Goal: Task Accomplishment & Management: Use online tool/utility

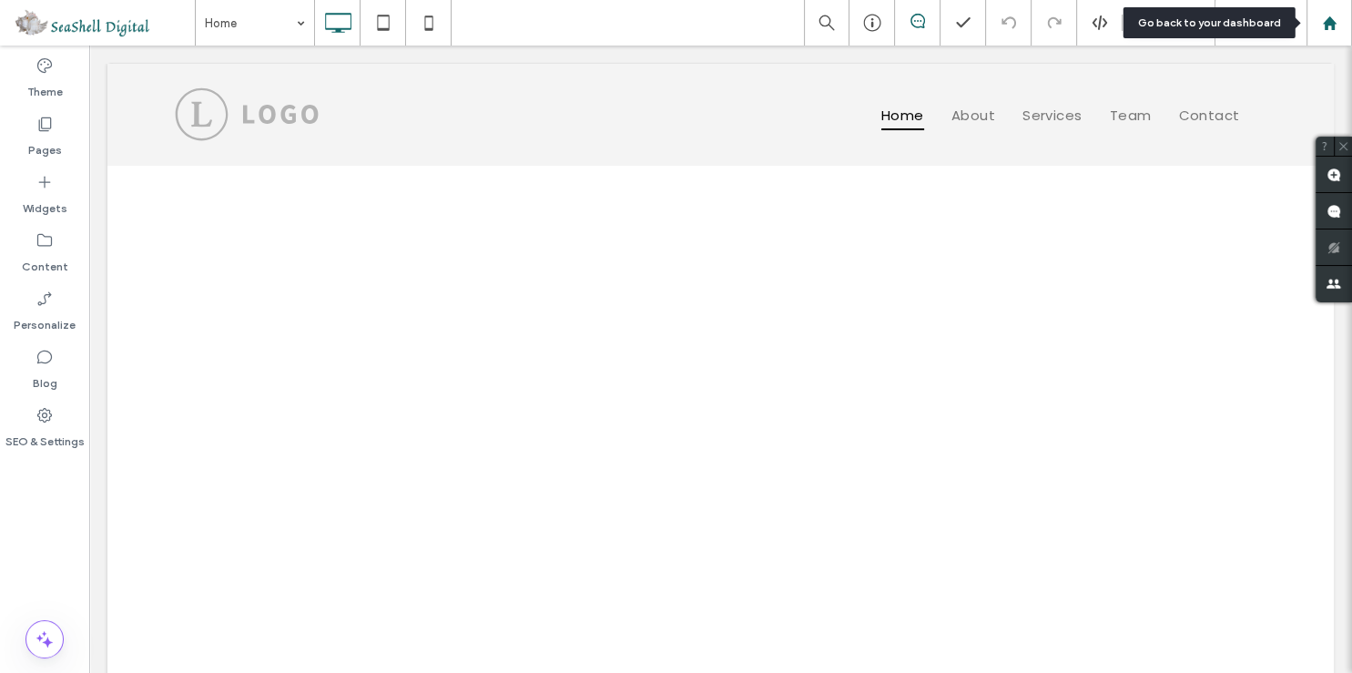
click at [1330, 33] on div at bounding box center [1330, 23] width 46 height 46
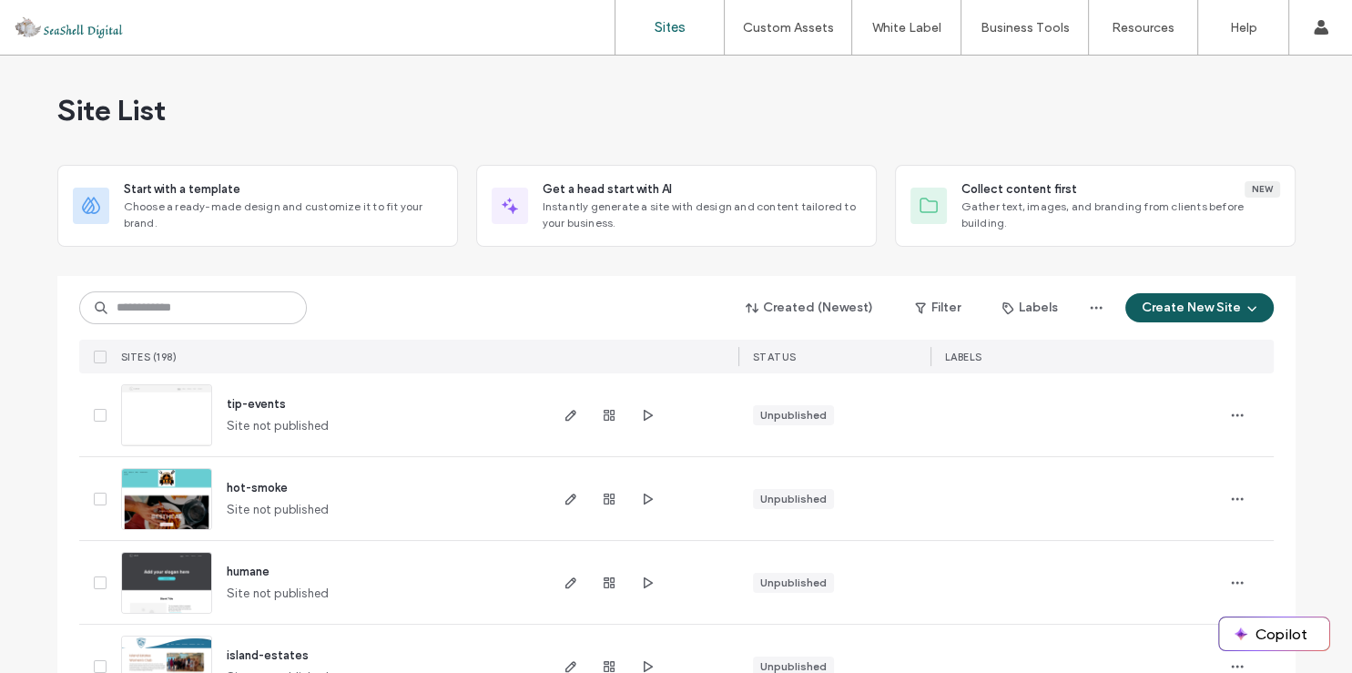
click at [1247, 309] on icon "button" at bounding box center [1252, 307] width 15 height 15
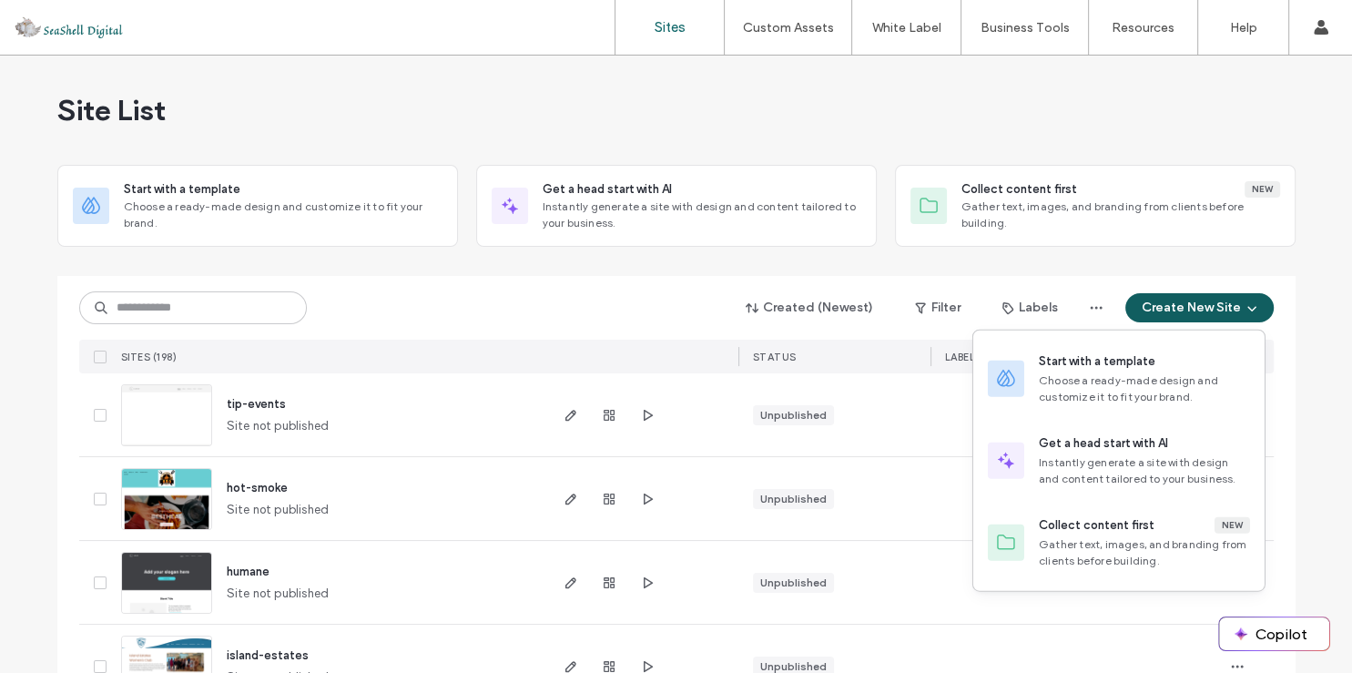
click at [1179, 304] on button "Create New Site" at bounding box center [1199, 307] width 148 height 29
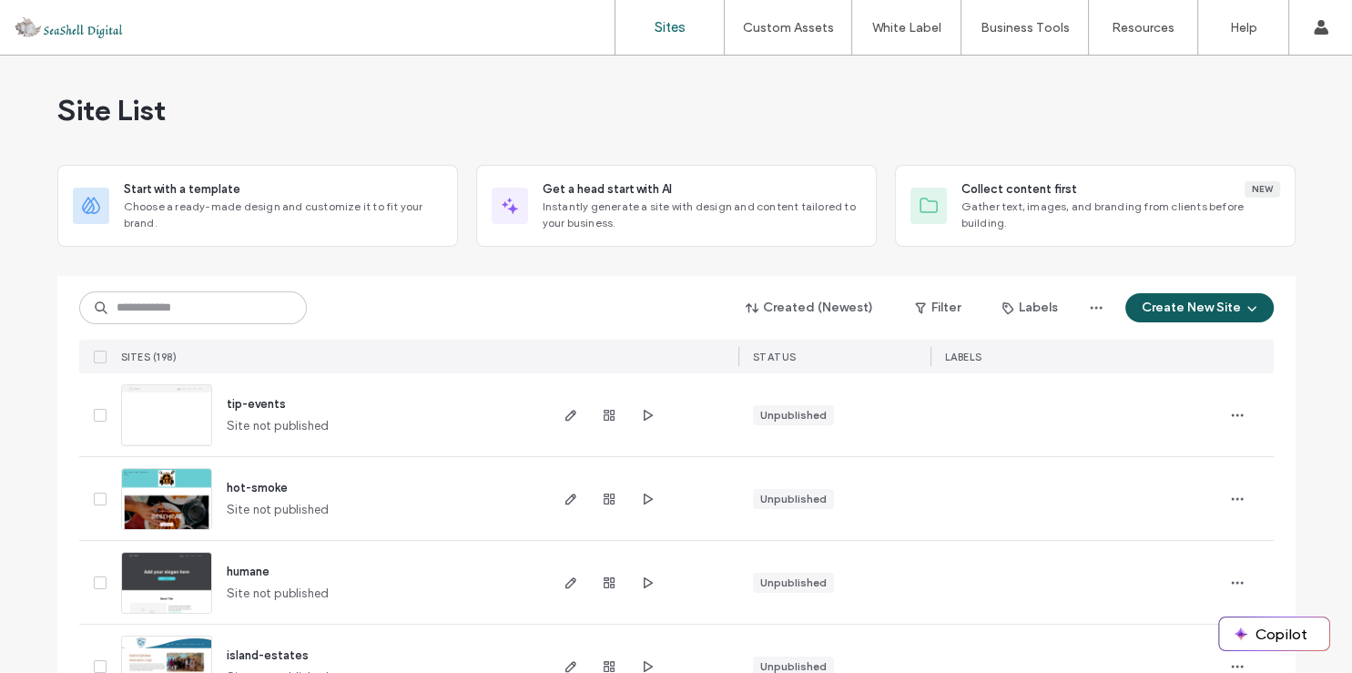
click at [1194, 299] on button "Create New Site" at bounding box center [1199, 307] width 148 height 29
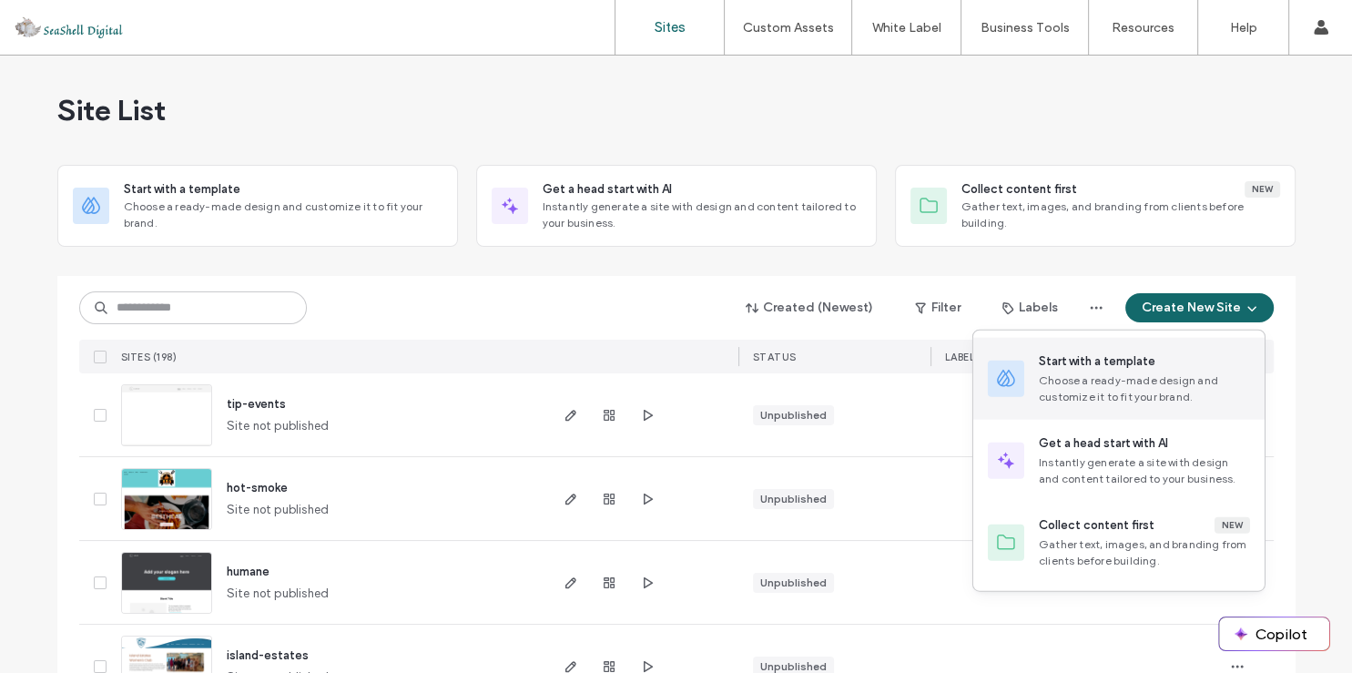
click at [1119, 379] on div "Choose a ready-made design and customize it to fit your brand." at bounding box center [1144, 388] width 211 height 33
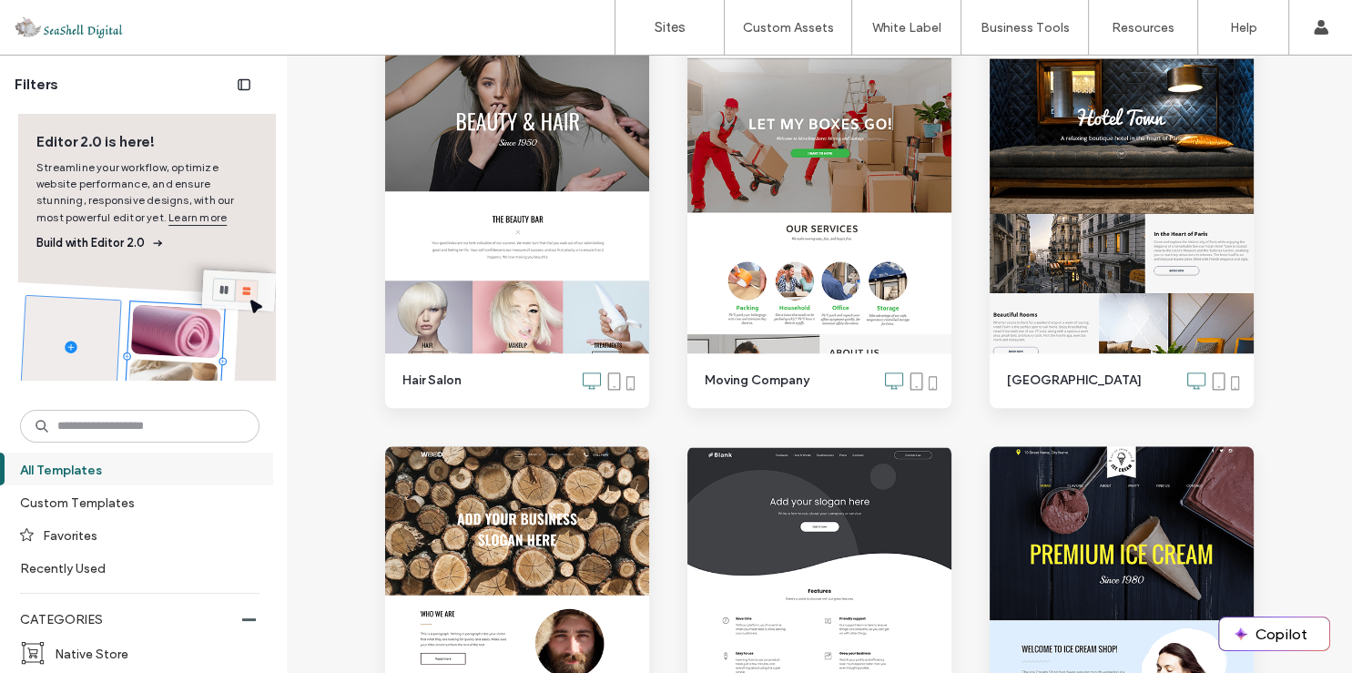
scroll to position [8741, 0]
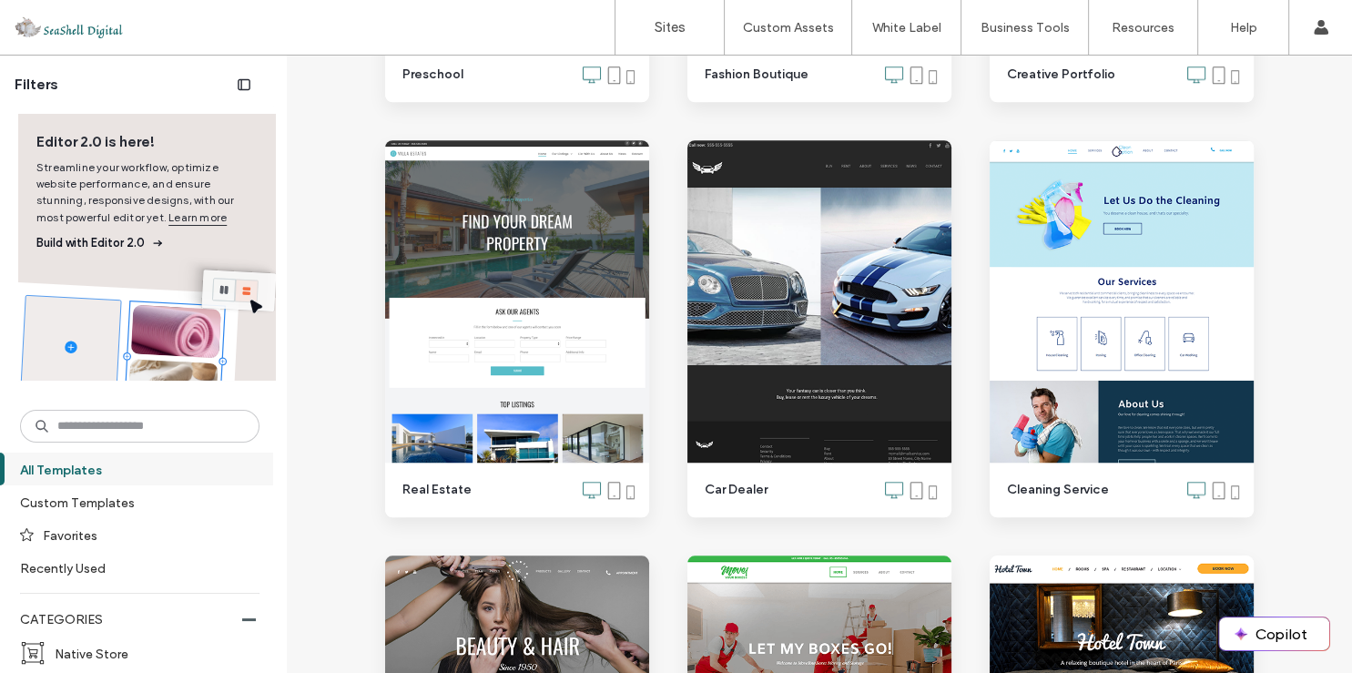
scroll to position [8041, 0]
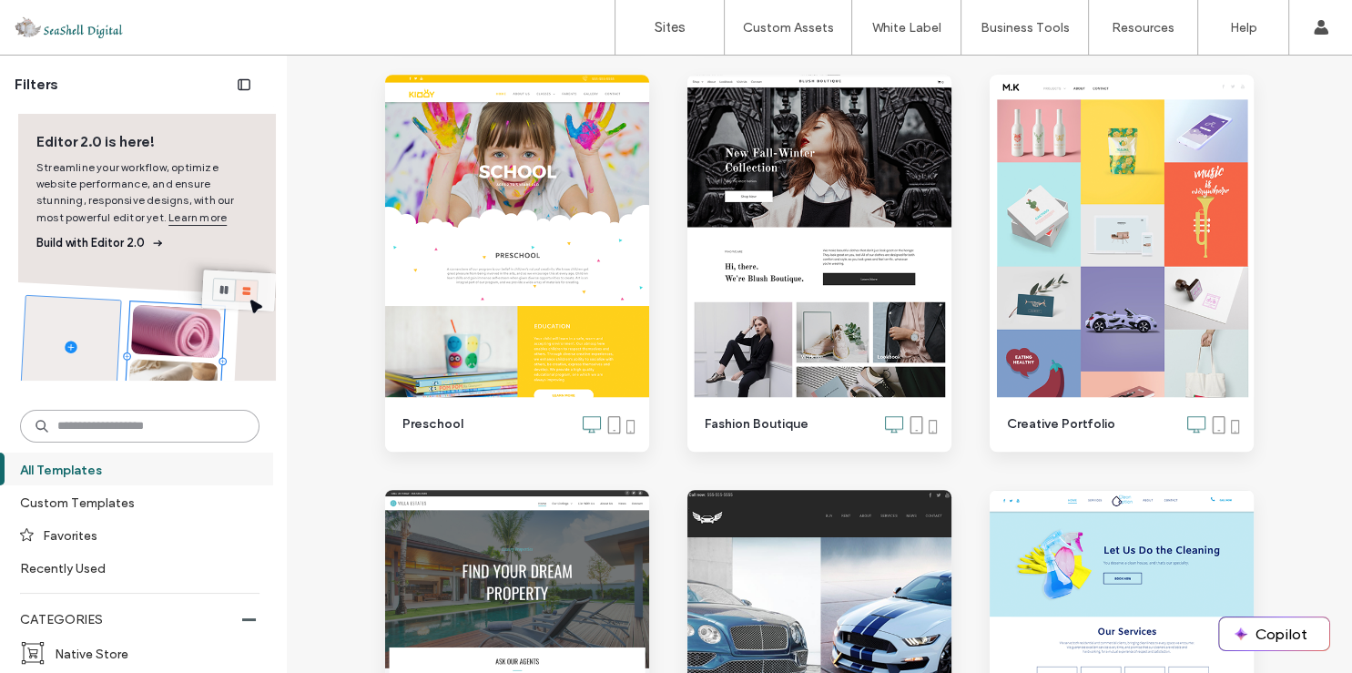
click at [175, 423] on input at bounding box center [139, 426] width 239 height 33
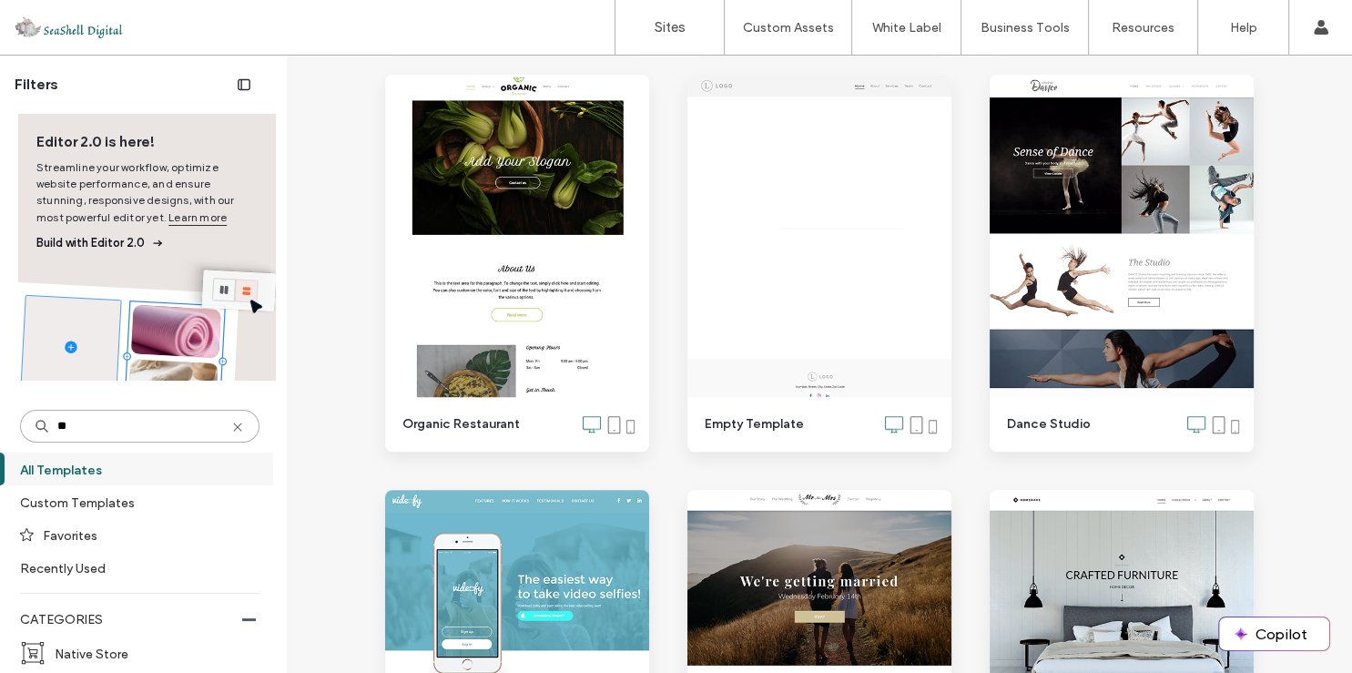
scroll to position [43, 0]
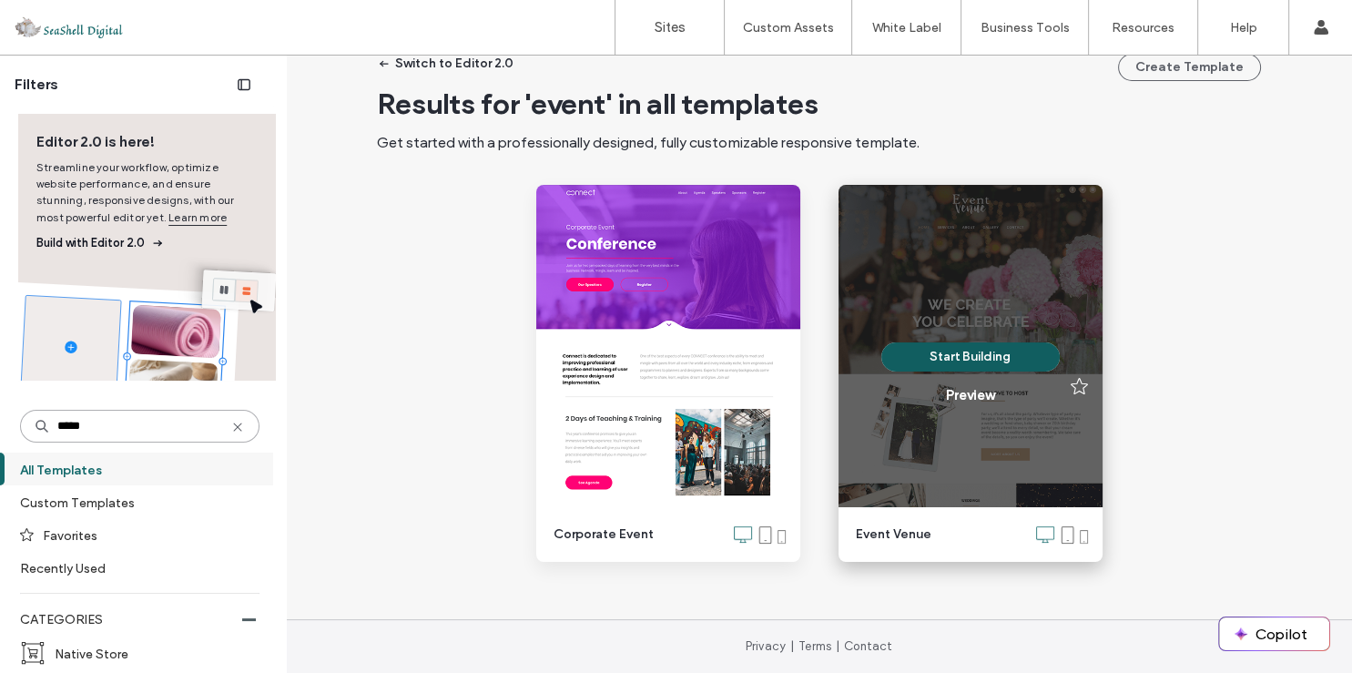
type input "*****"
click at [951, 360] on button "Start Building" at bounding box center [970, 356] width 178 height 29
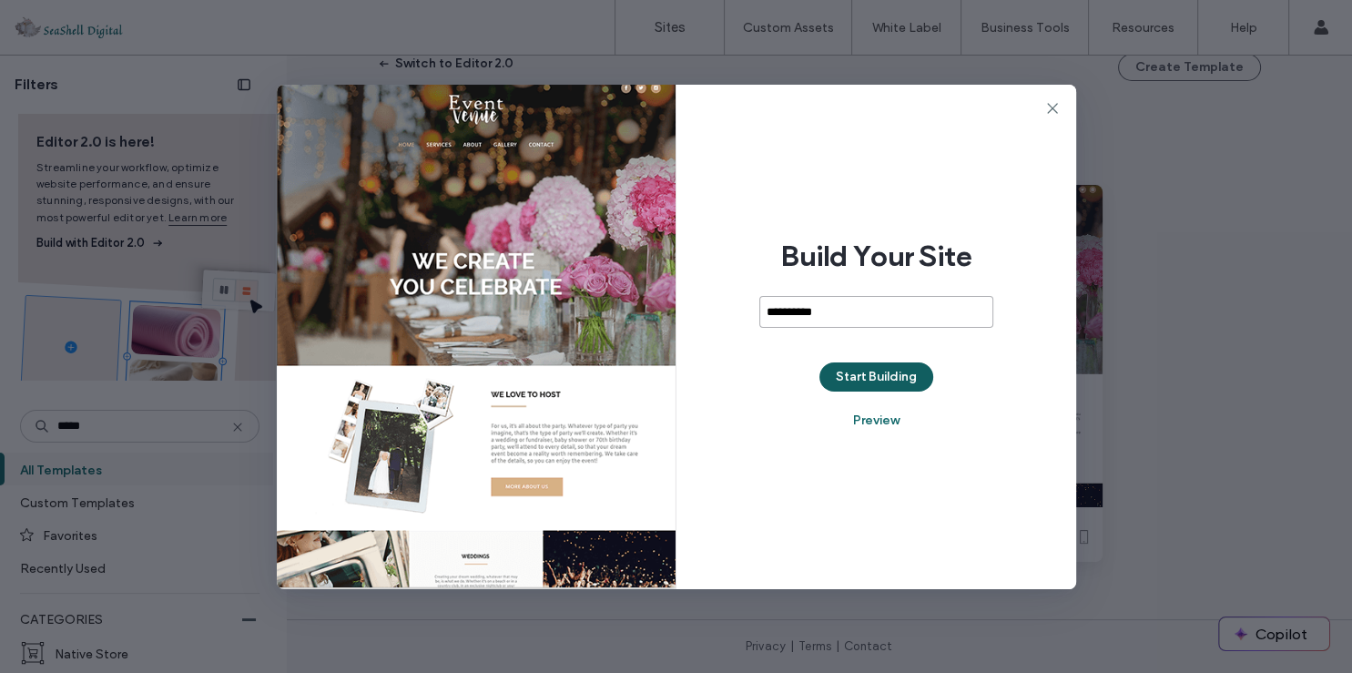
type input "**********"
click at [886, 378] on button "Start Building" at bounding box center [876, 376] width 114 height 29
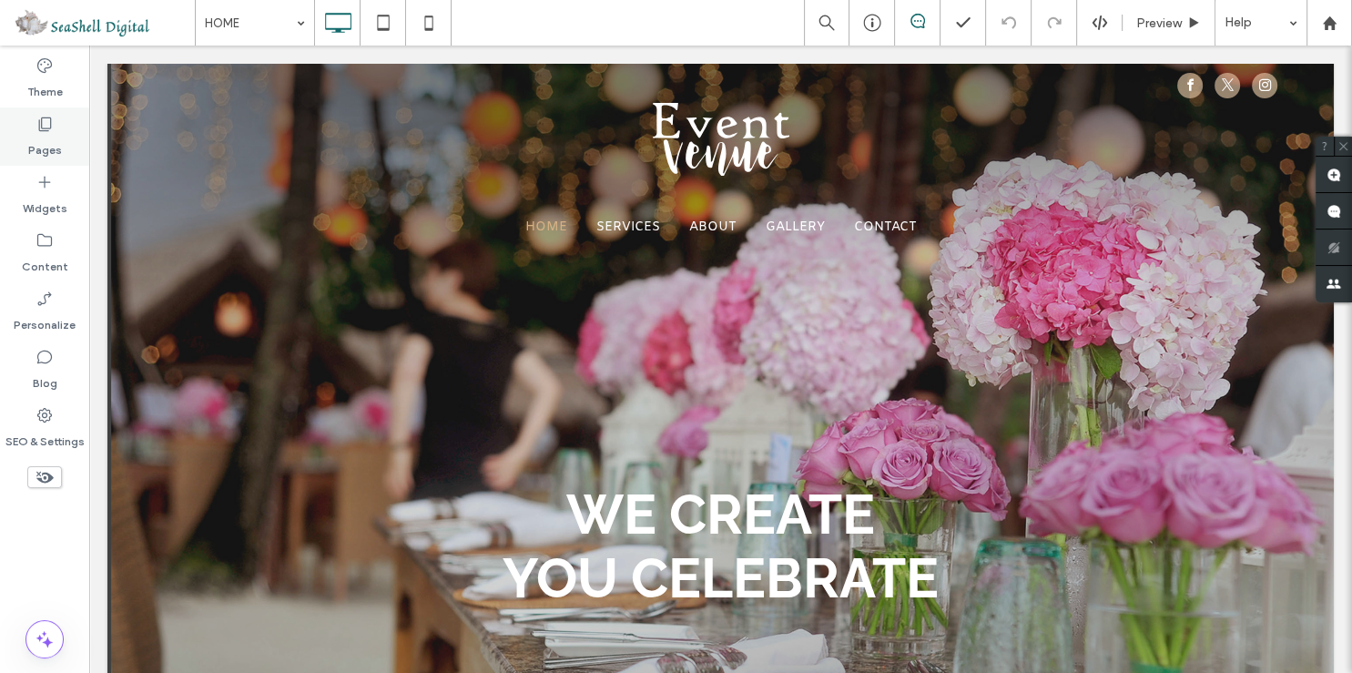
click at [52, 131] on icon at bounding box center [45, 124] width 18 height 18
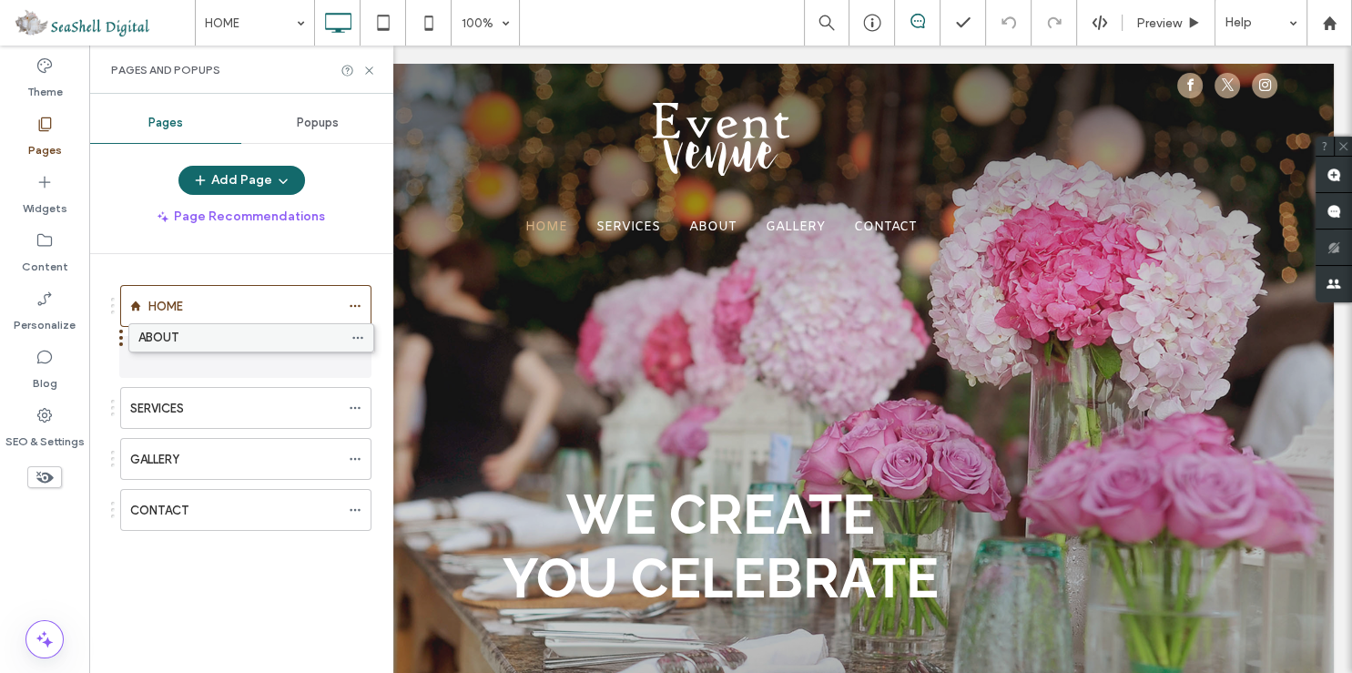
drag, startPoint x: 156, startPoint y: 410, endPoint x: 164, endPoint y: 347, distance: 63.4
click at [164, 347] on div "HOME SERVICES ABOUT GALLERY CONTACT ABOUT" at bounding box center [252, 459] width 282 height 410
click at [353, 353] on icon at bounding box center [355, 357] width 13 height 13
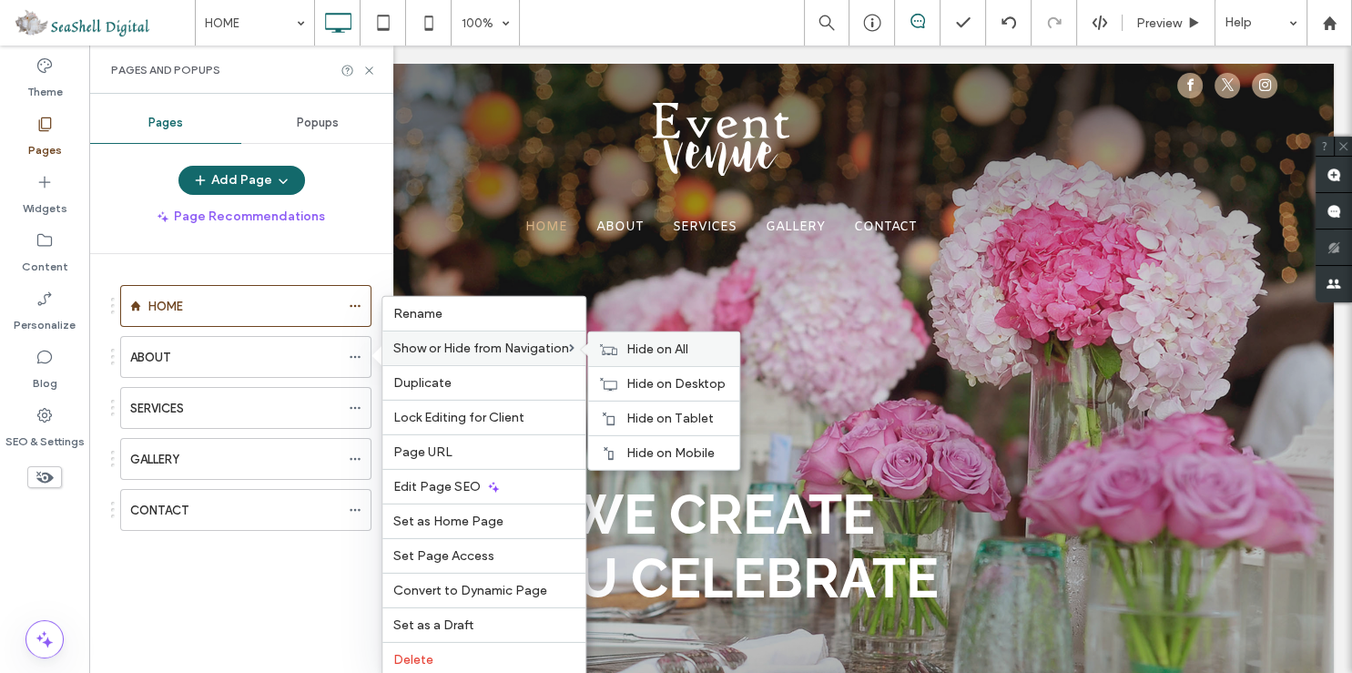
click at [615, 344] on icon at bounding box center [608, 348] width 18 height 13
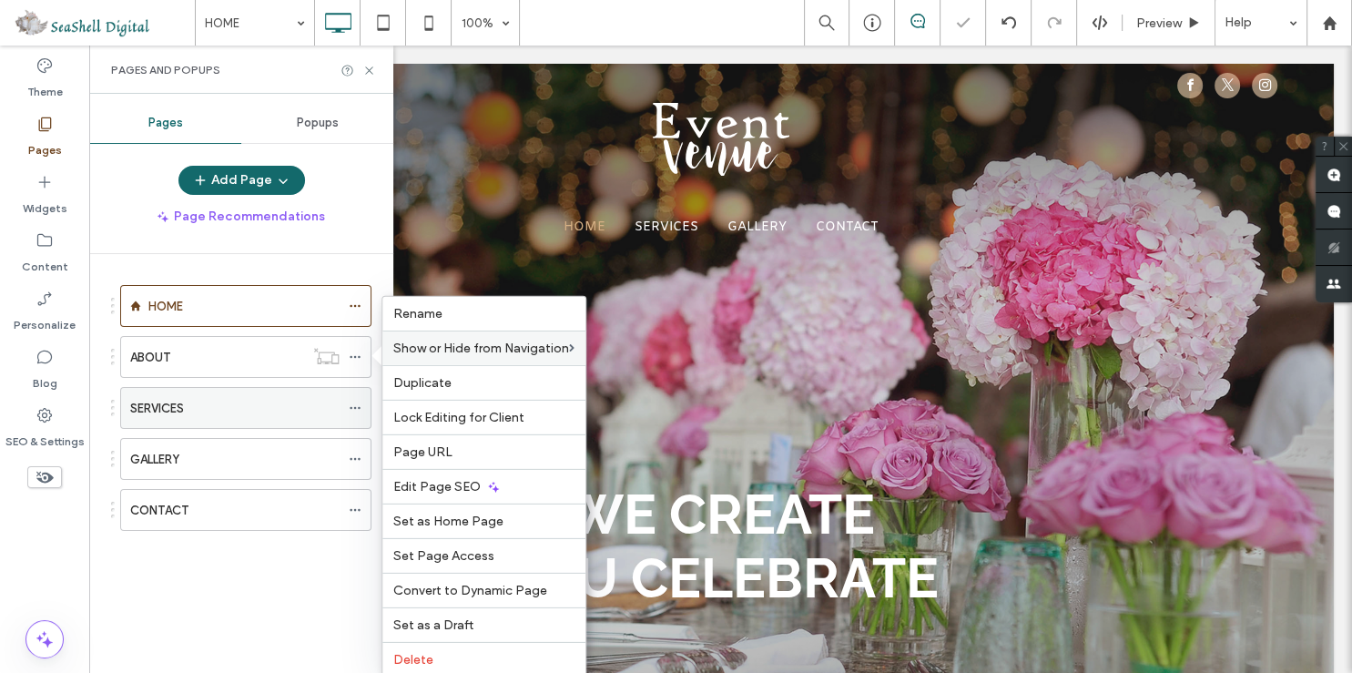
click at [351, 407] on icon at bounding box center [355, 408] width 13 height 13
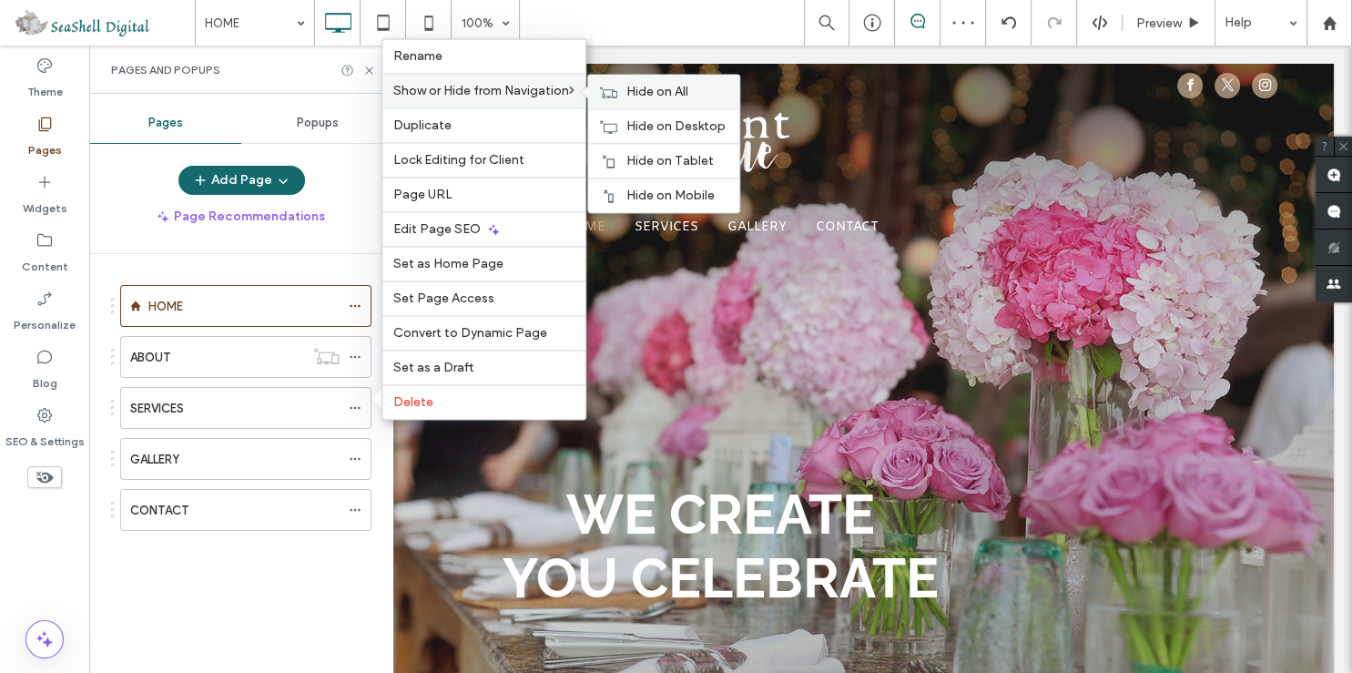
click at [623, 95] on div "Hide on All" at bounding box center [663, 92] width 151 height 34
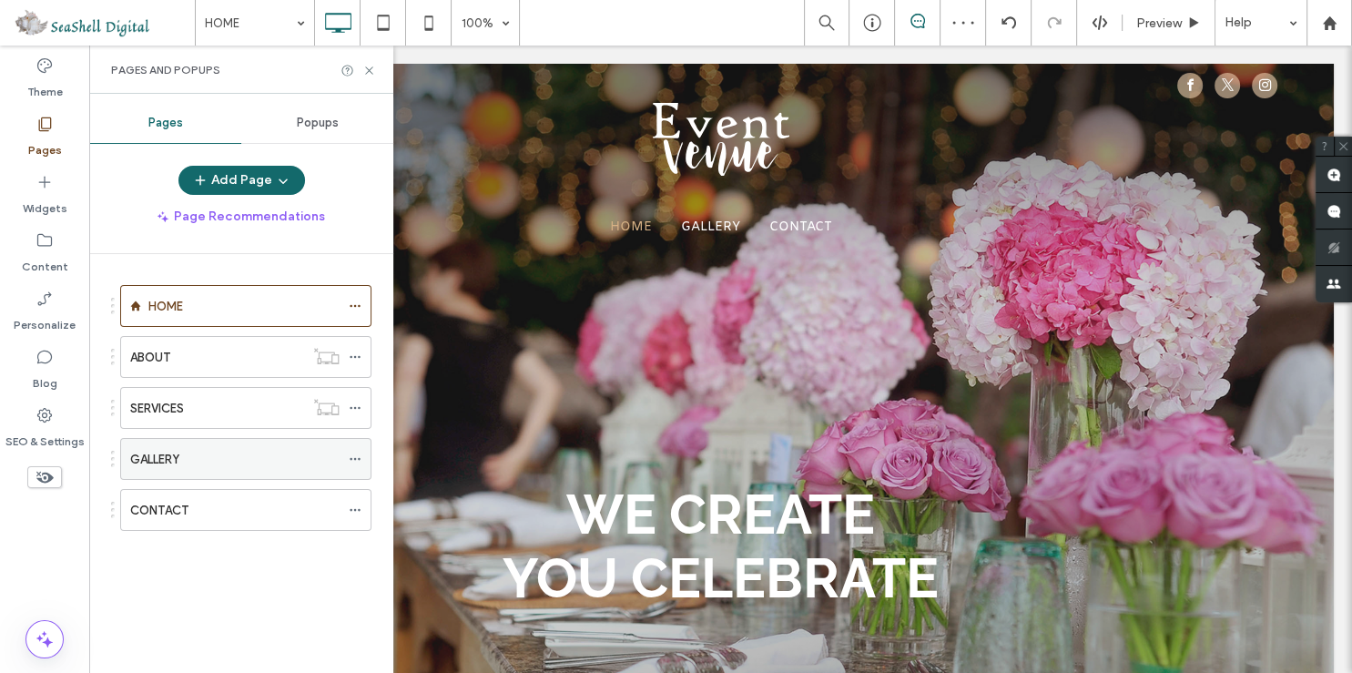
click at [349, 450] on span at bounding box center [355, 458] width 13 height 27
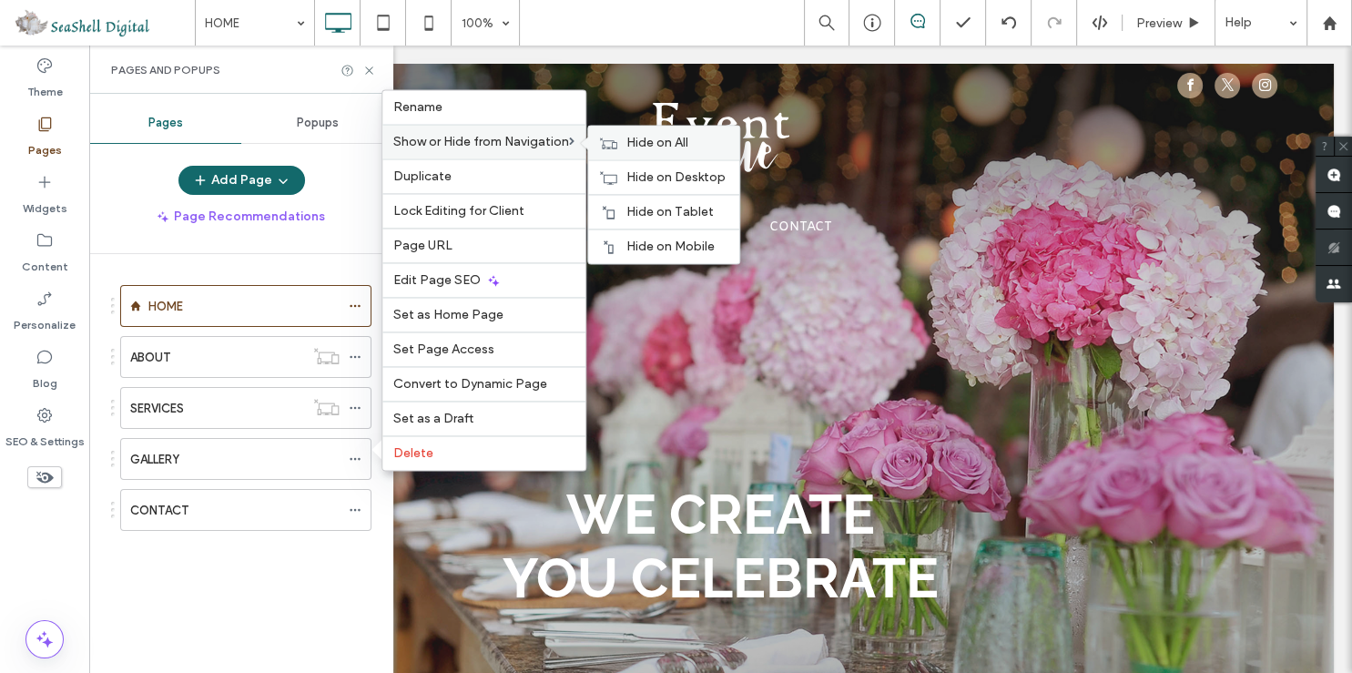
click at [643, 141] on span "Hide on All" at bounding box center [657, 142] width 62 height 15
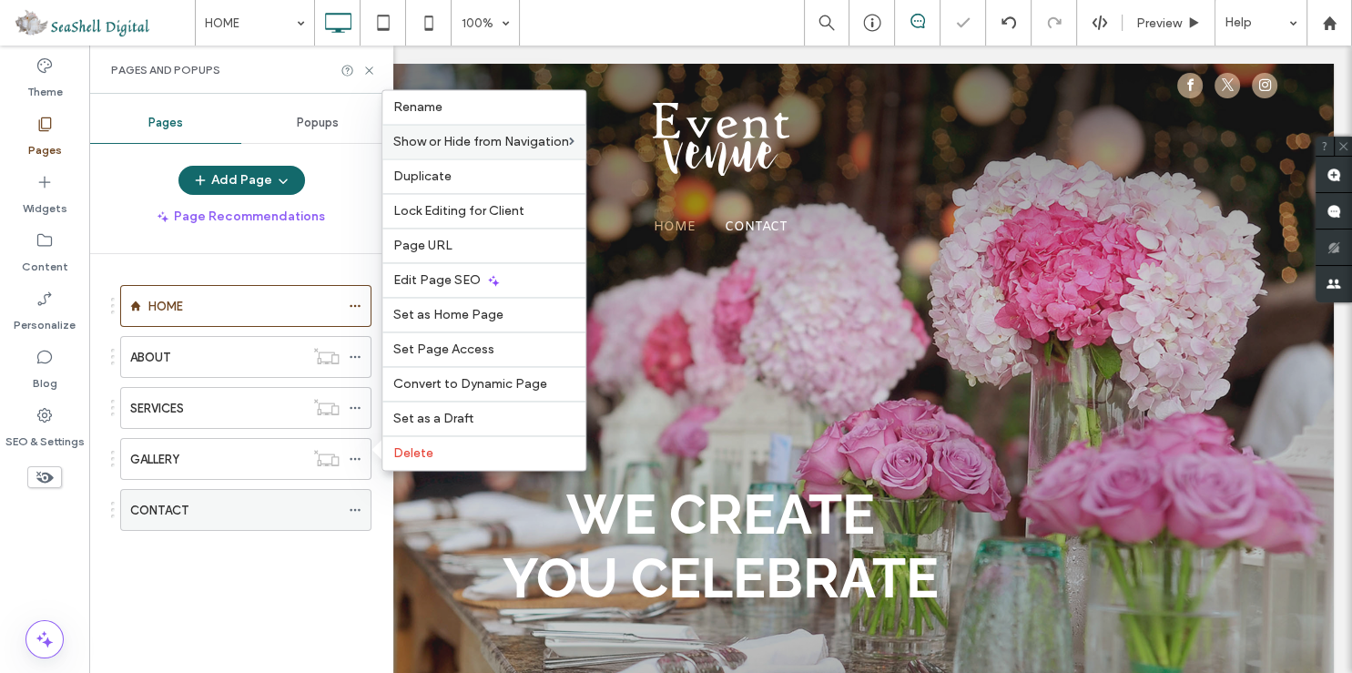
click at [351, 505] on icon at bounding box center [355, 509] width 13 height 13
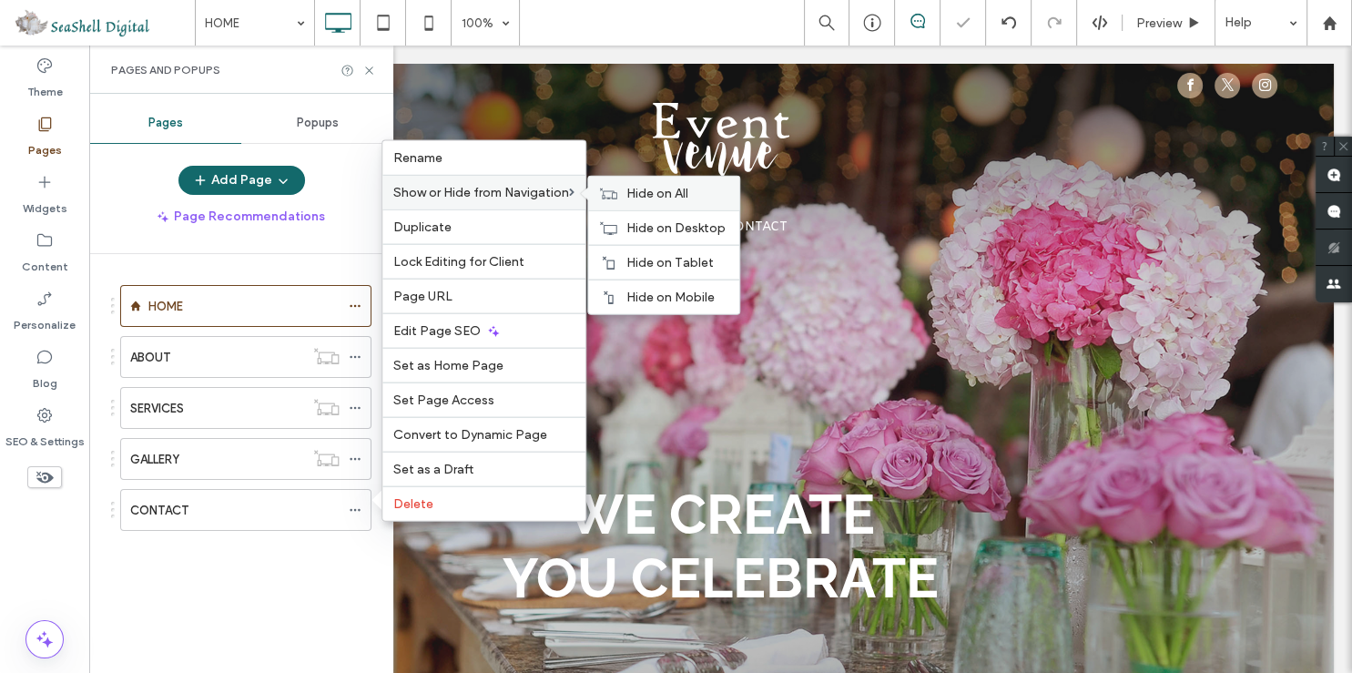
click at [627, 195] on div "Hide on All" at bounding box center [663, 194] width 151 height 34
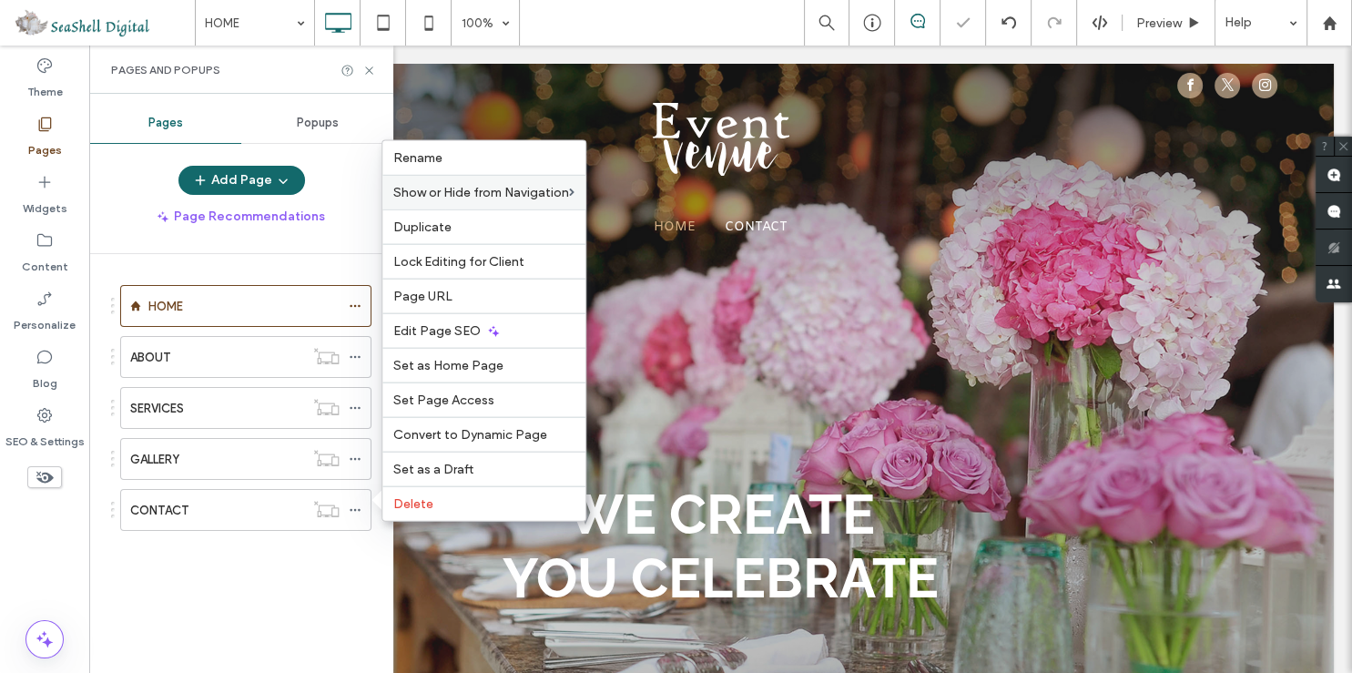
click at [286, 583] on div "HOME ABOUT SERVICES GALLERY CONTACT" at bounding box center [252, 459] width 282 height 410
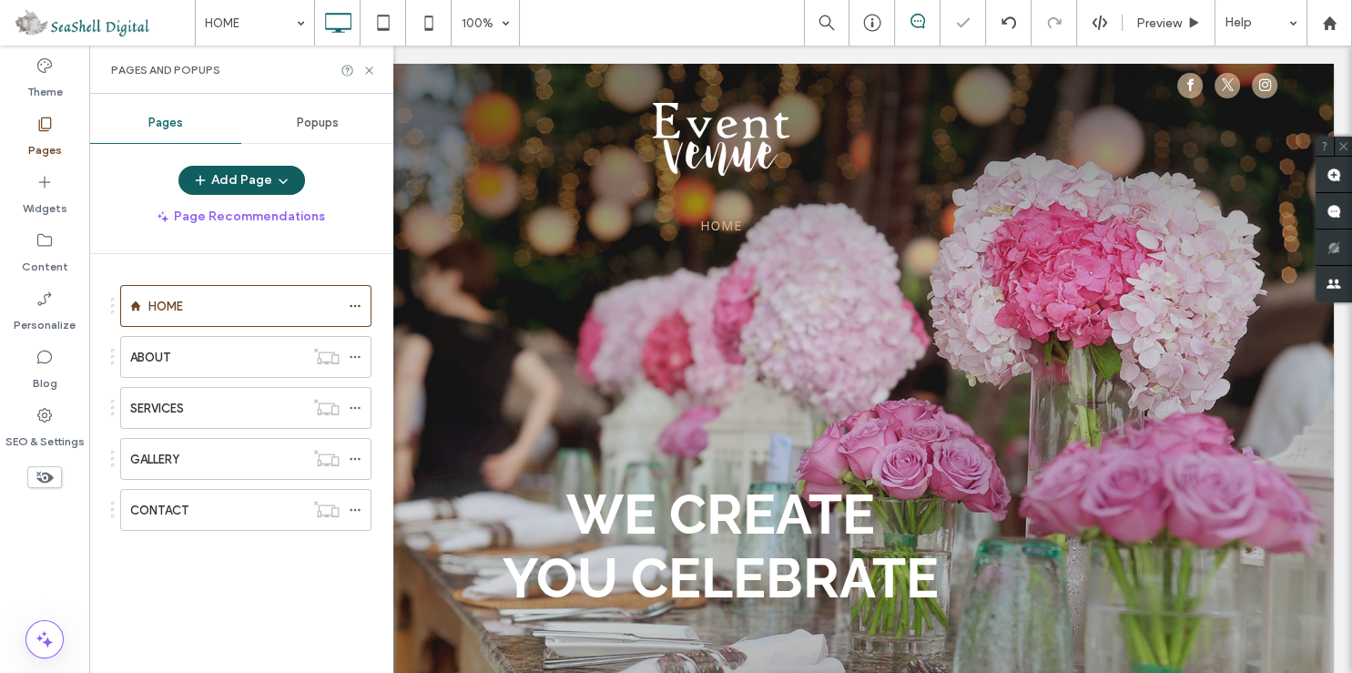
click at [228, 168] on button "Add Page" at bounding box center [241, 180] width 127 height 29
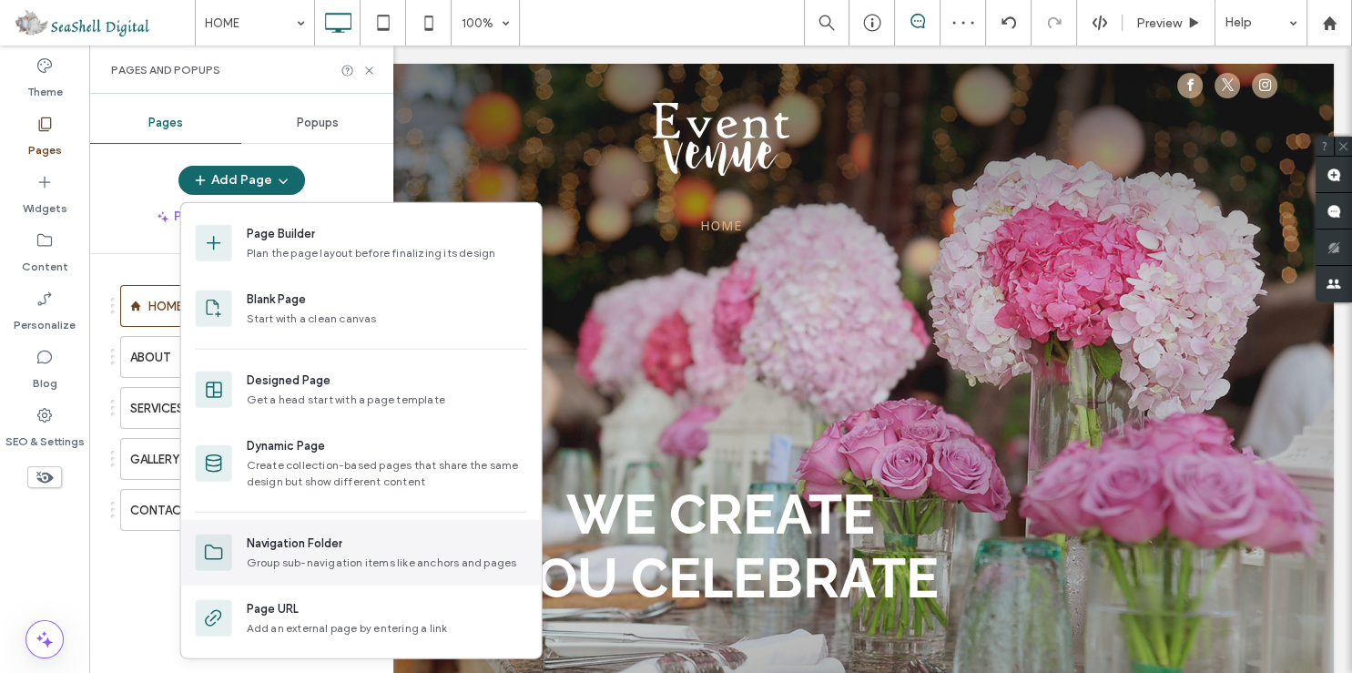
click at [280, 544] on div "Navigation Folder" at bounding box center [295, 543] width 96 height 18
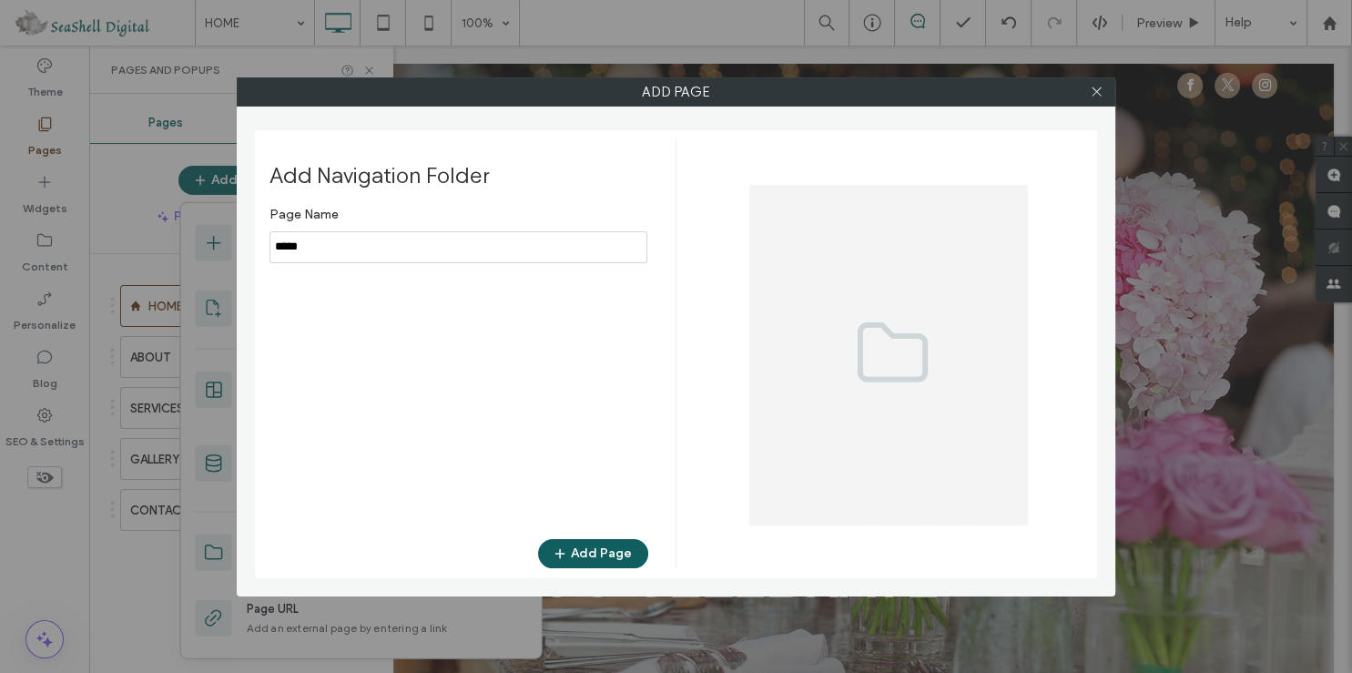
type input "*****"
click at [601, 561] on button "Add Page" at bounding box center [593, 553] width 110 height 29
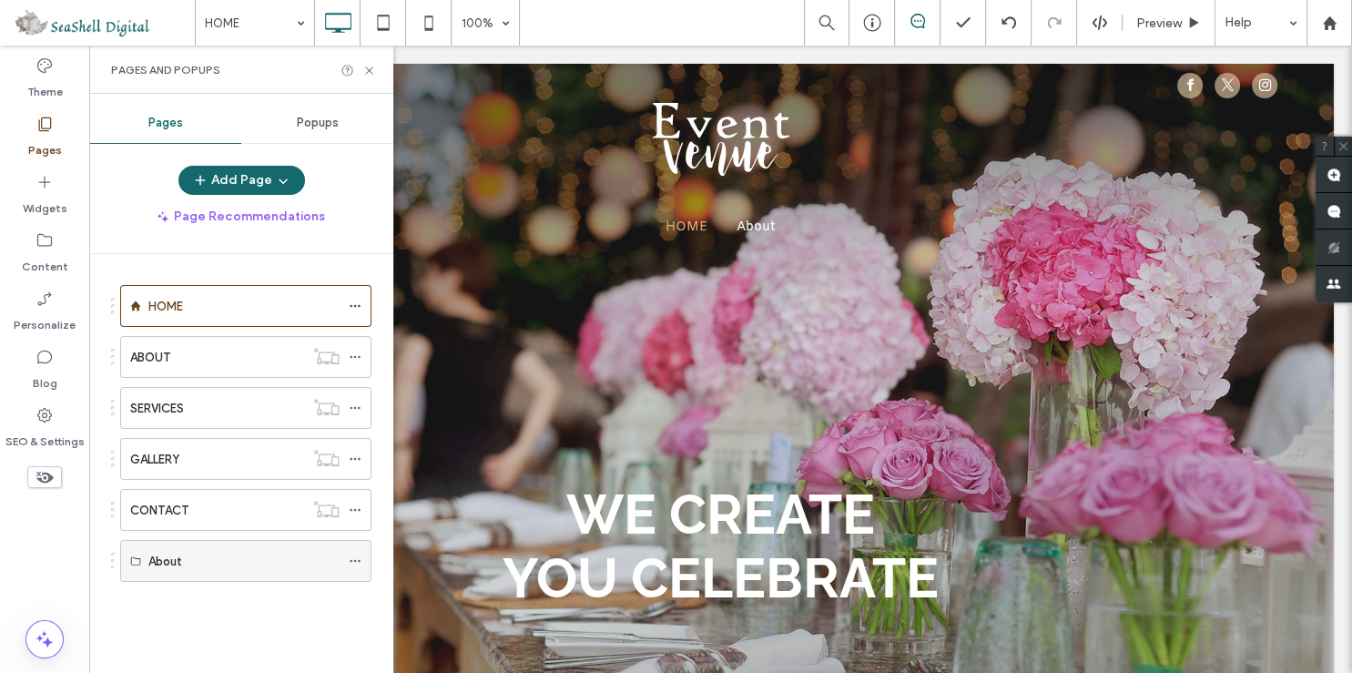
click at [352, 558] on icon at bounding box center [355, 560] width 13 height 13
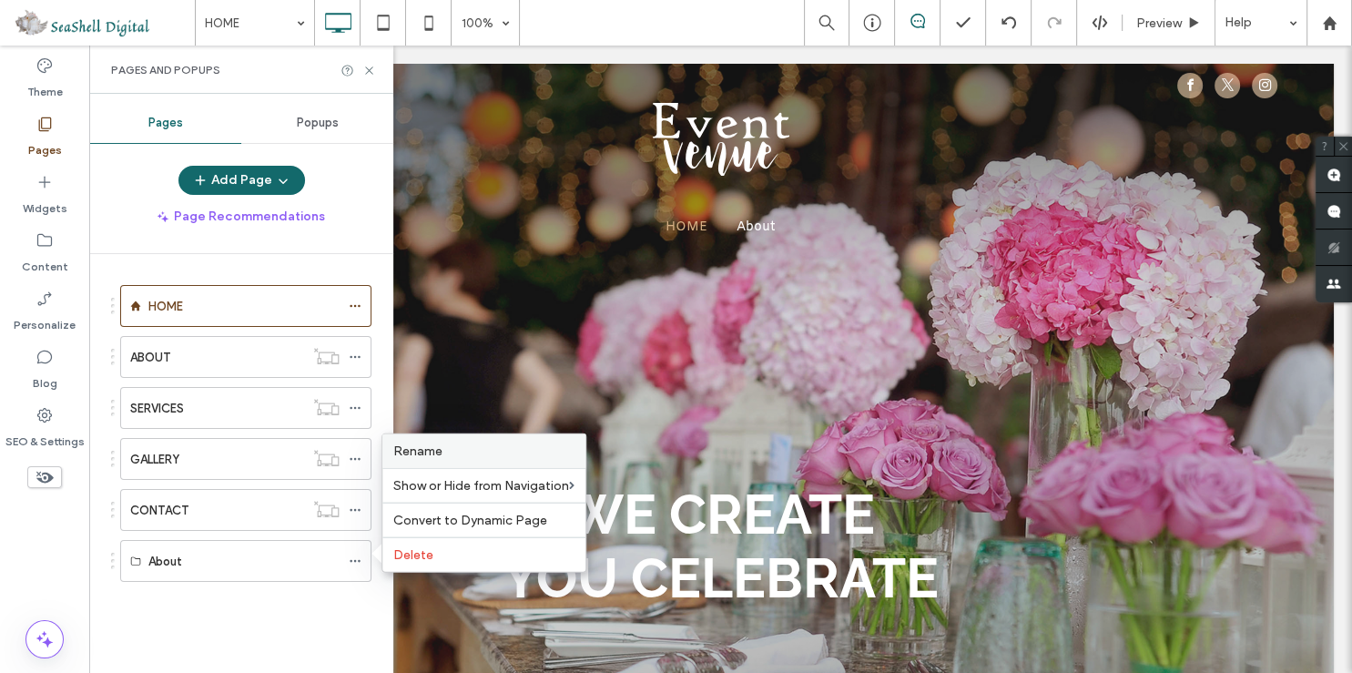
click at [422, 448] on span "Rename" at bounding box center [417, 450] width 49 height 15
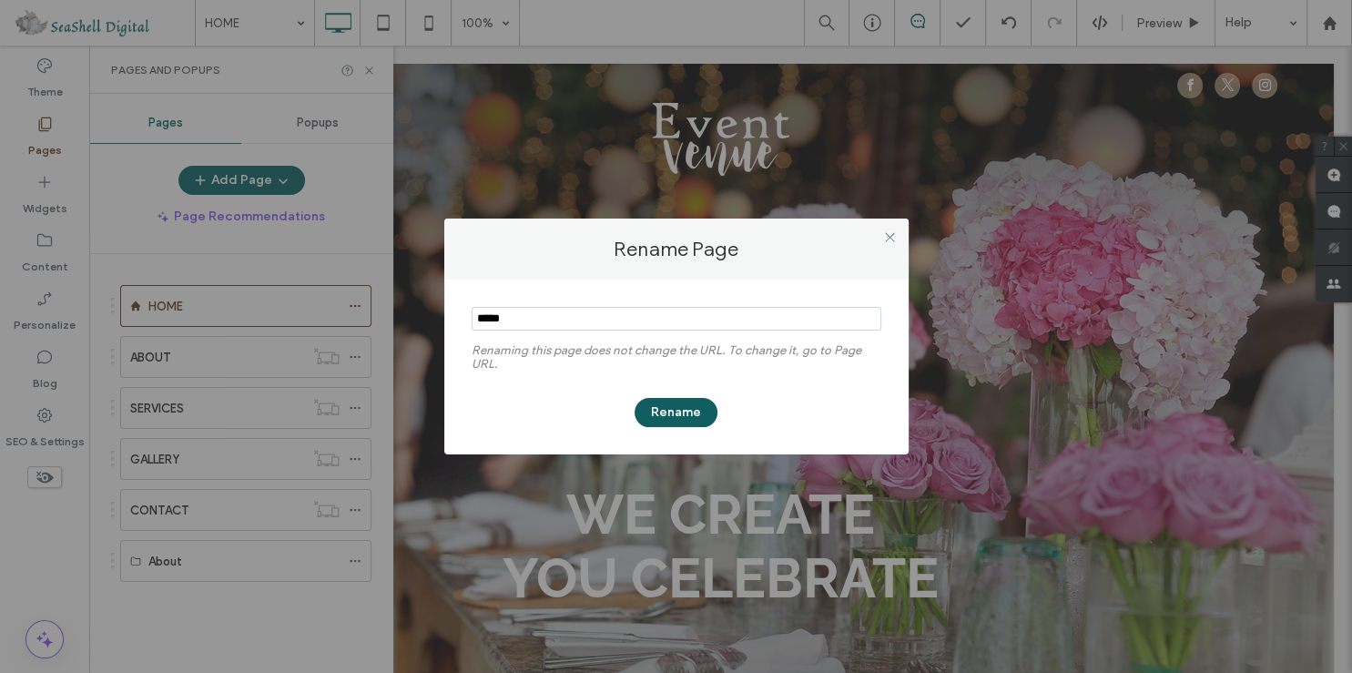
type input "*****"
click at [680, 405] on button "Rename" at bounding box center [676, 412] width 83 height 29
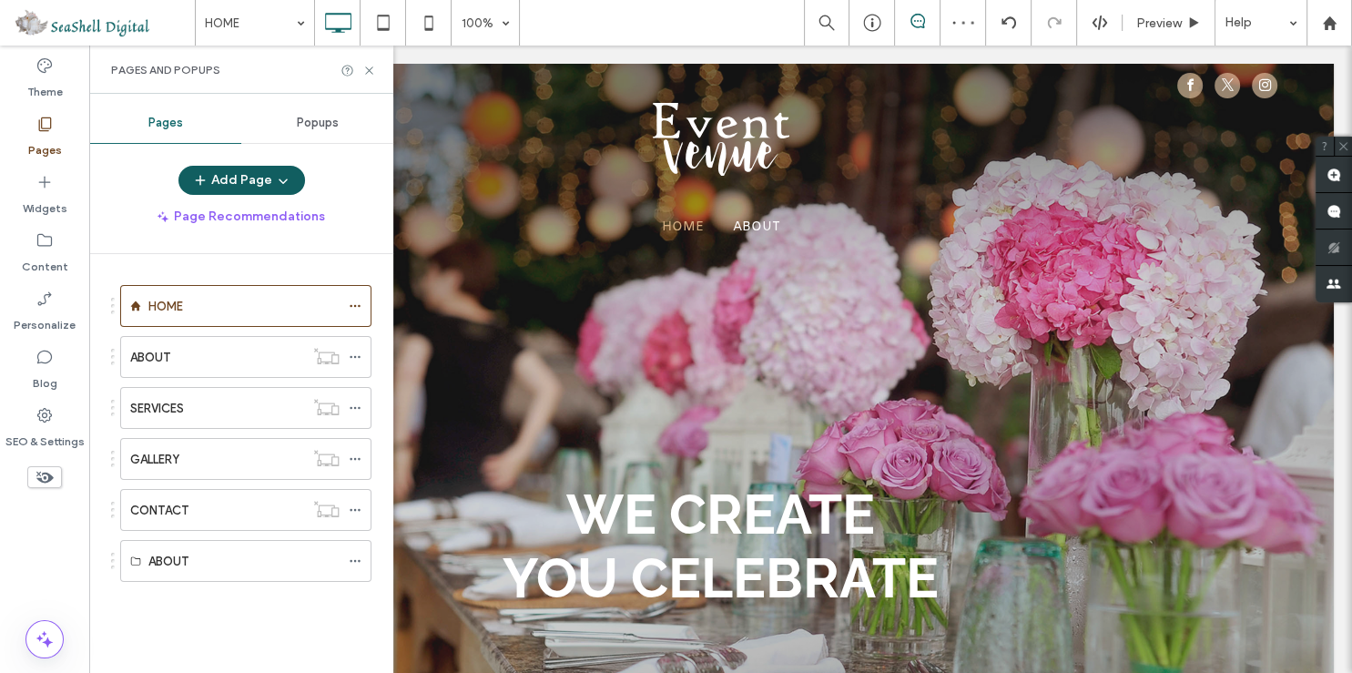
click at [225, 172] on button "Add Page" at bounding box center [241, 180] width 127 height 29
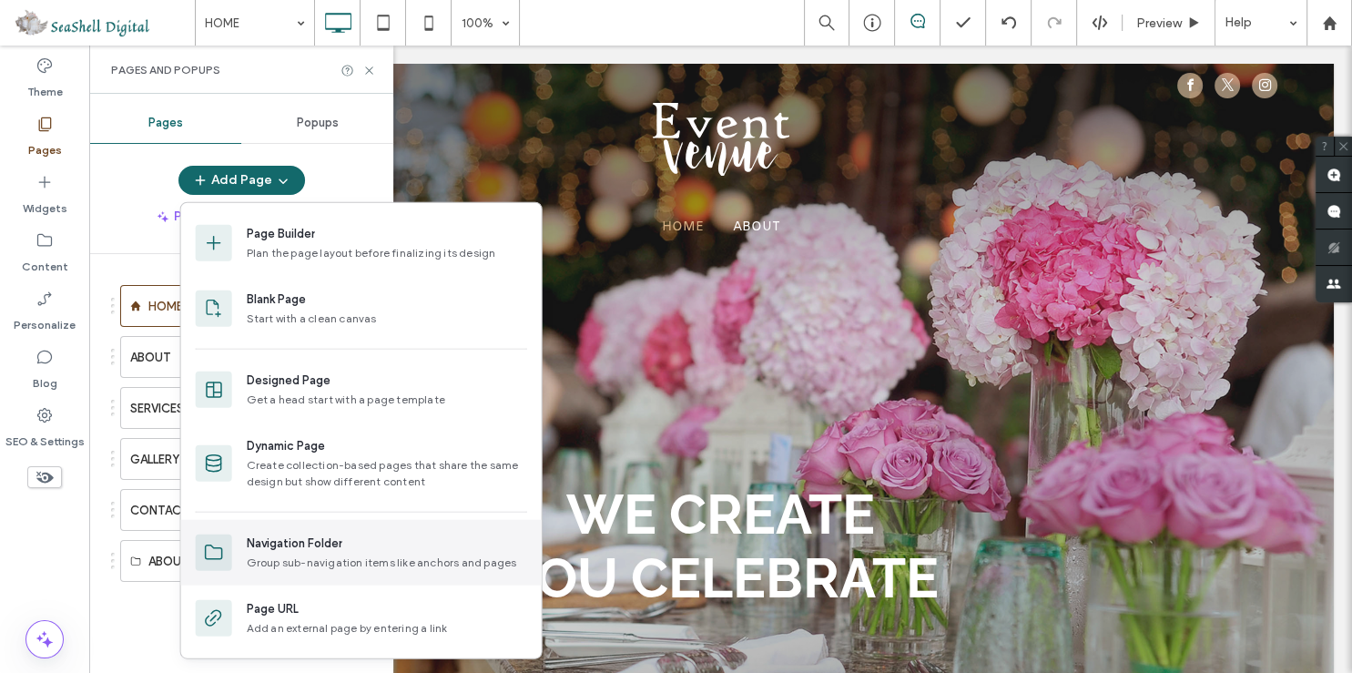
click at [284, 544] on div "Navigation Folder" at bounding box center [295, 543] width 96 height 18
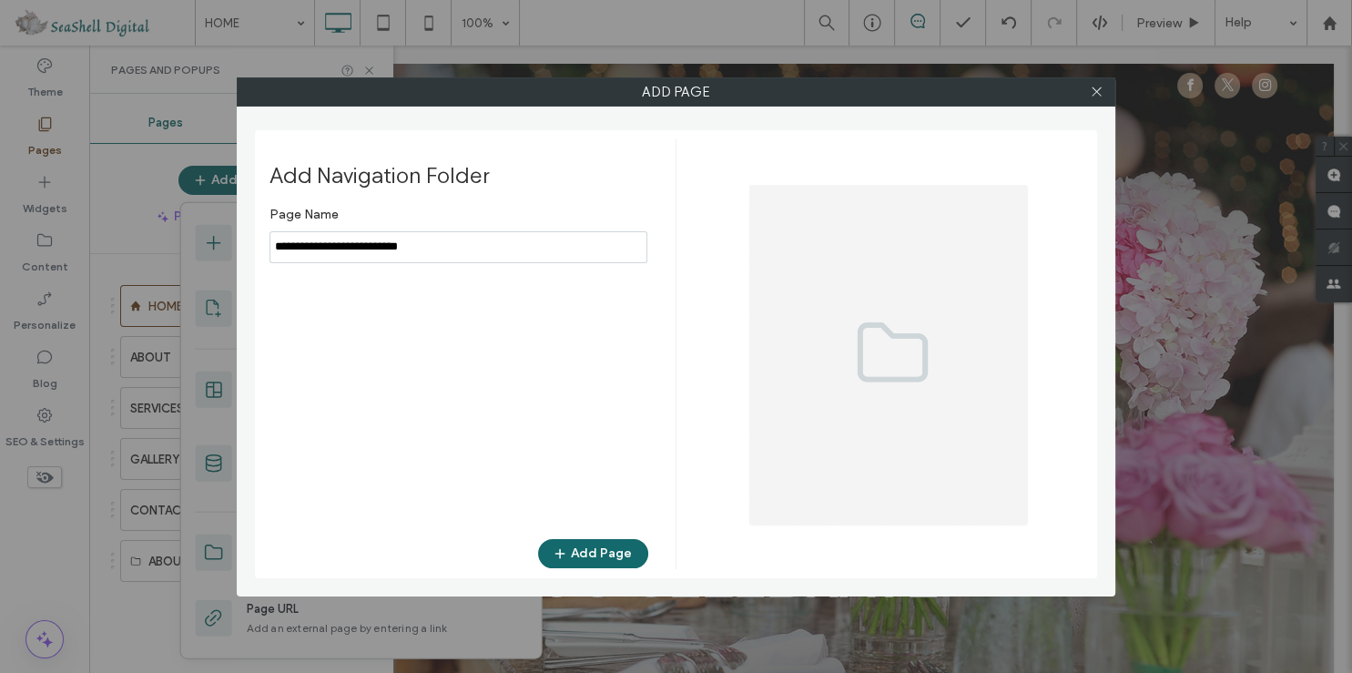
click at [355, 249] on input "notEmpty" at bounding box center [458, 247] width 378 height 32
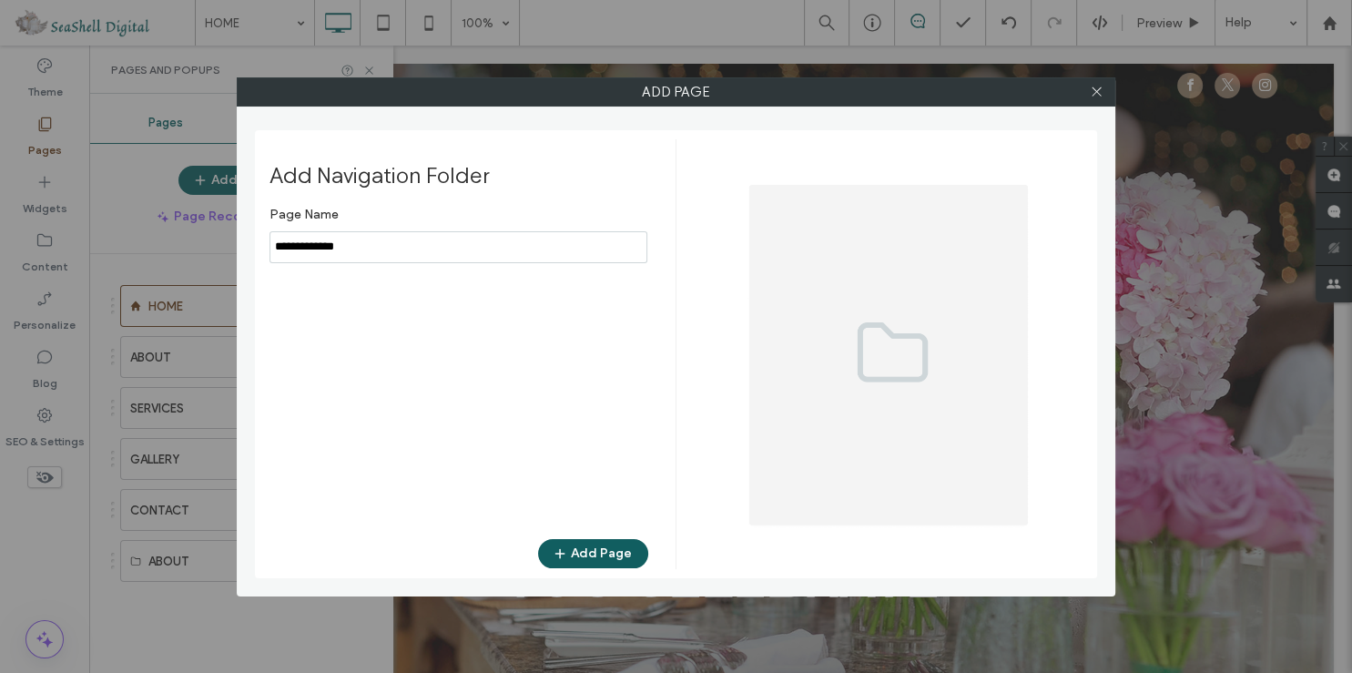
type input "**********"
click at [611, 556] on button "Add Page" at bounding box center [593, 553] width 110 height 29
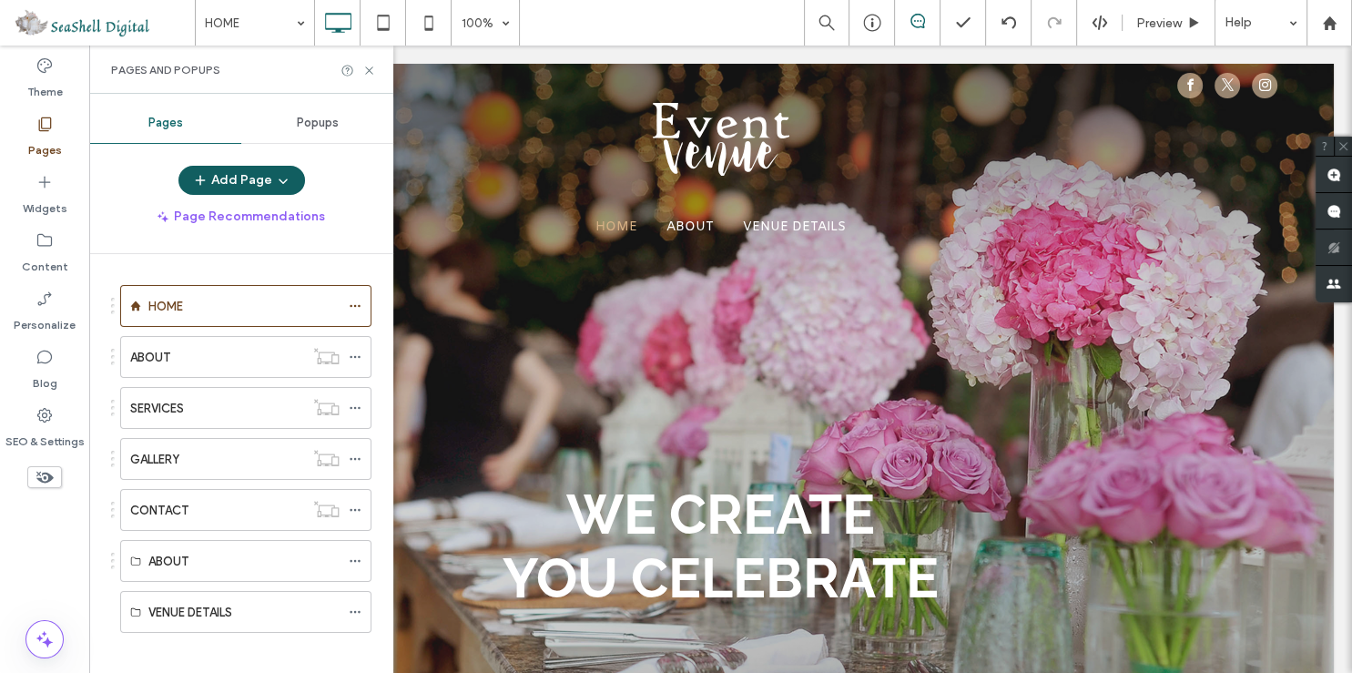
click at [224, 187] on button "Add Page" at bounding box center [241, 180] width 127 height 29
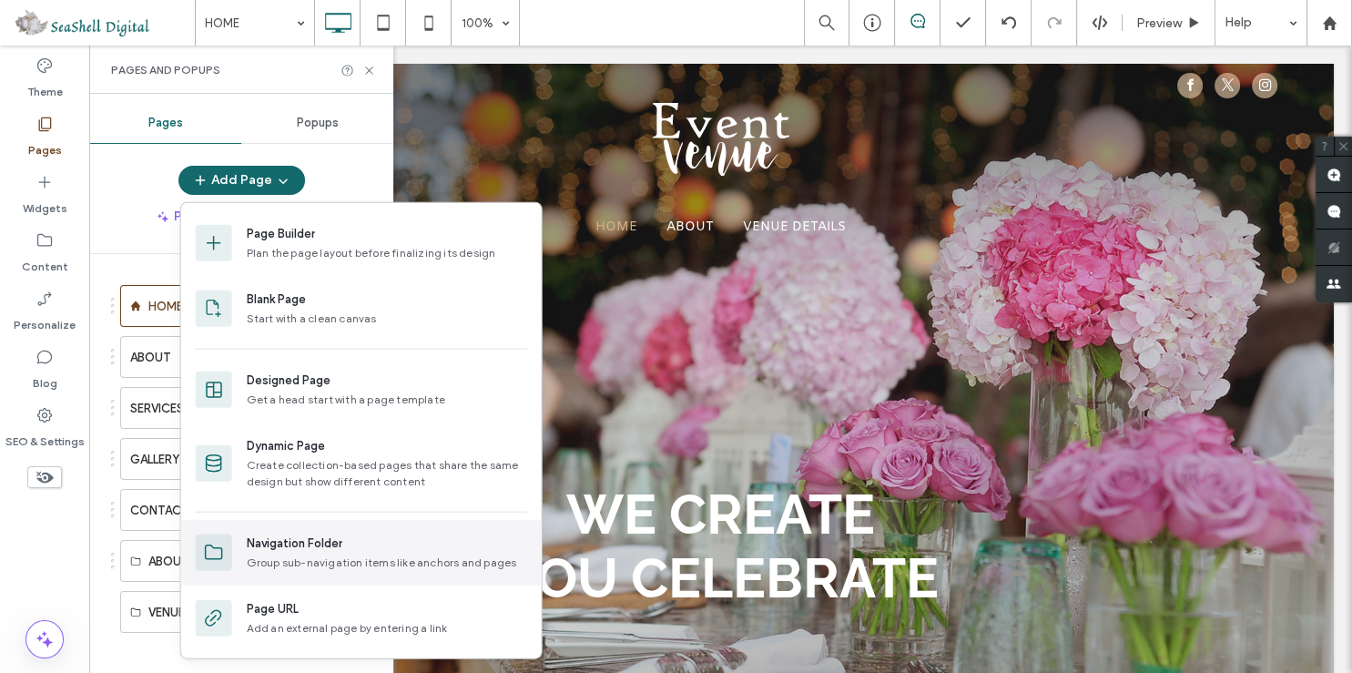
click at [290, 542] on div "Navigation Folder" at bounding box center [295, 543] width 96 height 18
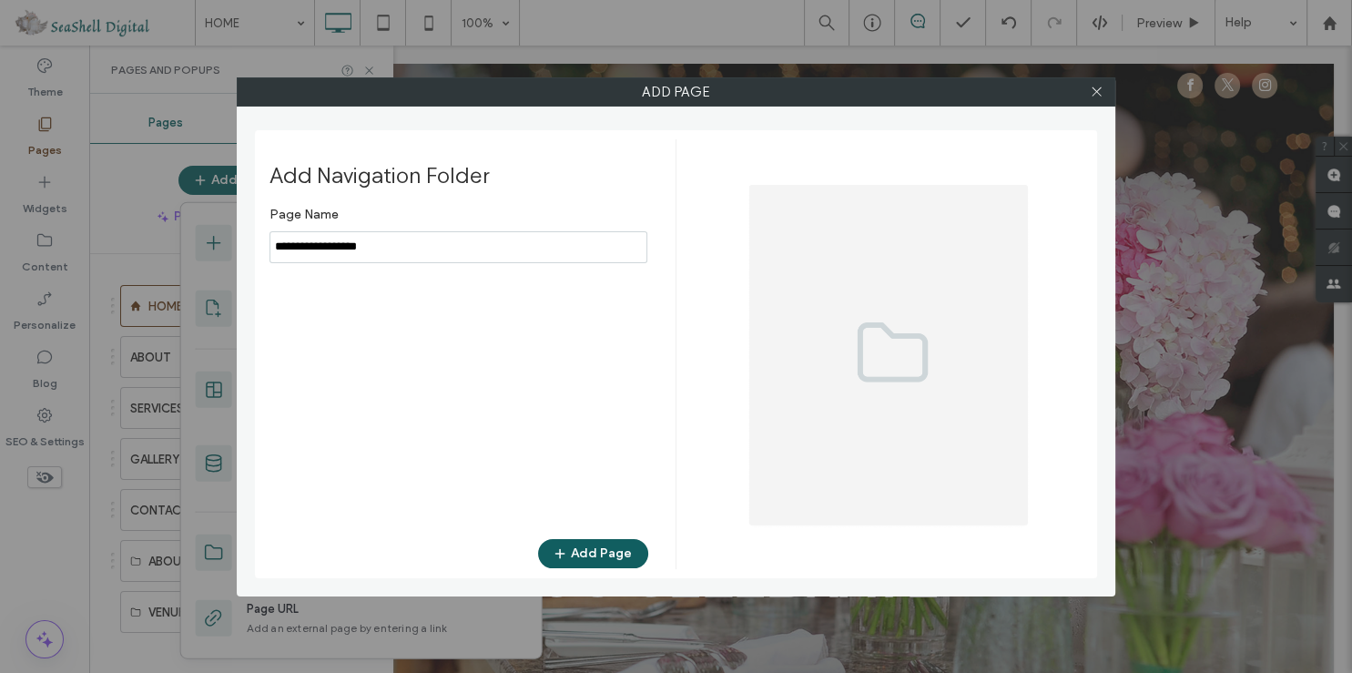
type input "**********"
click at [571, 544] on span "button" at bounding box center [562, 553] width 18 height 27
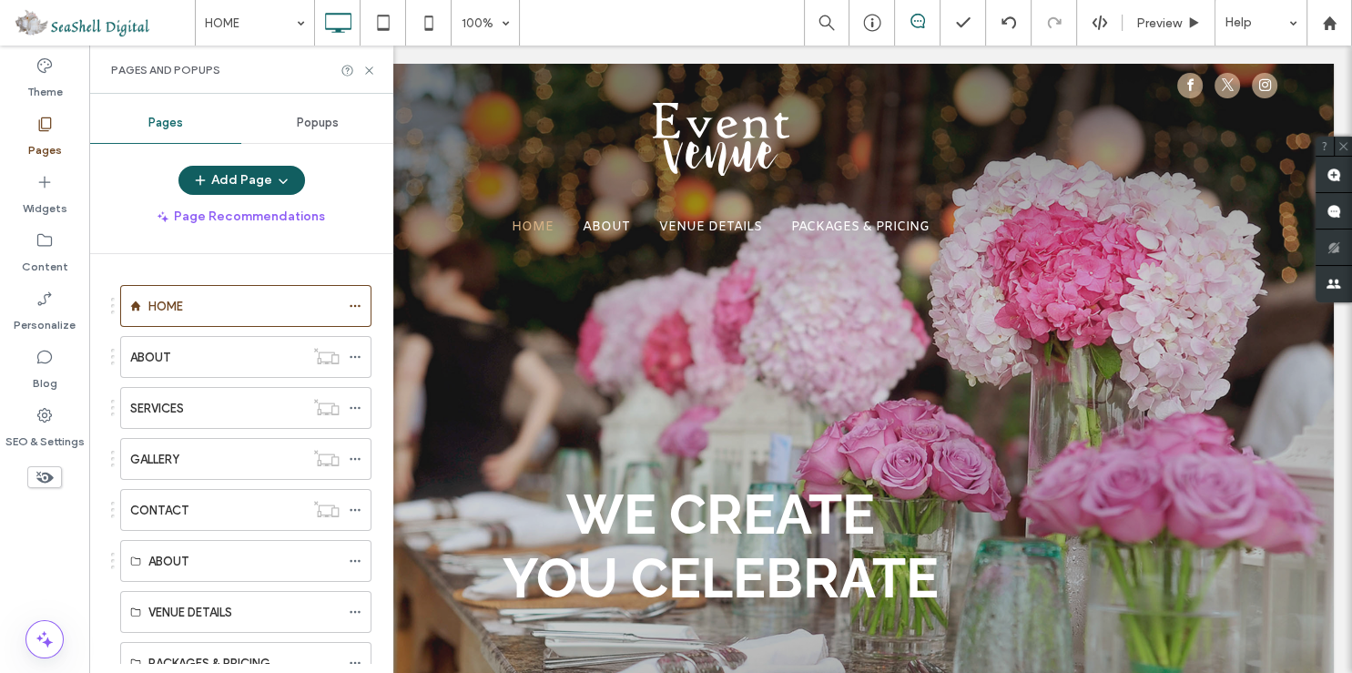
click at [209, 166] on button "Add Page" at bounding box center [241, 180] width 127 height 29
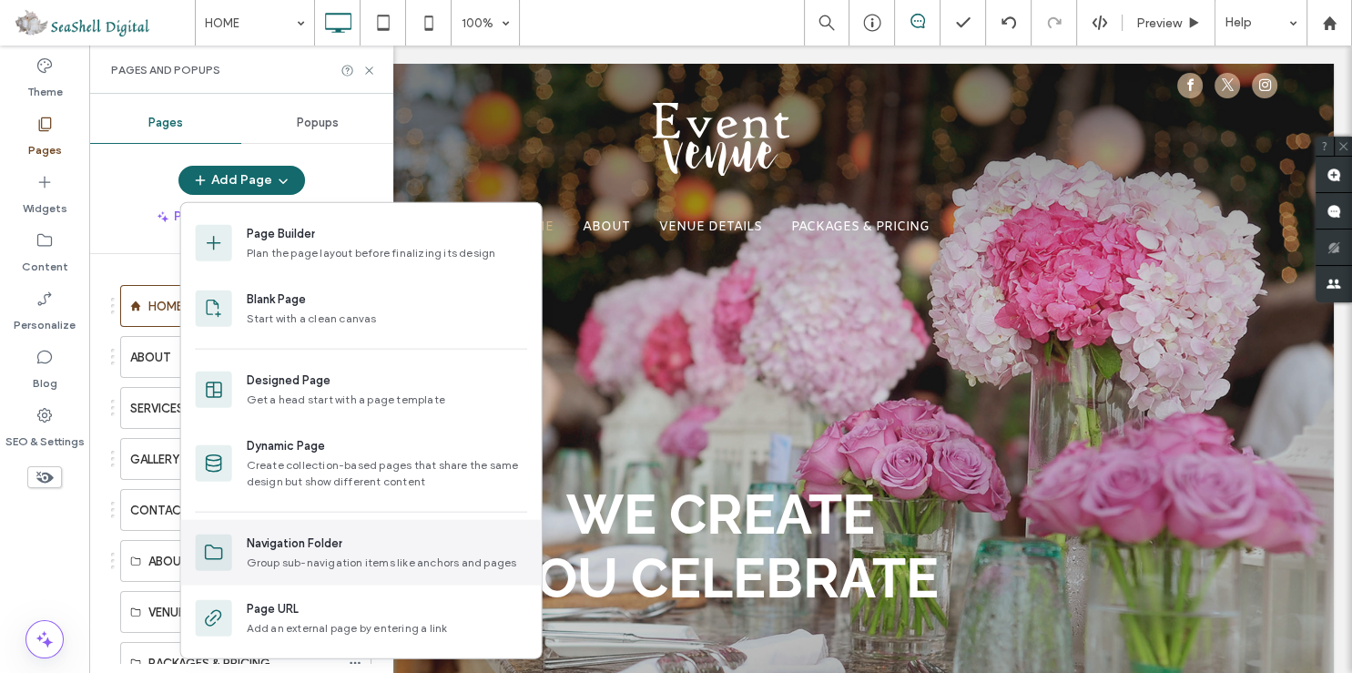
click at [288, 560] on div "Group sub-navigation items like anchors and pages" at bounding box center [382, 562] width 270 height 16
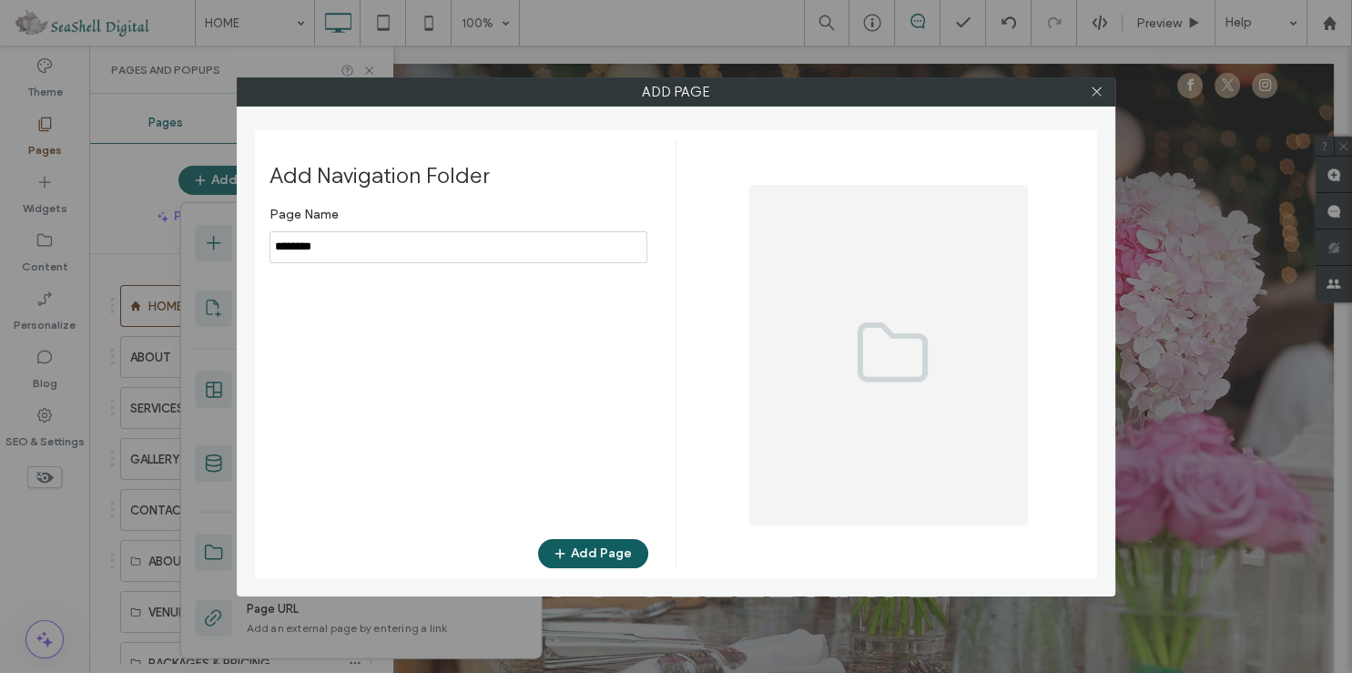
type input "********"
click at [581, 546] on button "Add Page" at bounding box center [593, 553] width 110 height 29
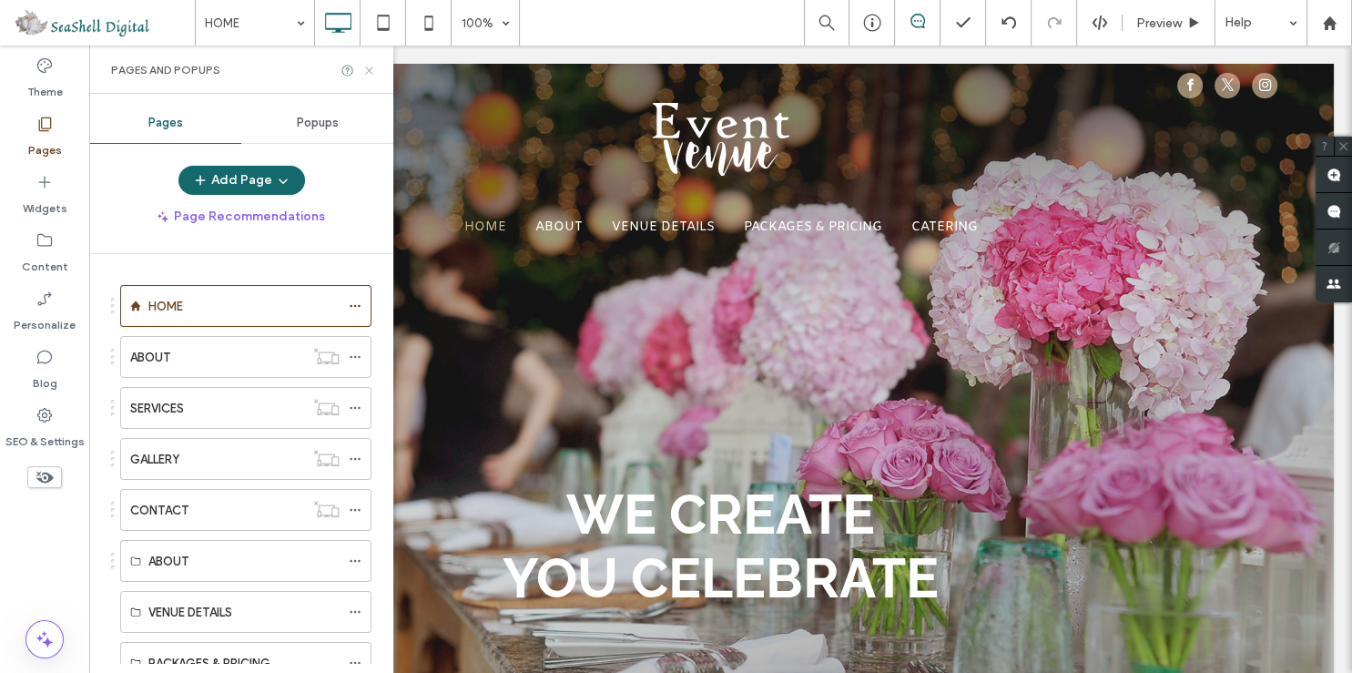
click at [367, 71] on icon at bounding box center [369, 71] width 14 height 14
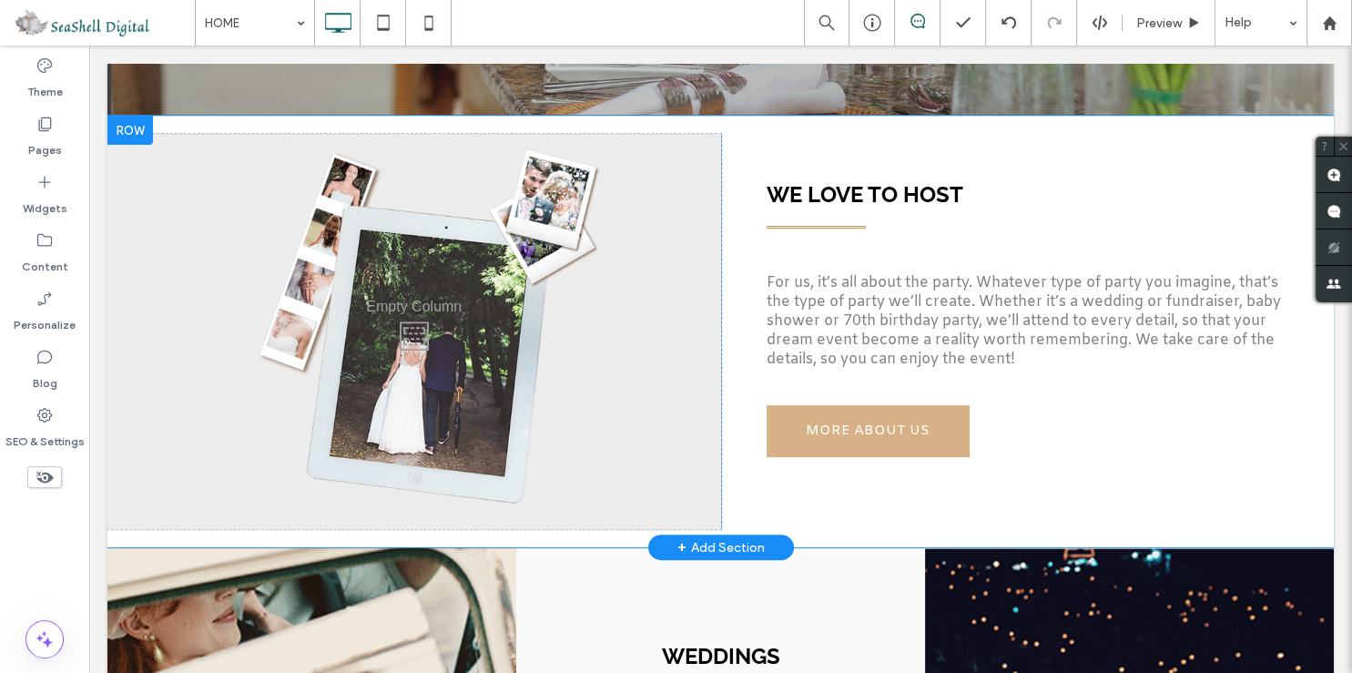
scroll to position [481, 0]
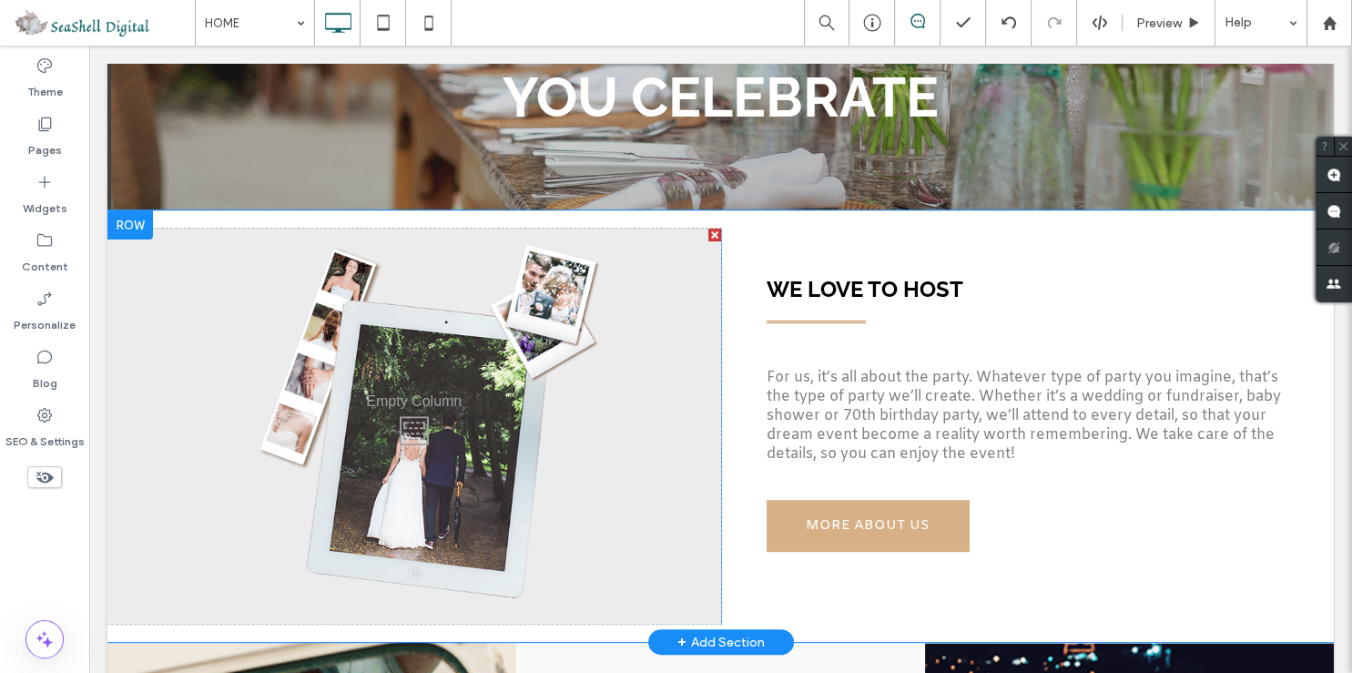
click at [523, 300] on div "Click To Paste" at bounding box center [414, 426] width 614 height 395
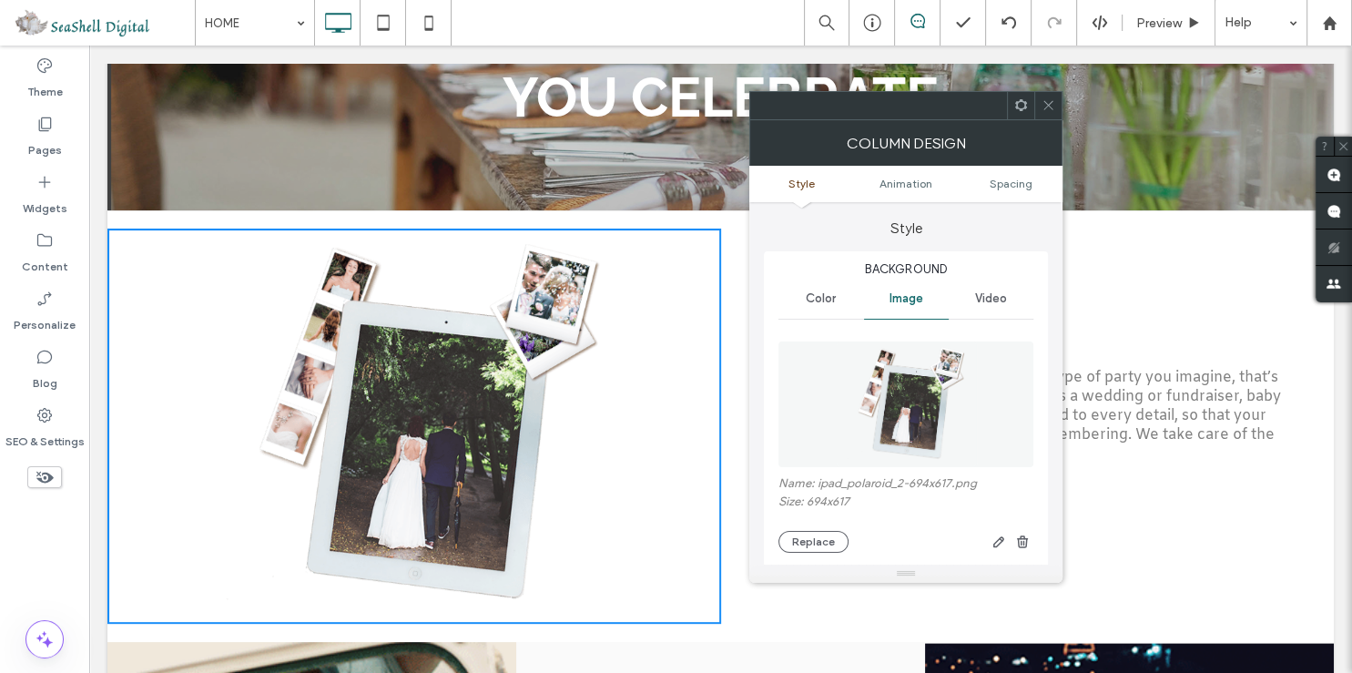
click at [1035, 104] on div at bounding box center [1047, 105] width 27 height 27
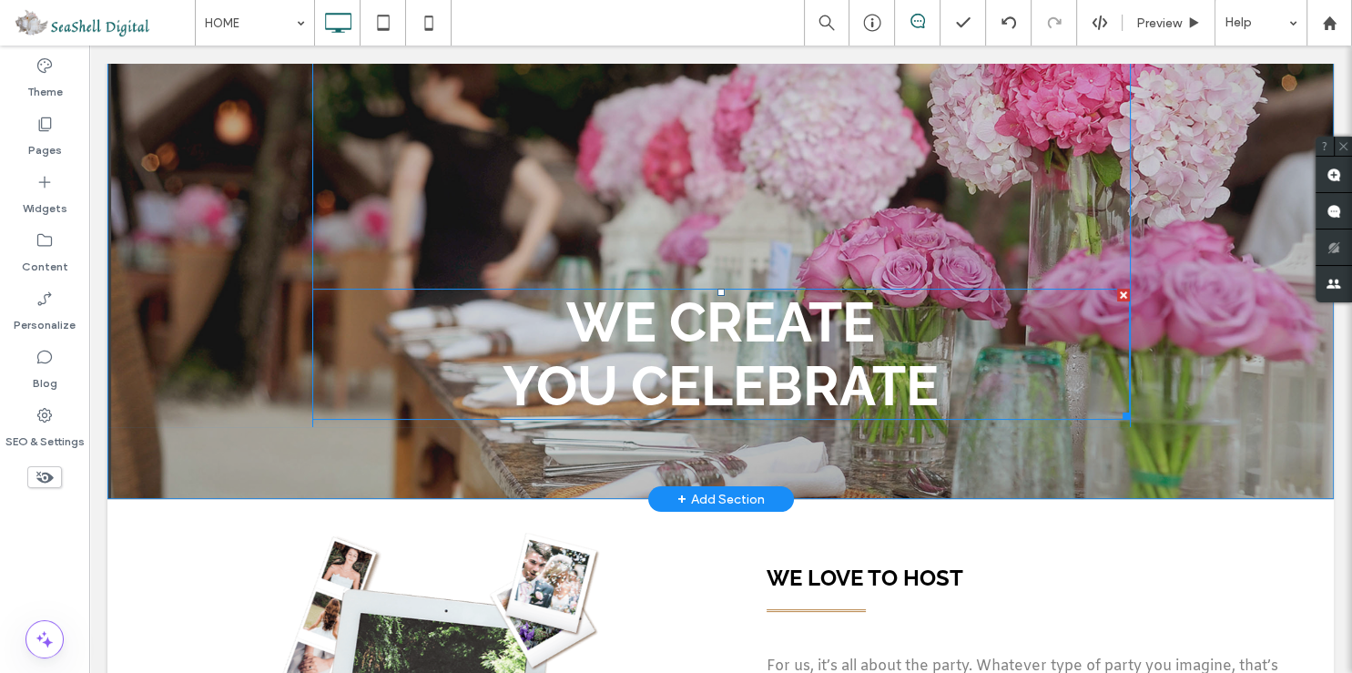
scroll to position [0, 0]
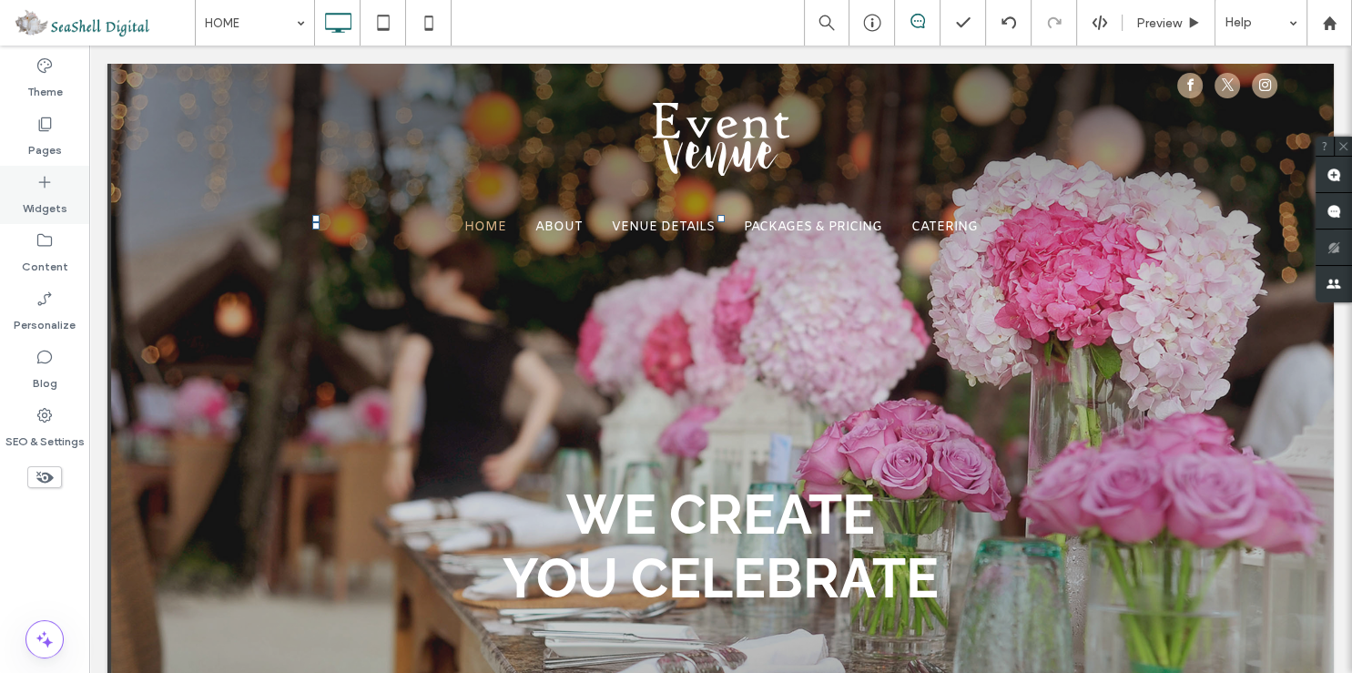
click at [45, 193] on label "Widgets" at bounding box center [45, 203] width 45 height 25
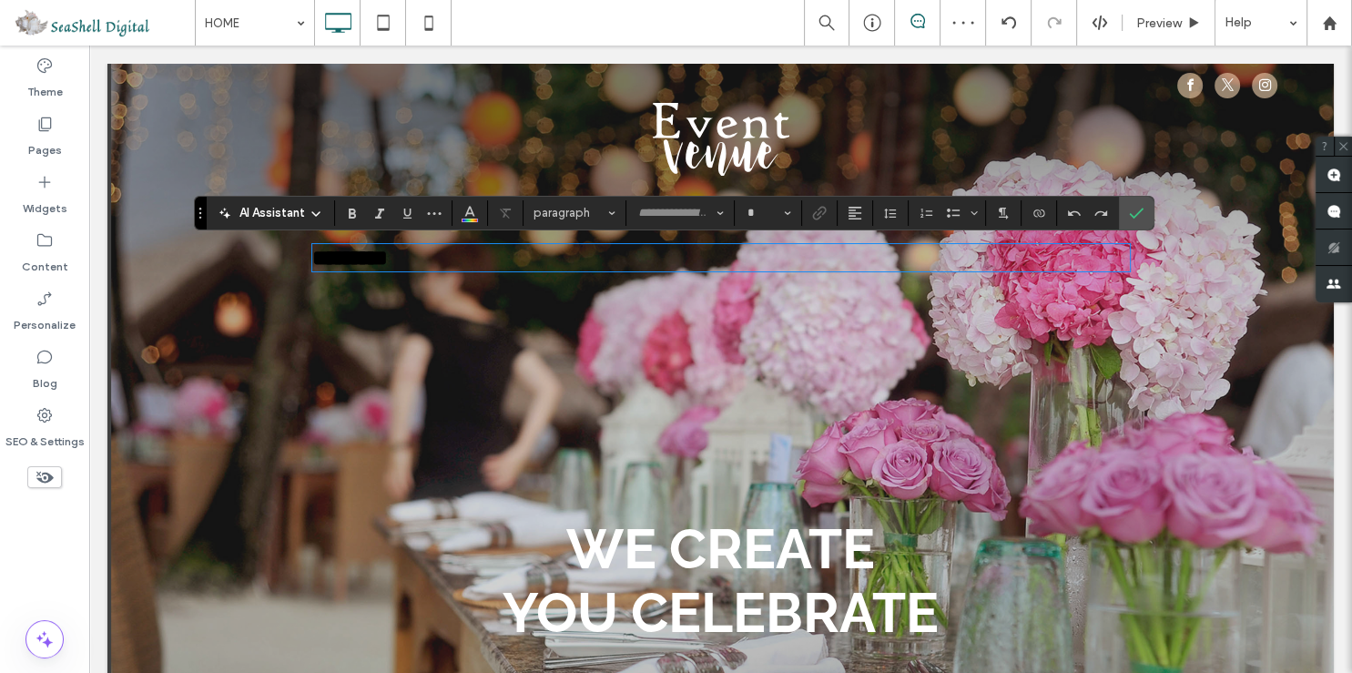
type input "*******"
type input "**"
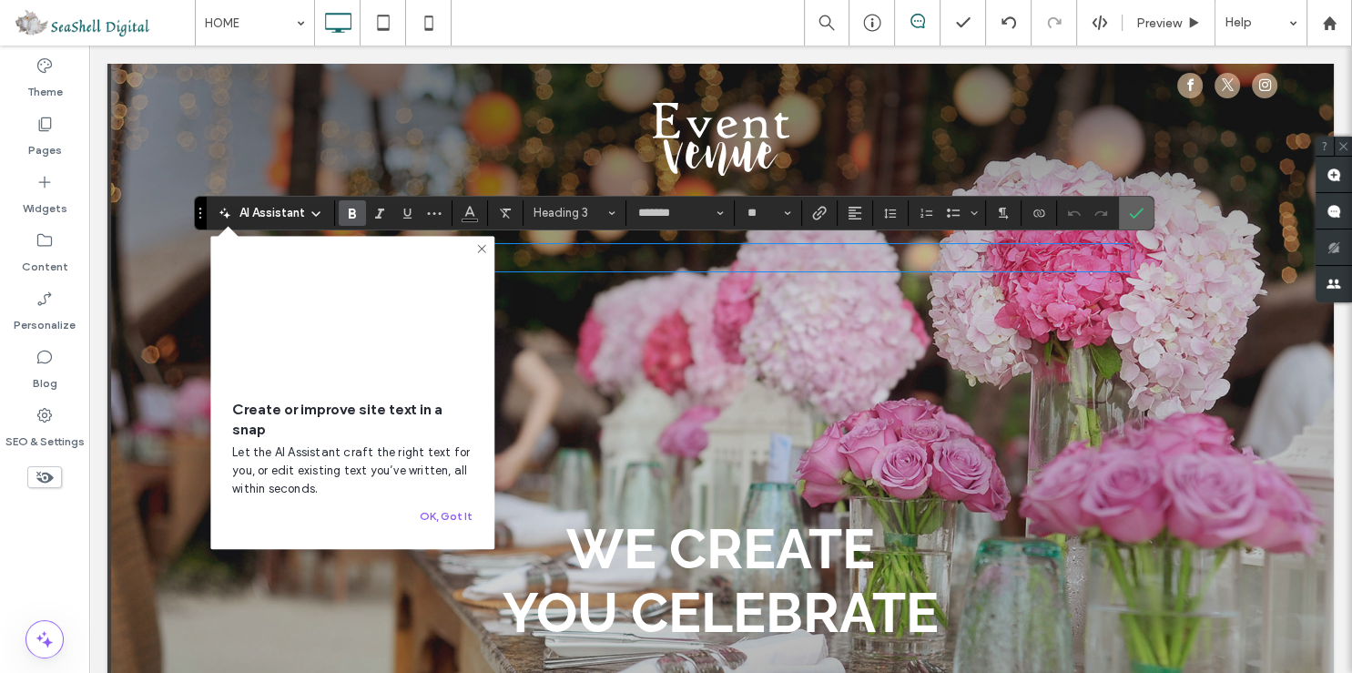
click at [1131, 209] on icon "Confirm" at bounding box center [1136, 213] width 15 height 15
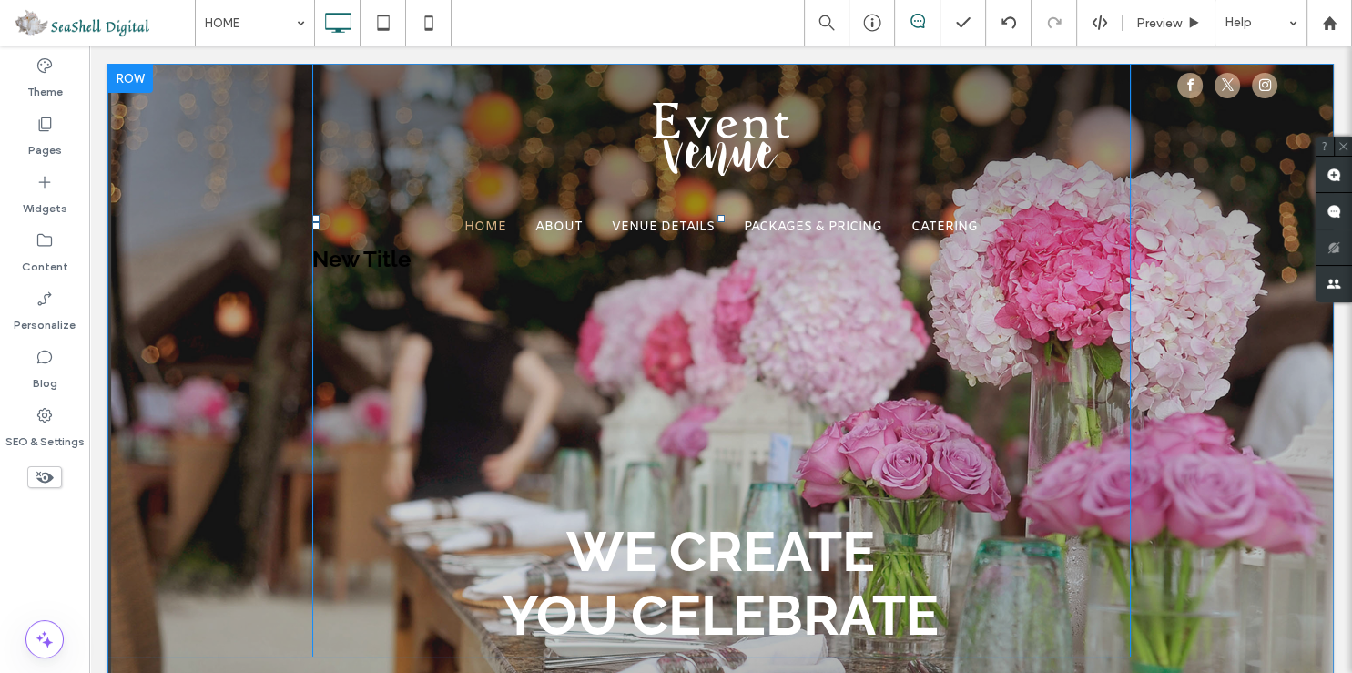
click at [406, 333] on div "${text} HOME ABOUT VENUE DETAILS PACKAGES & PRICING CATERING New Title WE CREAT…" at bounding box center [721, 360] width 818 height 593
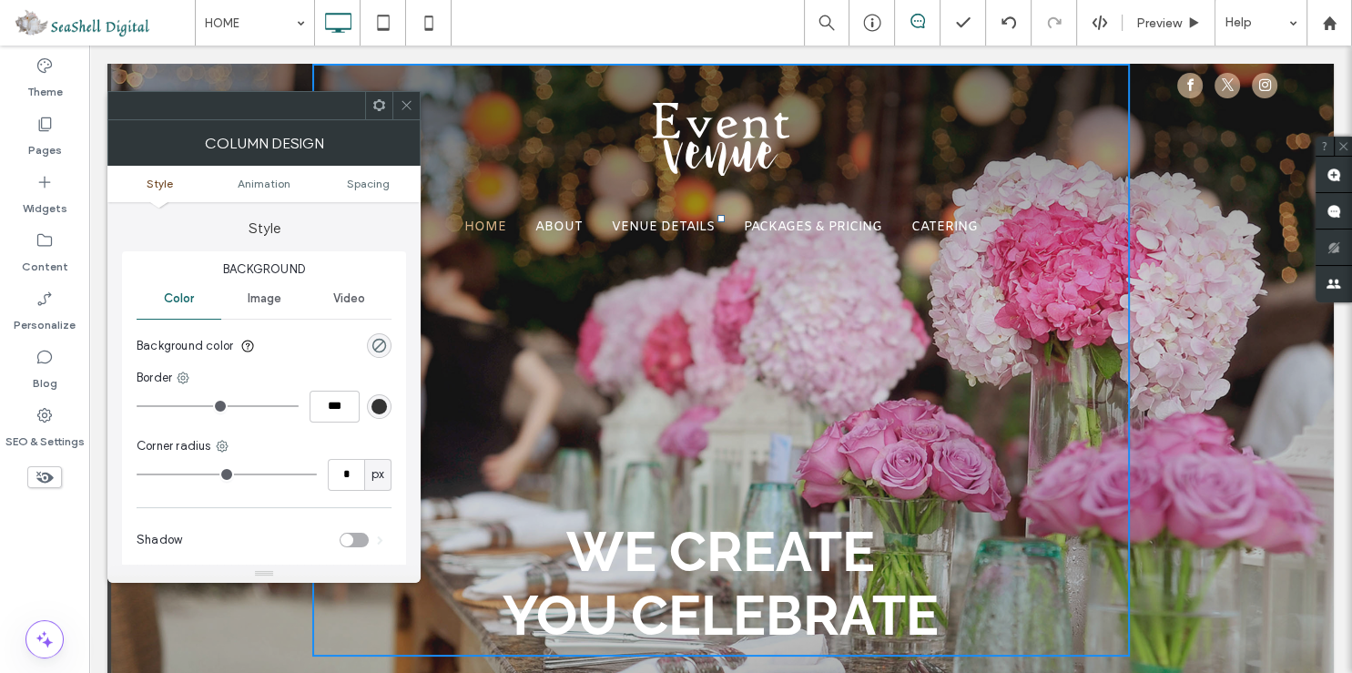
click at [402, 107] on icon at bounding box center [407, 105] width 14 height 14
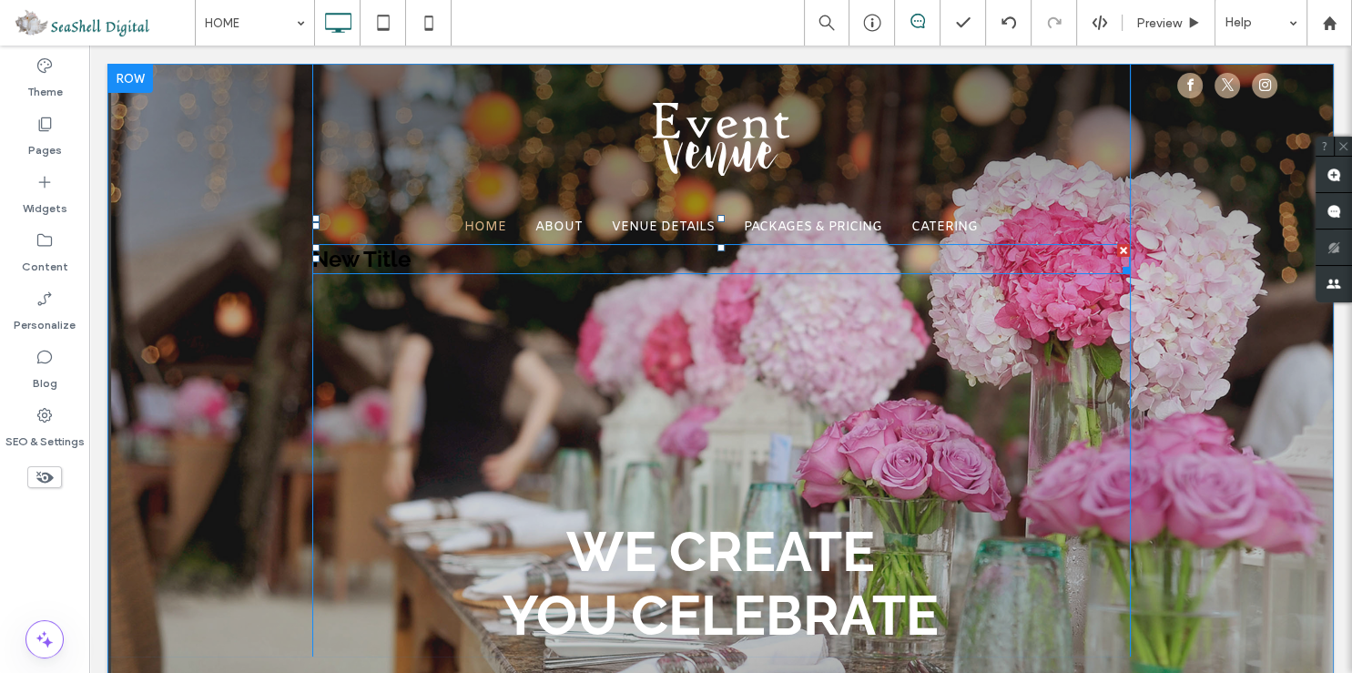
click at [351, 256] on span "New Title" at bounding box center [361, 259] width 98 height 26
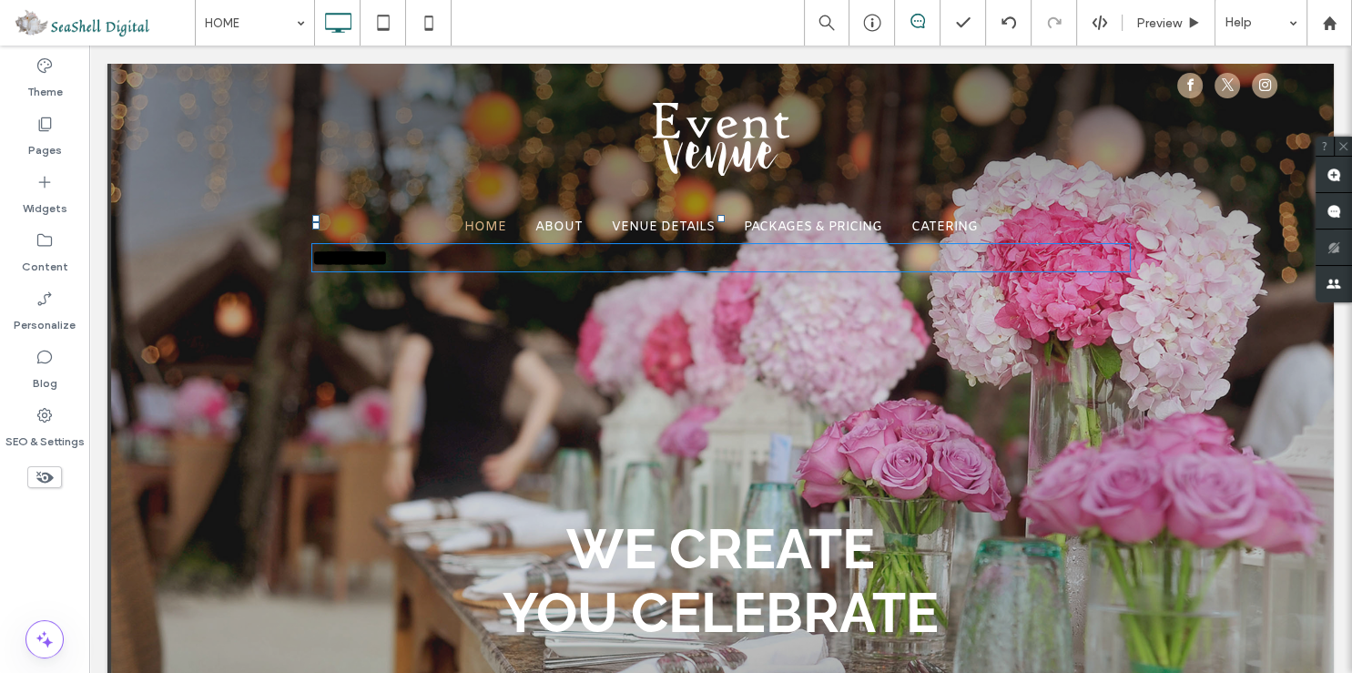
type input "*******"
type input "**"
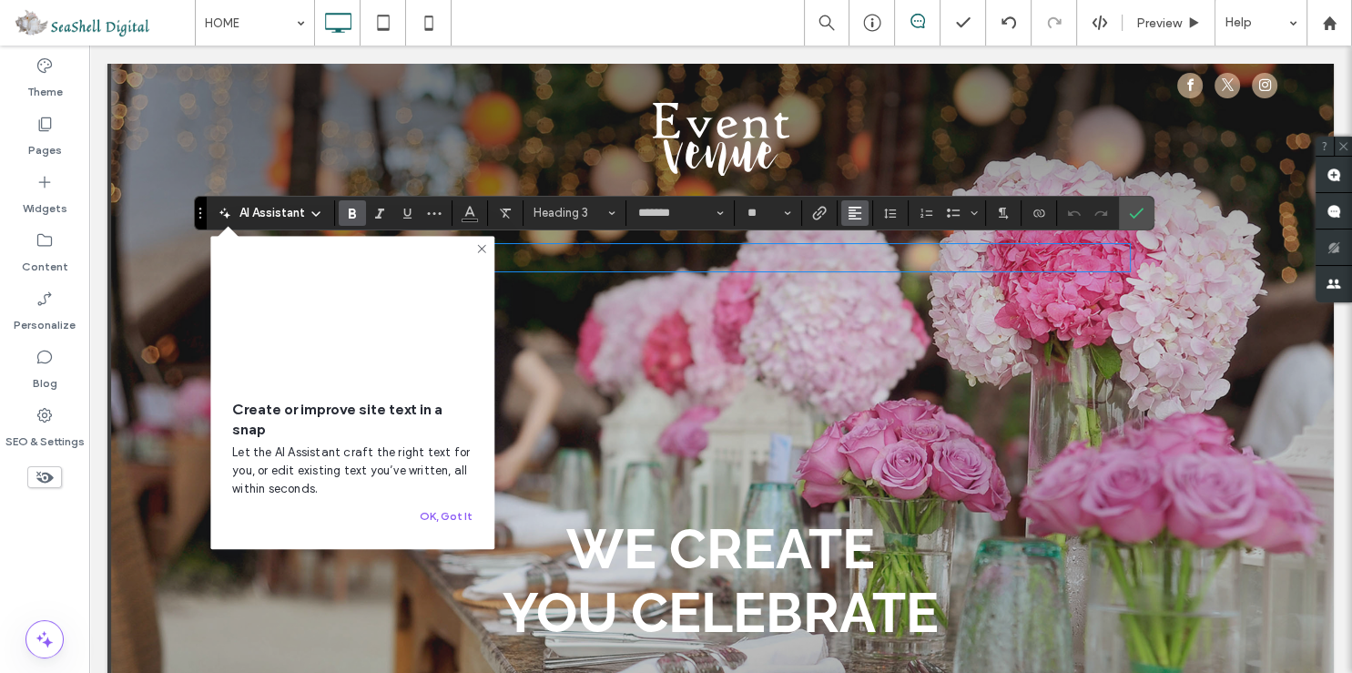
click at [855, 217] on icon "Alignment" at bounding box center [855, 213] width 15 height 15
click at [861, 259] on label "ui.textEditor.alignment.center" at bounding box center [873, 269] width 64 height 26
click at [462, 220] on button "Color" at bounding box center [469, 212] width 27 height 25
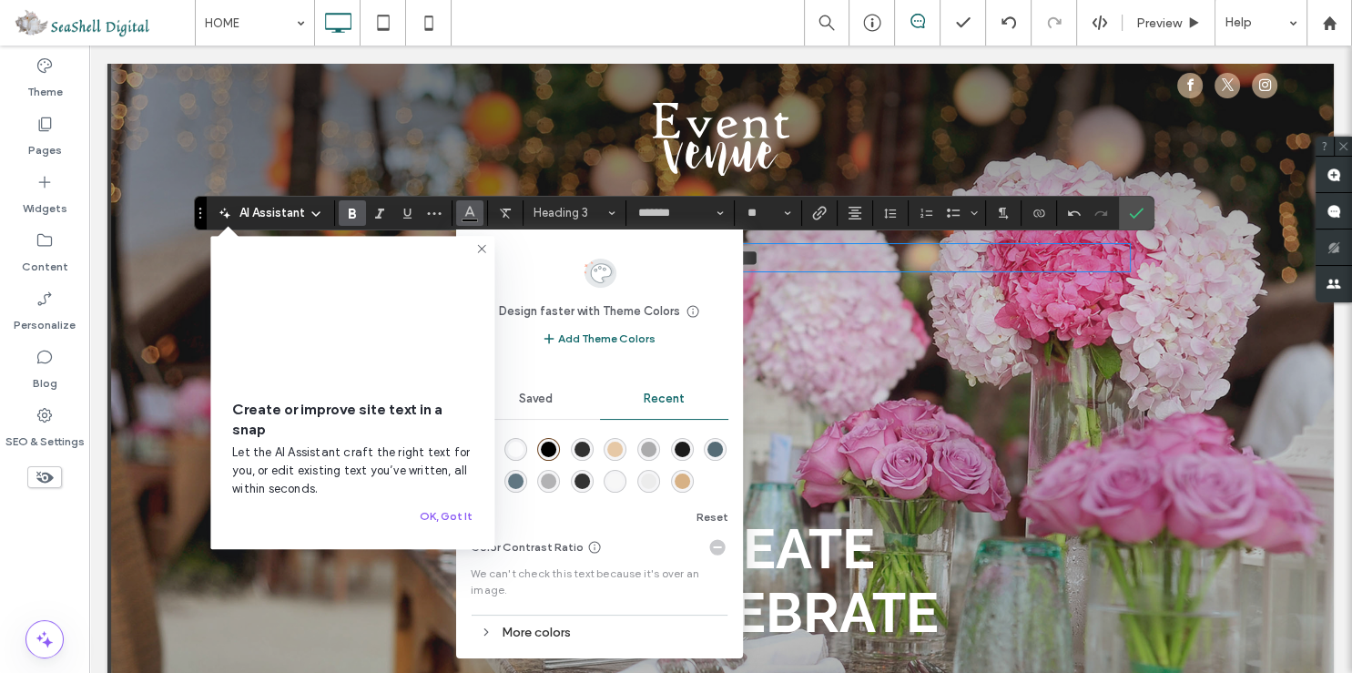
click at [519, 444] on div "rgba(255, 255, 255, 1)" at bounding box center [515, 449] width 15 height 15
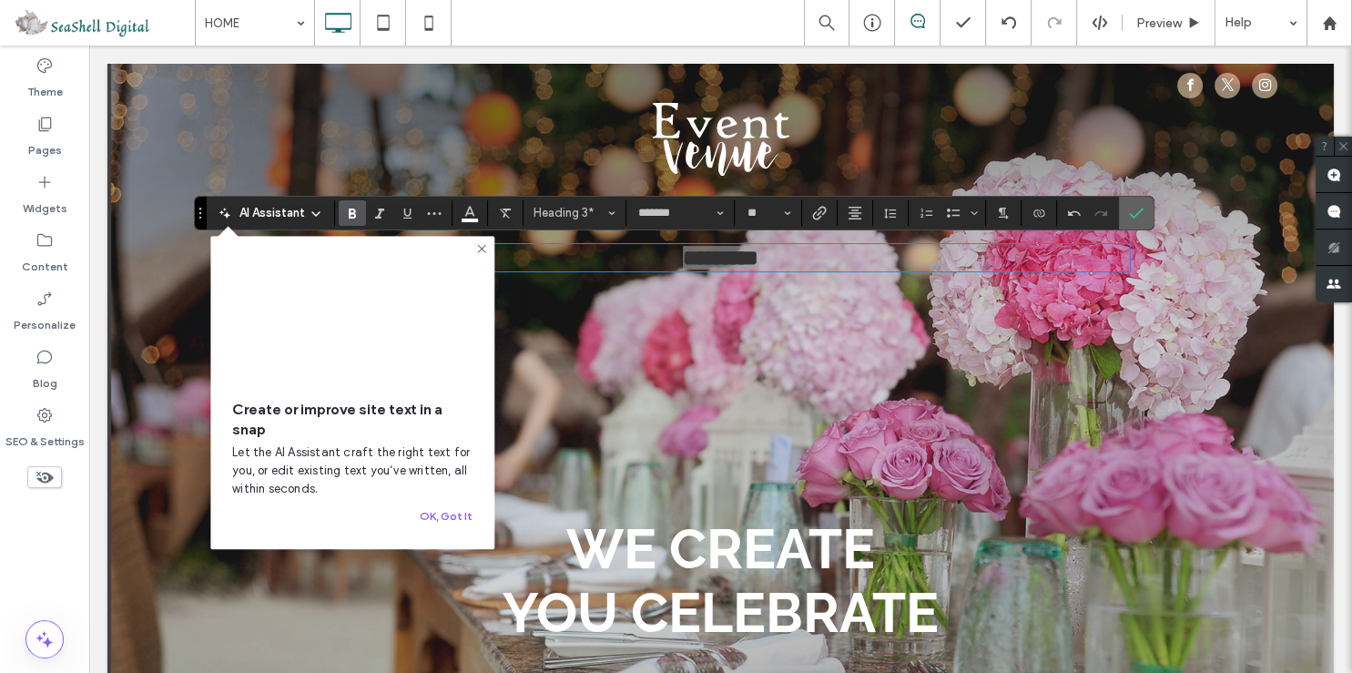
click at [1133, 214] on icon "Confirm" at bounding box center [1136, 213] width 15 height 15
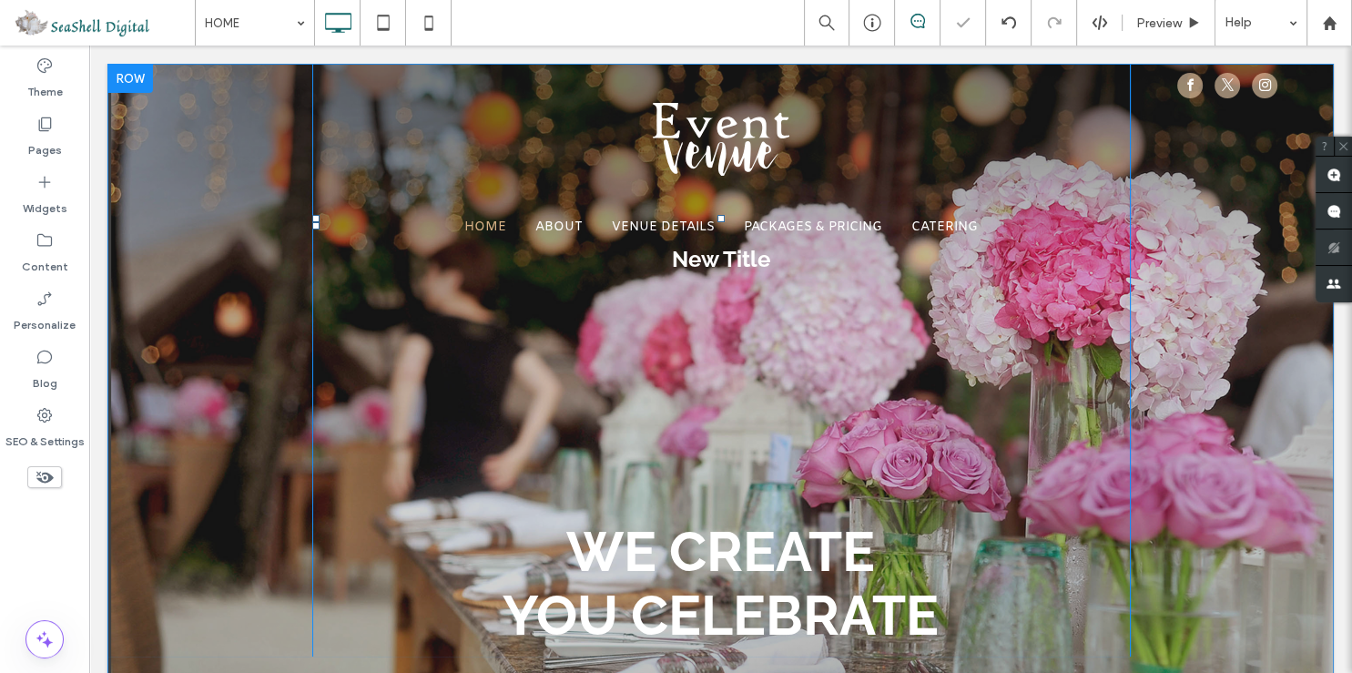
click at [646, 331] on div "${text} HOME ABOUT VENUE DETAILS PACKAGES & PRICING CATERING New Title WE CREAT…" at bounding box center [721, 360] width 818 height 593
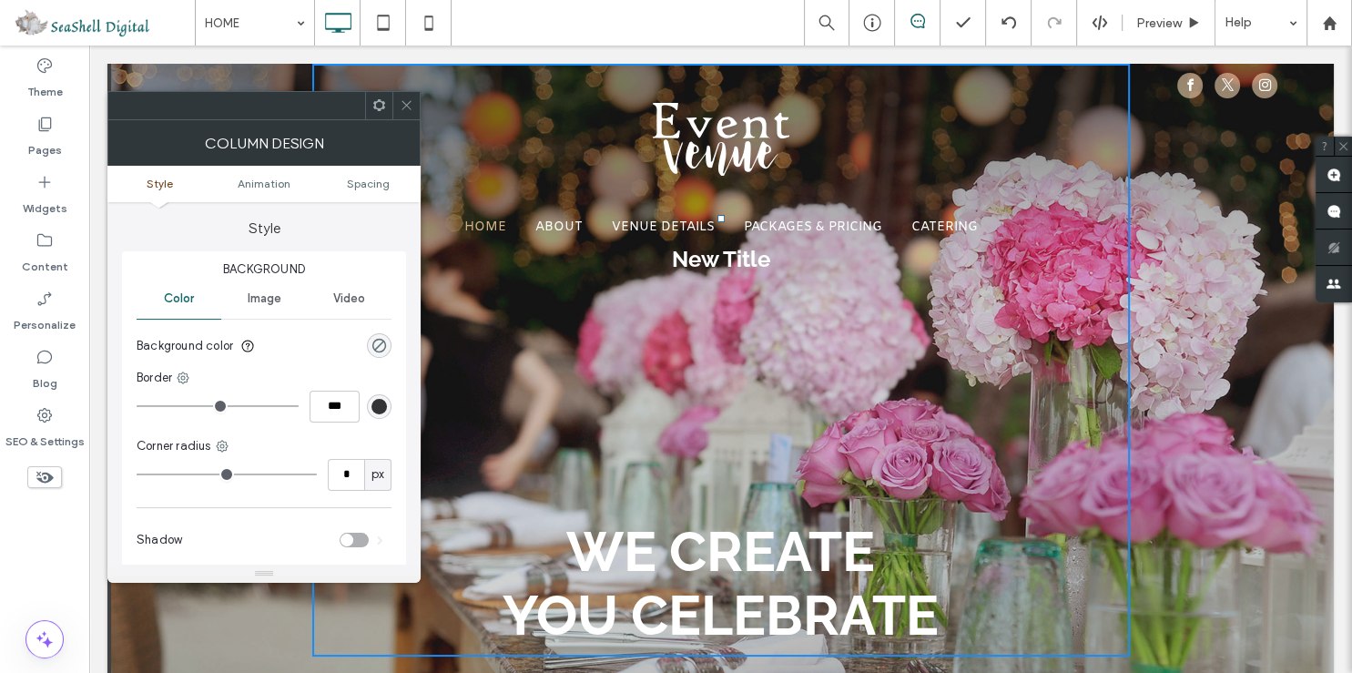
click at [400, 97] on span at bounding box center [407, 105] width 14 height 27
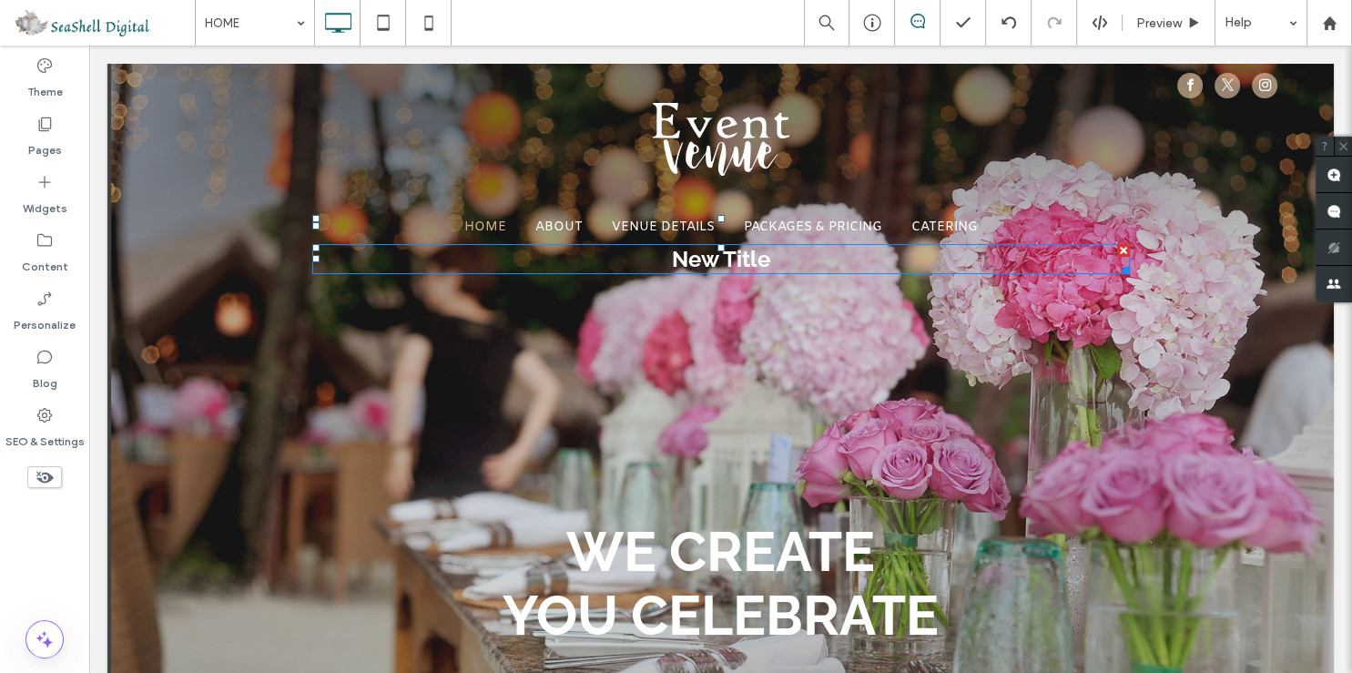
click at [675, 259] on span "New Title" at bounding box center [721, 259] width 98 height 26
type input "*******"
type input "**"
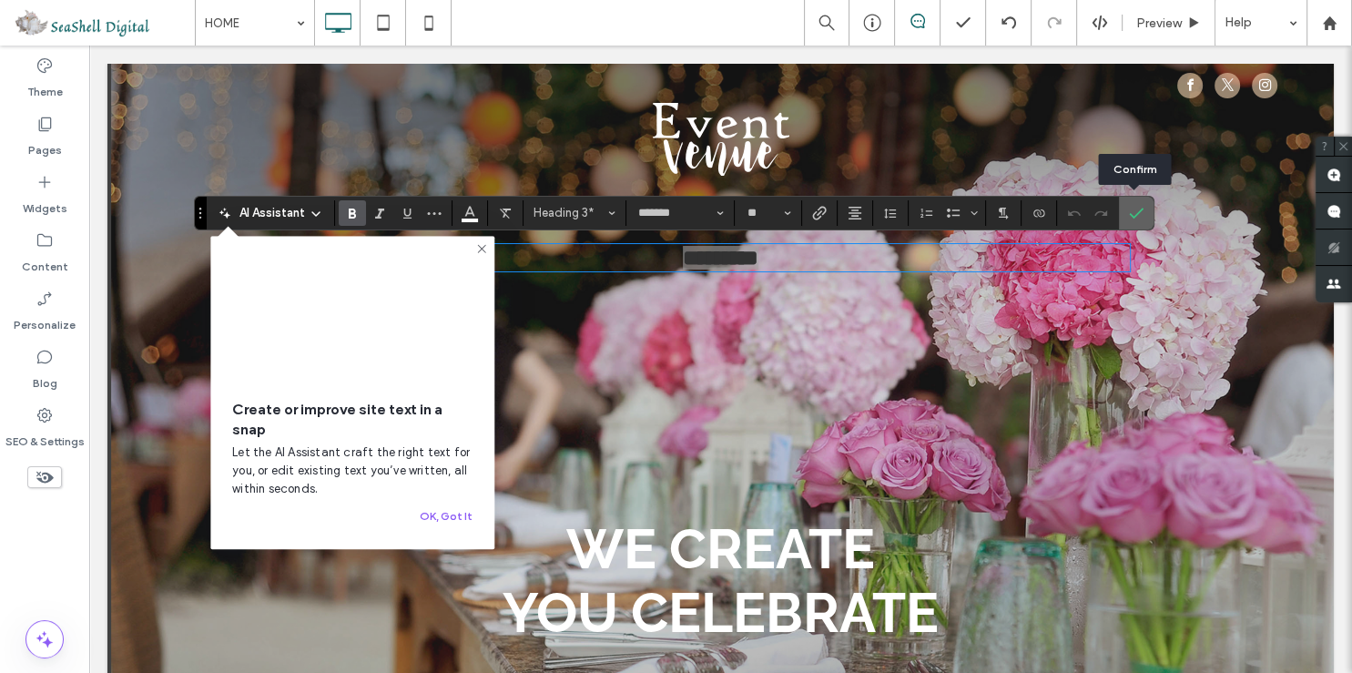
click at [1138, 212] on use "Confirm" at bounding box center [1137, 213] width 15 height 11
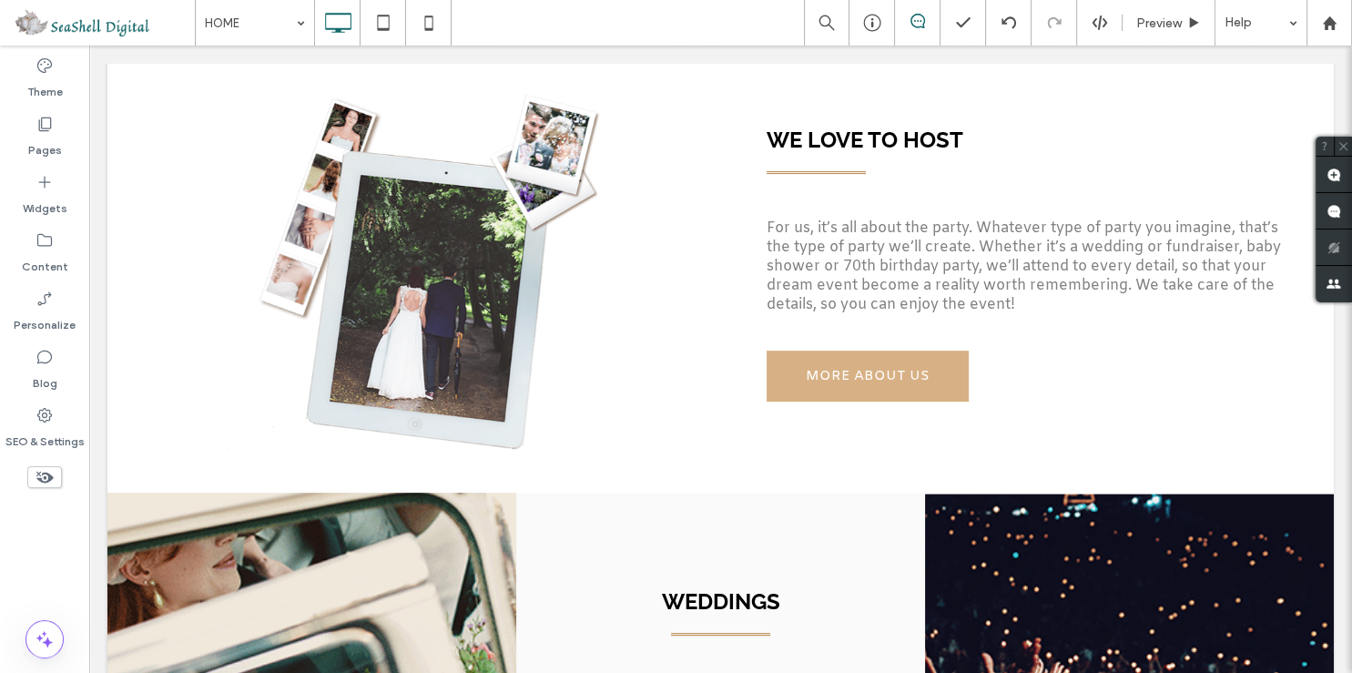
scroll to position [245, 0]
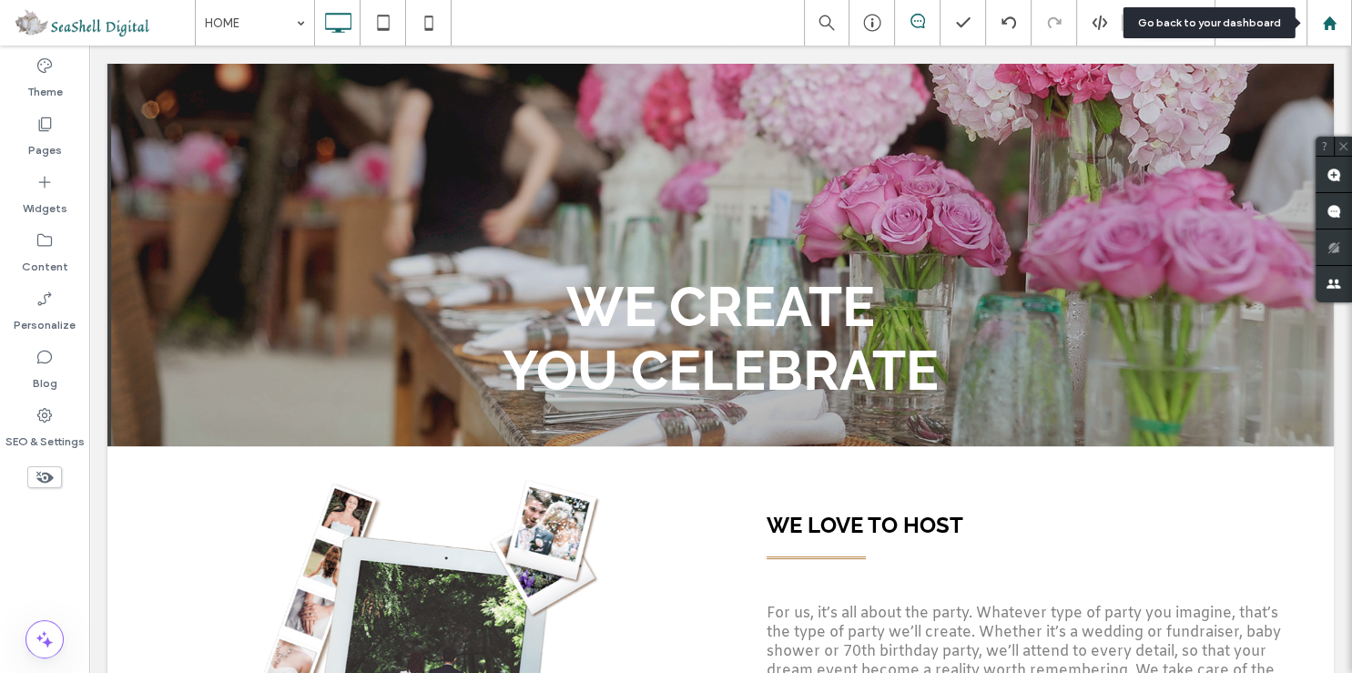
click at [1332, 25] on use at bounding box center [1329, 22] width 14 height 14
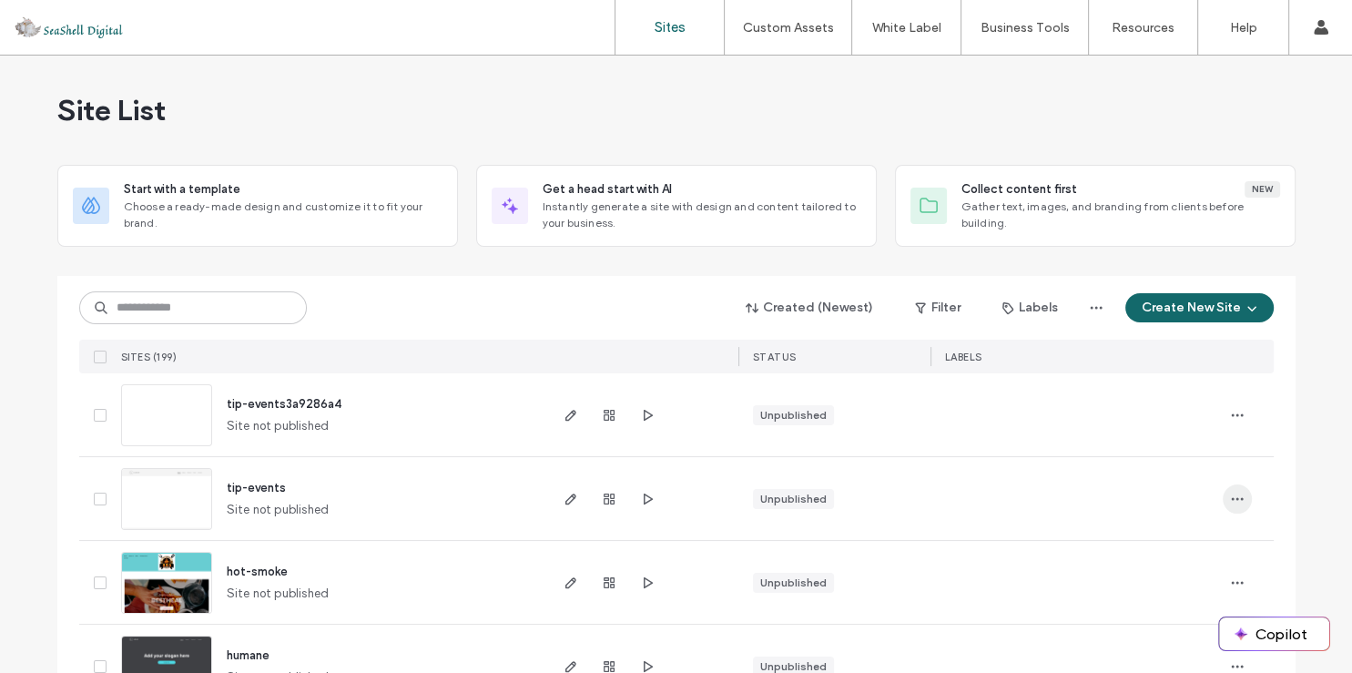
click at [1234, 496] on icon "button" at bounding box center [1237, 499] width 15 height 15
click at [1236, 414] on span "button" at bounding box center [1237, 415] width 29 height 29
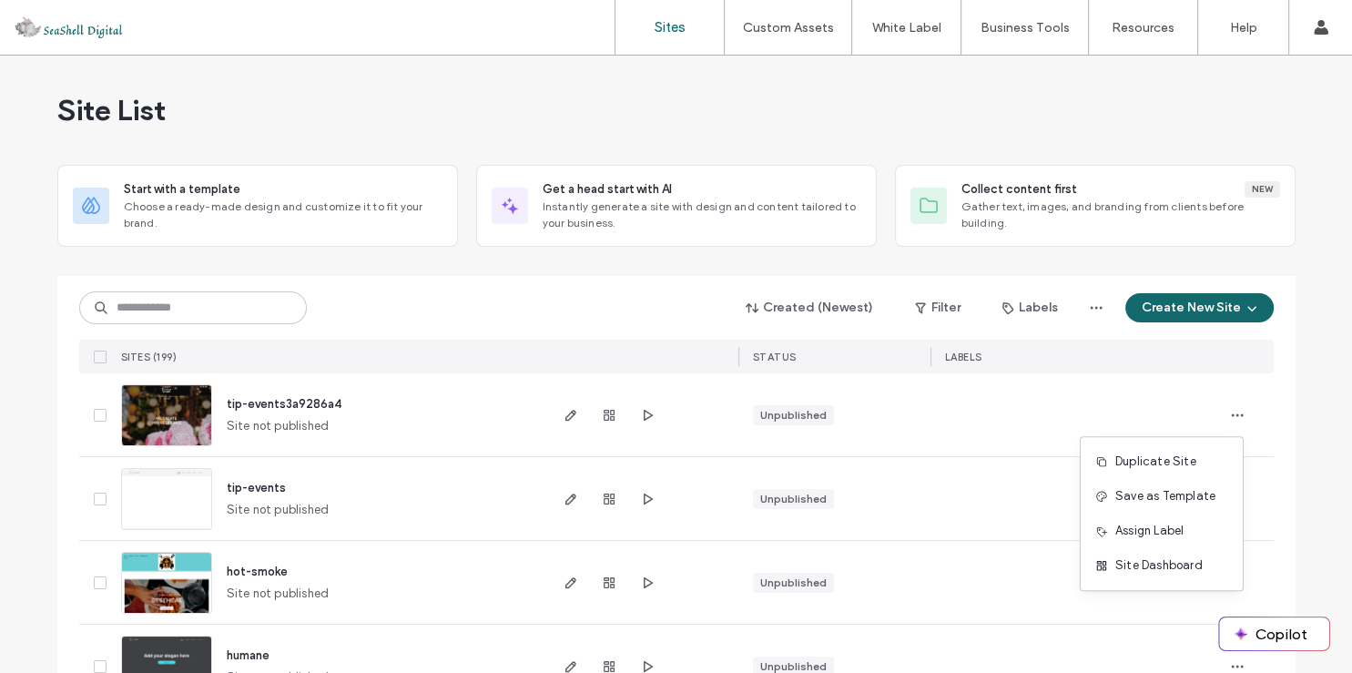
click at [1230, 417] on icon "button" at bounding box center [1237, 415] width 15 height 15
click at [1140, 564] on span "Site Dashboard" at bounding box center [1158, 565] width 87 height 18
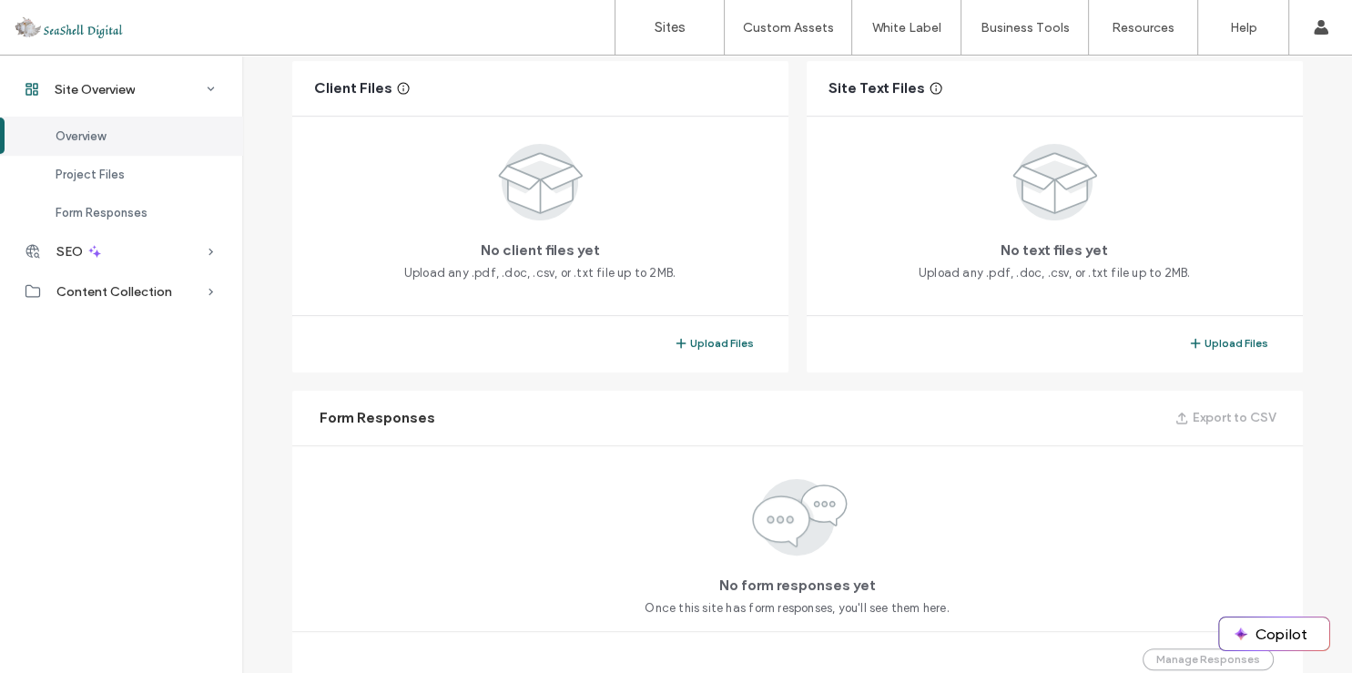
scroll to position [419, 0]
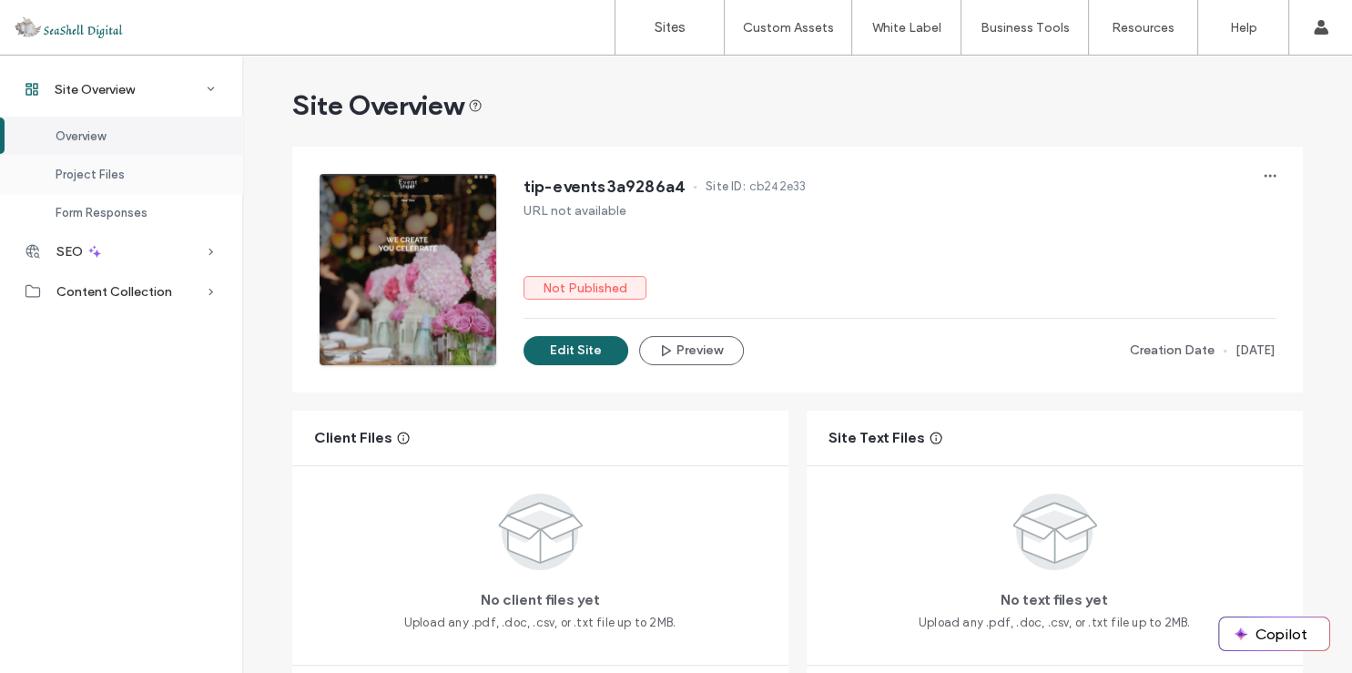
click at [71, 181] on div "Project Files" at bounding box center [121, 174] width 242 height 38
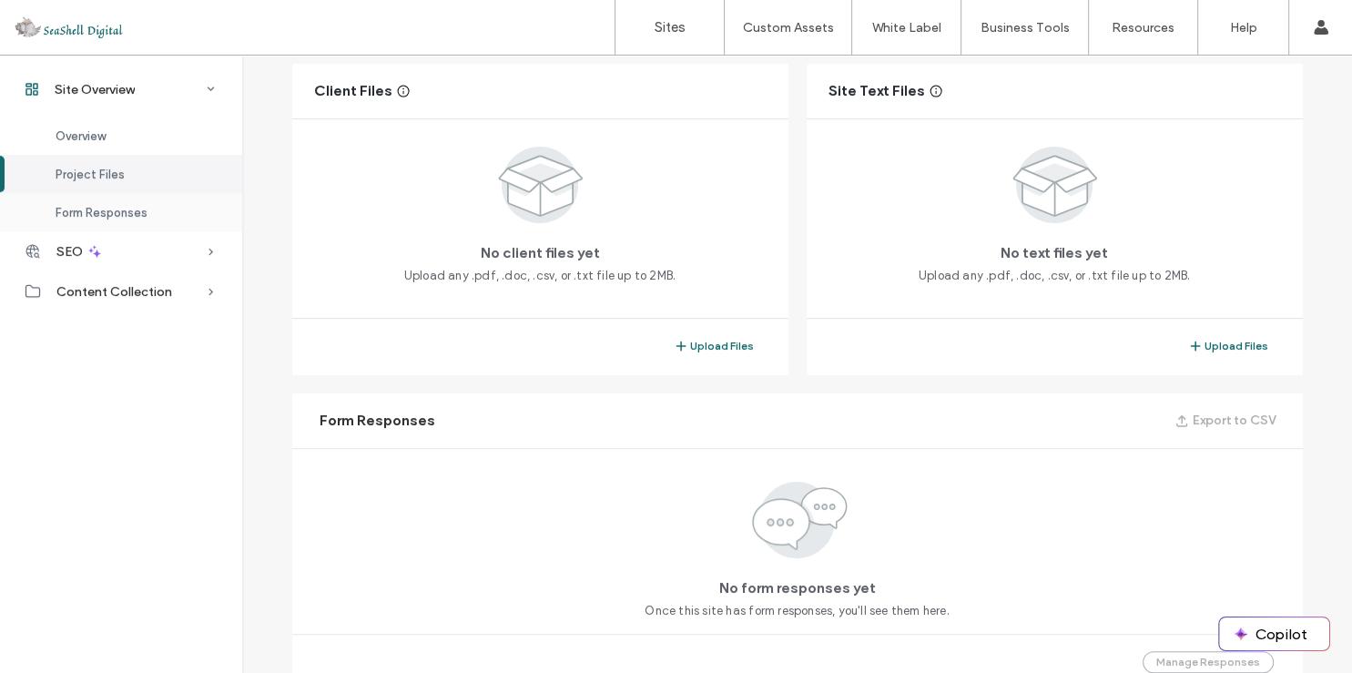
click at [77, 206] on span "Form Responses" at bounding box center [102, 213] width 92 height 14
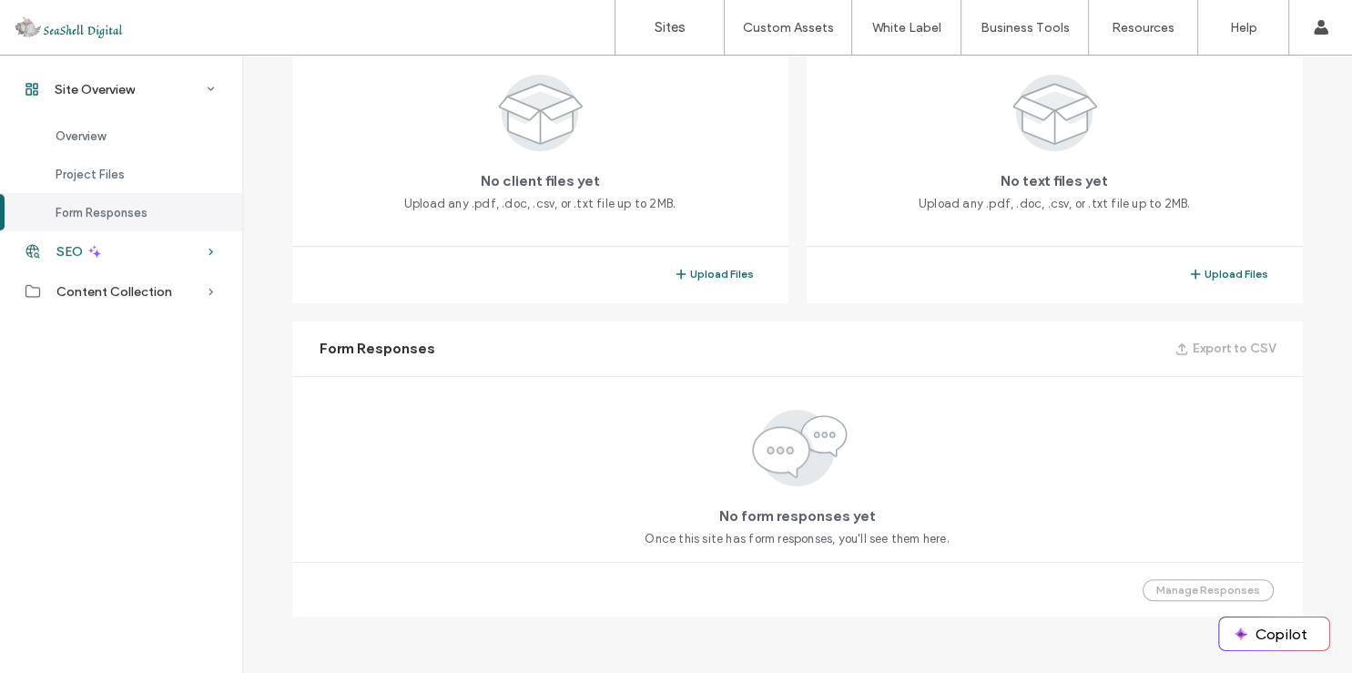
scroll to position [419, 0]
click at [73, 253] on span "SEO" at bounding box center [69, 251] width 26 height 15
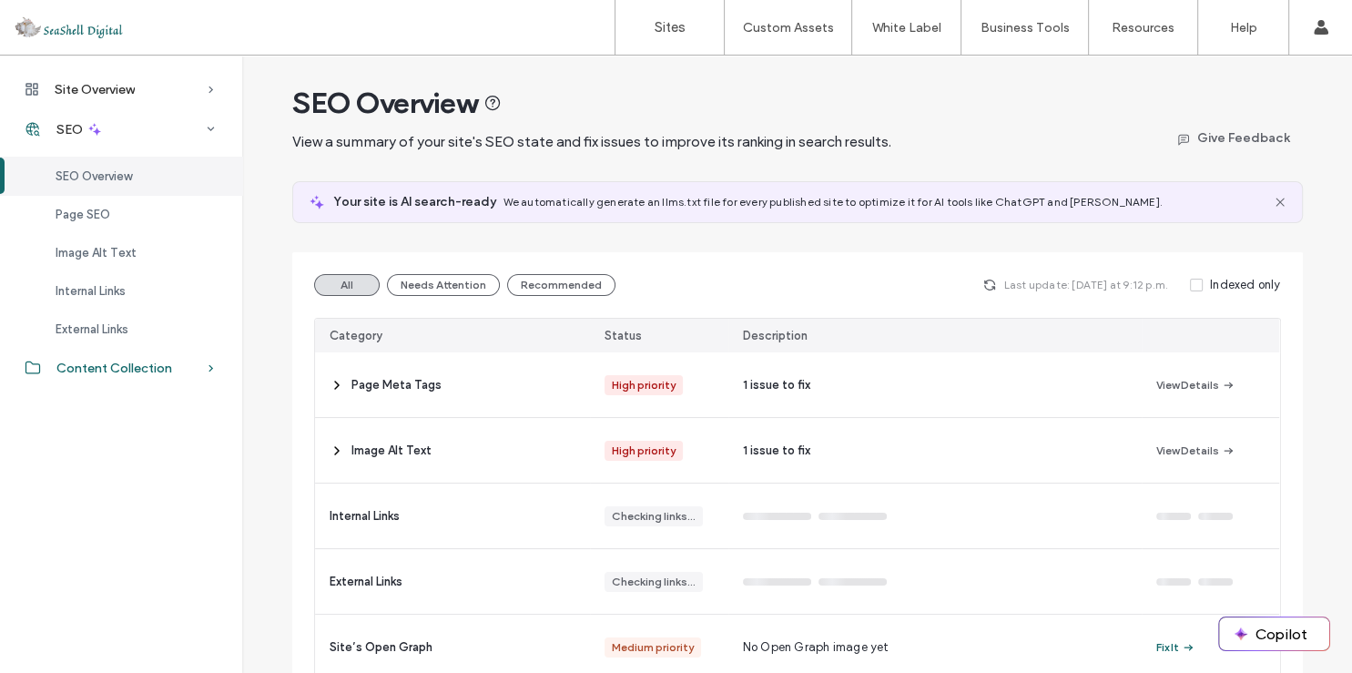
click at [168, 371] on span "Content Collection" at bounding box center [114, 368] width 116 height 15
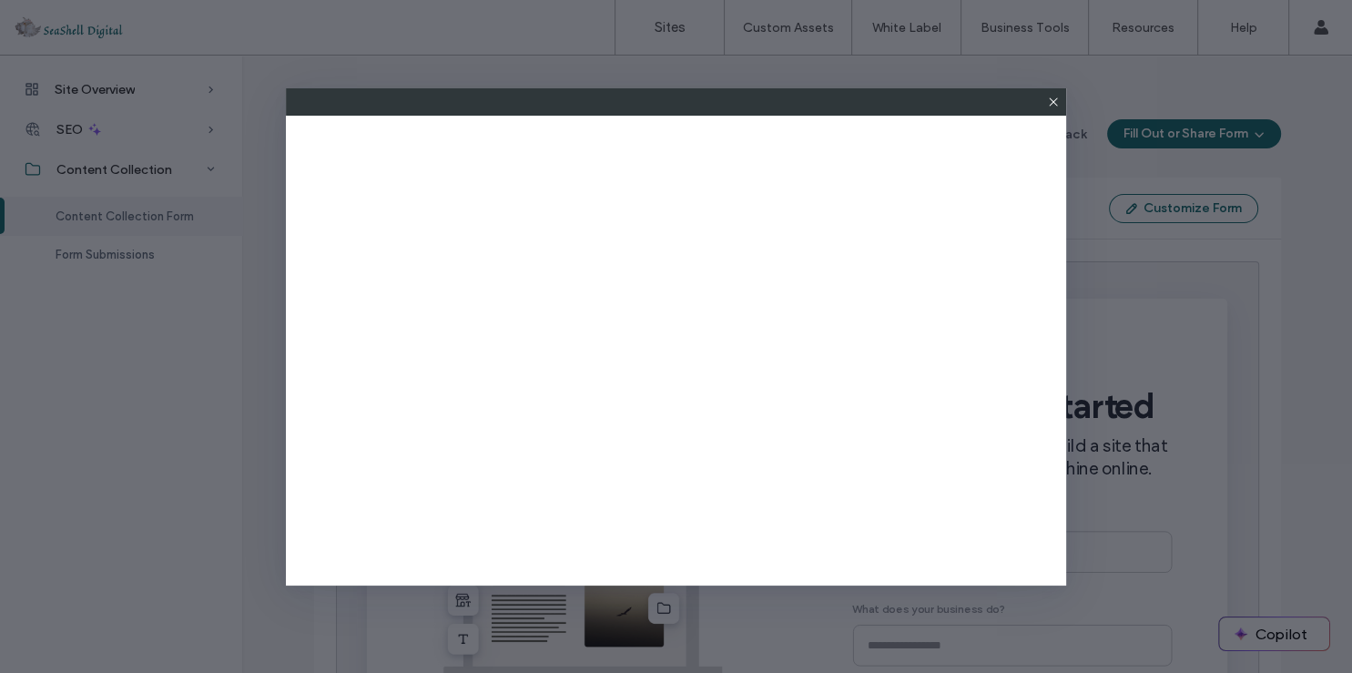
click at [1054, 102] on icon at bounding box center [1053, 102] width 15 height 15
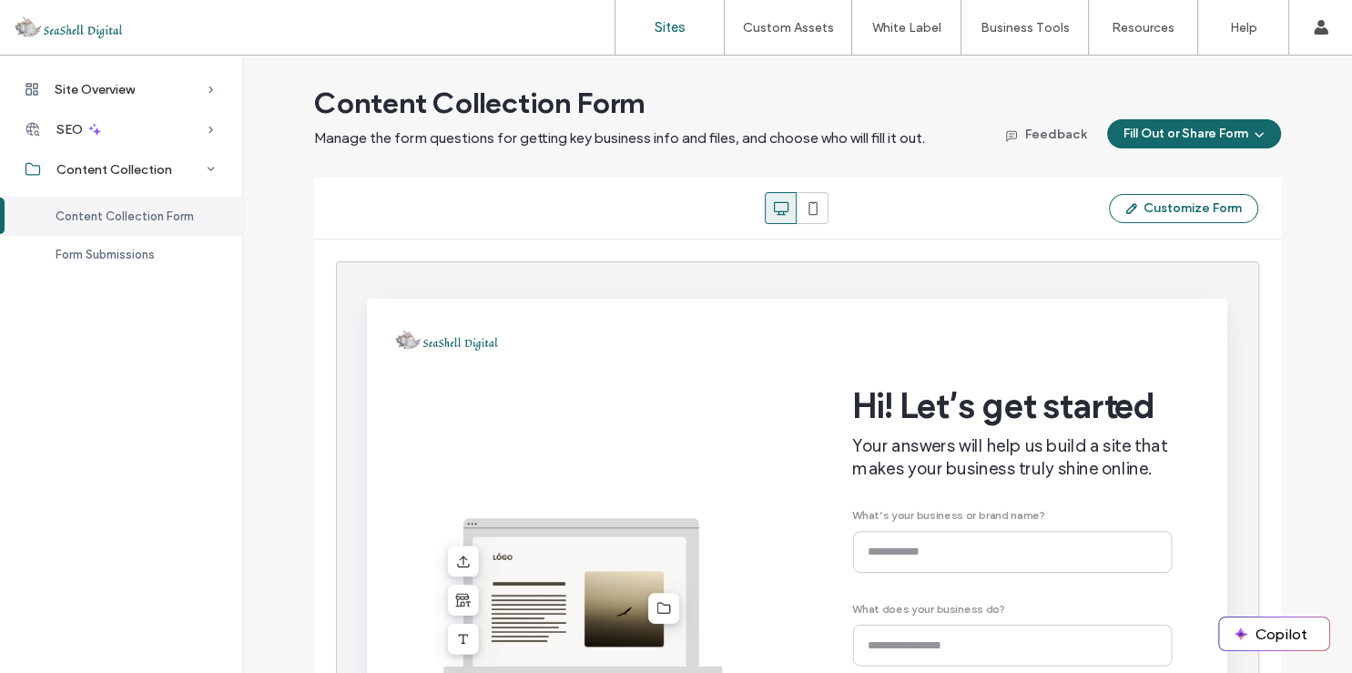
click at [659, 28] on label "Sites" at bounding box center [670, 27] width 31 height 16
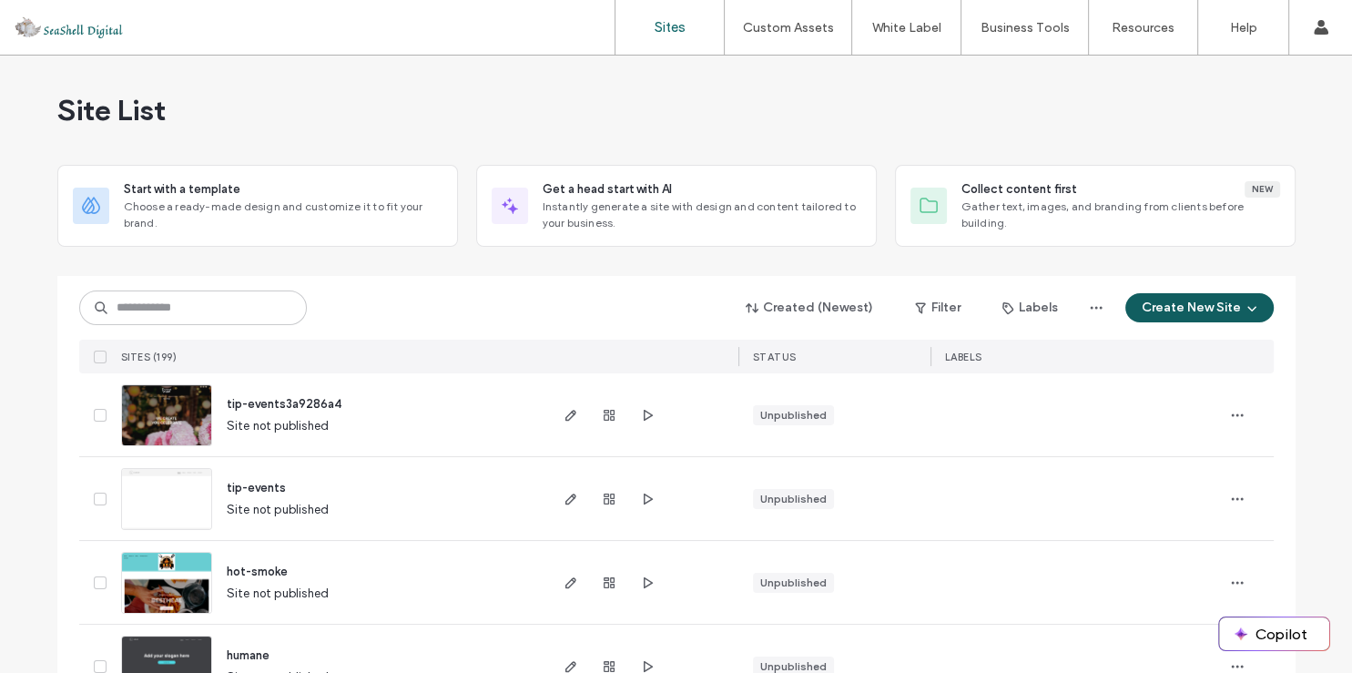
click at [1186, 305] on button "Create New Site" at bounding box center [1199, 307] width 148 height 29
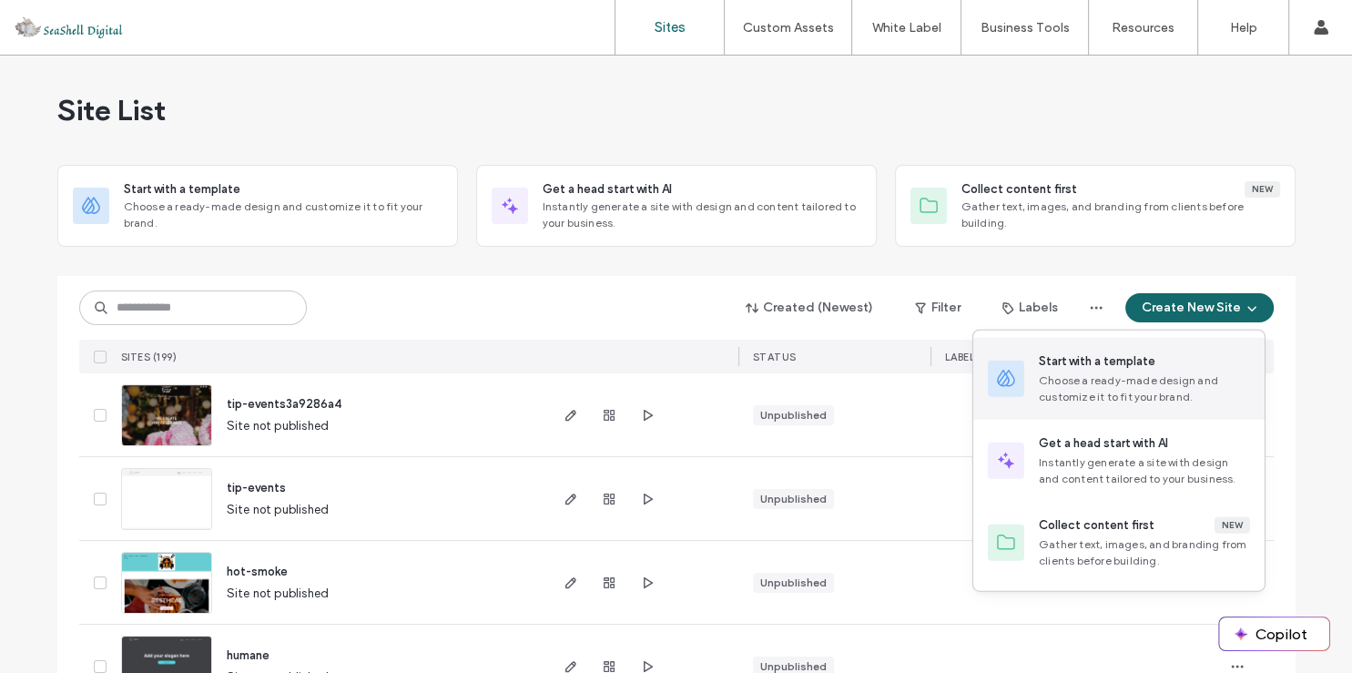
click at [1076, 380] on div "Choose a ready-made design and customize it to fit your brand." at bounding box center [1144, 388] width 211 height 33
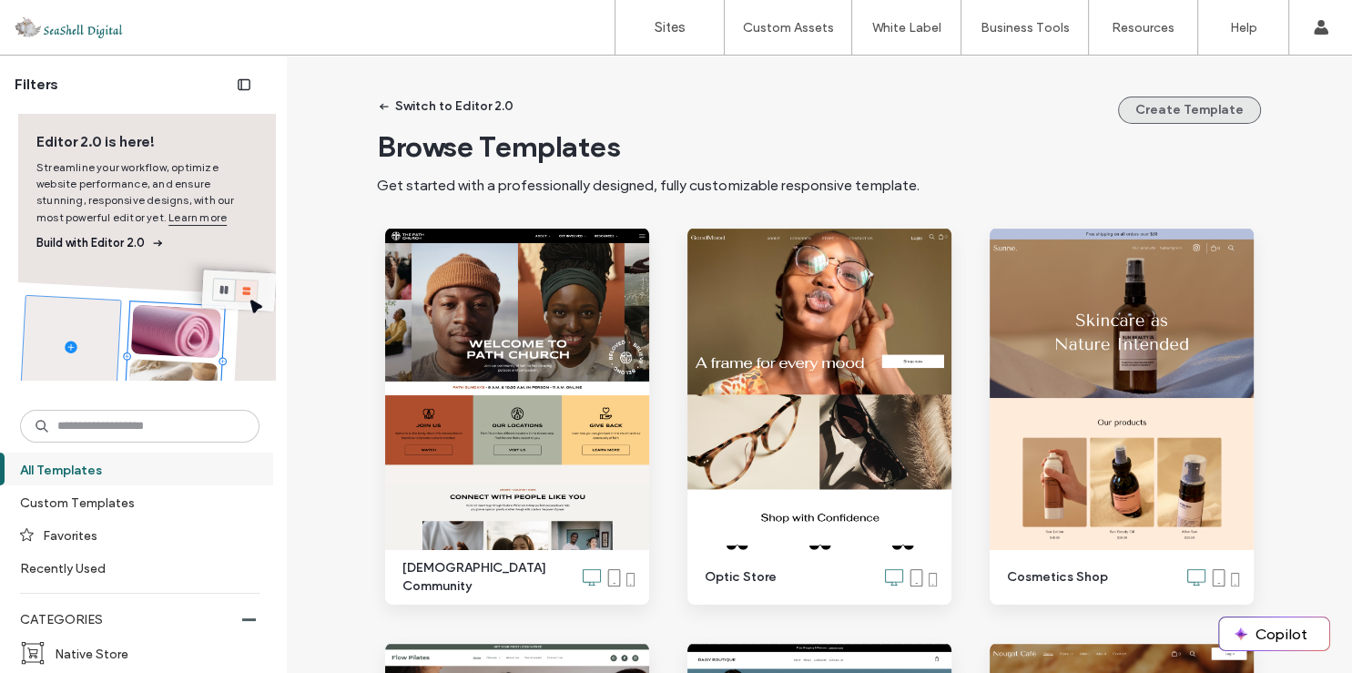
click at [1186, 113] on button "Create Template" at bounding box center [1189, 110] width 143 height 27
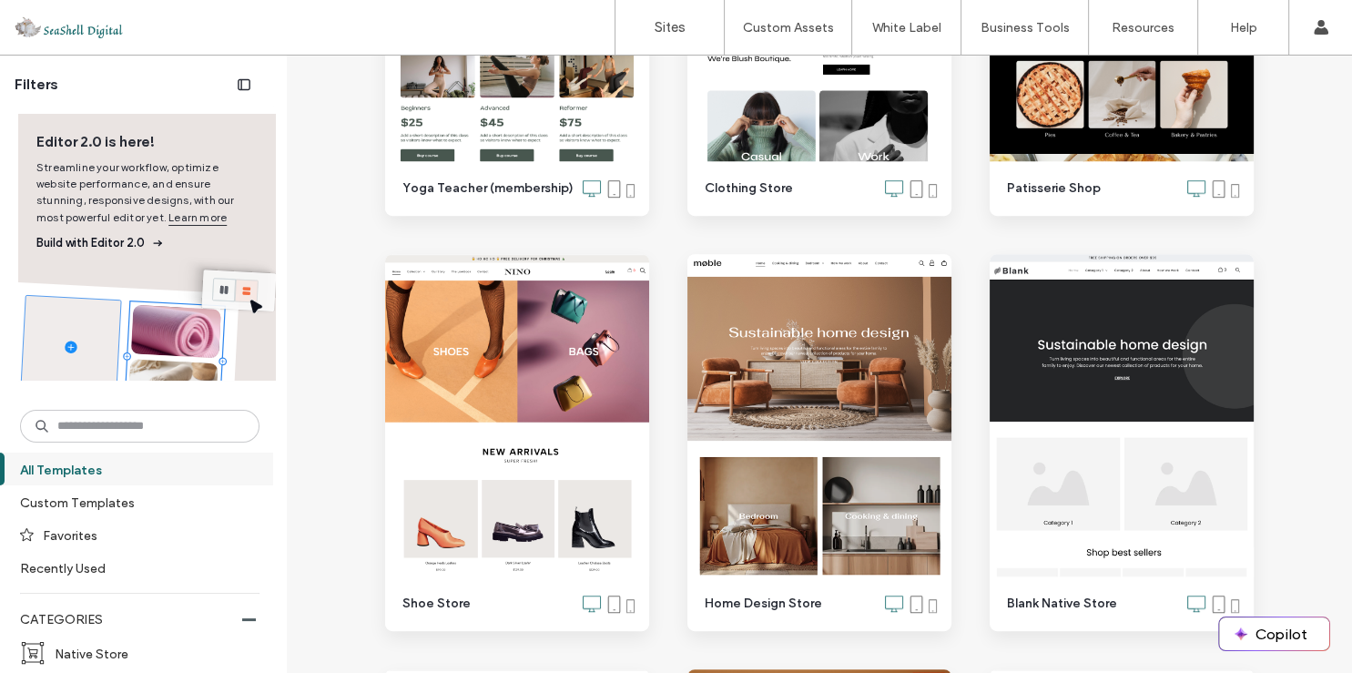
scroll to position [874, 0]
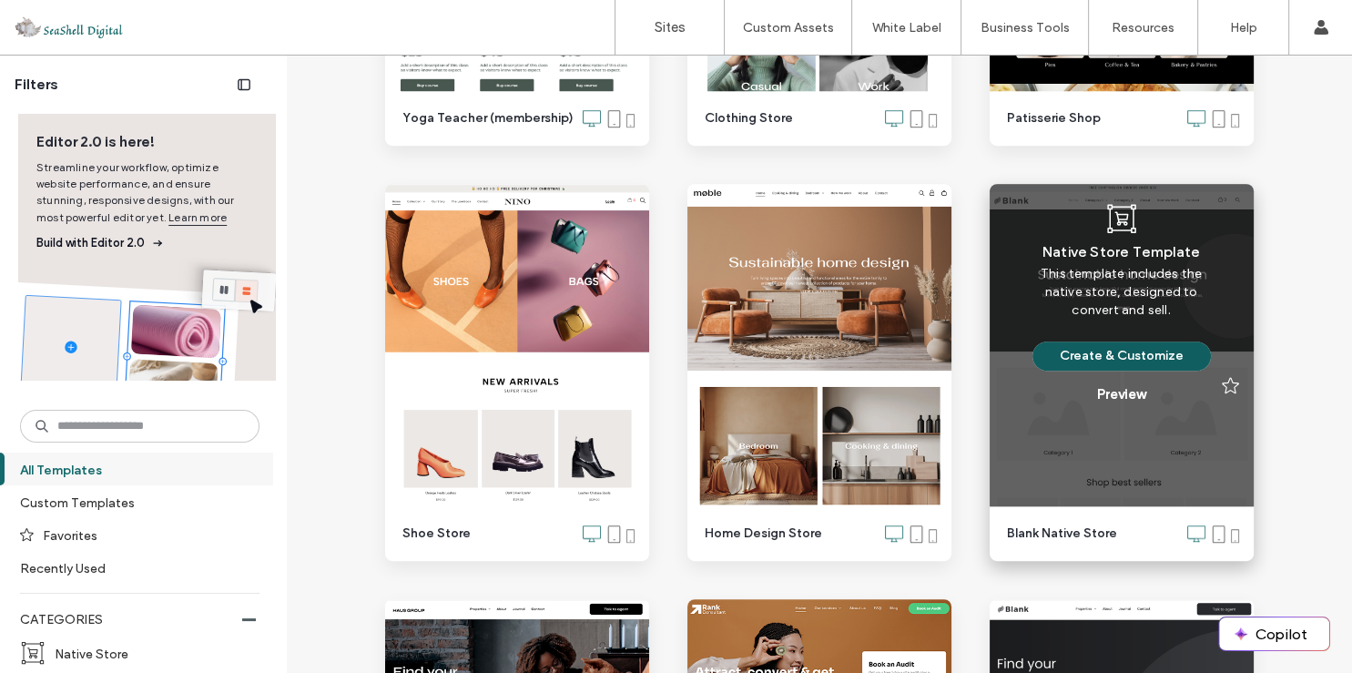
click at [1109, 351] on button "Create & Customize" at bounding box center [1121, 355] width 178 height 29
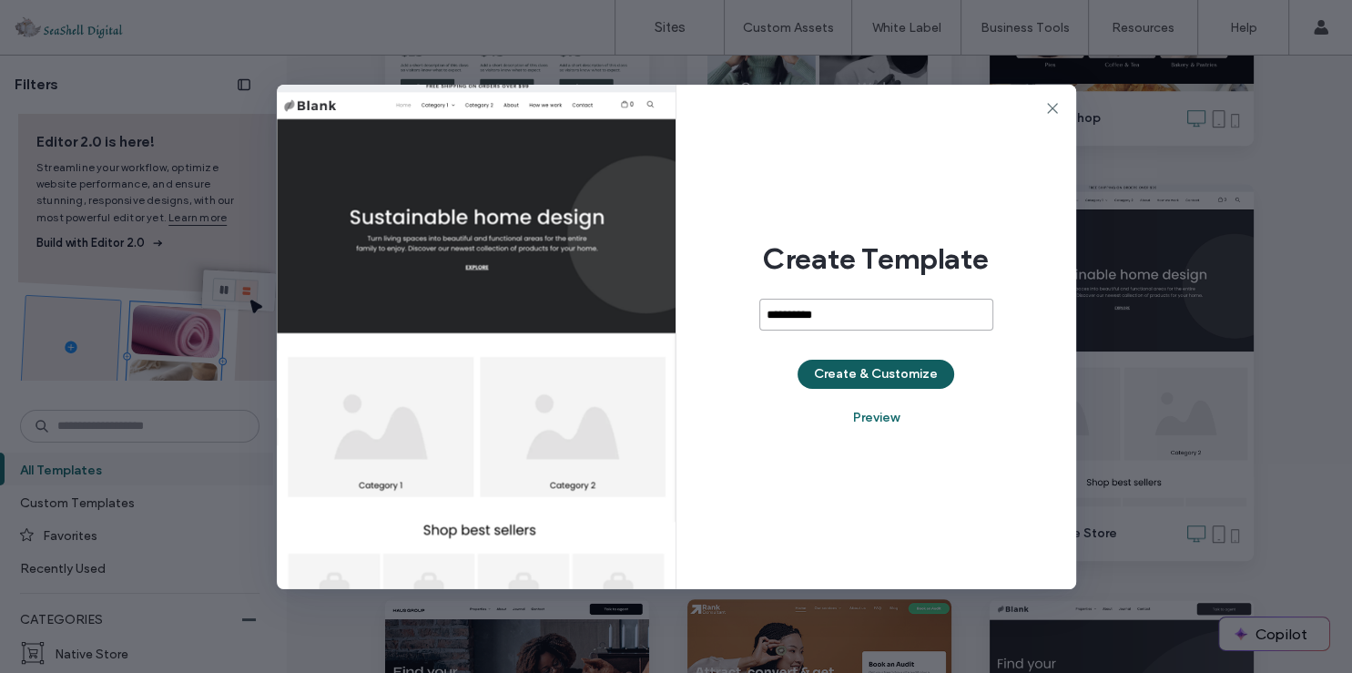
type input "**********"
click at [878, 375] on button "Create & Customize" at bounding box center [876, 374] width 157 height 29
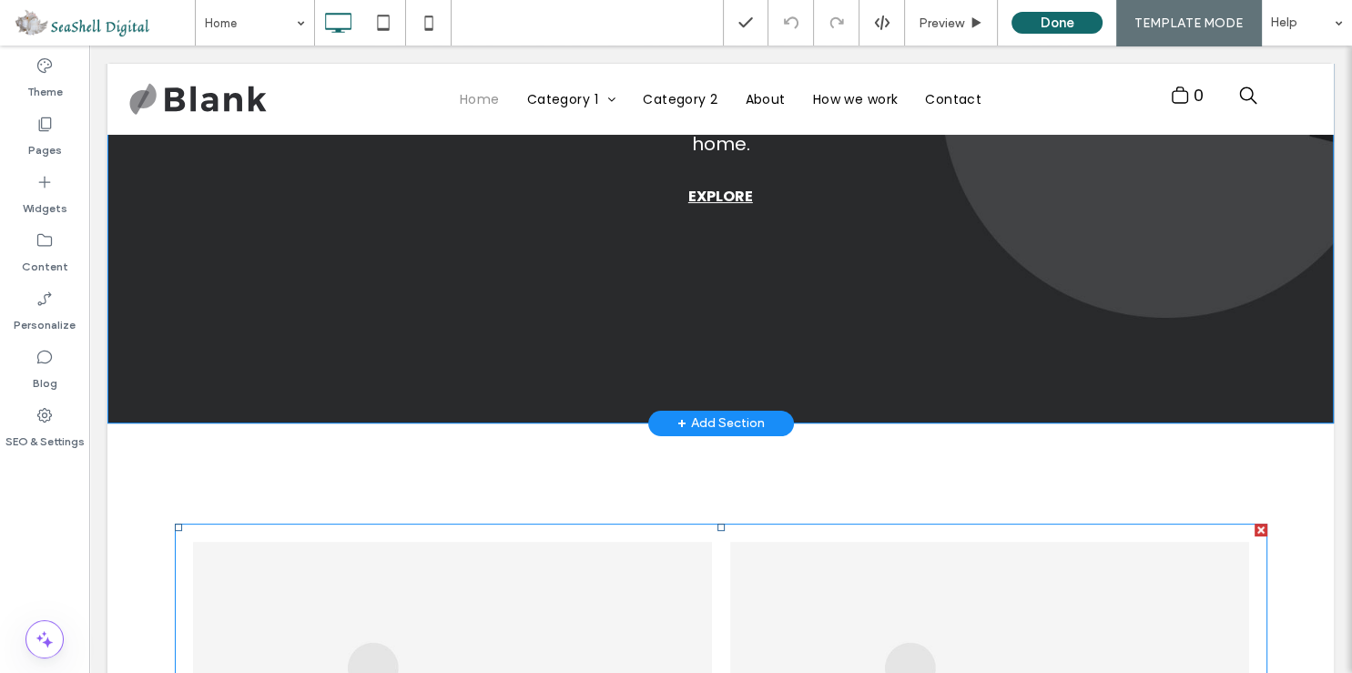
scroll to position [384, 0]
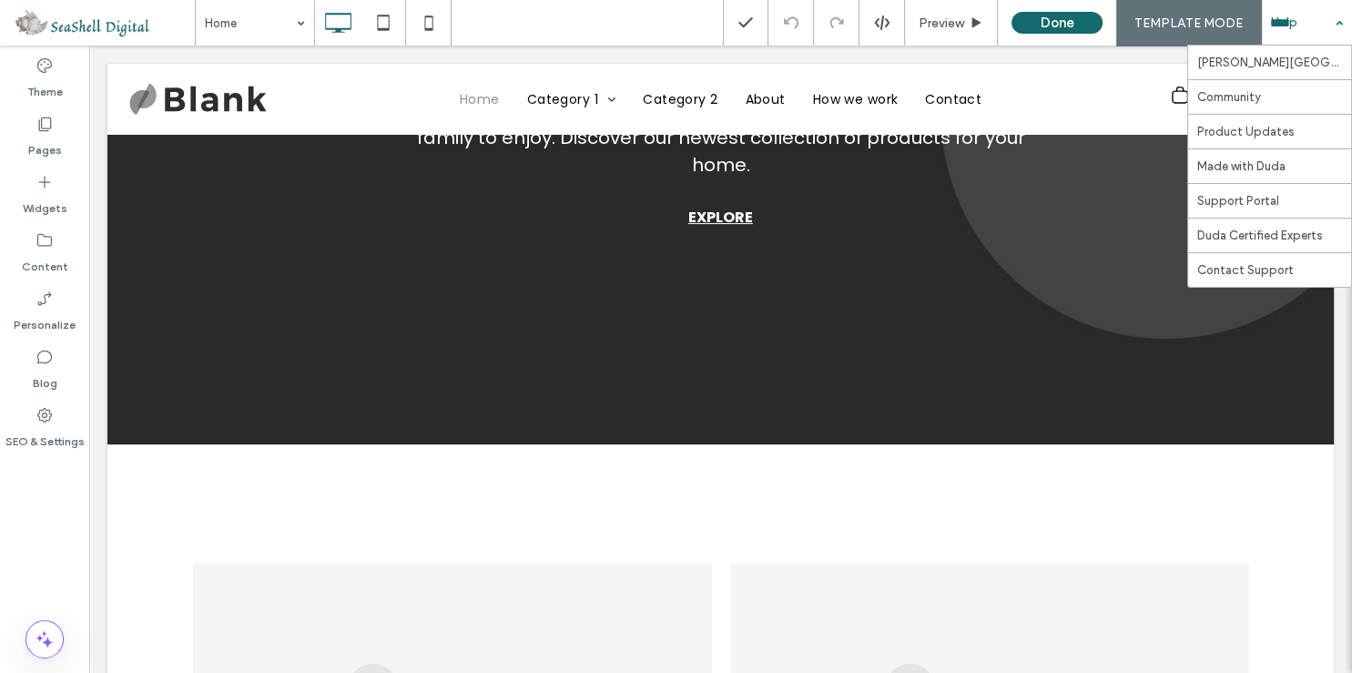
click at [1343, 21] on div at bounding box center [1306, 23] width 91 height 46
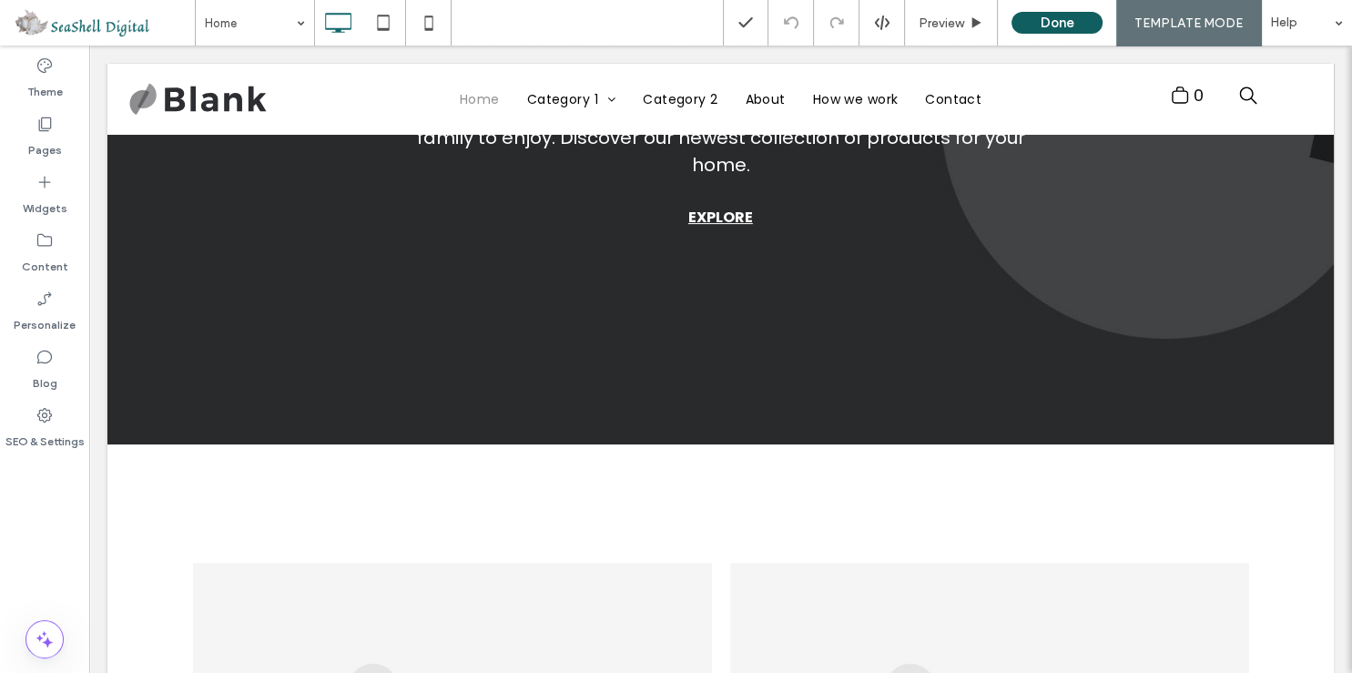
click at [1044, 24] on button "Done" at bounding box center [1057, 23] width 91 height 22
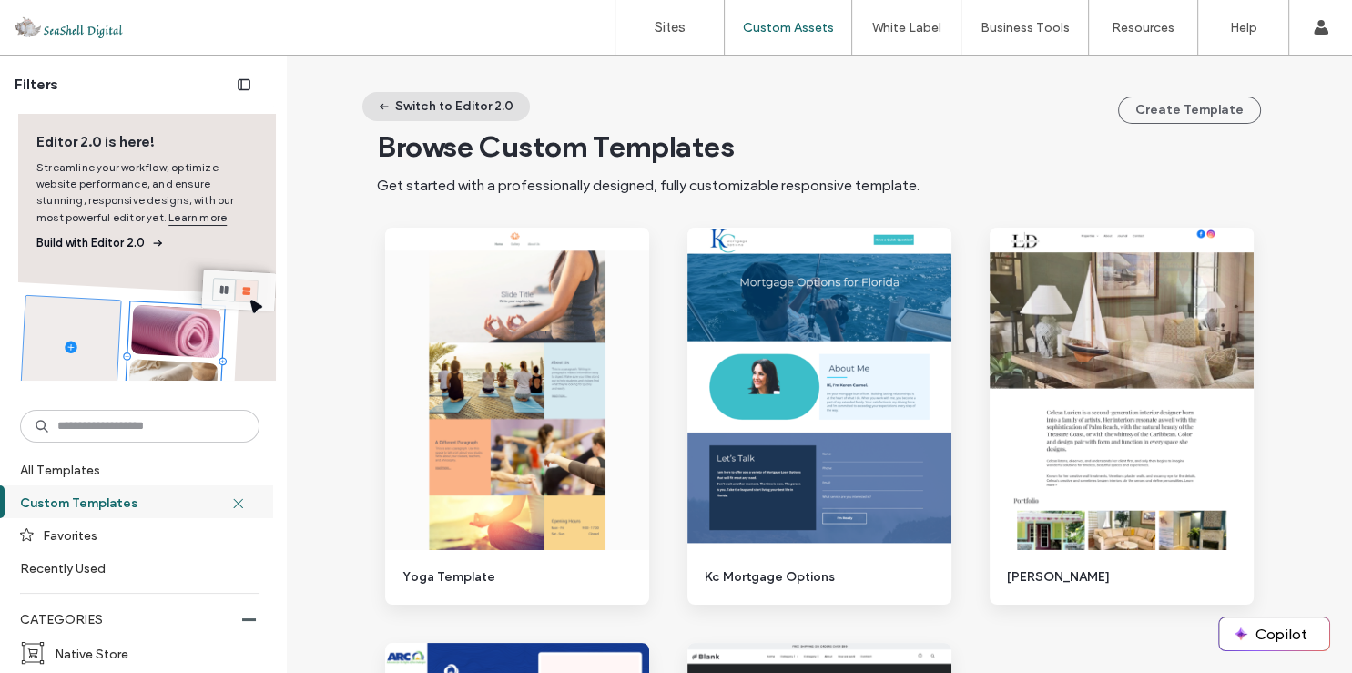
click at [457, 107] on button "Switch to Editor 2.0" at bounding box center [446, 106] width 168 height 29
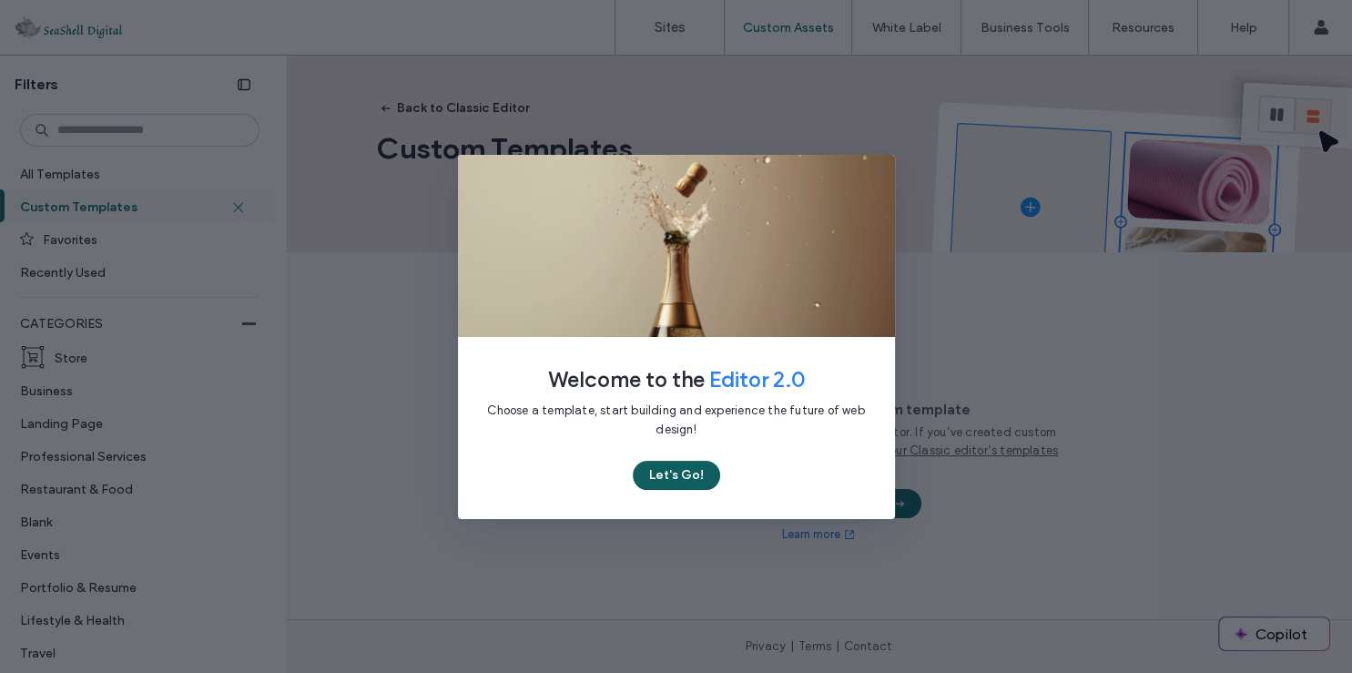
click at [680, 474] on button "Let's Go!" at bounding box center [676, 475] width 87 height 29
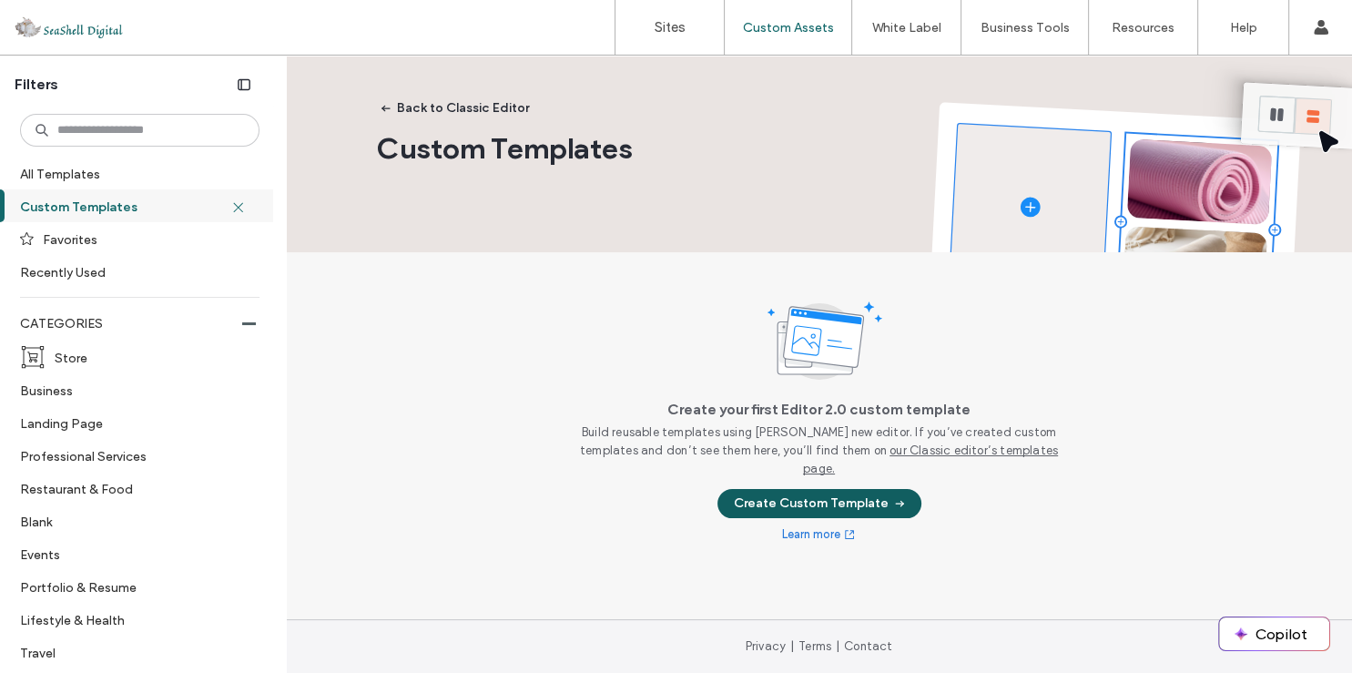
click at [798, 492] on button "Create Custom Template" at bounding box center [819, 503] width 204 height 29
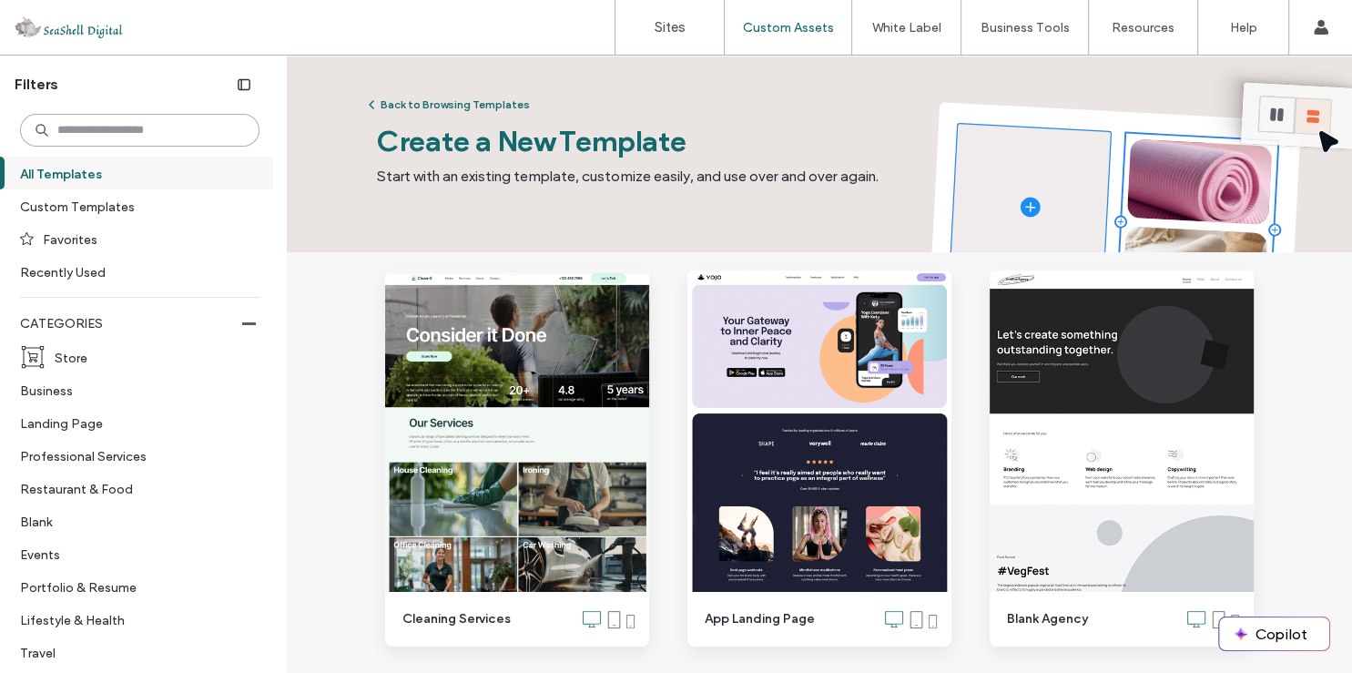
click at [150, 137] on input at bounding box center [139, 130] width 239 height 33
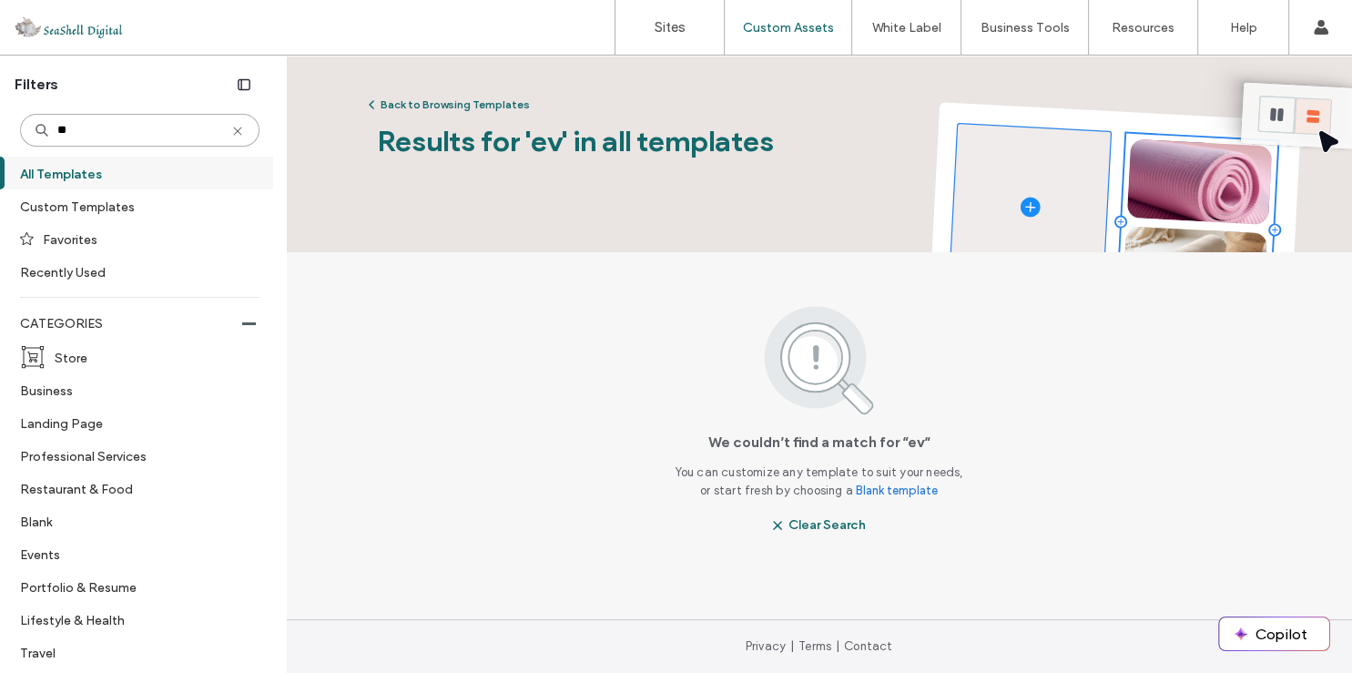
type input "*"
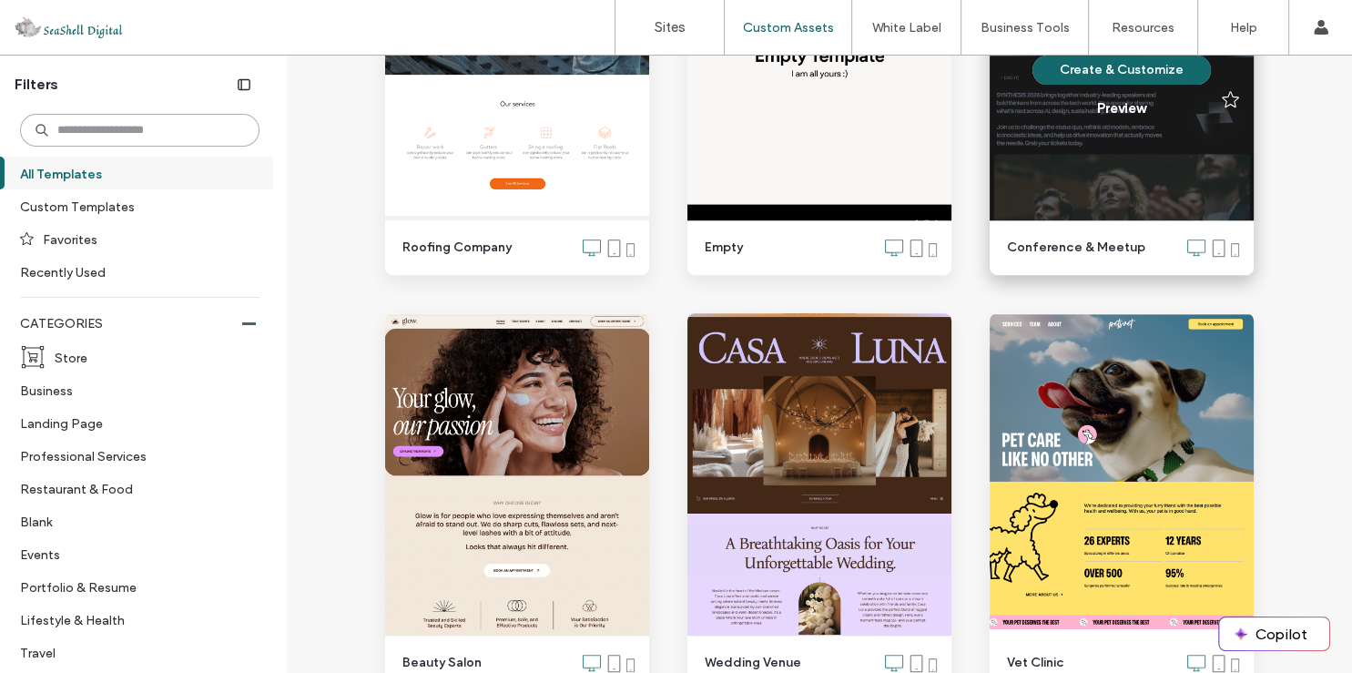
scroll to position [961, 0]
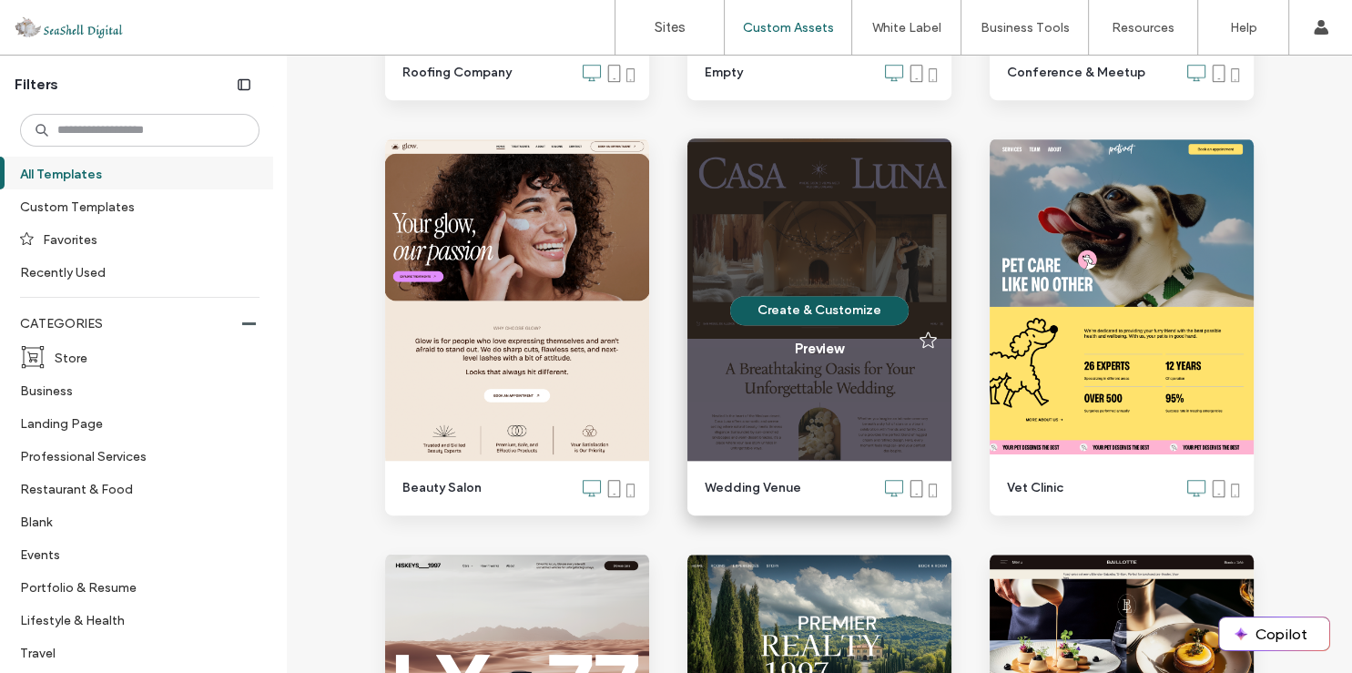
click at [798, 310] on button "Create & Customize" at bounding box center [819, 310] width 178 height 29
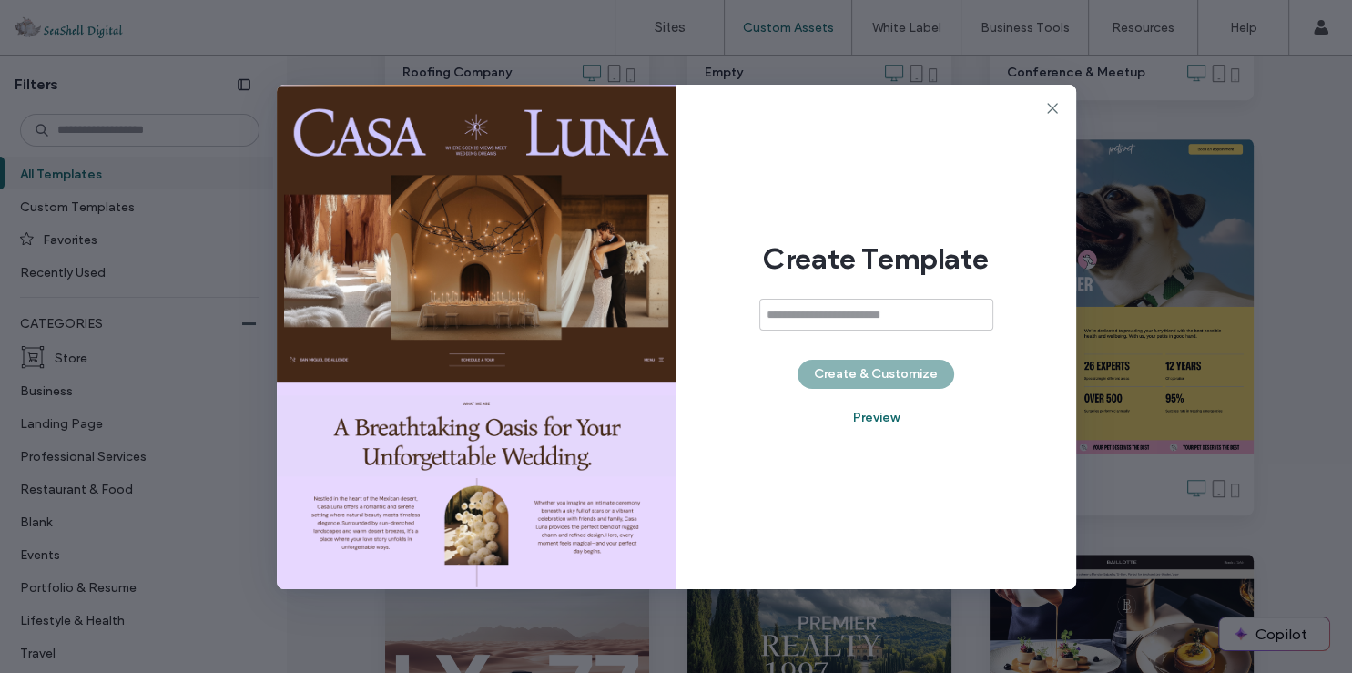
click at [798, 310] on input at bounding box center [876, 315] width 234 height 32
type input "**********"
click at [859, 367] on button "Create & Customize" at bounding box center [876, 374] width 157 height 29
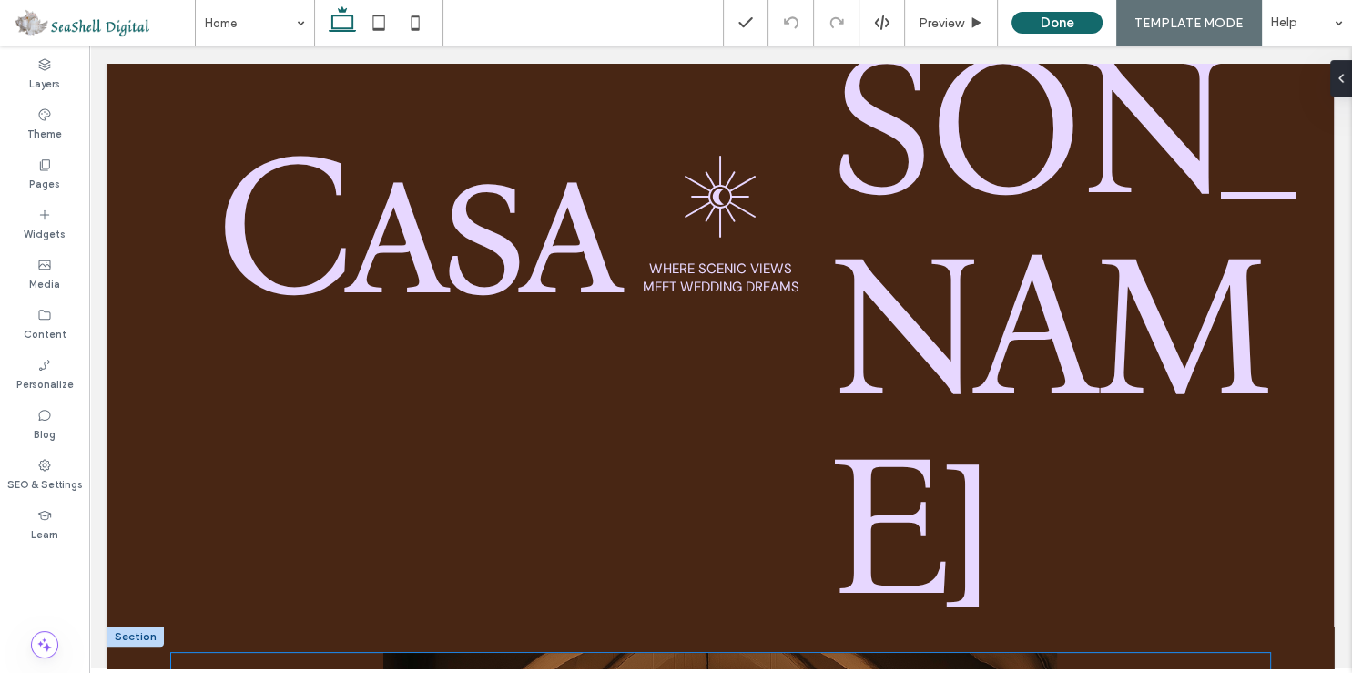
scroll to position [576, 0]
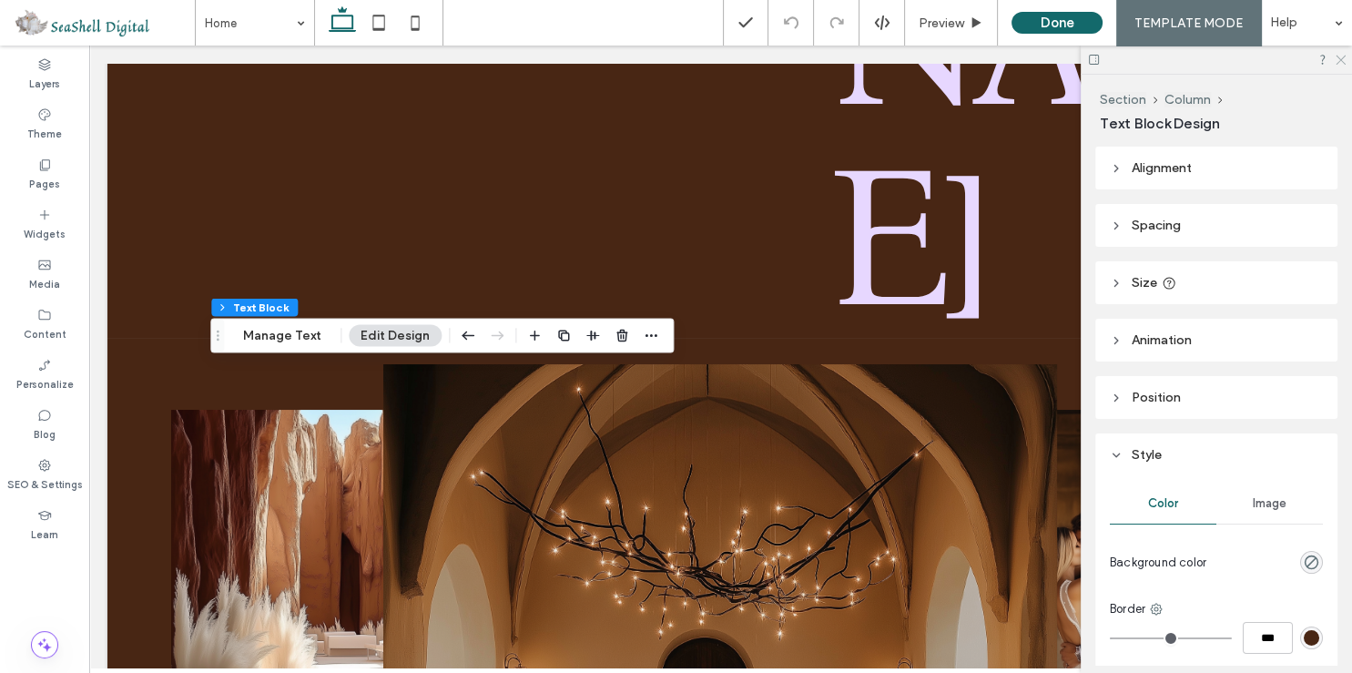
click at [1337, 58] on icon at bounding box center [1340, 59] width 12 height 12
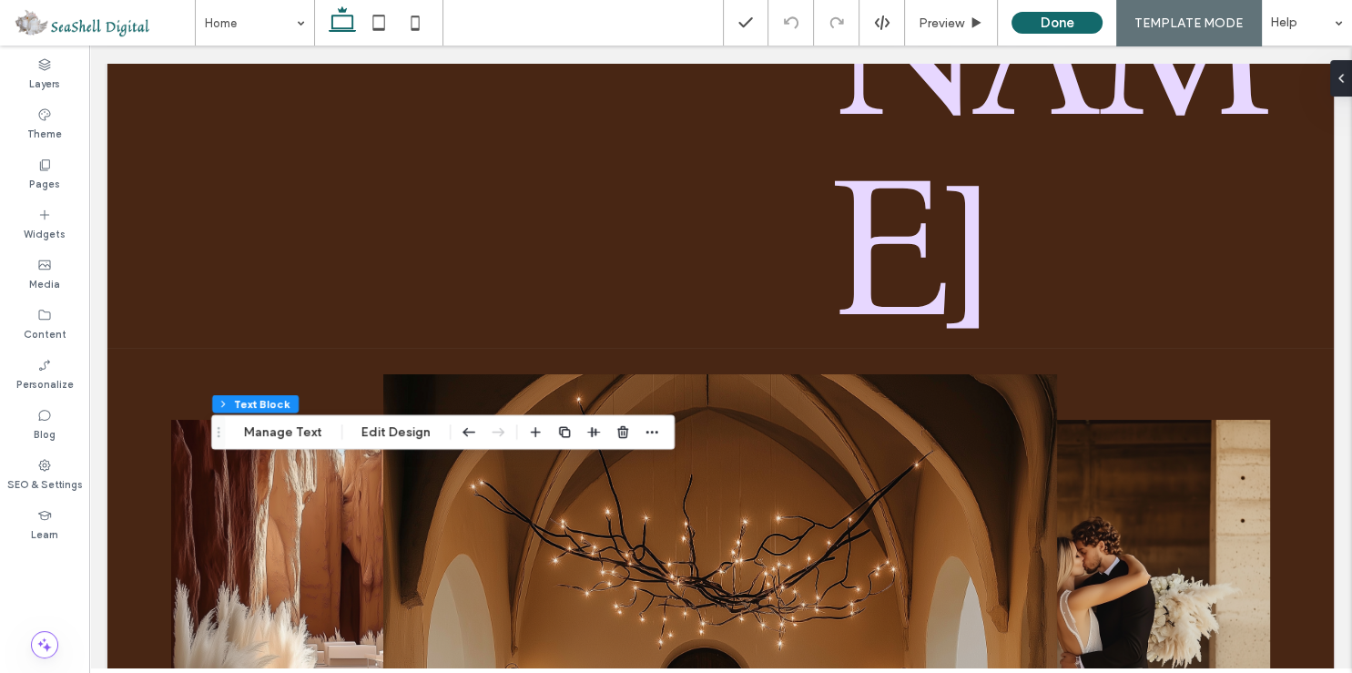
scroll to position [481, 0]
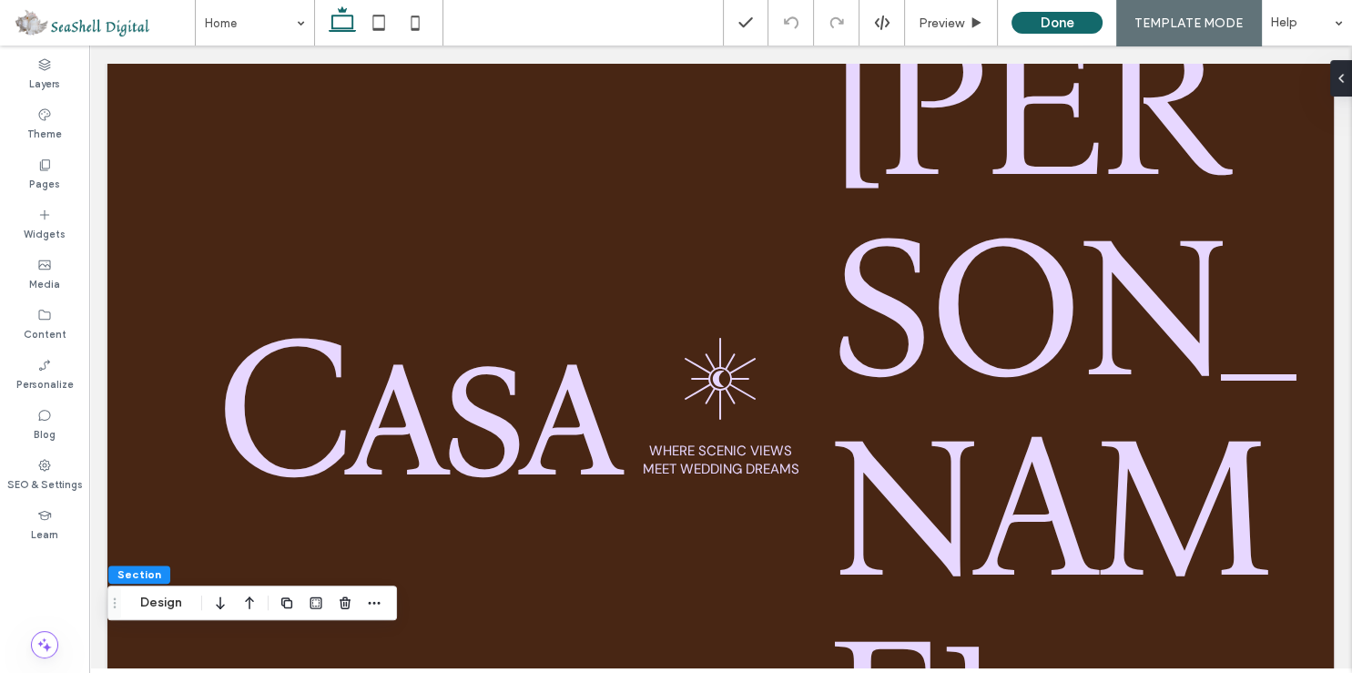
scroll to position [0, 0]
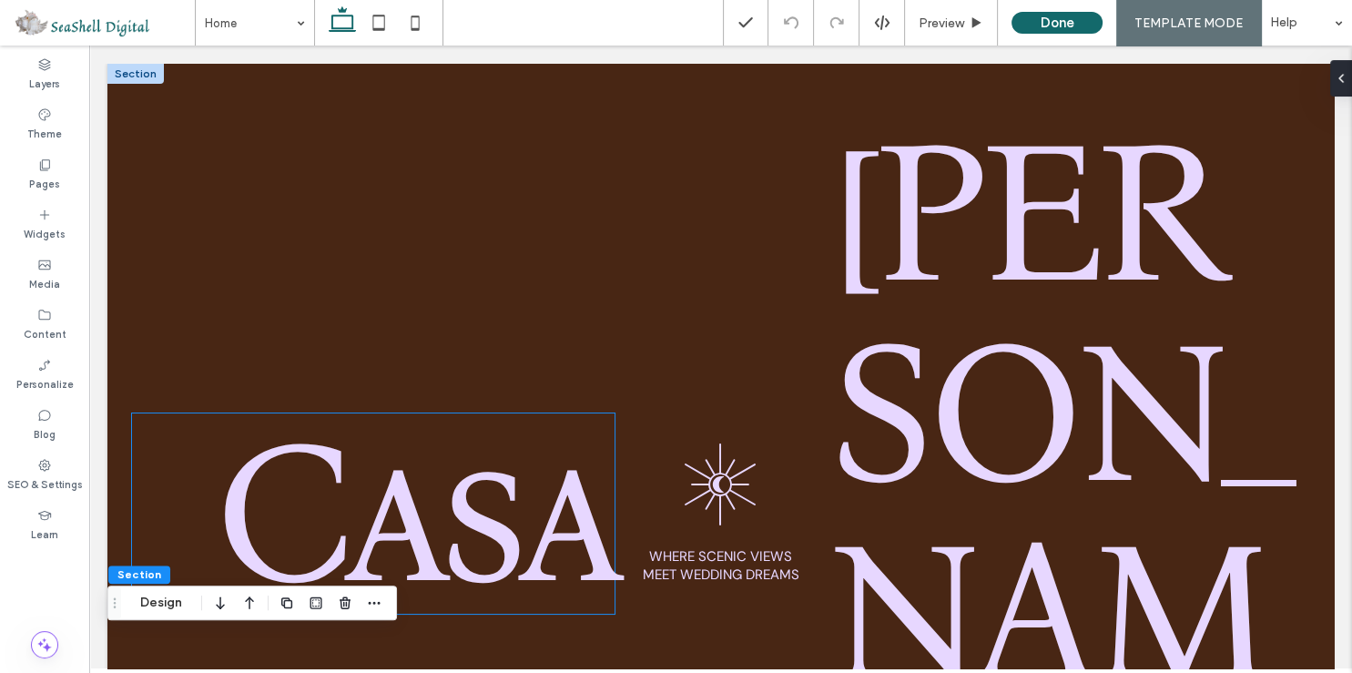
click at [406, 393] on span "Casa" at bounding box center [414, 513] width 402 height 240
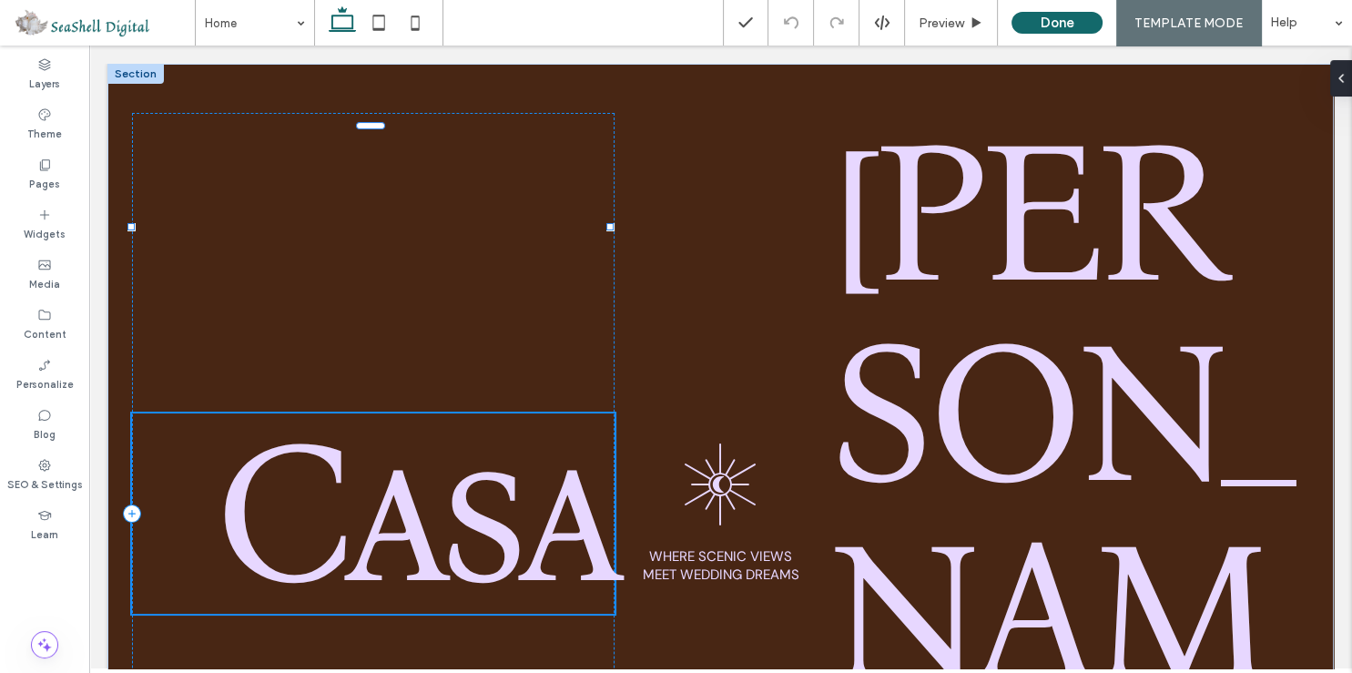
click at [394, 393] on span "Casa" at bounding box center [414, 513] width 402 height 240
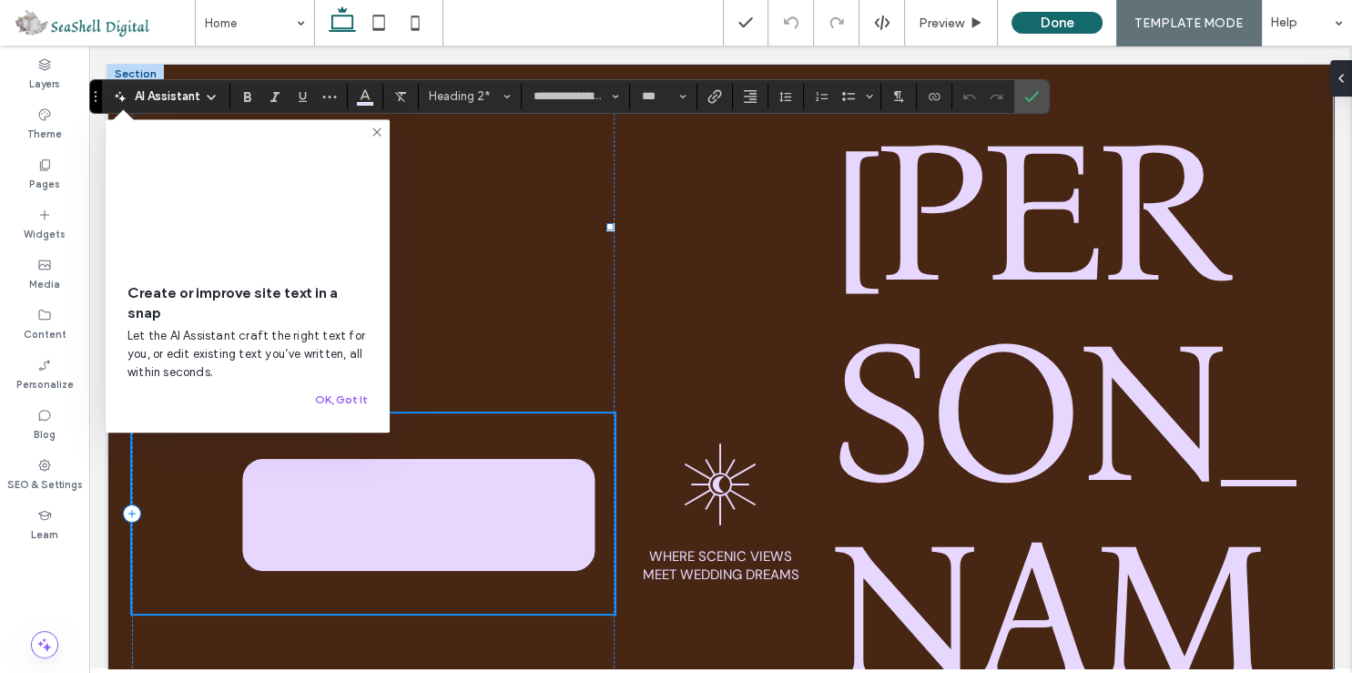
click at [461, 414] on span "****" at bounding box center [419, 513] width 392 height 198
click at [615, 414] on span at bounding box center [615, 513] width 0 height 198
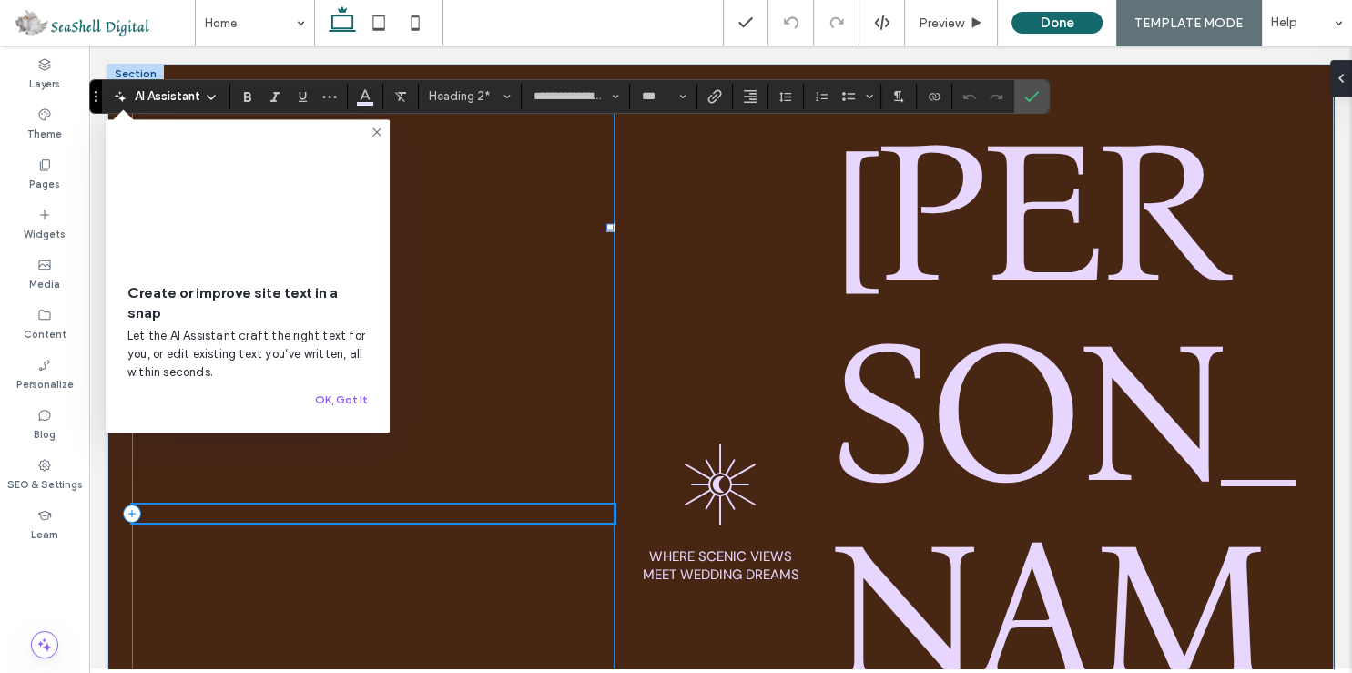
type input "*******"
type input "**"
click at [1030, 100] on icon "Confirm" at bounding box center [1031, 96] width 15 height 15
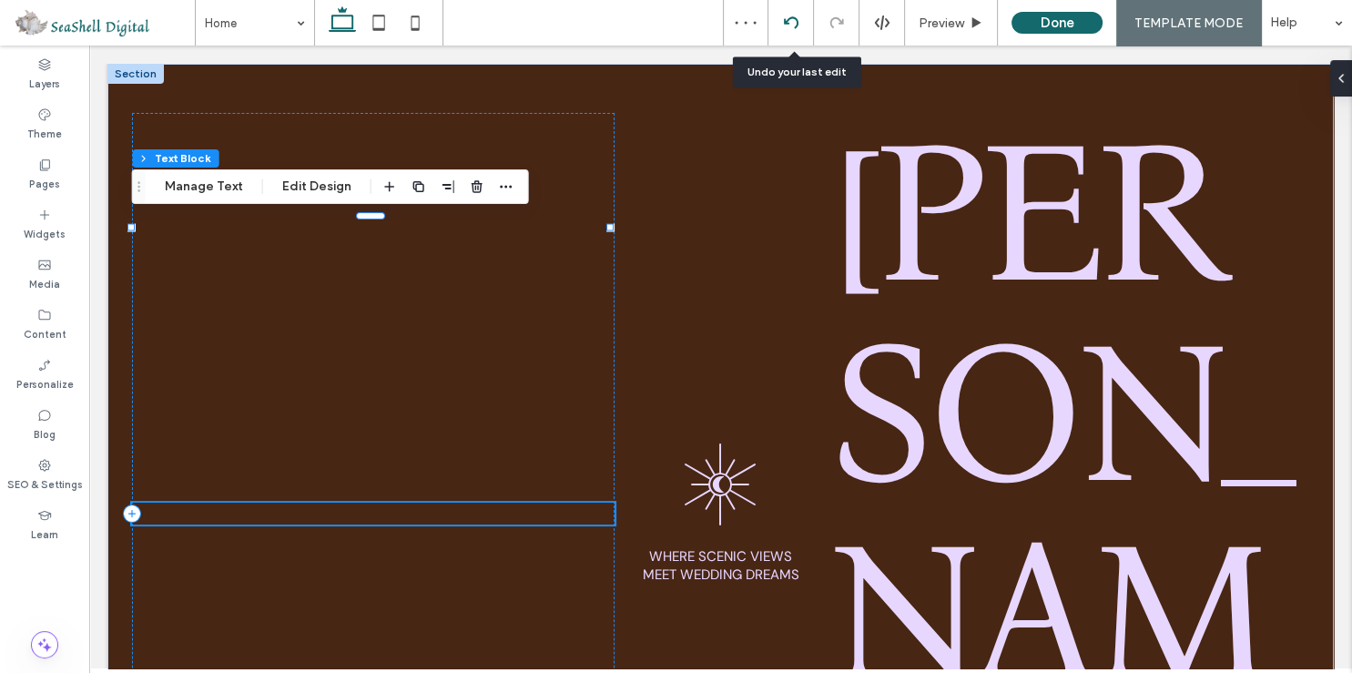
click at [797, 34] on div at bounding box center [791, 23] width 46 height 46
click at [803, 27] on div at bounding box center [790, 22] width 45 height 15
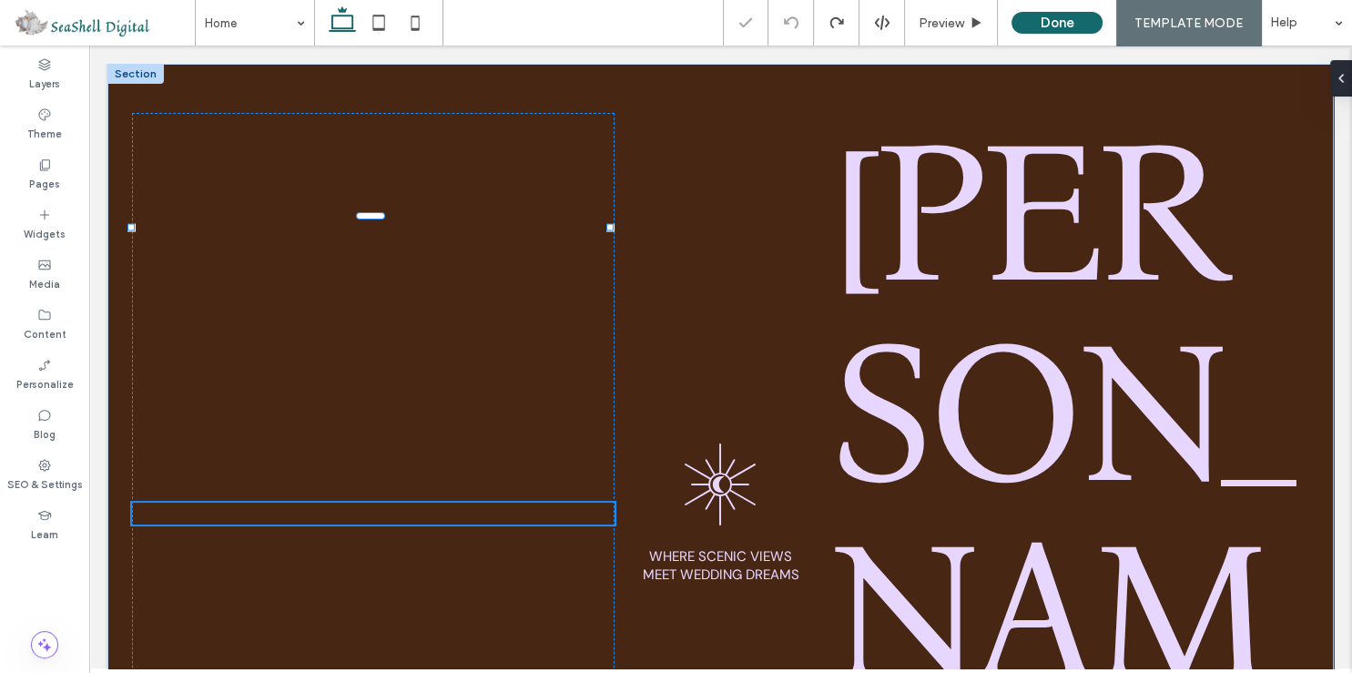
type input "**********"
type input "***"
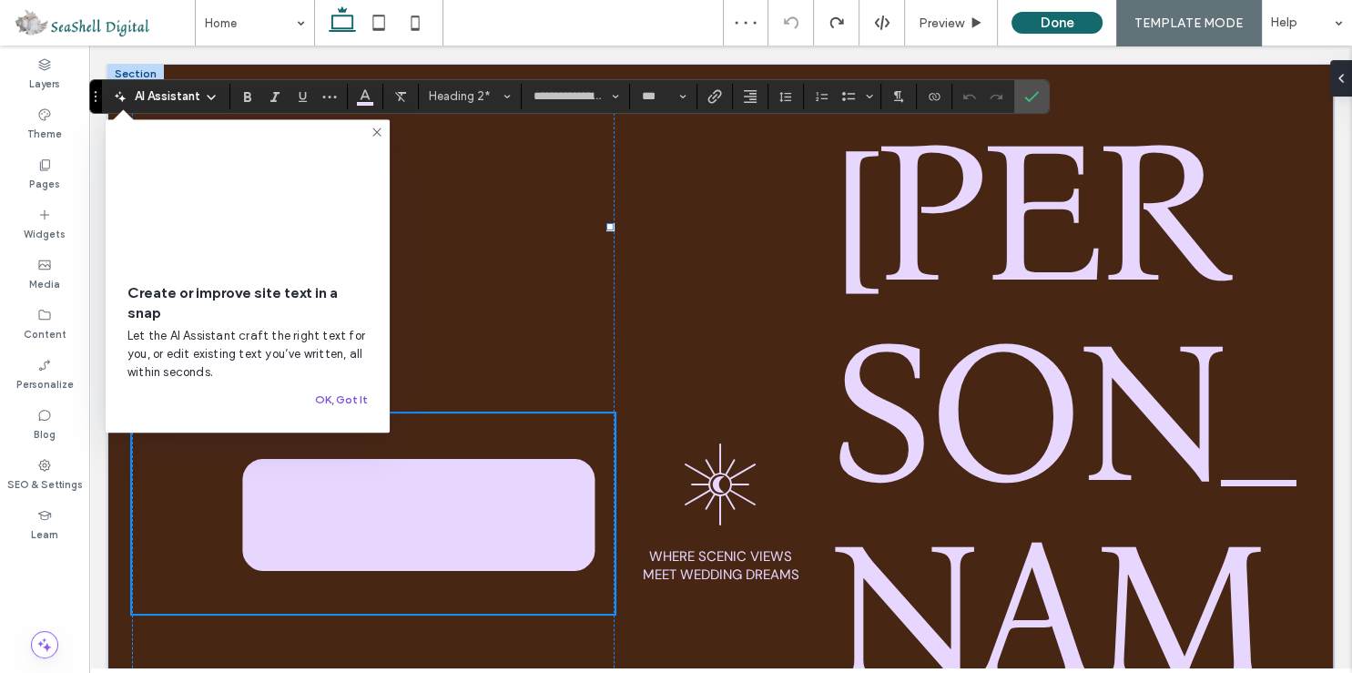
click at [333, 407] on button "OK, Got It" at bounding box center [341, 400] width 53 height 22
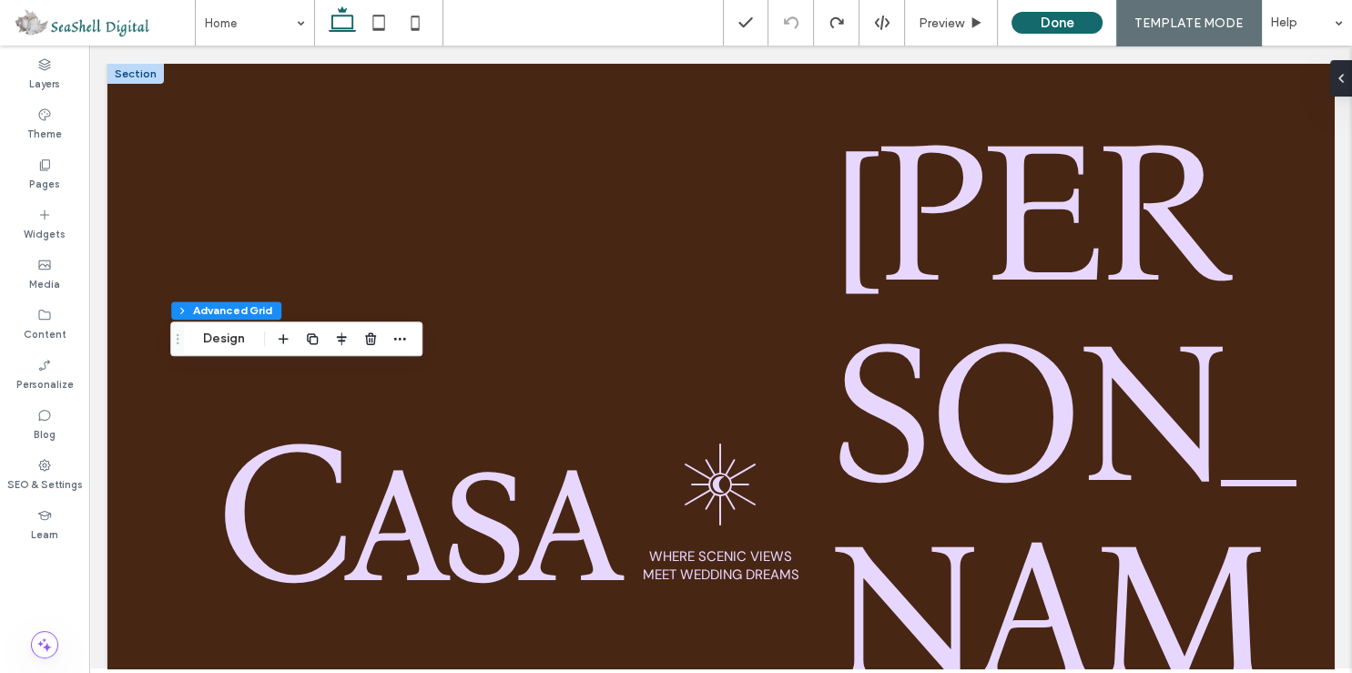
click at [470, 393] on span "Casa" at bounding box center [414, 513] width 402 height 240
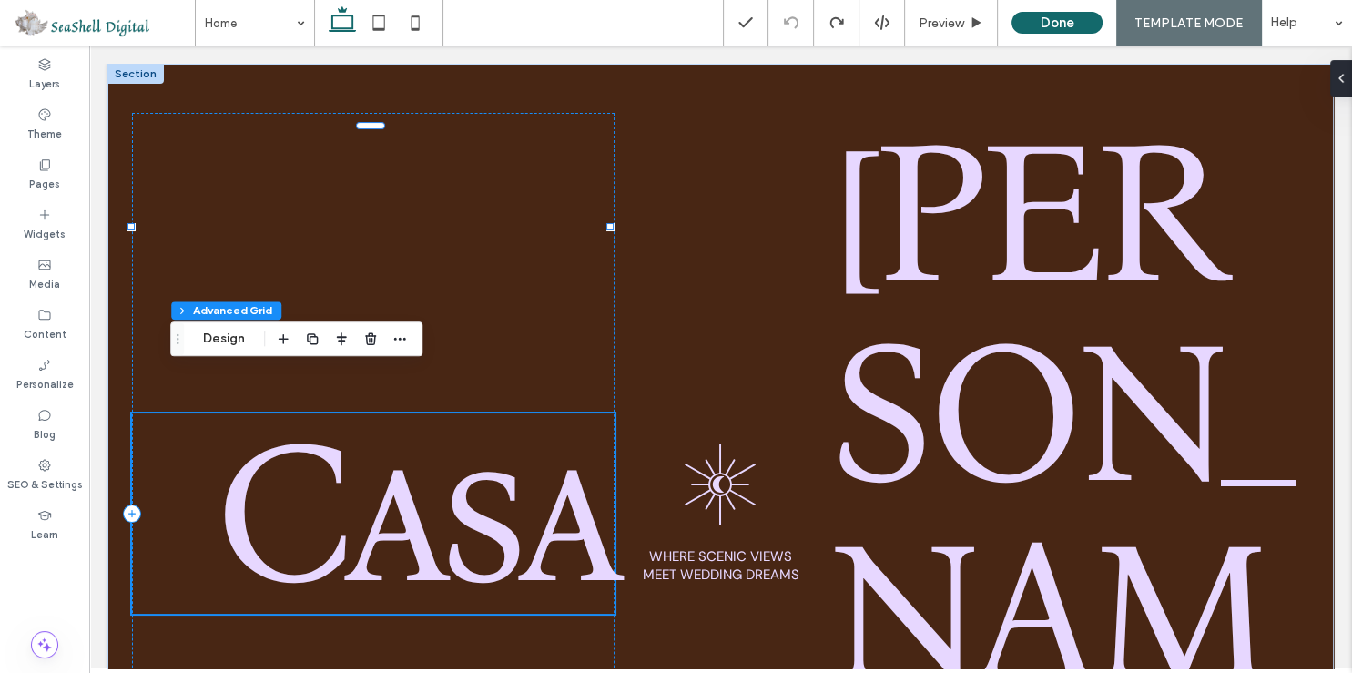
click at [470, 413] on div "Casa" at bounding box center [373, 513] width 483 height 200
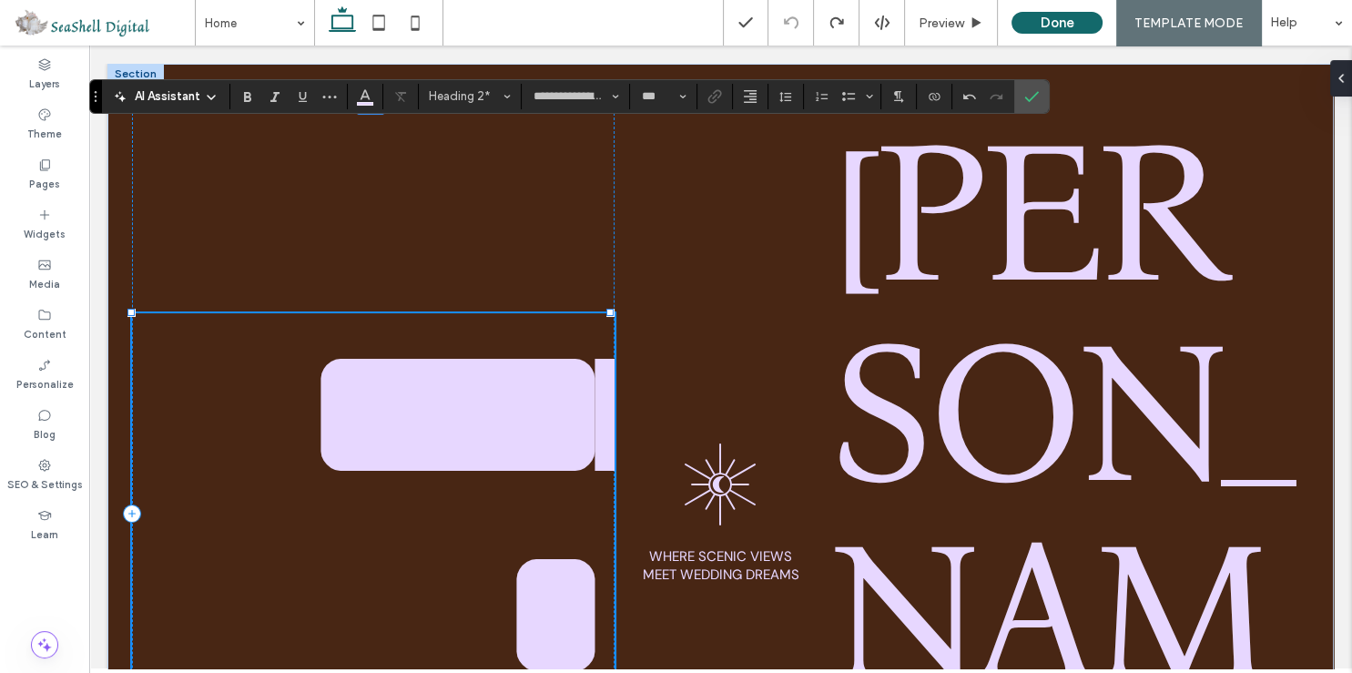
scroll to position [20, 0]
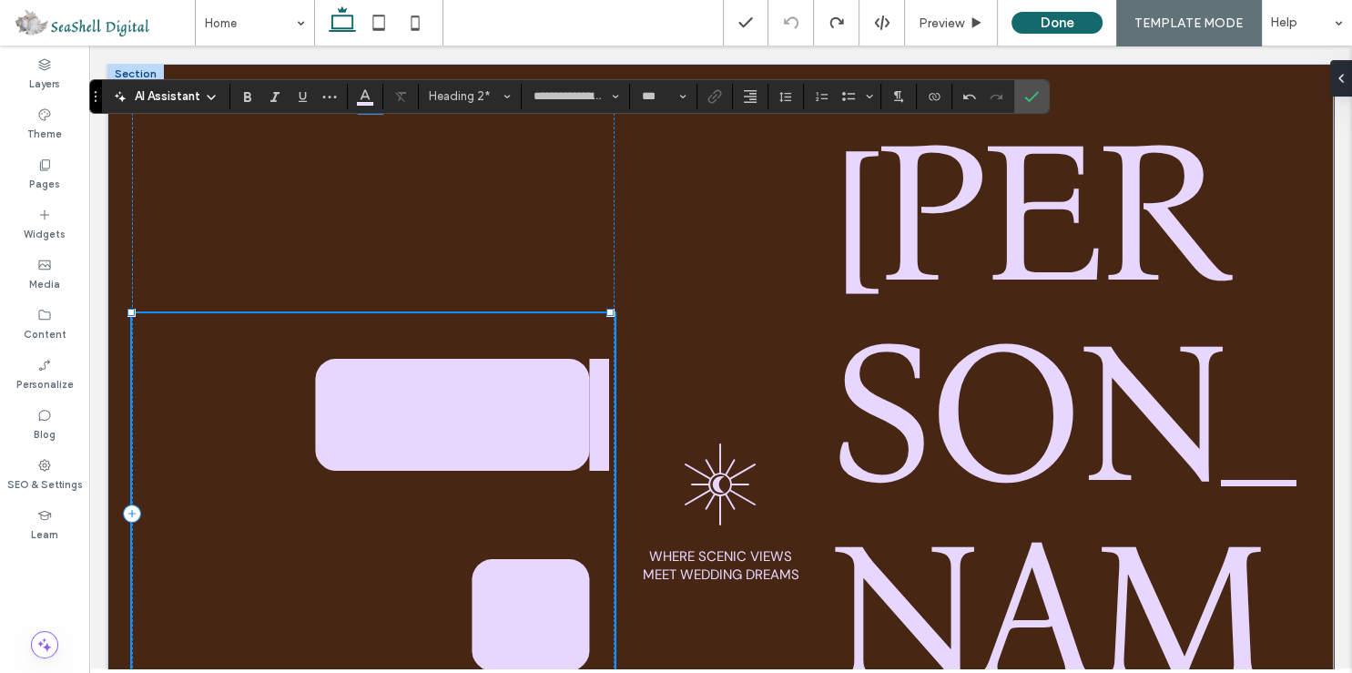
click at [311, 357] on span "*******" at bounding box center [492, 513] width 392 height 399
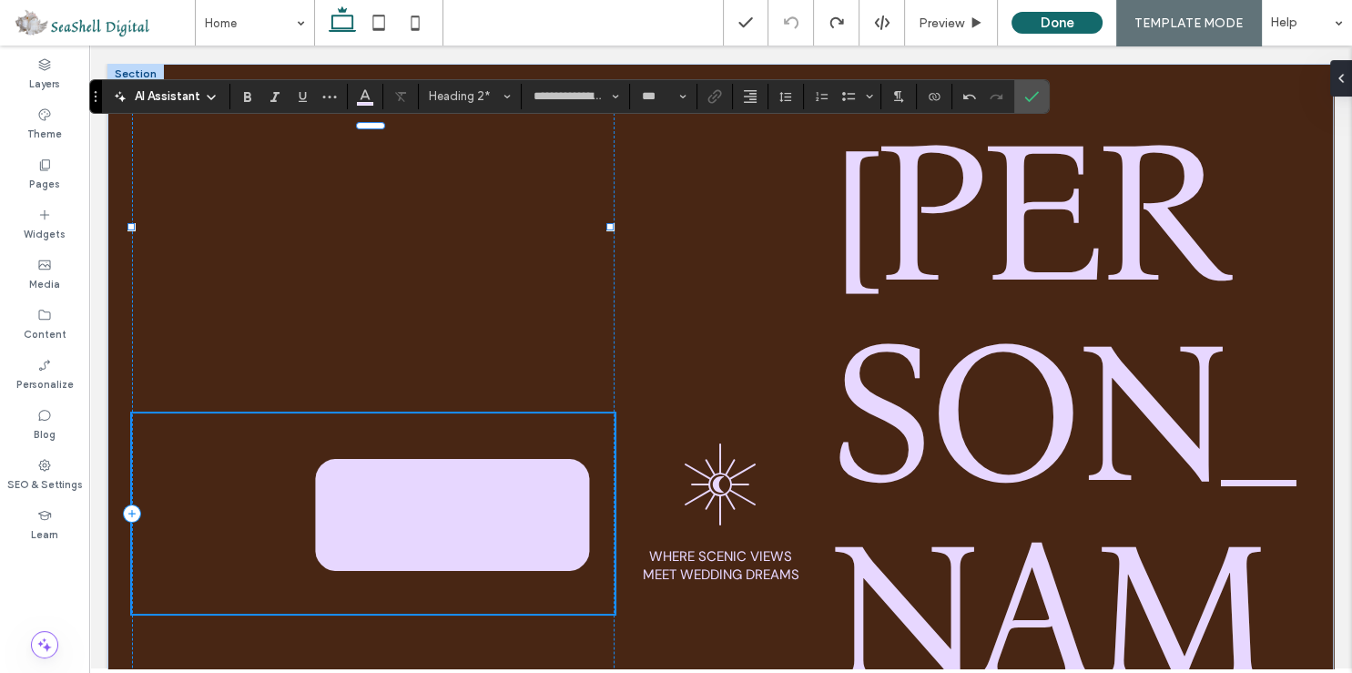
click at [546, 414] on span "***" at bounding box center [452, 513] width 313 height 198
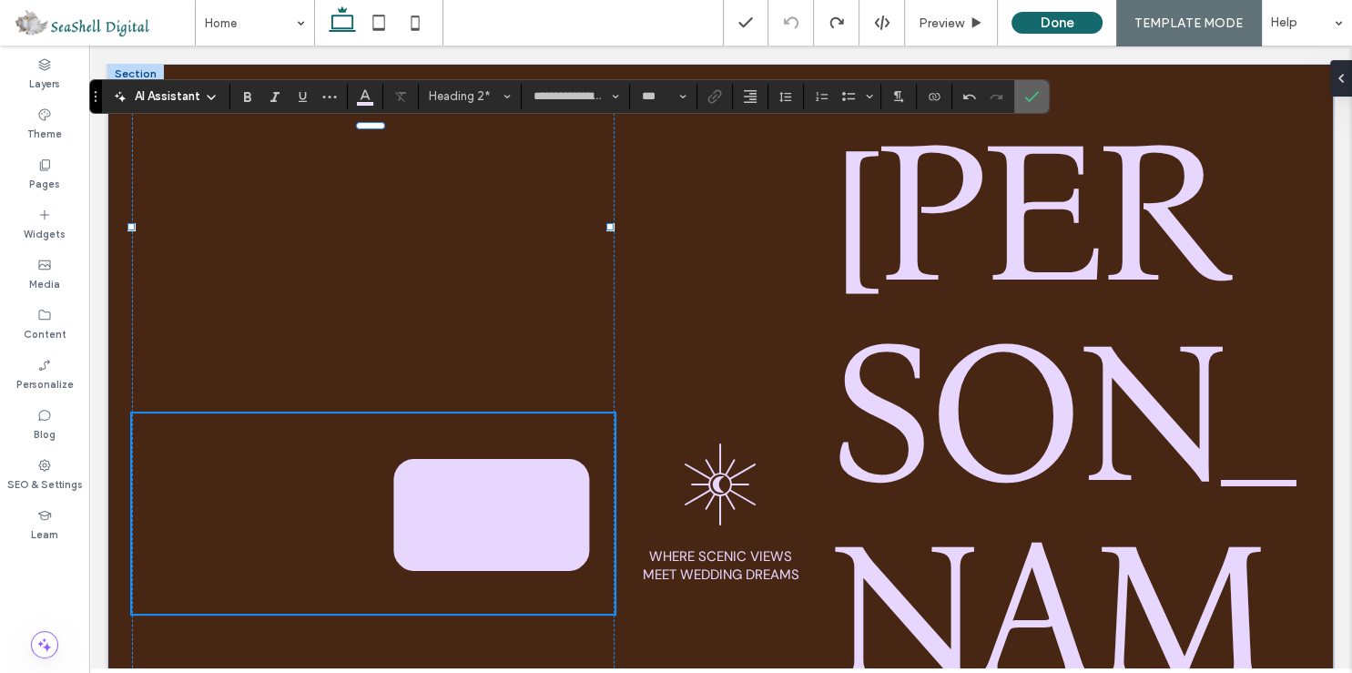
click at [1025, 88] on span "Confirm" at bounding box center [1028, 96] width 8 height 33
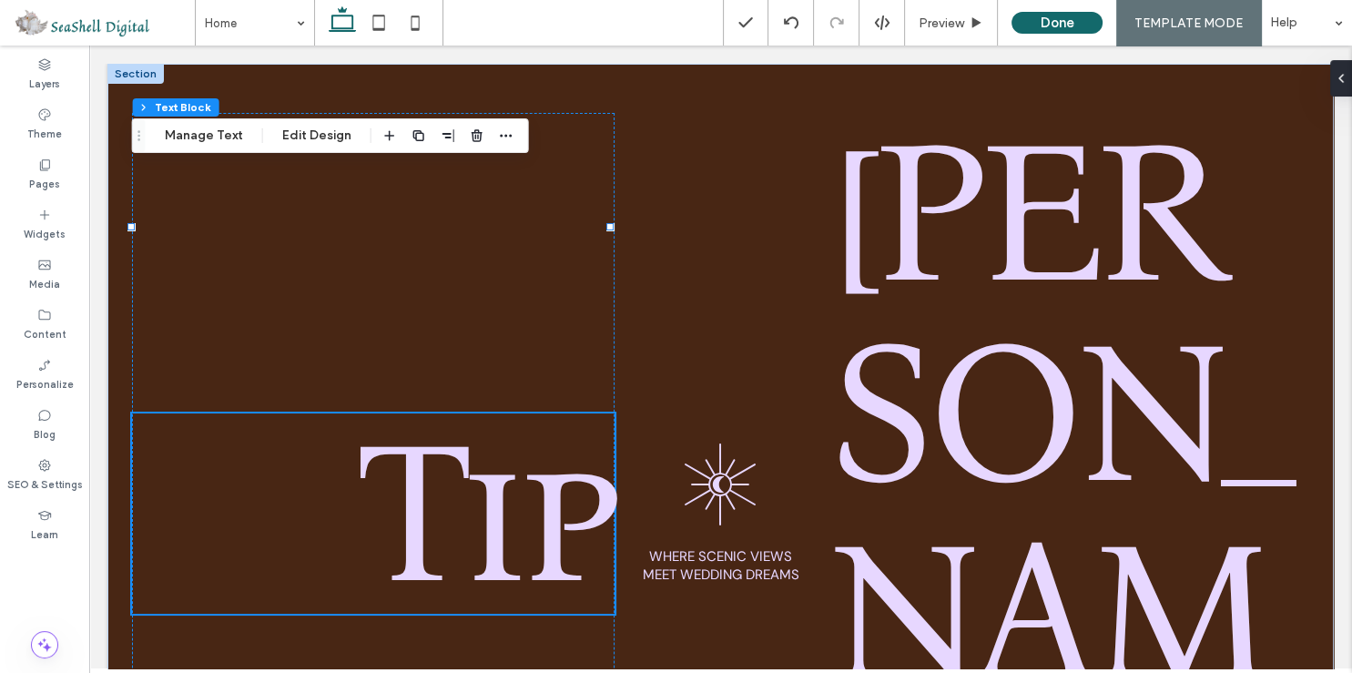
click at [1033, 222] on span "Luna" at bounding box center [1057, 513] width 460 height 841
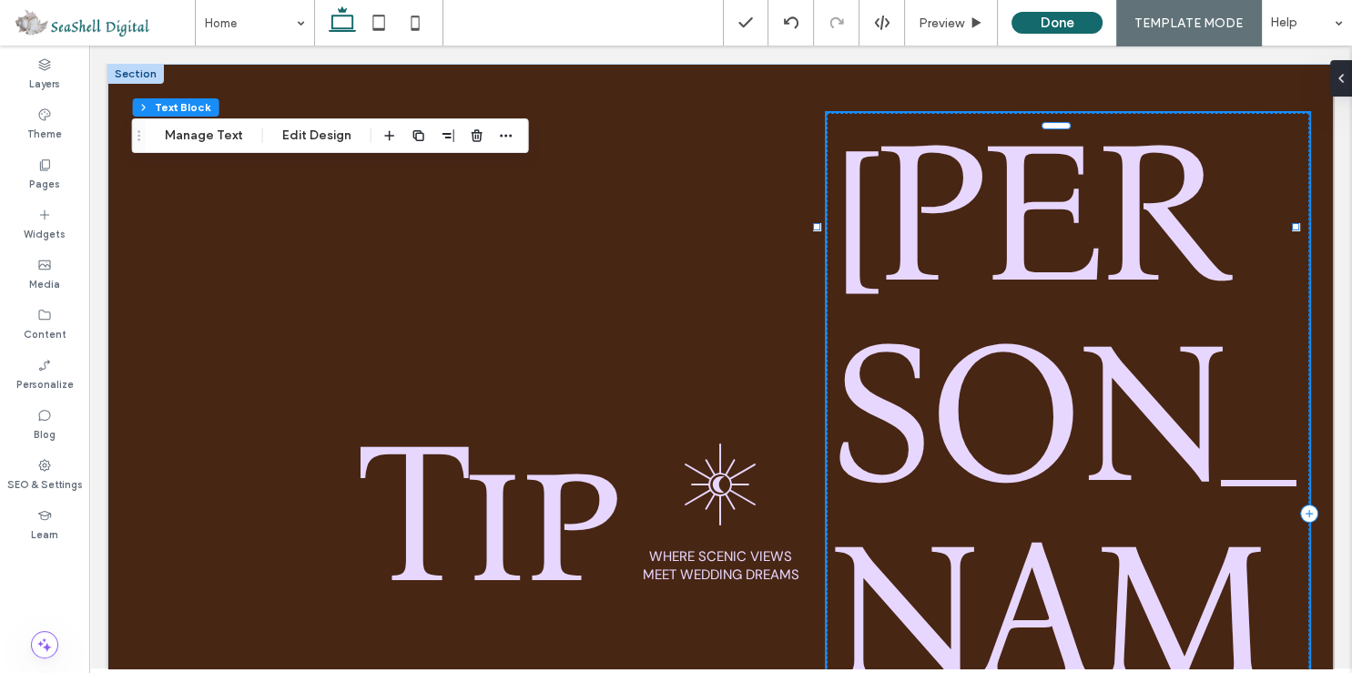
click at [1033, 222] on span "Luna" at bounding box center [1057, 513] width 460 height 841
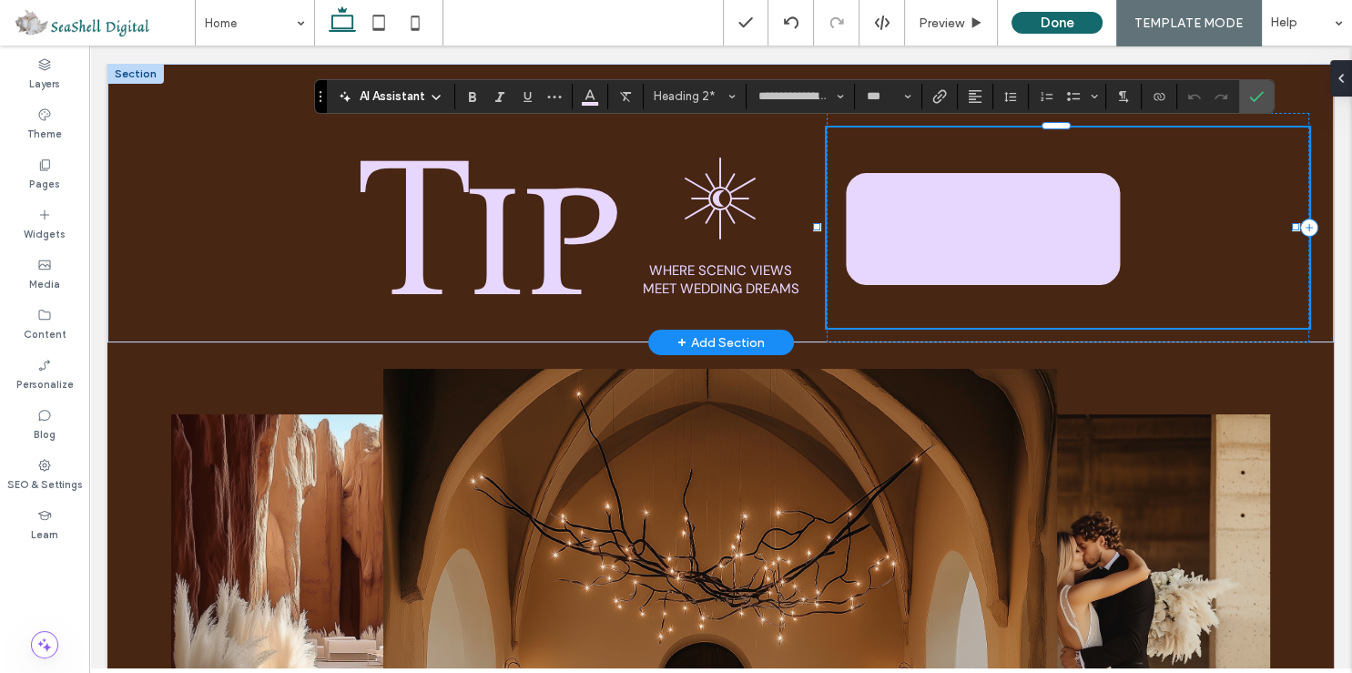
click at [1131, 242] on span "****" at bounding box center [983, 227] width 313 height 198
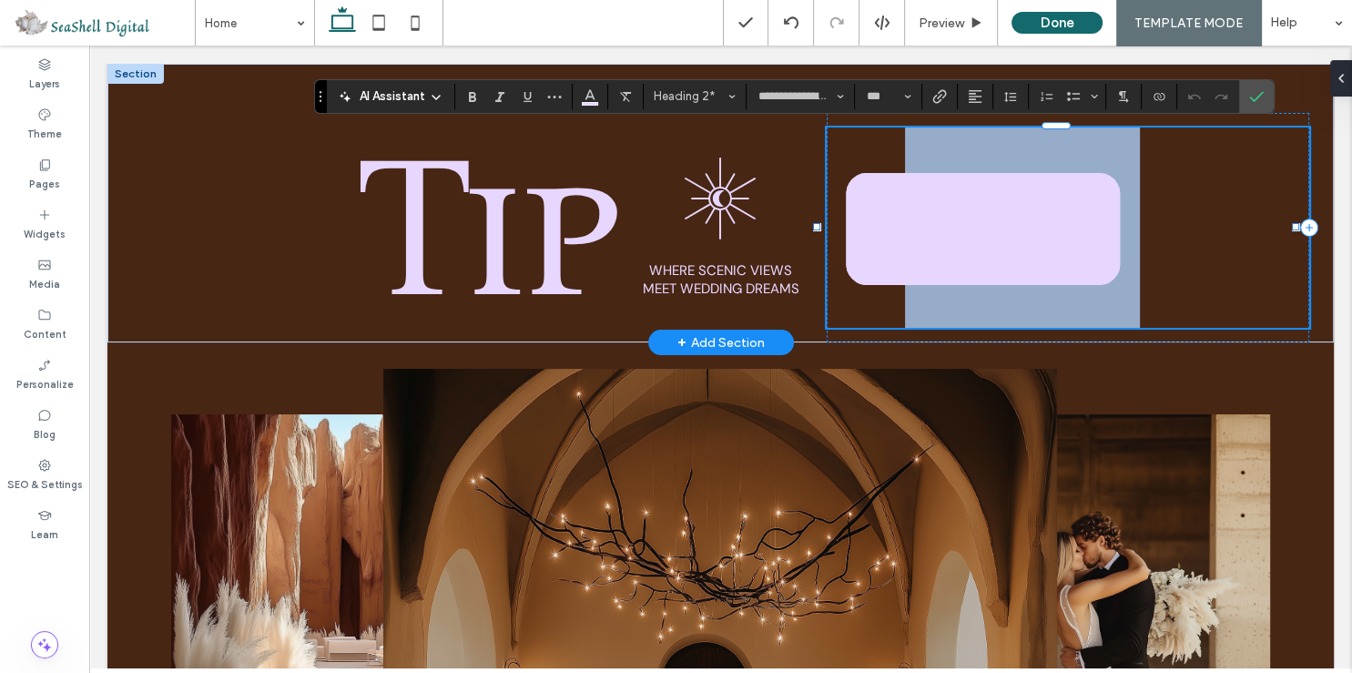
drag, startPoint x: 1241, startPoint y: 253, endPoint x: 951, endPoint y: 242, distance: 290.6
click at [951, 242] on span "****" at bounding box center [983, 227] width 313 height 198
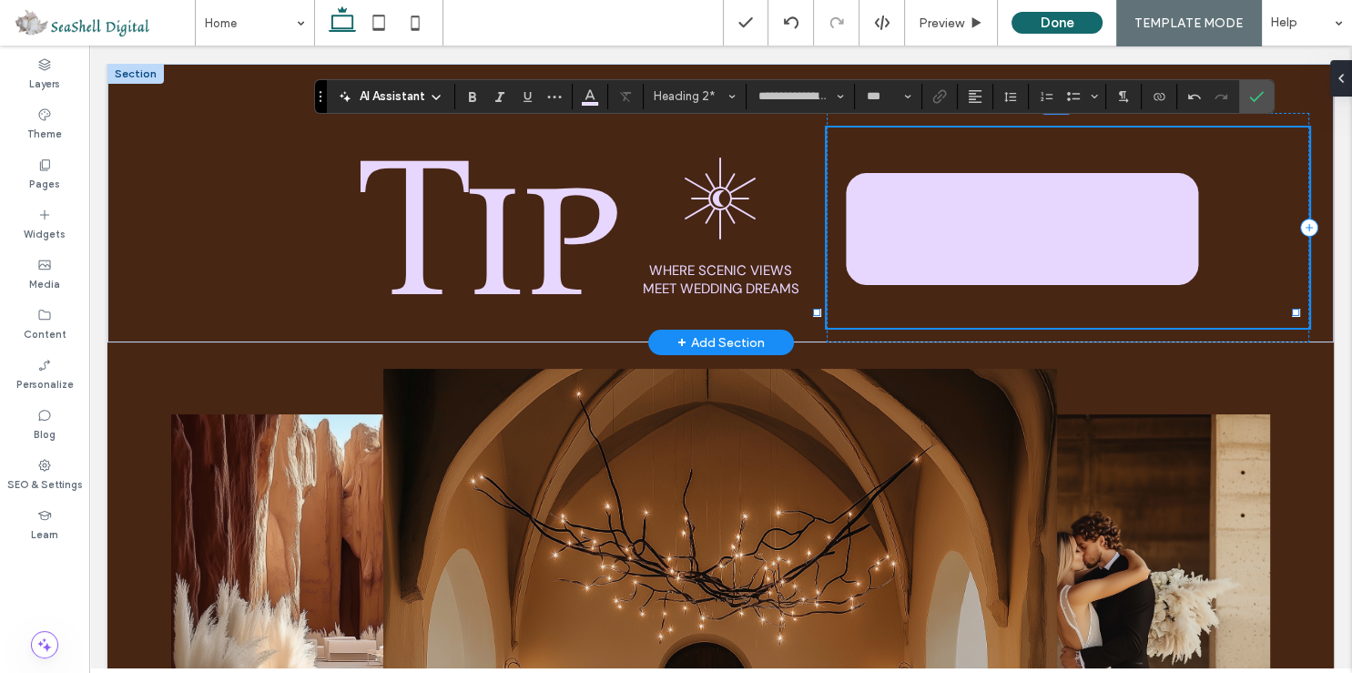
scroll to position [20, 0]
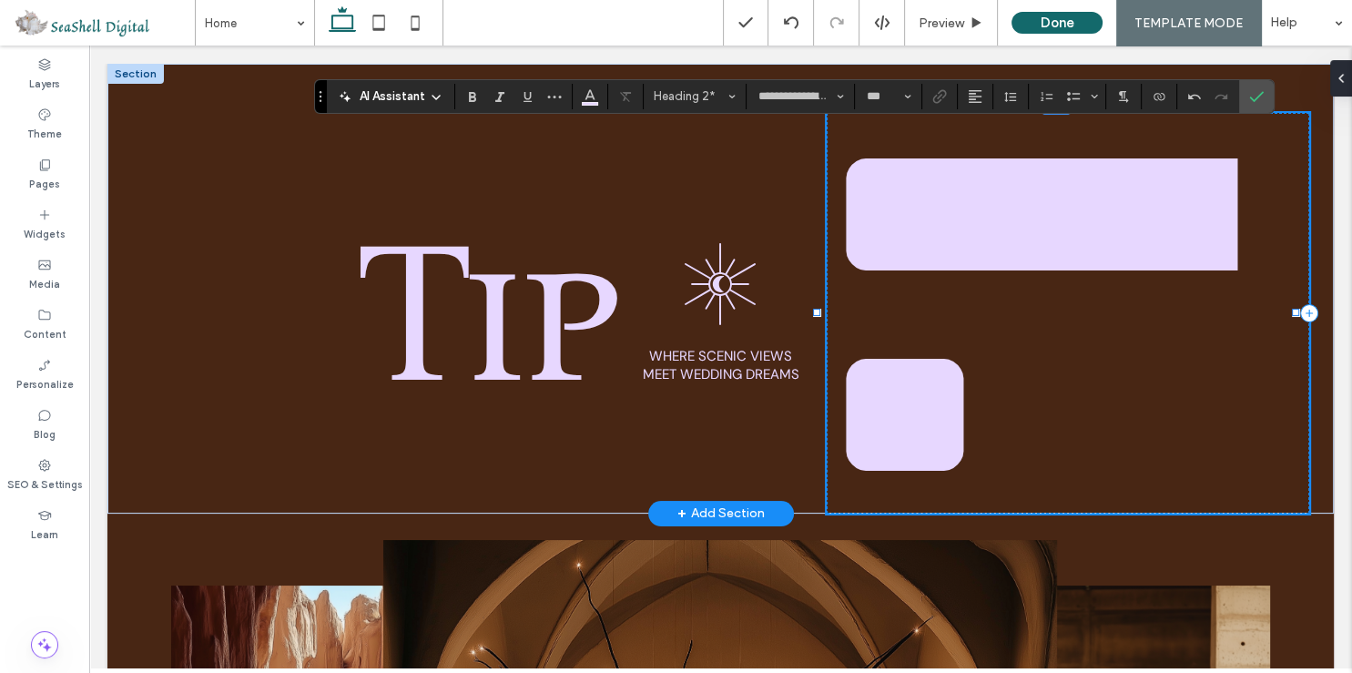
click at [938, 209] on span "*******" at bounding box center [1023, 313] width 392 height 399
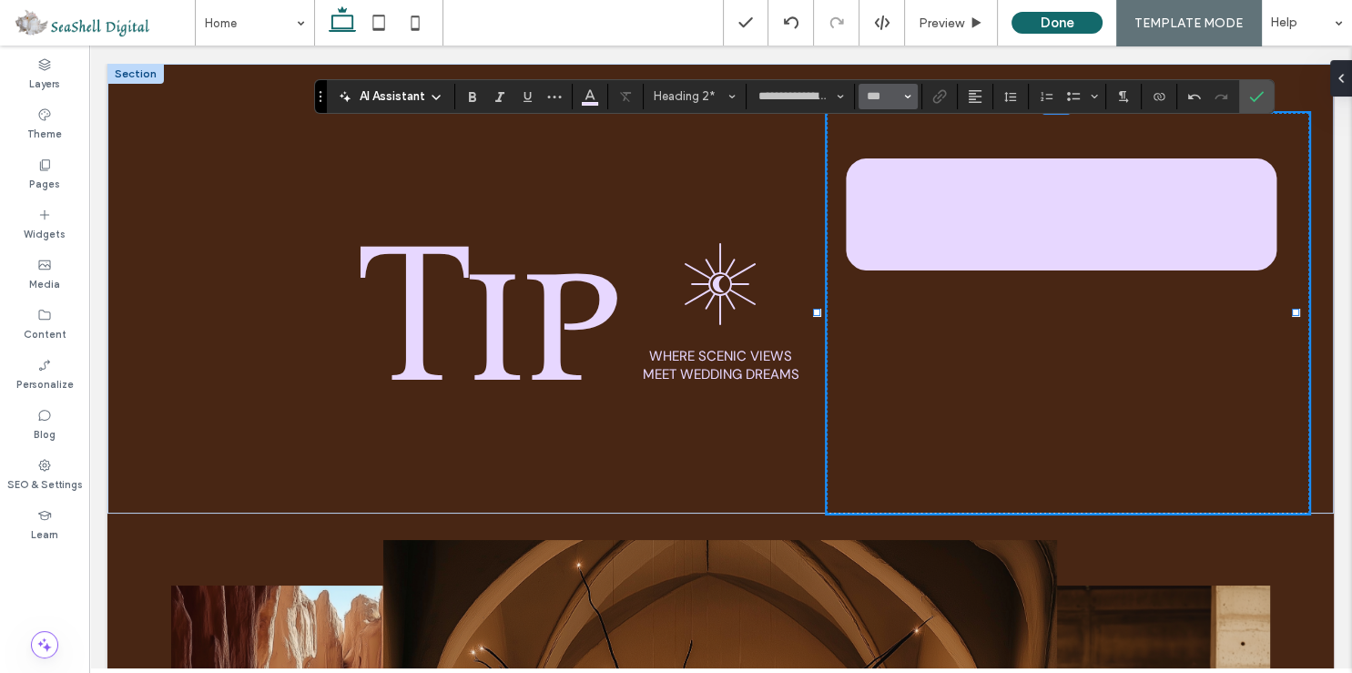
click at [904, 96] on icon "Size" at bounding box center [907, 96] width 7 height 7
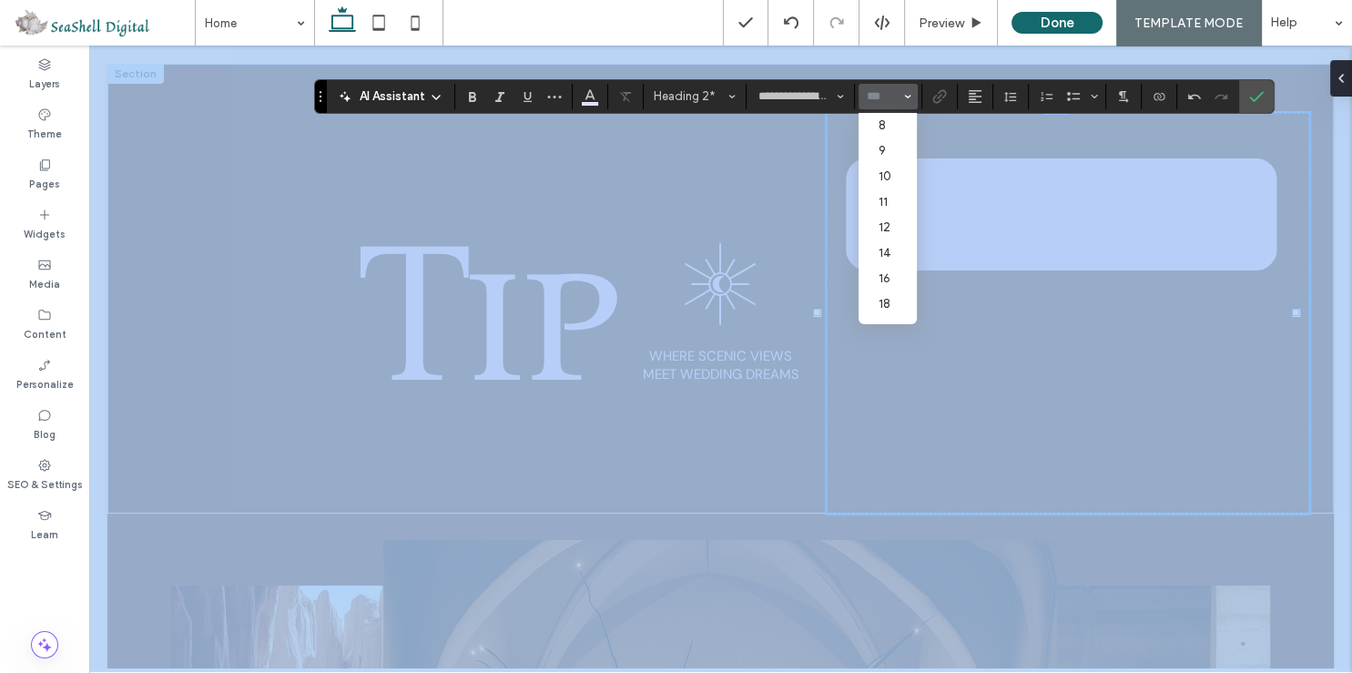
scroll to position [0, 2]
drag, startPoint x: 901, startPoint y: 188, endPoint x: 909, endPoint y: 299, distance: 110.4
click at [909, 299] on section "8 9 10 11 12 14 16 18 24 30 32 36 48 60 72 96" at bounding box center [888, 218] width 58 height 211
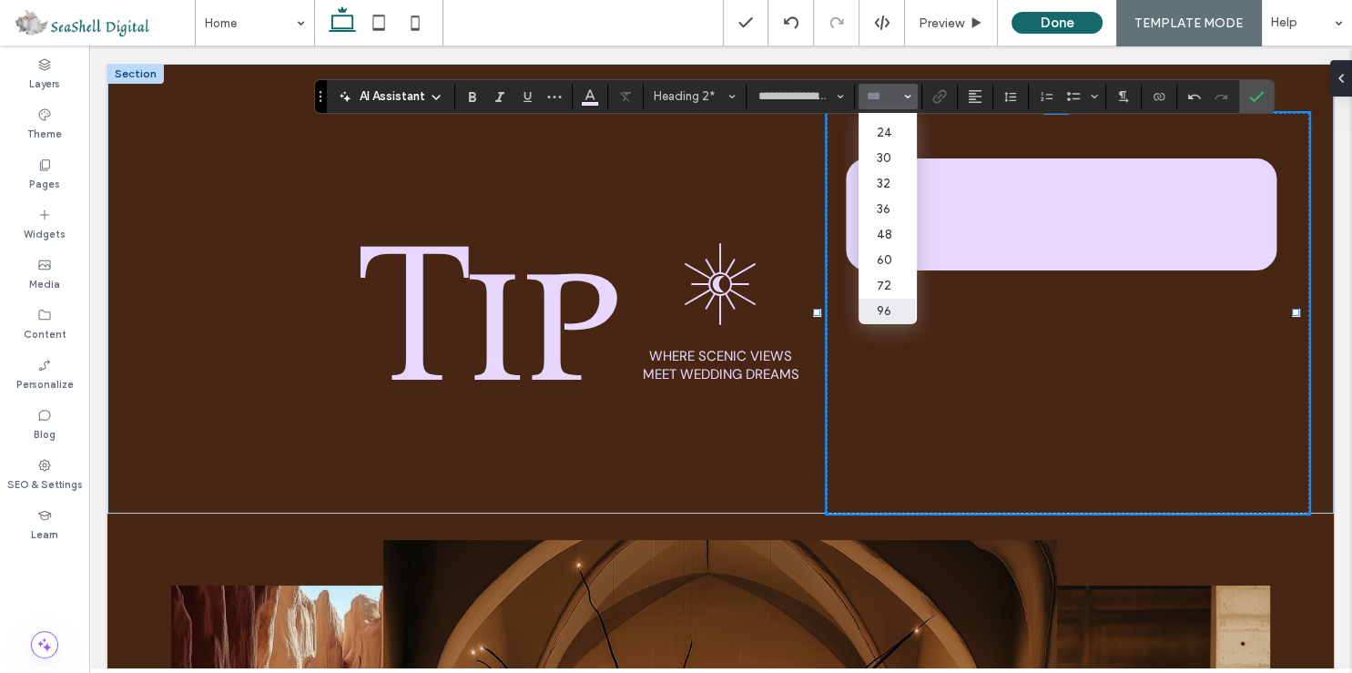
click at [890, 299] on label "96" at bounding box center [886, 311] width 58 height 25
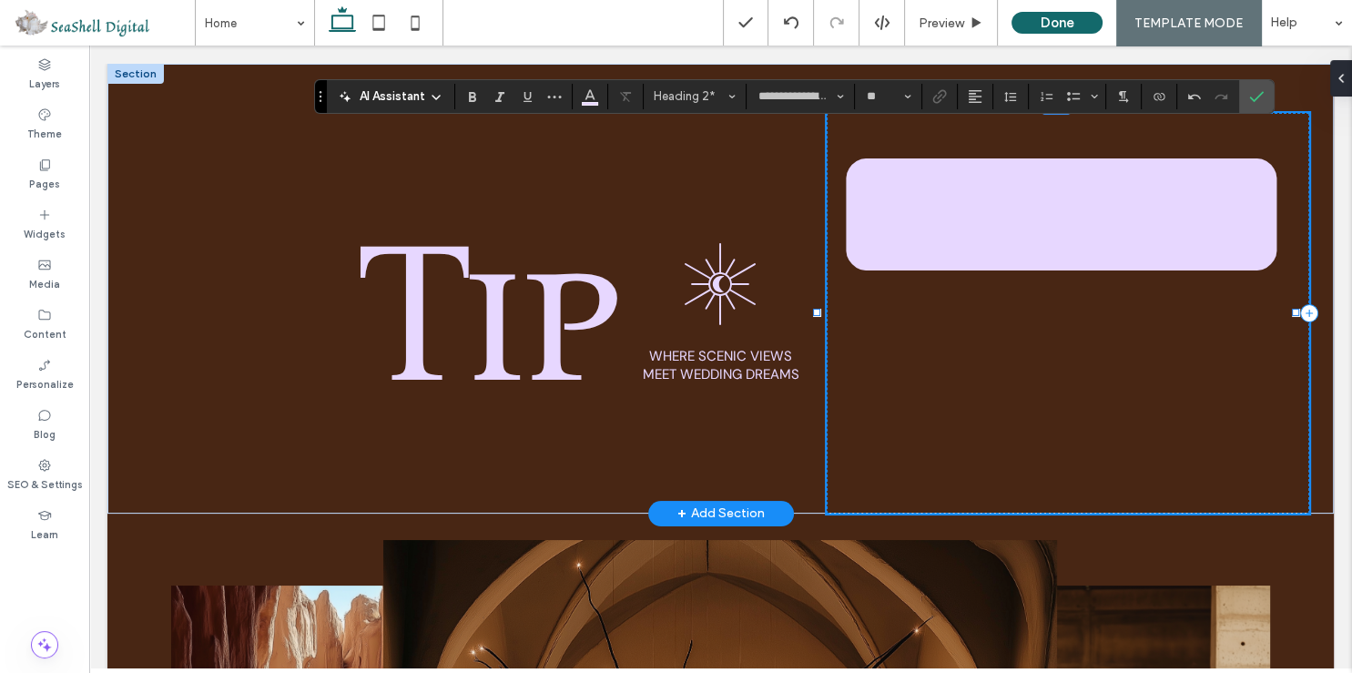
type input "***"
click at [901, 288] on span "******" at bounding box center [1062, 213] width 470 height 198
click at [887, 90] on input "***" at bounding box center [883, 96] width 36 height 15
type input "***"
click at [1255, 99] on icon "Confirm" at bounding box center [1256, 96] width 15 height 15
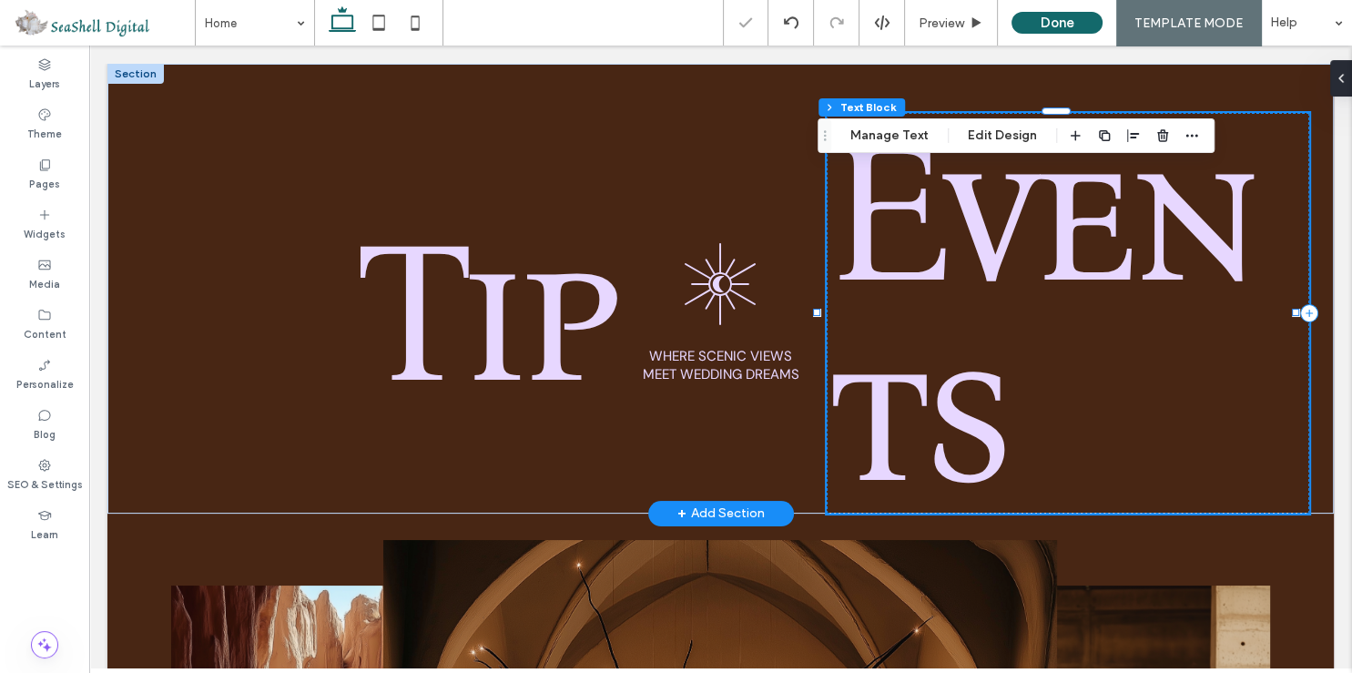
click at [980, 251] on span "Events" at bounding box center [1040, 313] width 426 height 441
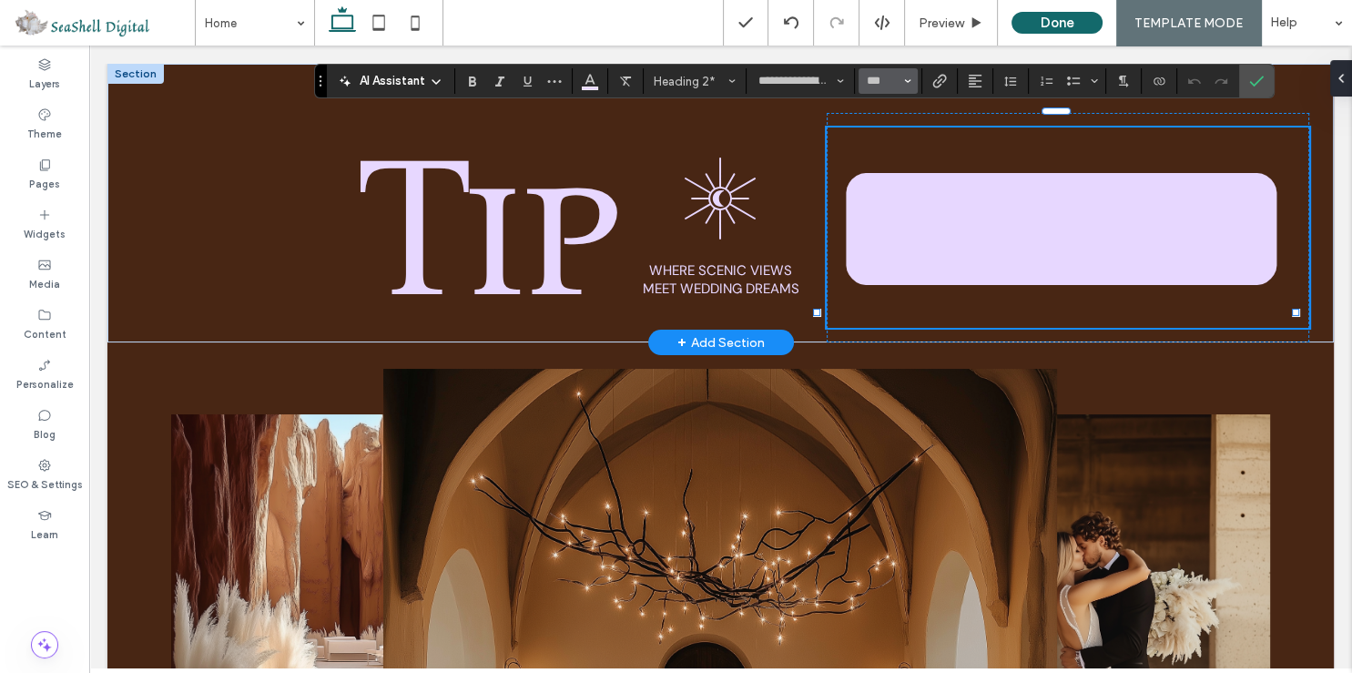
click at [901, 79] on button "***" at bounding box center [888, 80] width 59 height 25
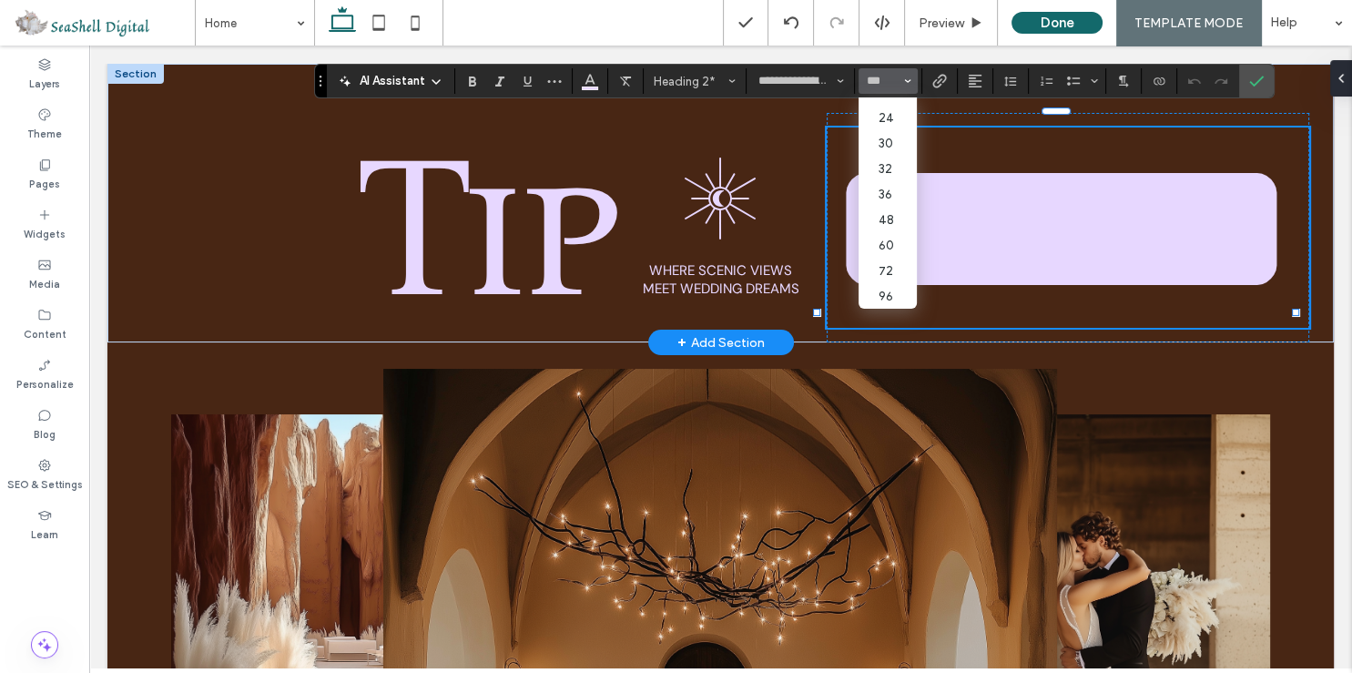
scroll to position [226, 0]
click at [890, 283] on label "96" at bounding box center [888, 295] width 58 height 25
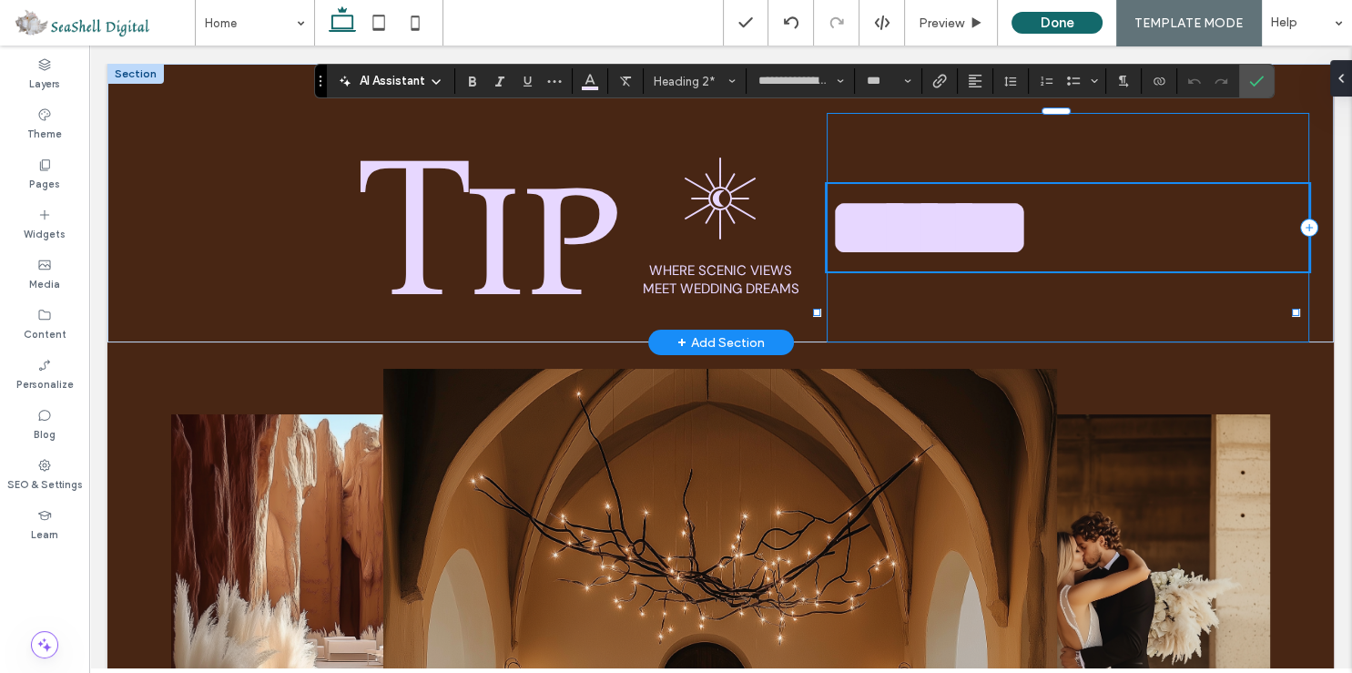
type input "**"
click at [1252, 83] on icon "Confirm" at bounding box center [1256, 81] width 15 height 15
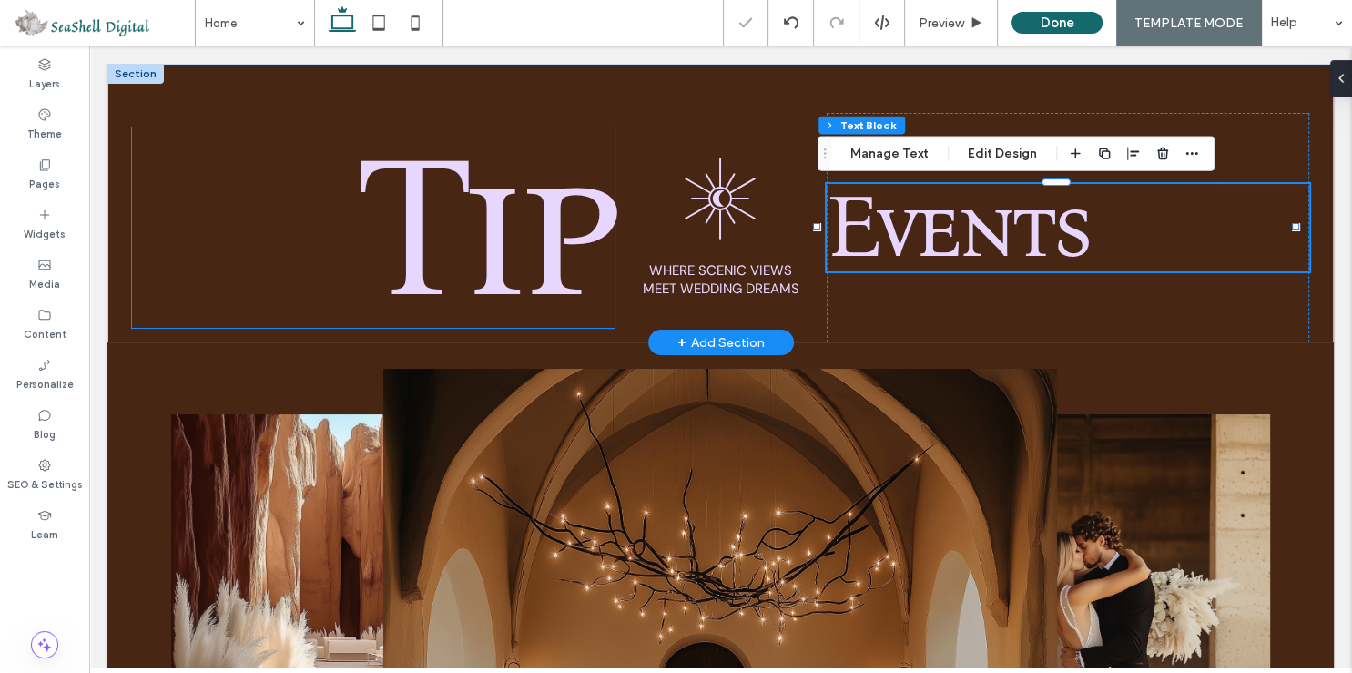
click at [494, 235] on span "Tip" at bounding box center [483, 227] width 262 height 240
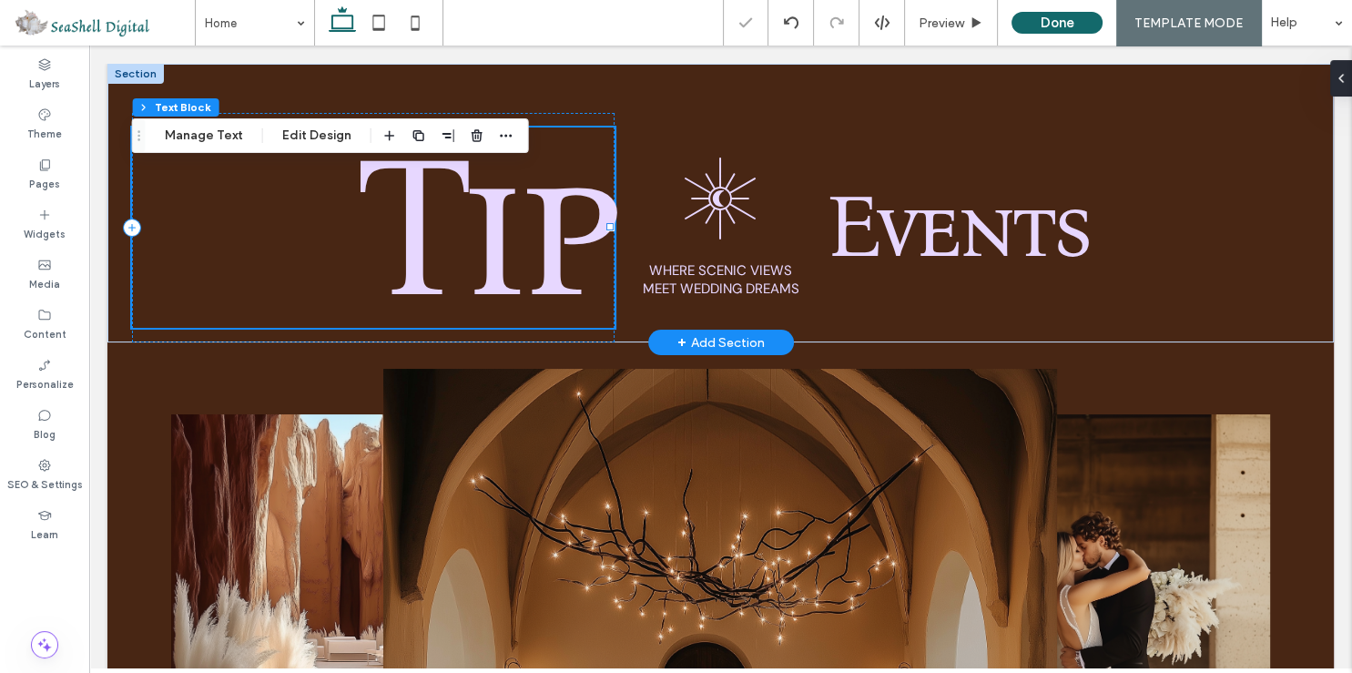
click at [494, 235] on div "Tip" at bounding box center [373, 227] width 483 height 200
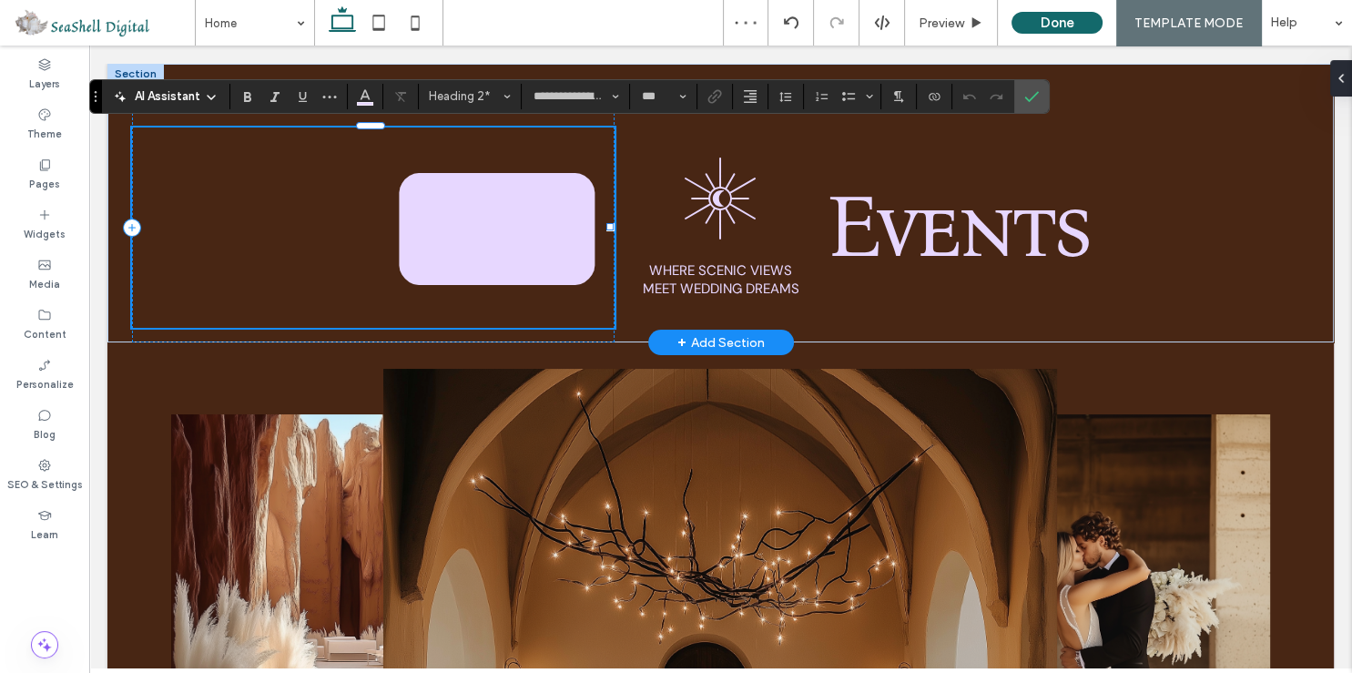
click at [469, 241] on span "***" at bounding box center [497, 227] width 235 height 198
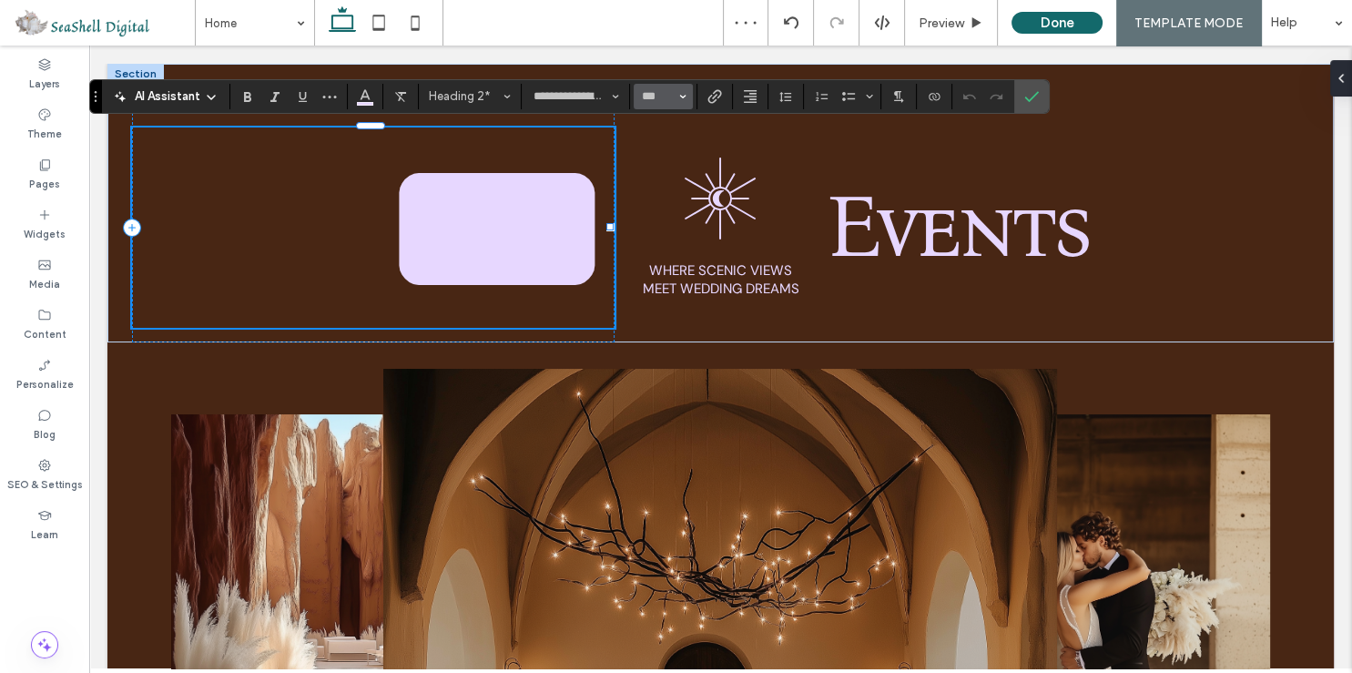
click at [656, 96] on input "***" at bounding box center [658, 96] width 36 height 15
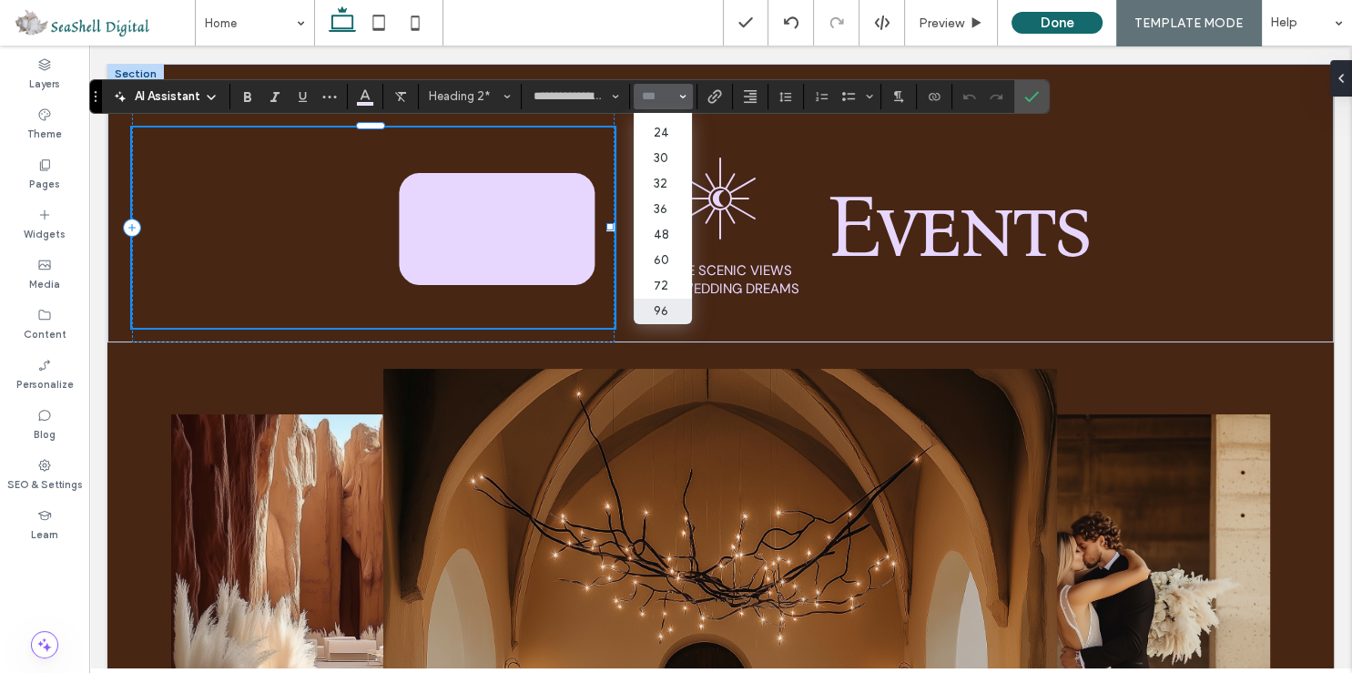
click at [659, 299] on label "96" at bounding box center [663, 311] width 58 height 25
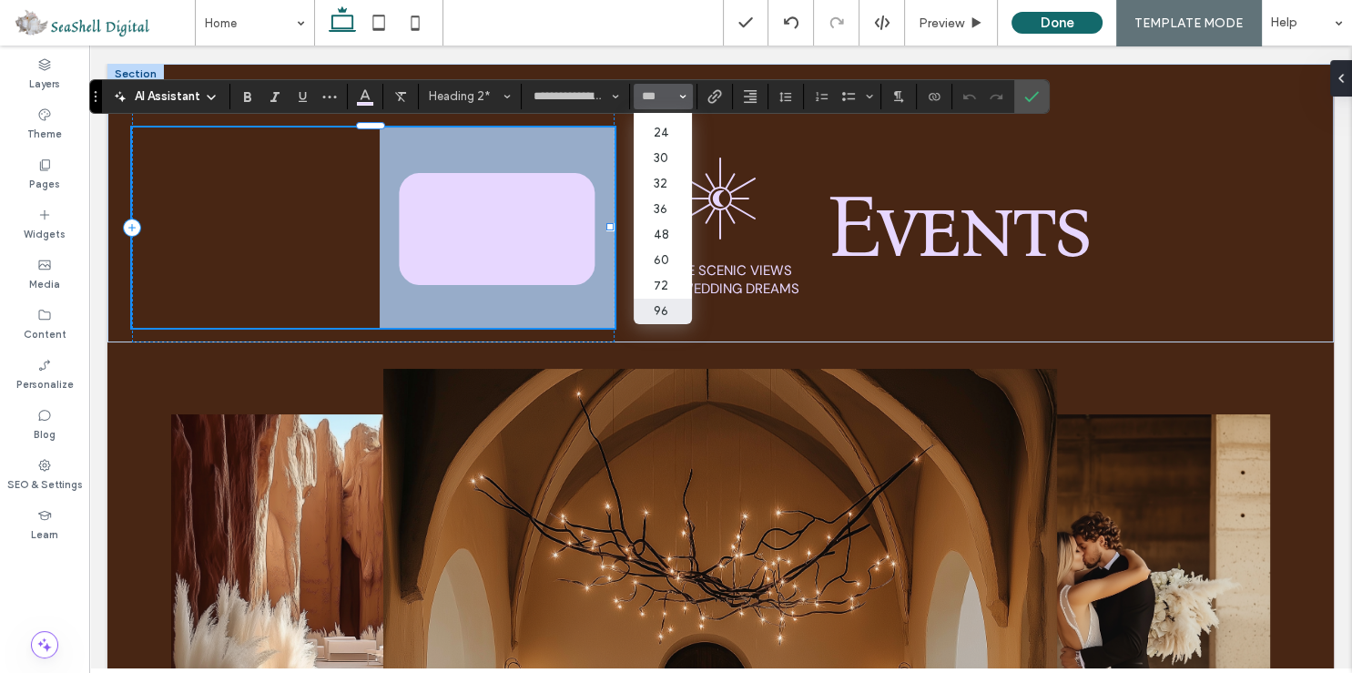
type input "**"
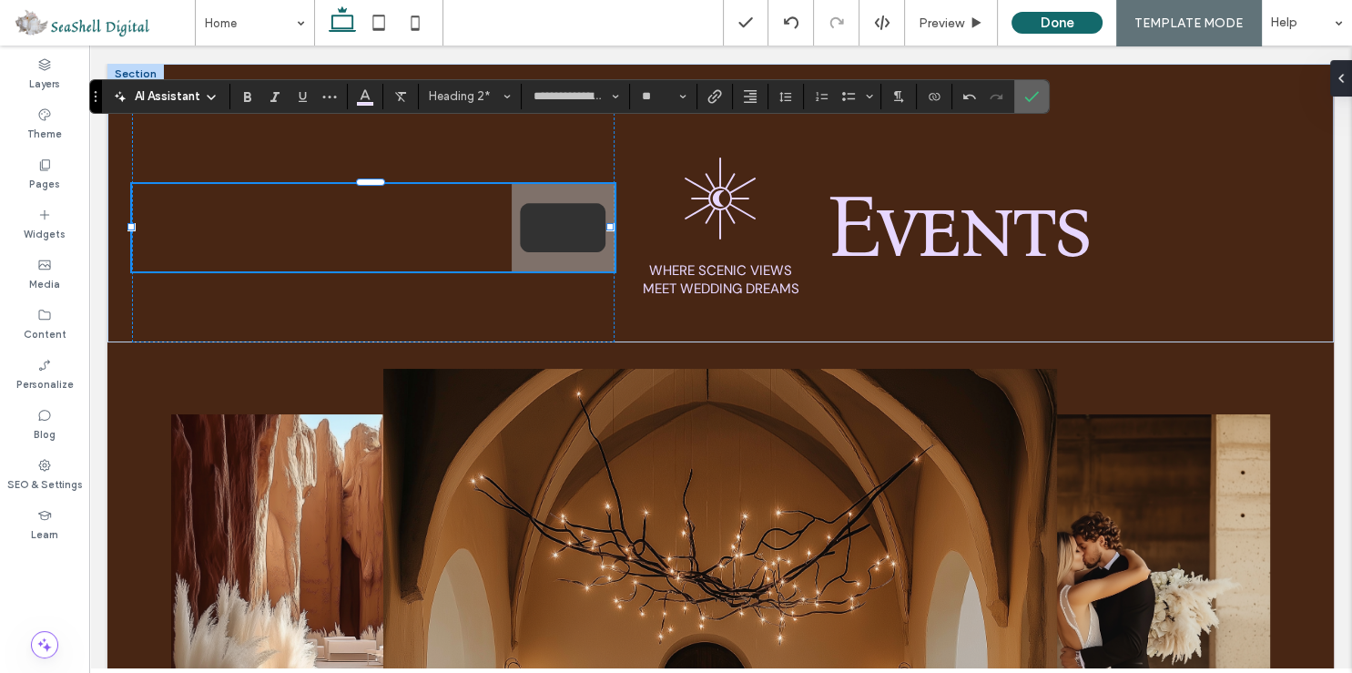
click at [1025, 100] on use "Confirm" at bounding box center [1032, 96] width 15 height 11
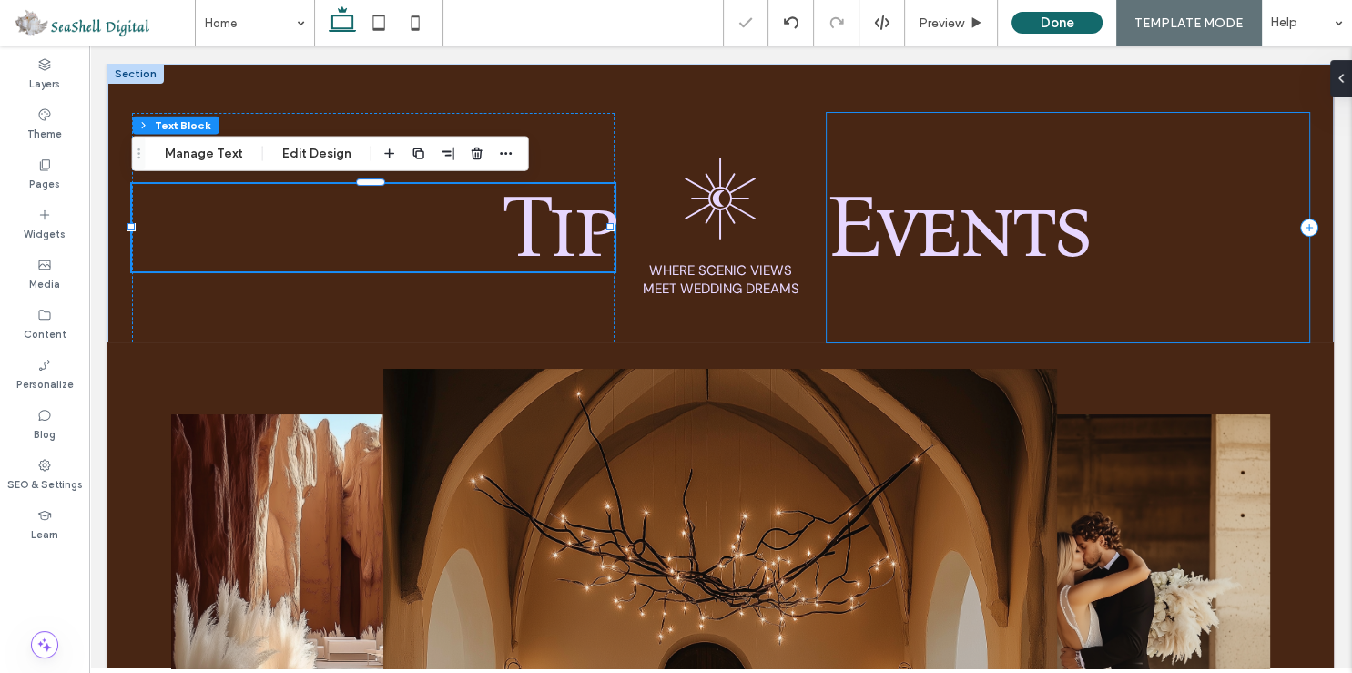
click at [1114, 325] on div "Events" at bounding box center [1068, 227] width 483 height 229
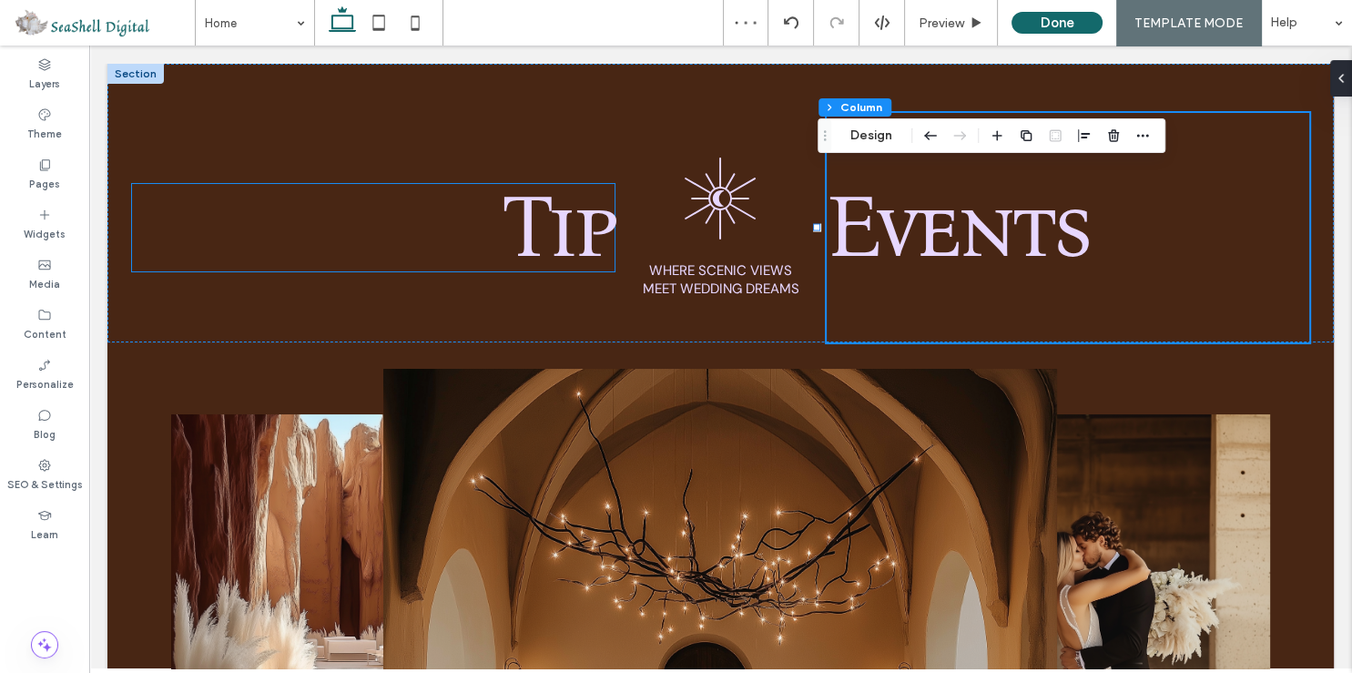
click at [558, 226] on span "Tip" at bounding box center [558, 227] width 115 height 105
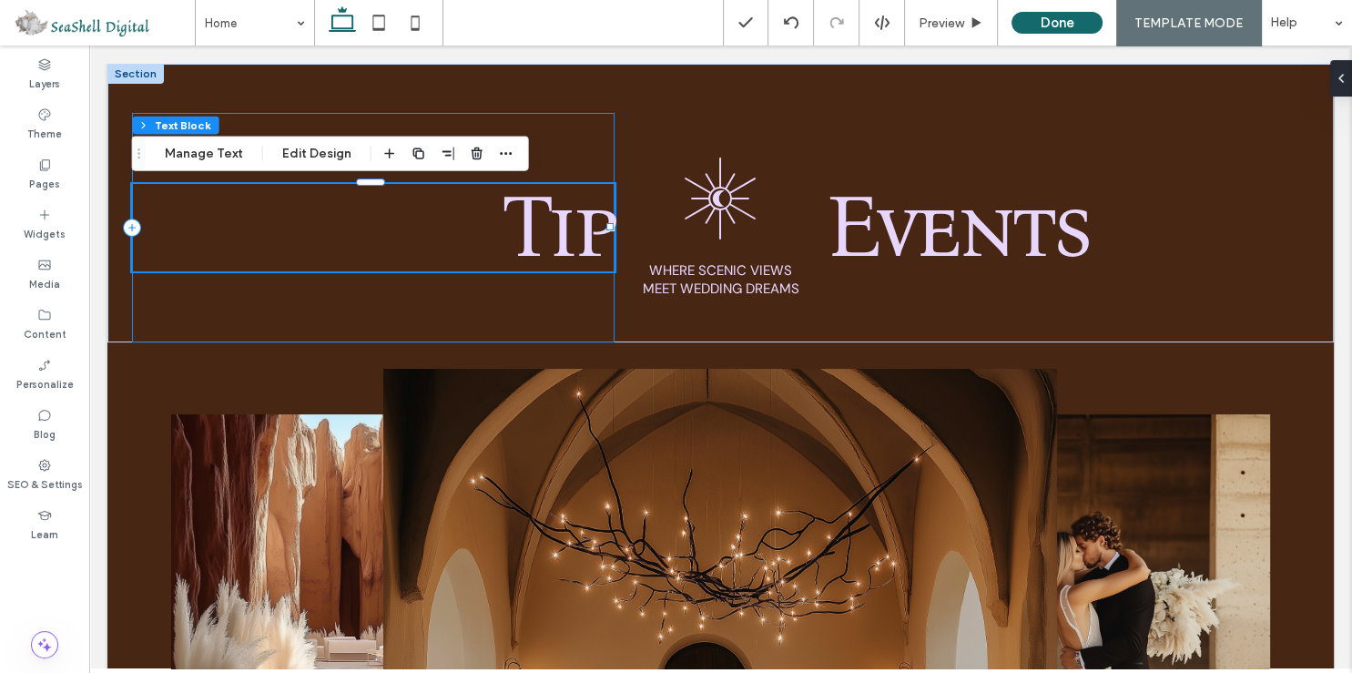
click at [556, 283] on div "Tip" at bounding box center [373, 227] width 483 height 229
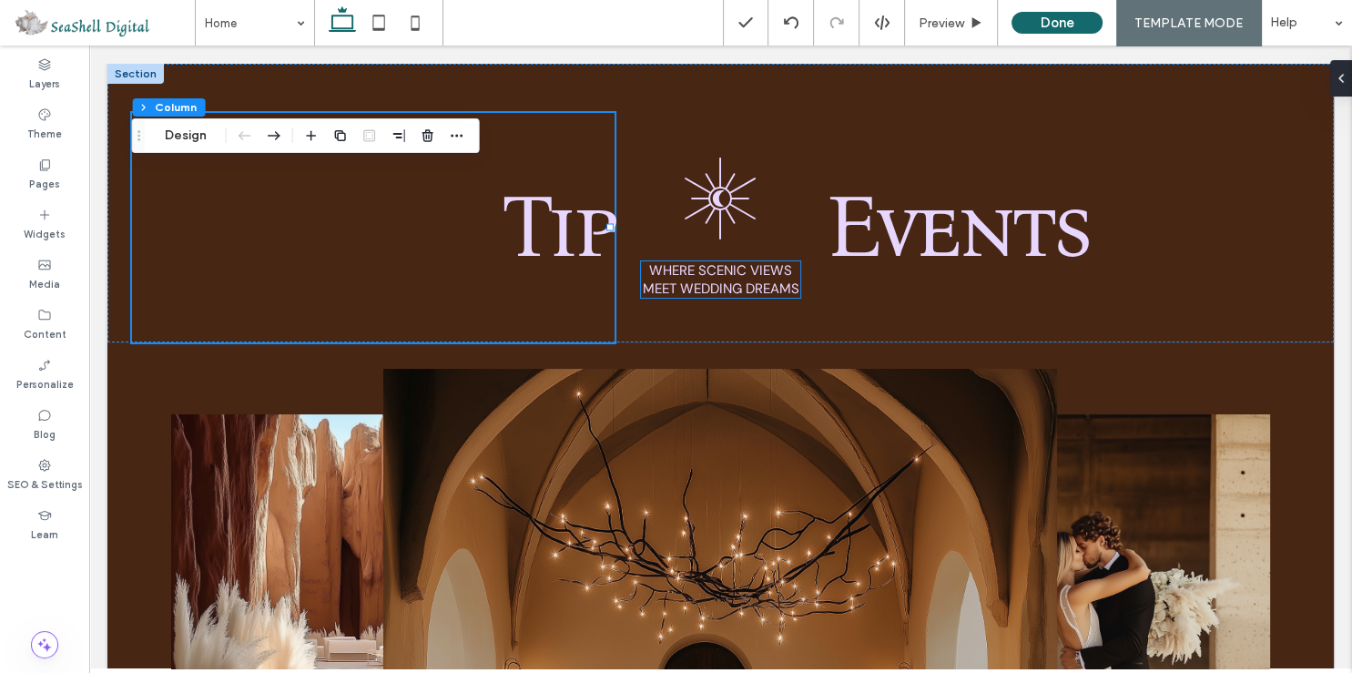
click at [712, 268] on span "Where Sceni" at bounding box center [692, 270] width 87 height 18
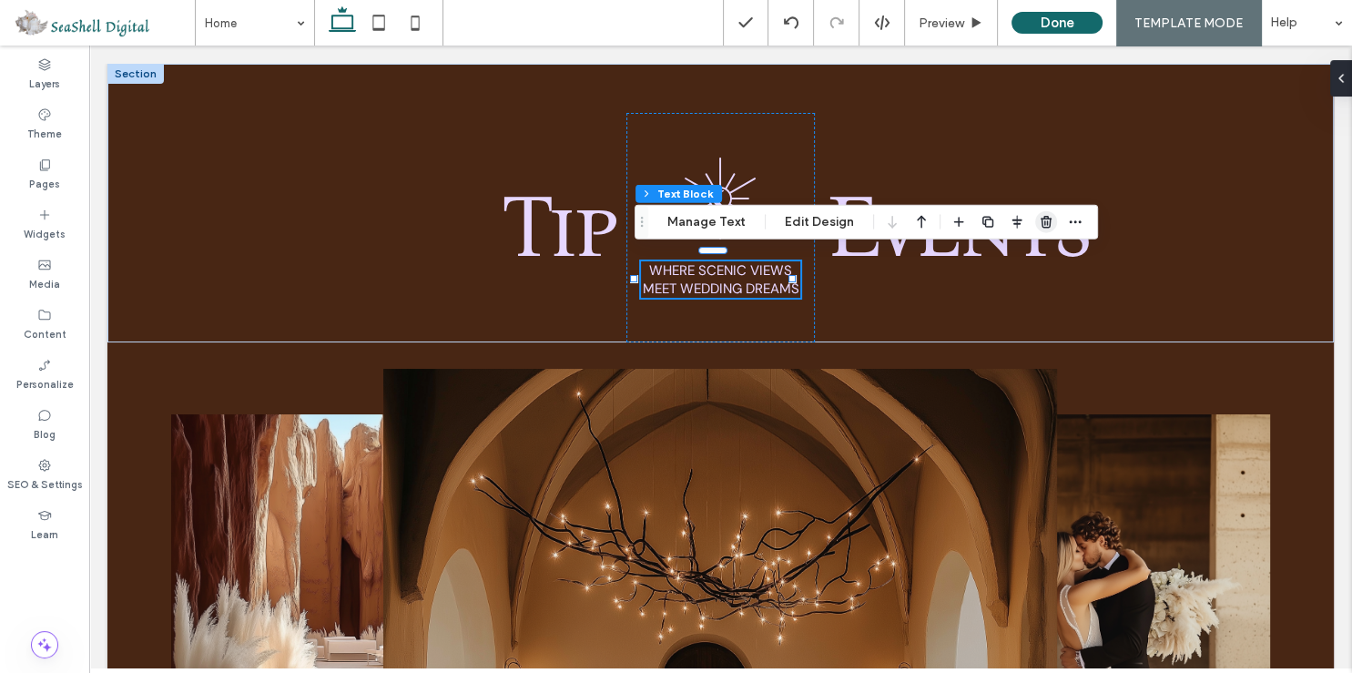
click at [1043, 218] on icon "button" at bounding box center [1046, 222] width 15 height 15
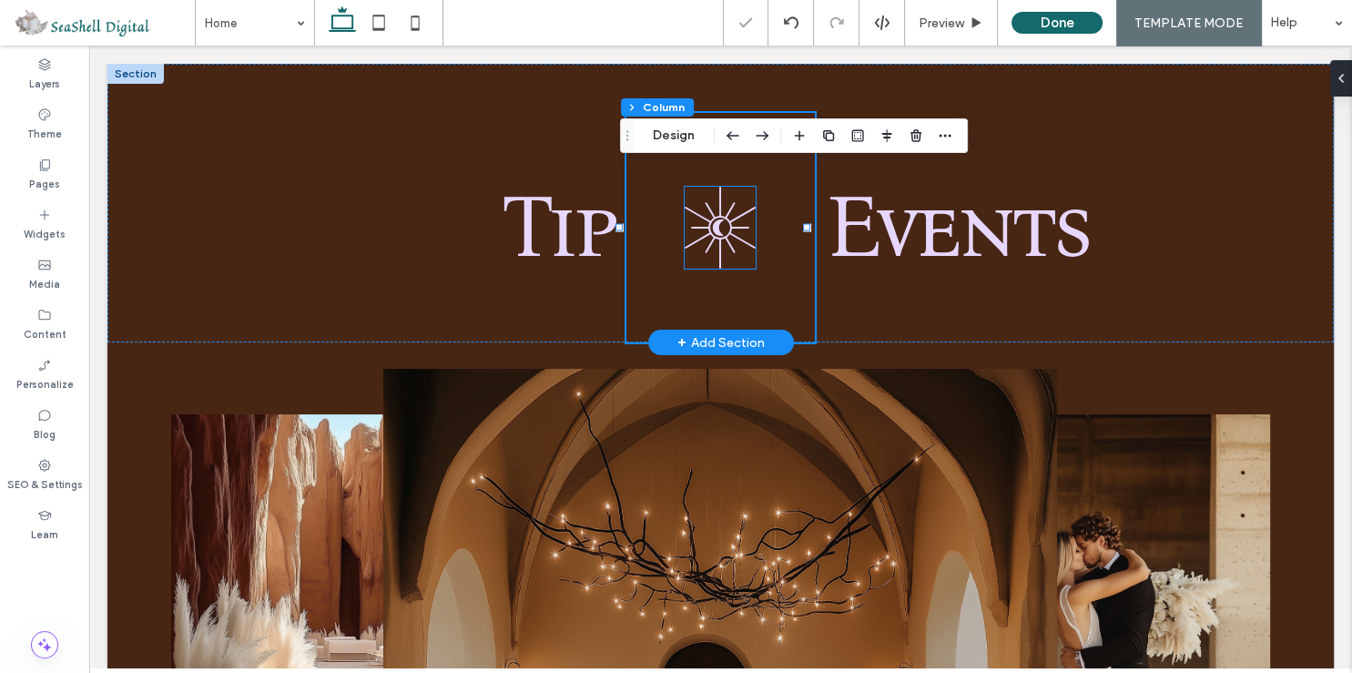
click at [709, 235] on icon ".st0-1599743152-1599743152 { fill-rule: evenodd; }" at bounding box center [720, 228] width 71 height 82
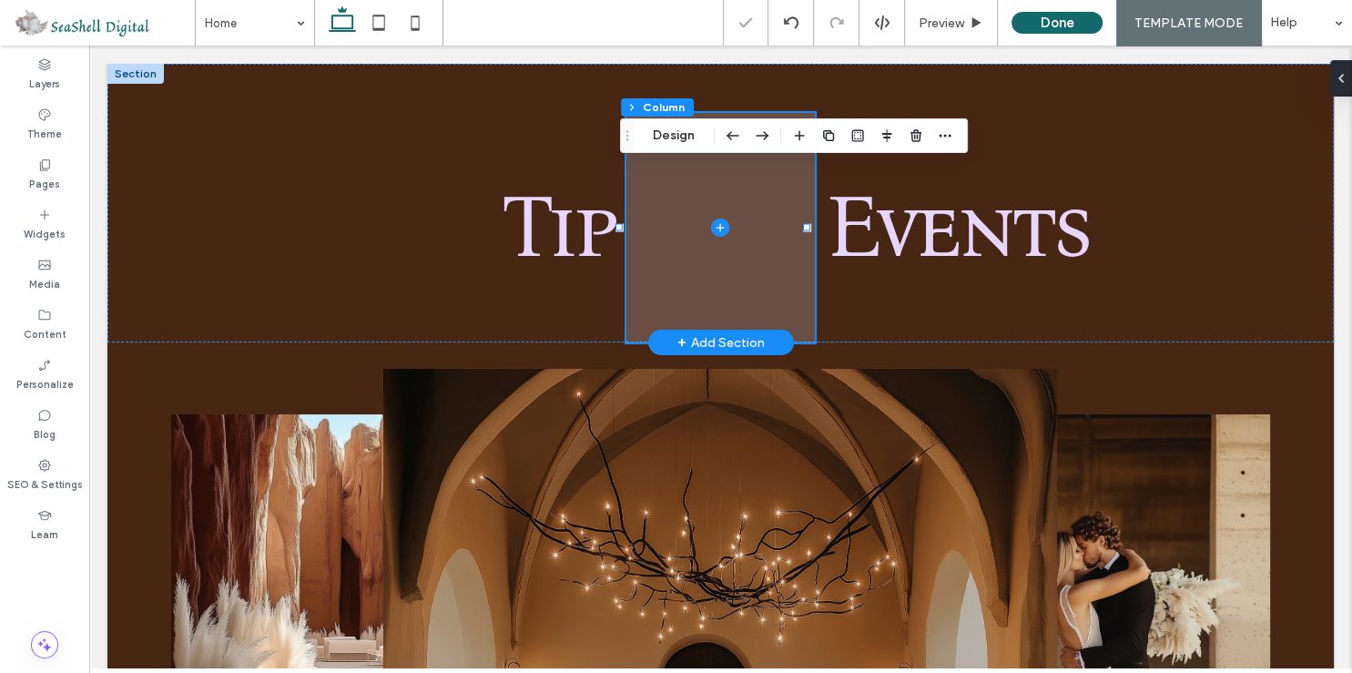
click at [711, 225] on icon at bounding box center [720, 228] width 18 height 18
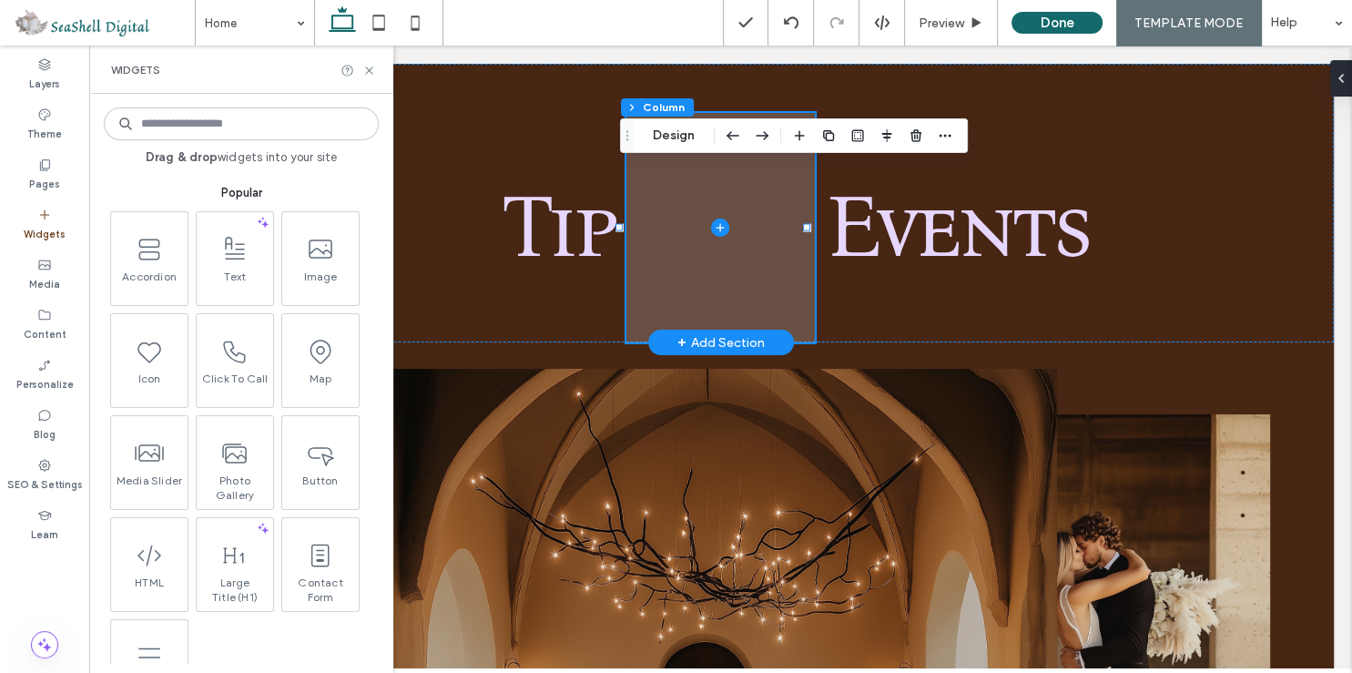
drag, startPoint x: 406, startPoint y: 310, endPoint x: 709, endPoint y: 228, distance: 314.3
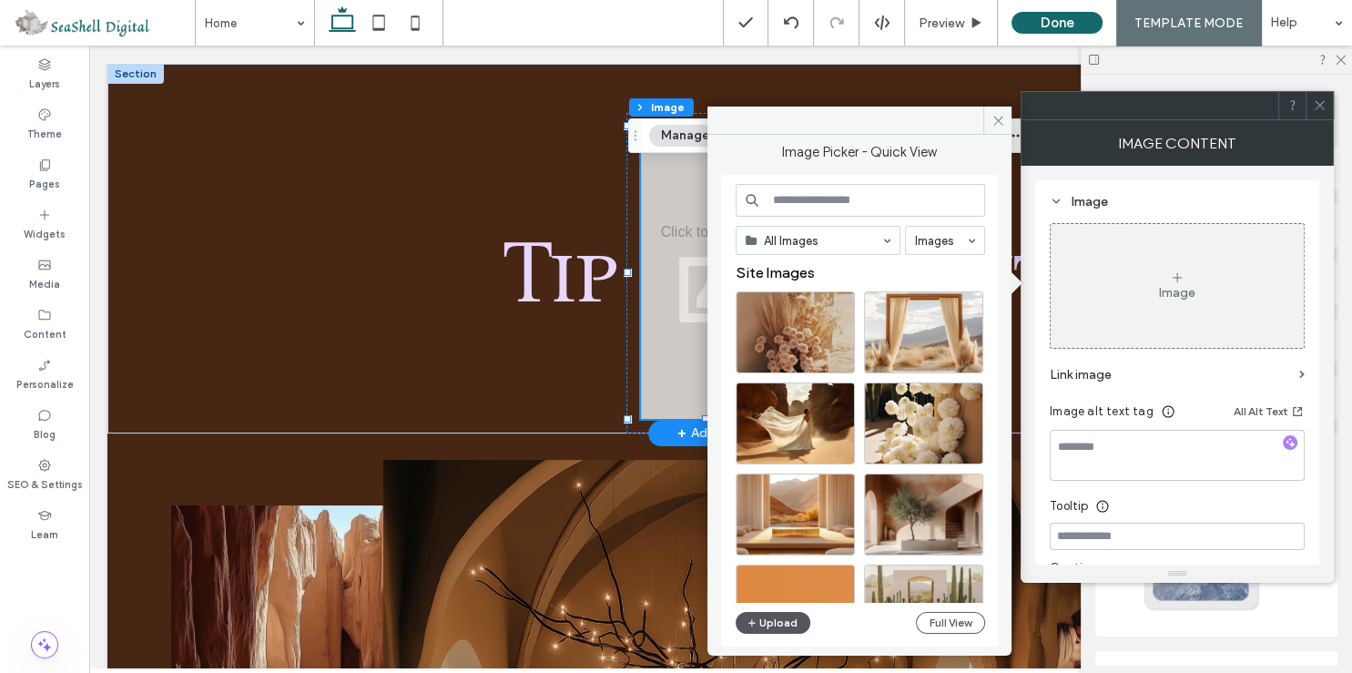
click at [795, 616] on button "Upload" at bounding box center [773, 623] width 75 height 22
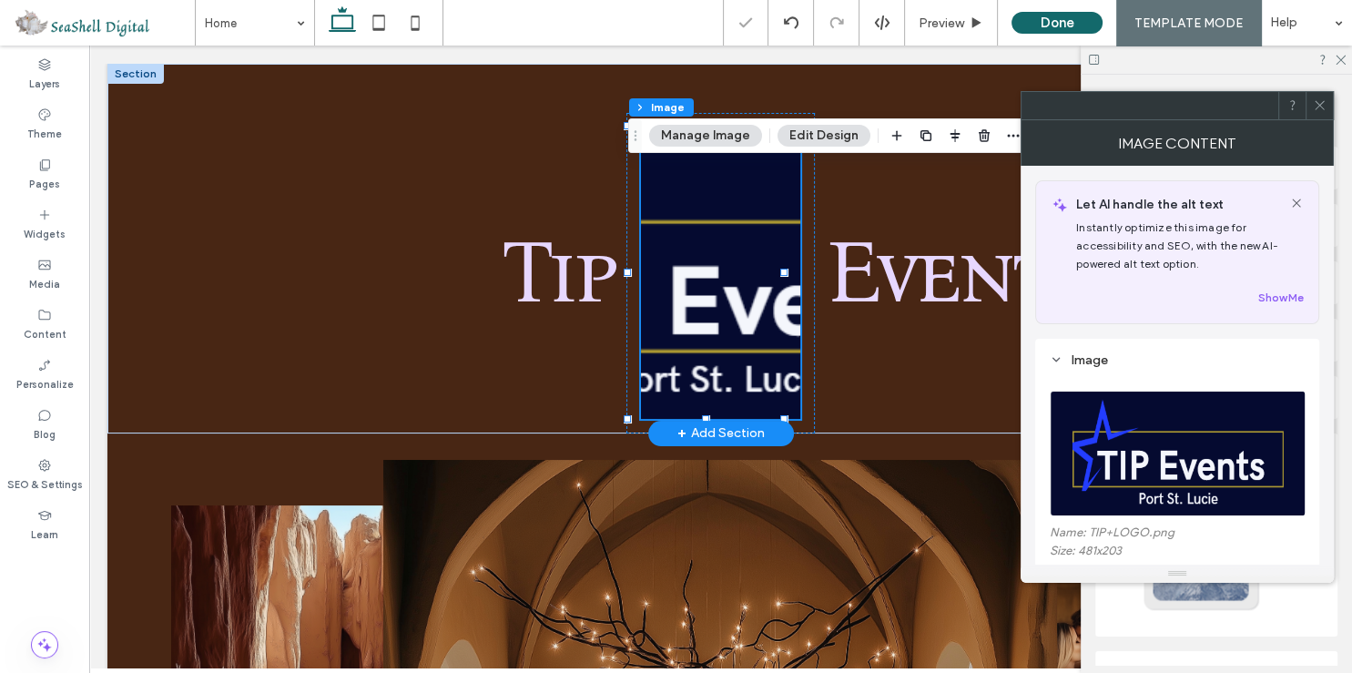
scroll to position [419, 0]
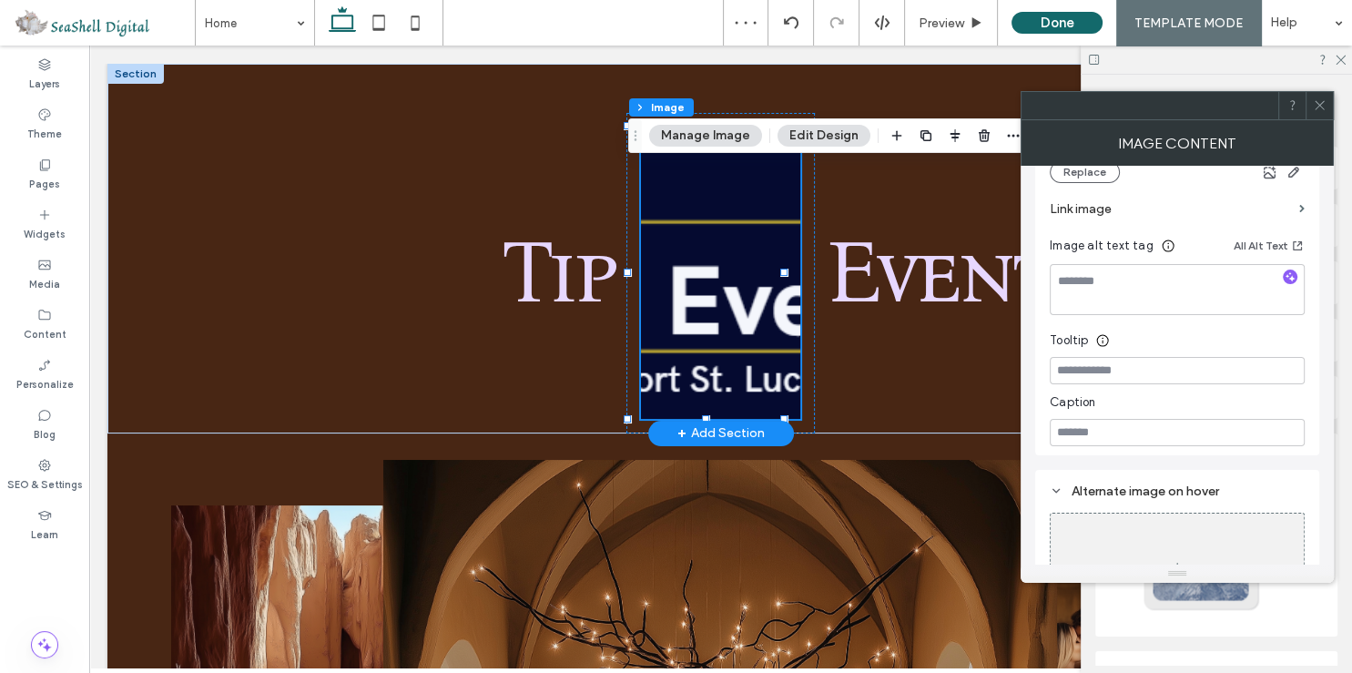
click at [1315, 104] on icon at bounding box center [1320, 105] width 14 height 14
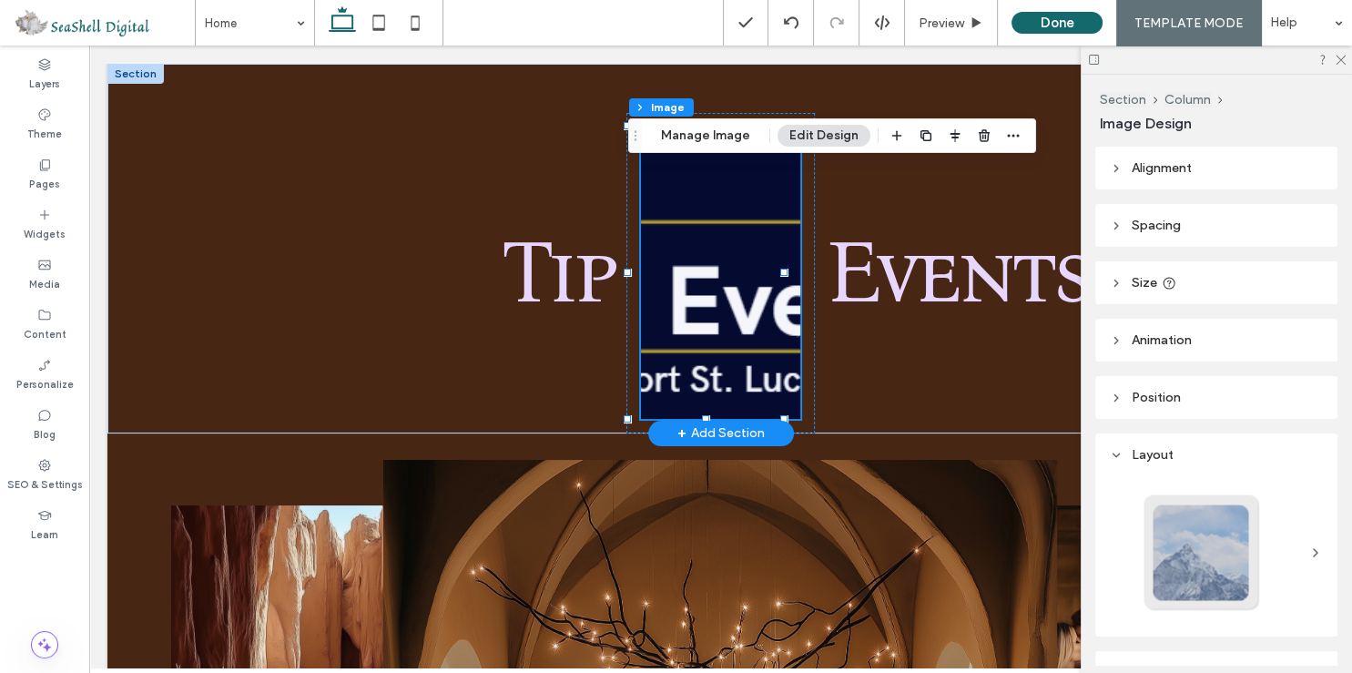
click at [1141, 280] on span "Size" at bounding box center [1144, 282] width 25 height 15
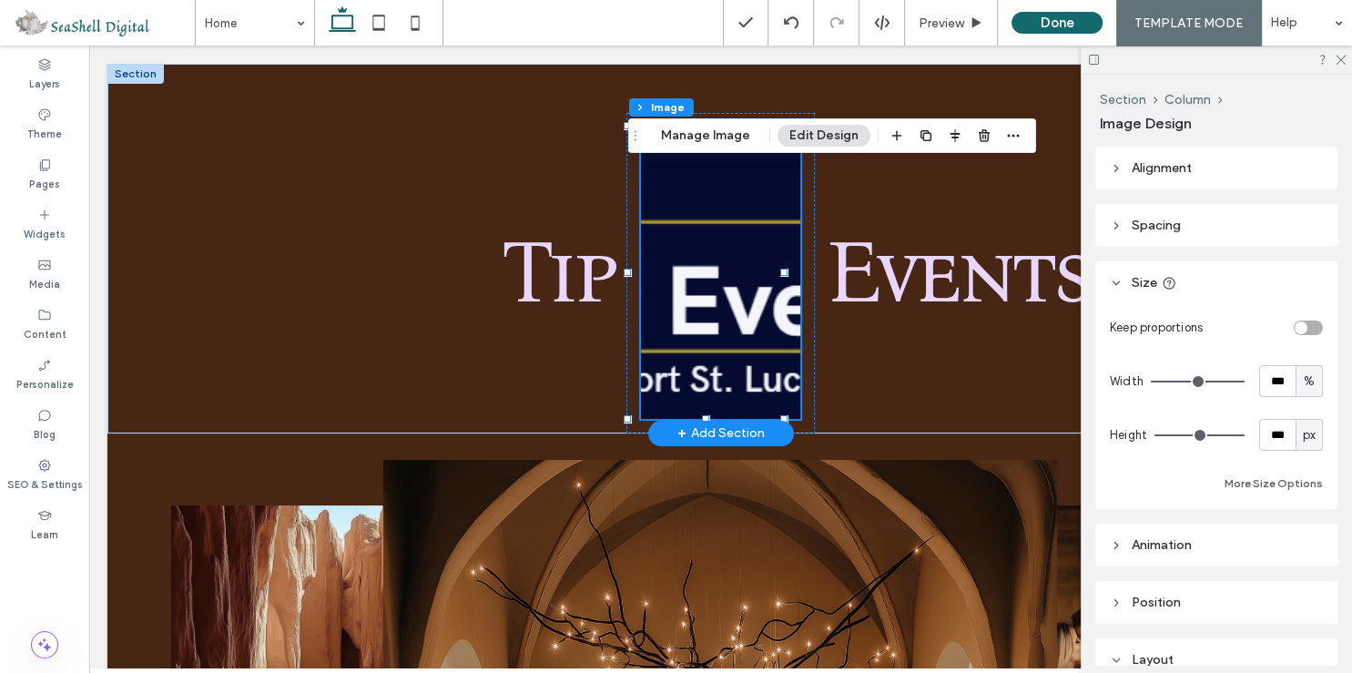
click at [1298, 322] on div "toggle" at bounding box center [1308, 327] width 29 height 15
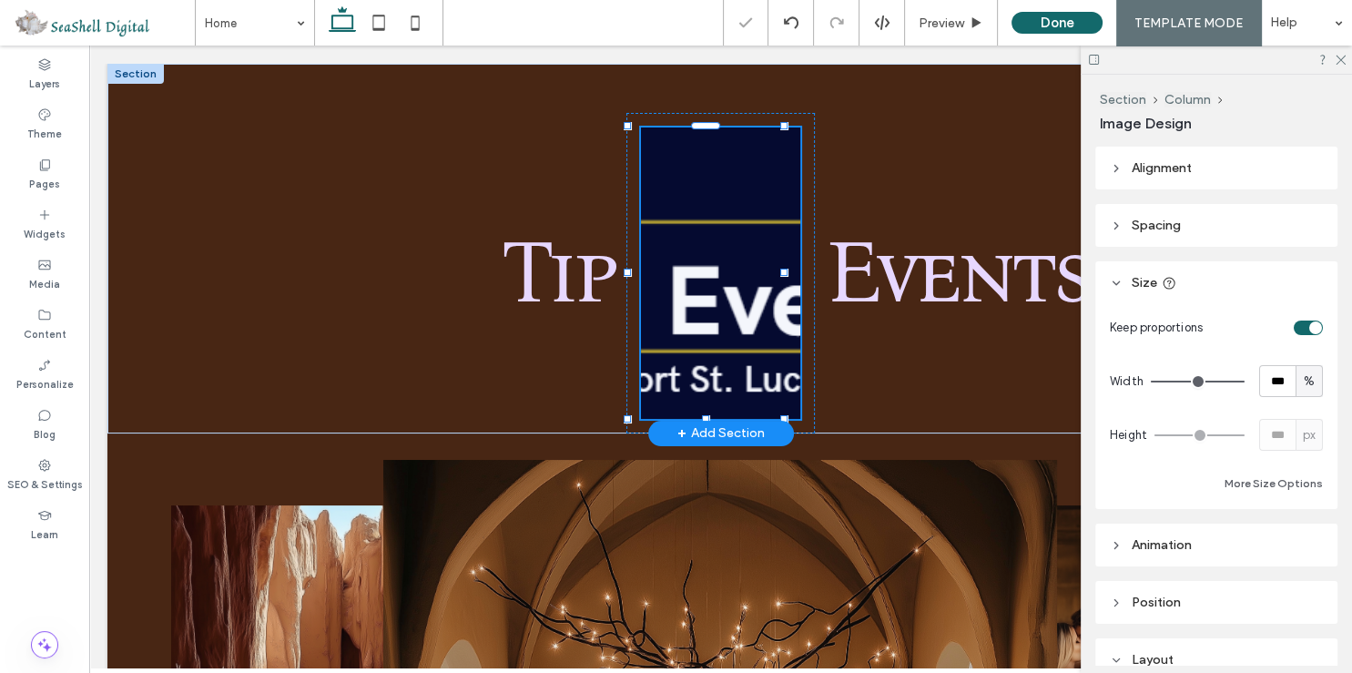
type input "*"
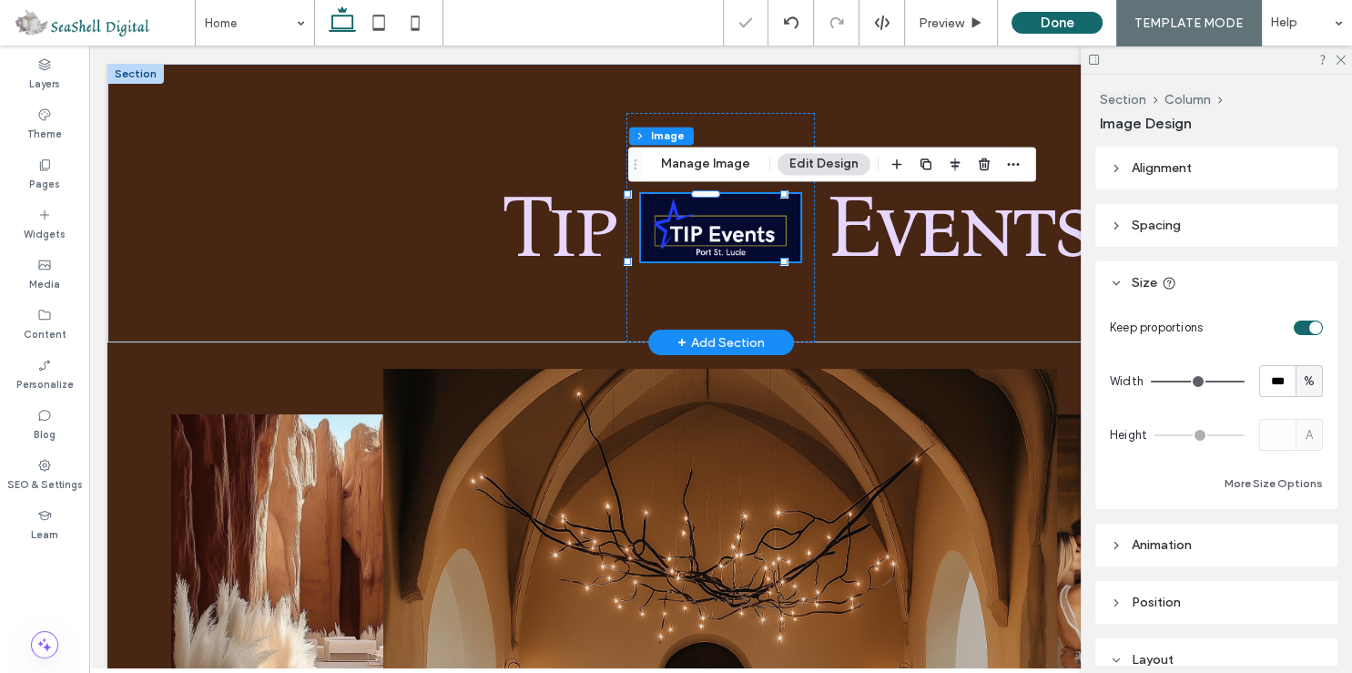
click at [1342, 52] on div at bounding box center [1216, 60] width 271 height 28
click at [1338, 60] on icon at bounding box center [1340, 59] width 12 height 12
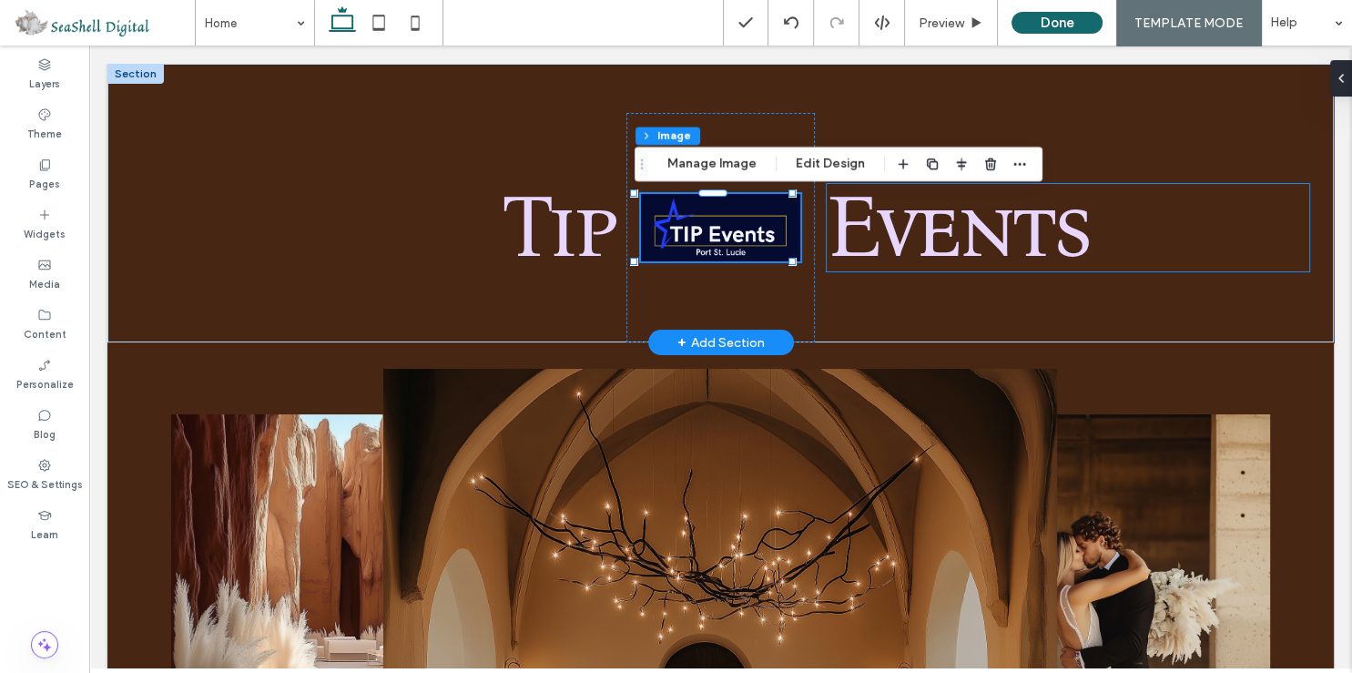
click at [916, 251] on span "Events" at bounding box center [958, 227] width 263 height 105
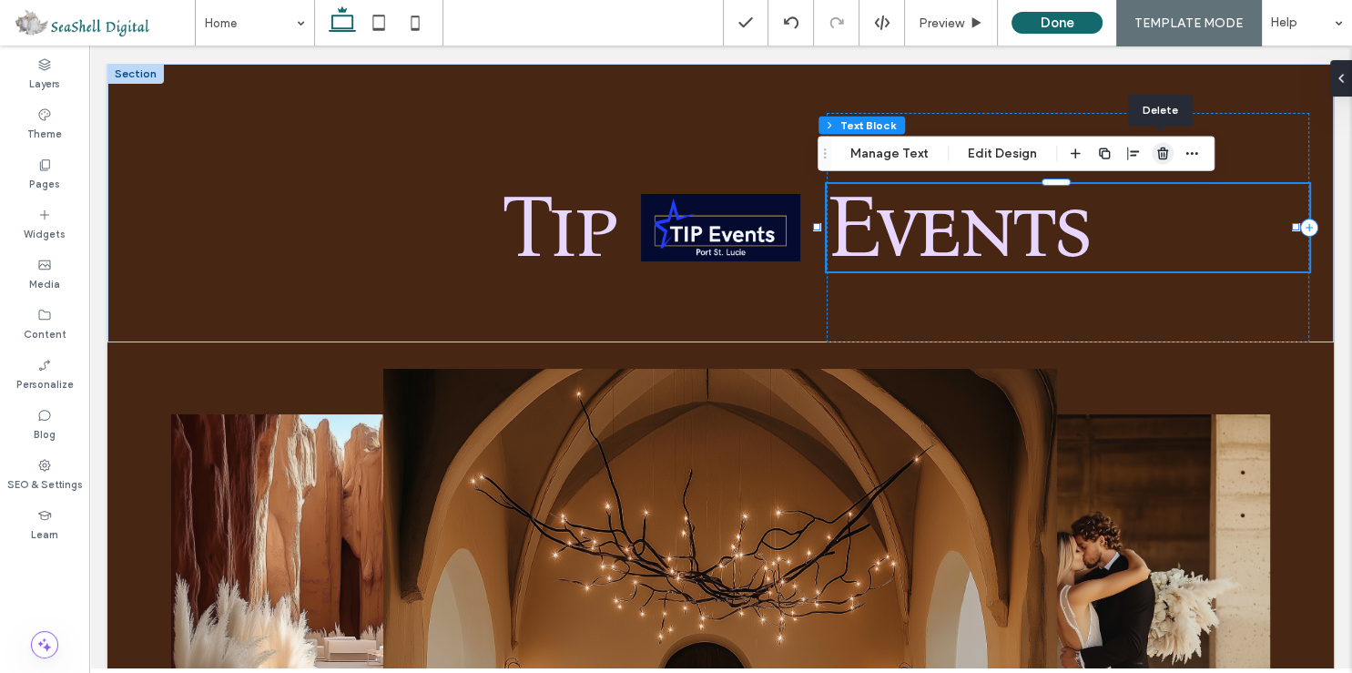
click at [1164, 155] on use "button" at bounding box center [1162, 153] width 11 height 12
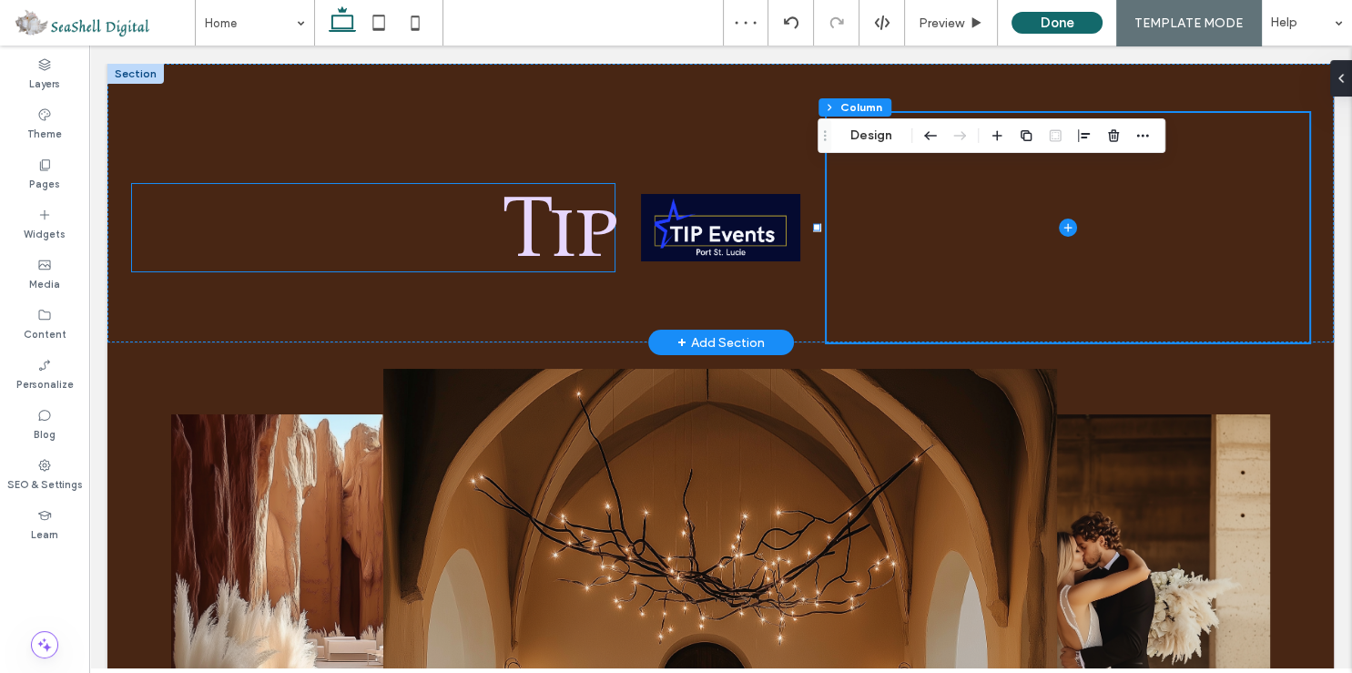
click at [563, 241] on span "Tip" at bounding box center [558, 227] width 115 height 105
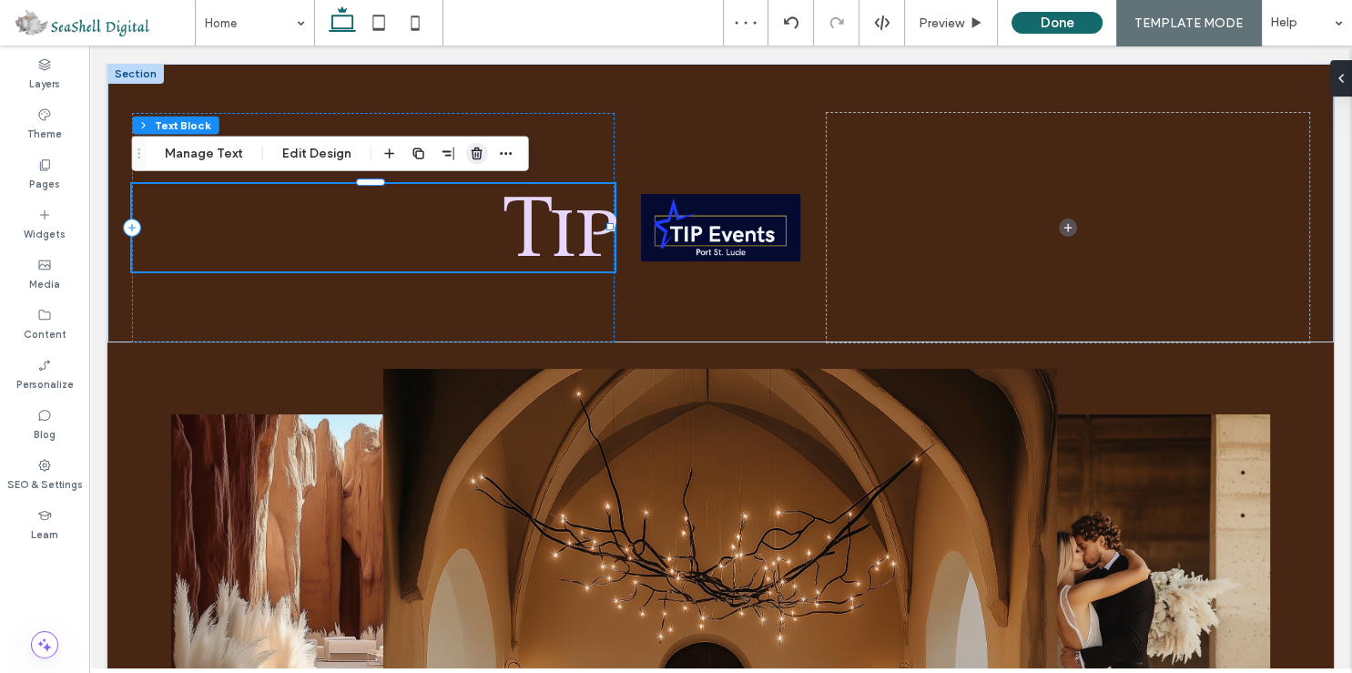
click at [473, 156] on use "button" at bounding box center [477, 153] width 11 height 12
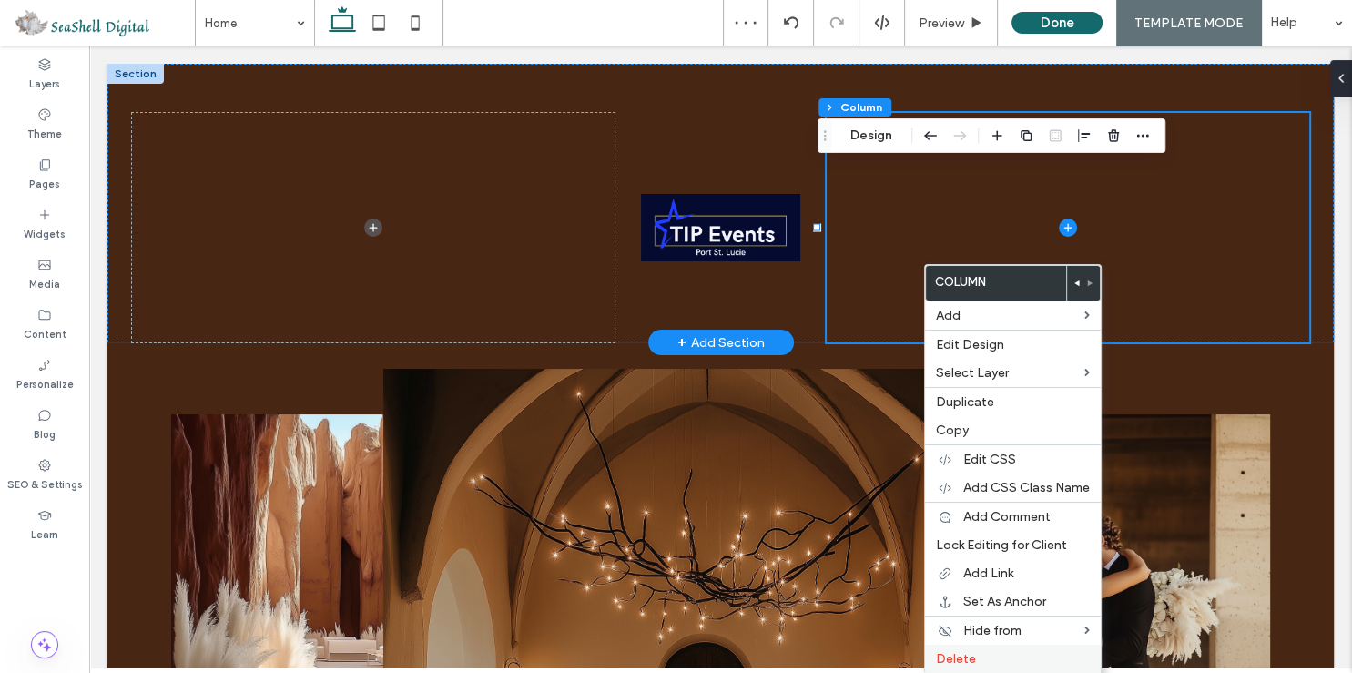
click at [954, 651] on span "Delete" at bounding box center [956, 658] width 40 height 15
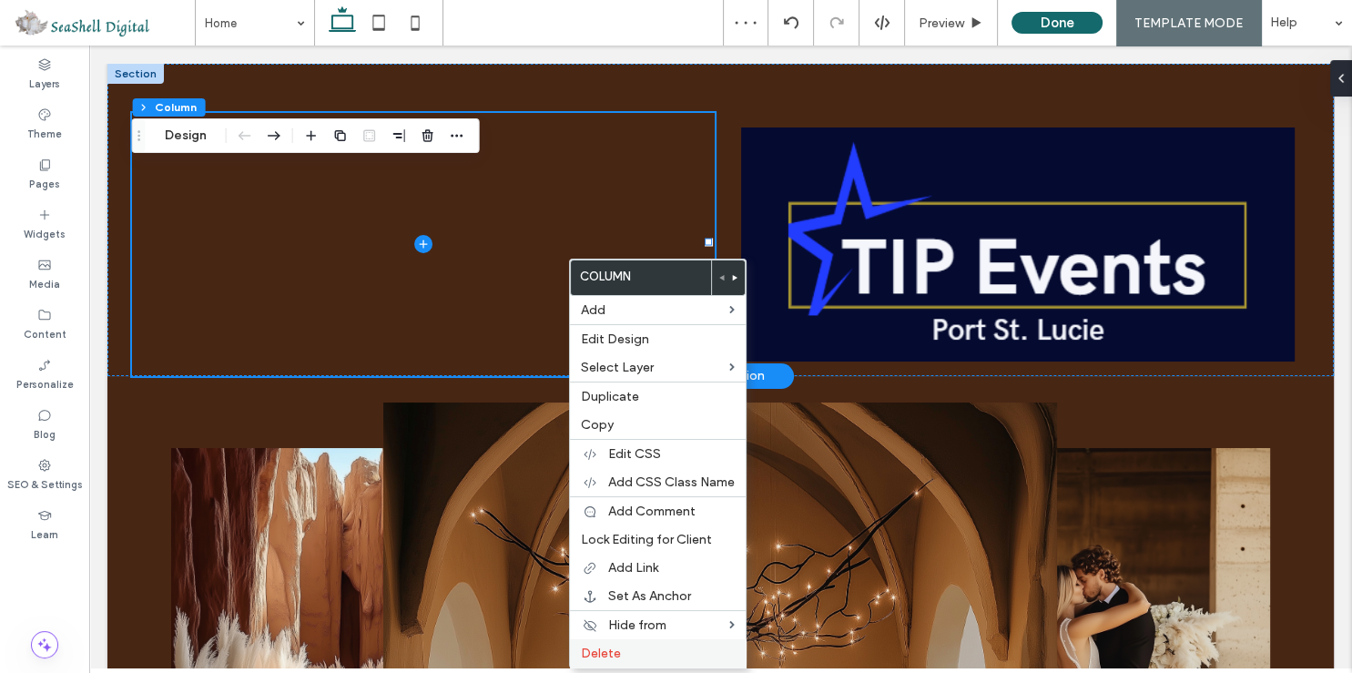
click at [617, 648] on span "Delete" at bounding box center [601, 653] width 40 height 15
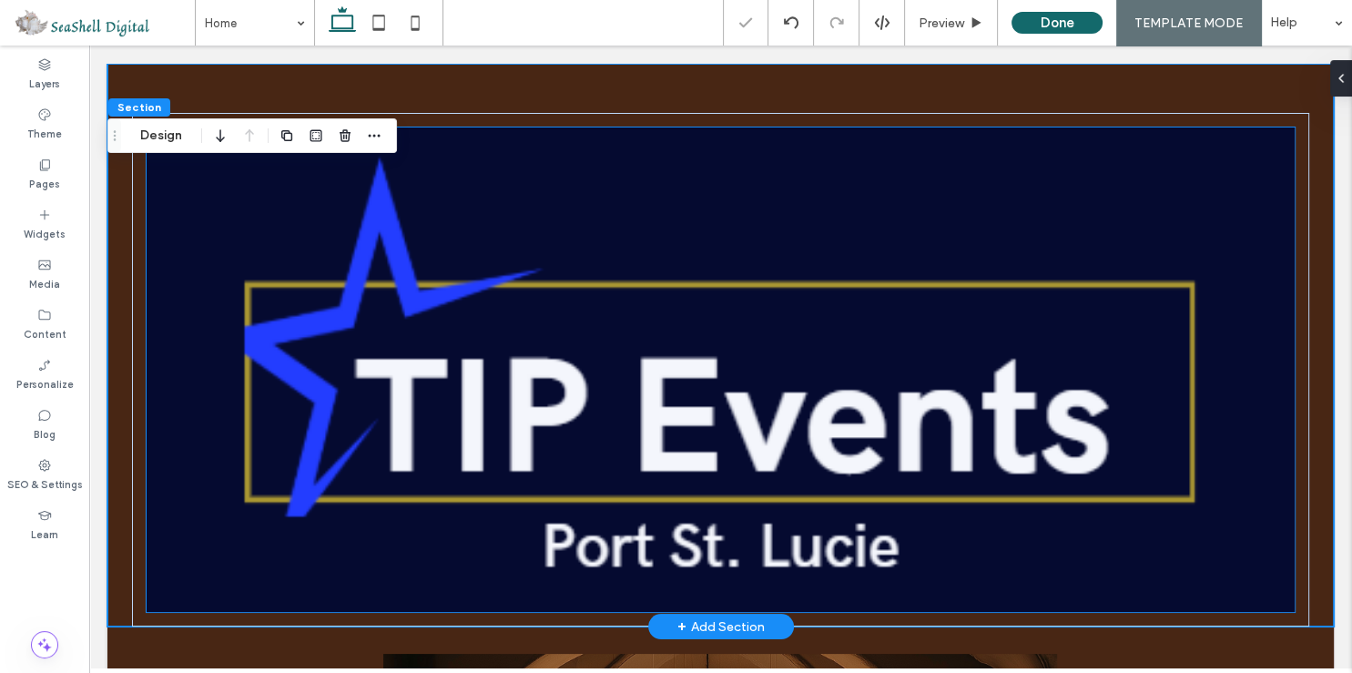
click at [985, 275] on img at bounding box center [721, 369] width 1148 height 484
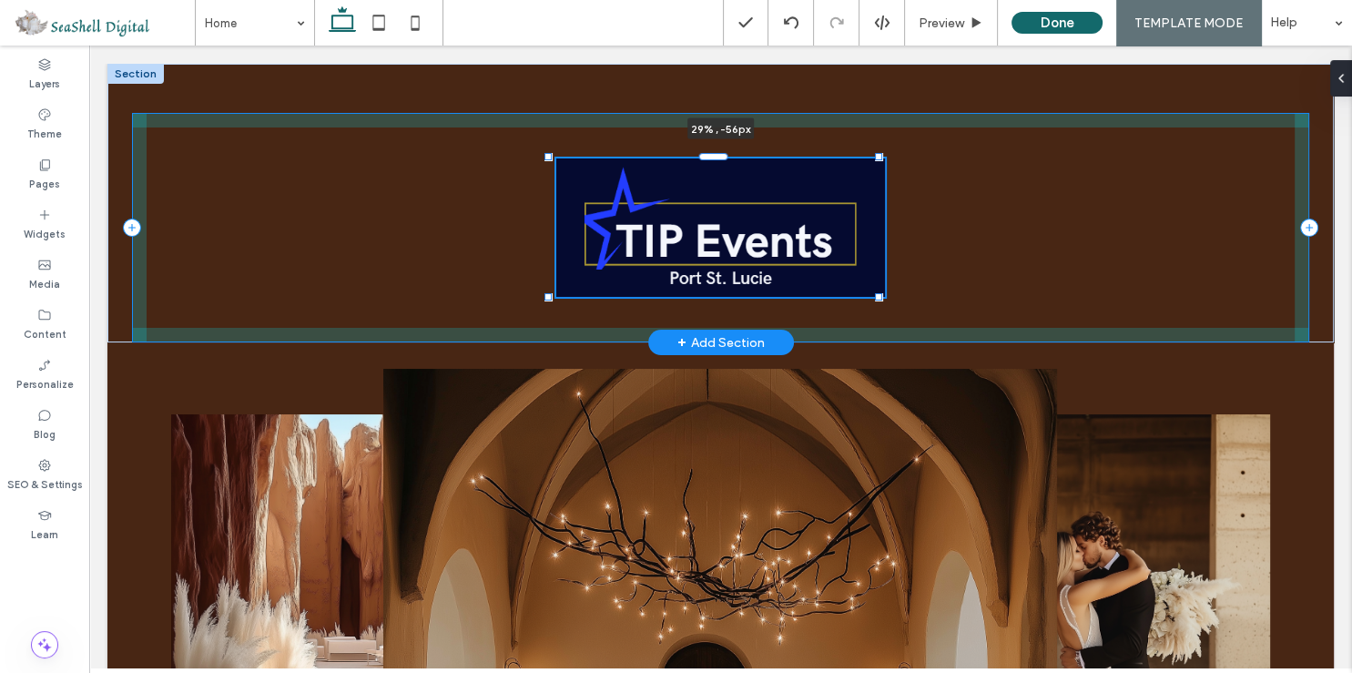
drag, startPoint x: 1279, startPoint y: 127, endPoint x: 777, endPoint y: 275, distance: 523.8
click at [777, 275] on div "29% , -56px" at bounding box center [720, 203] width 1226 height 279
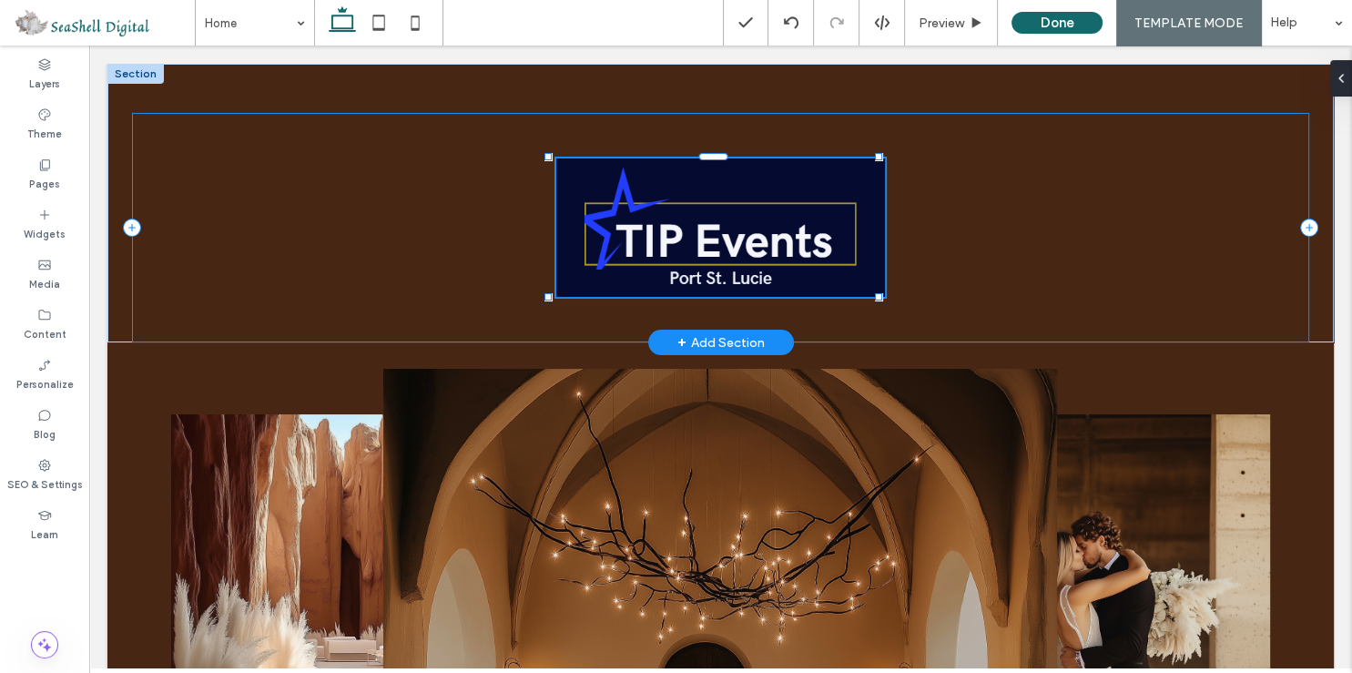
click at [1017, 262] on div "29% , -56px" at bounding box center [720, 227] width 1177 height 229
type input "**"
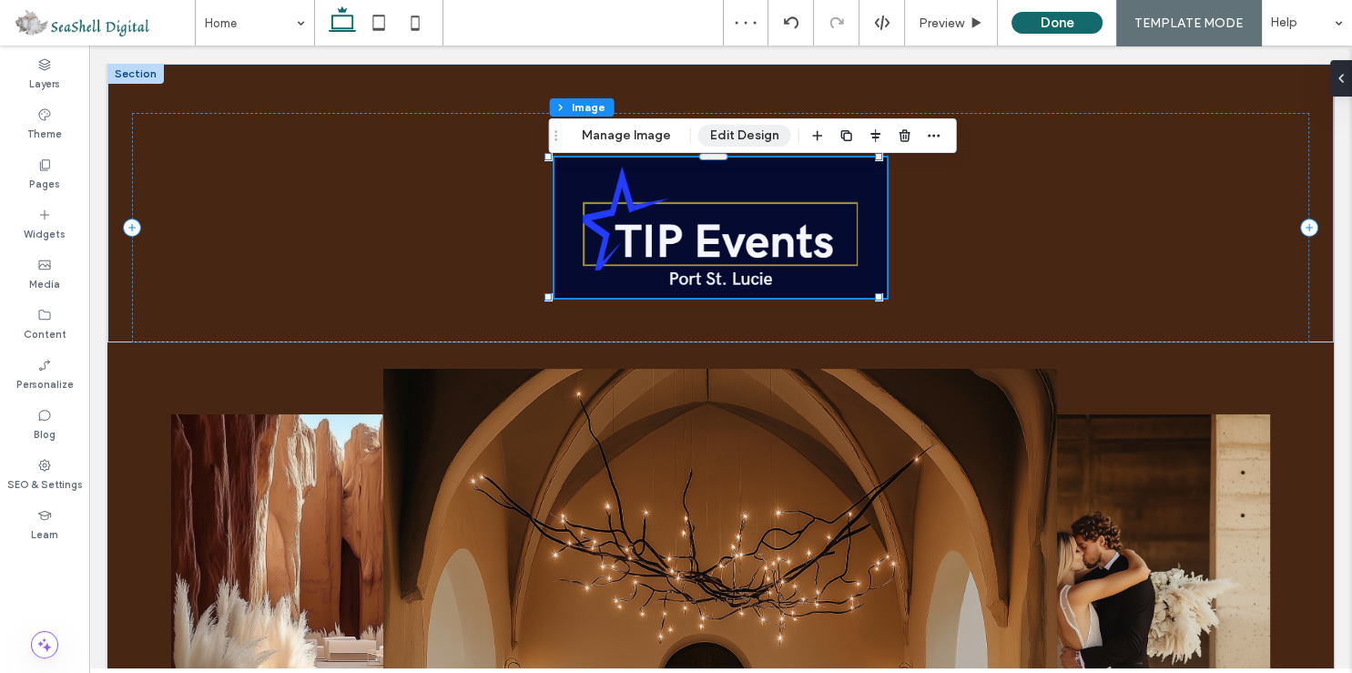
click at [708, 134] on button "Edit Design" at bounding box center [744, 136] width 93 height 22
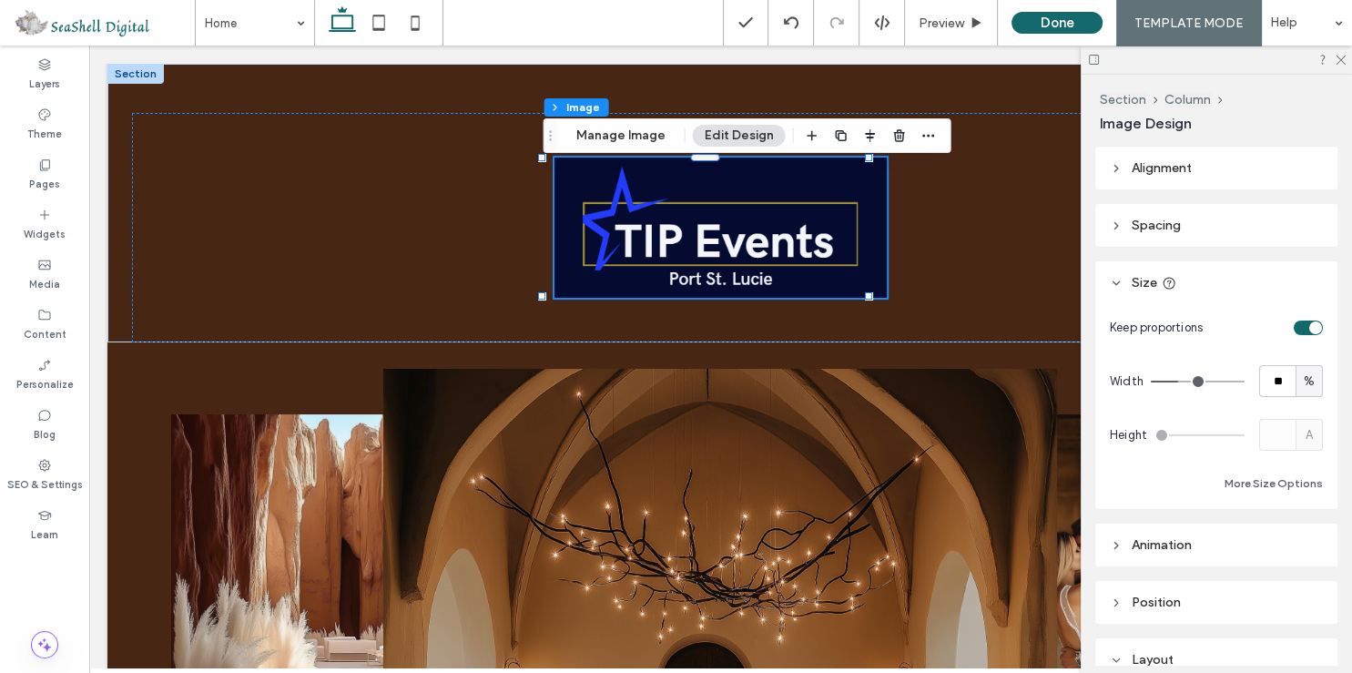
click at [1302, 330] on div "toggle" at bounding box center [1308, 327] width 29 height 15
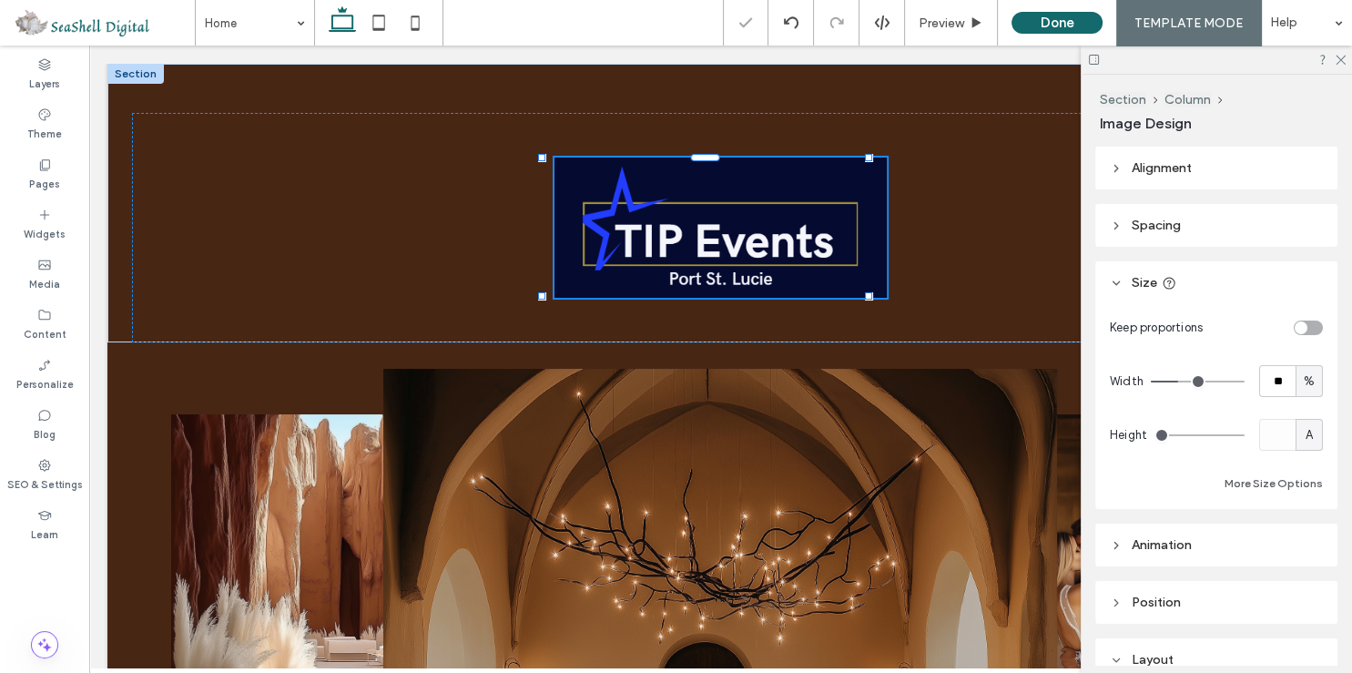
type input "***"
type input "*****"
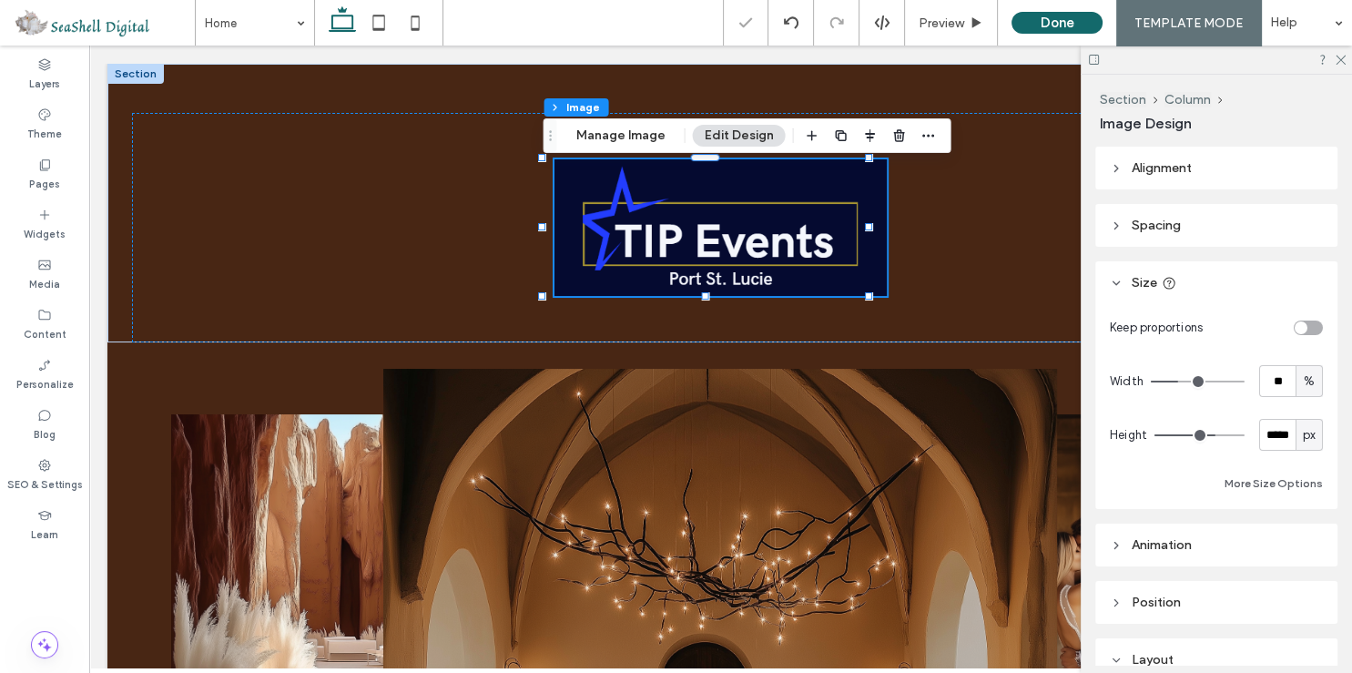
click at [1302, 327] on div "toggle" at bounding box center [1308, 327] width 29 height 15
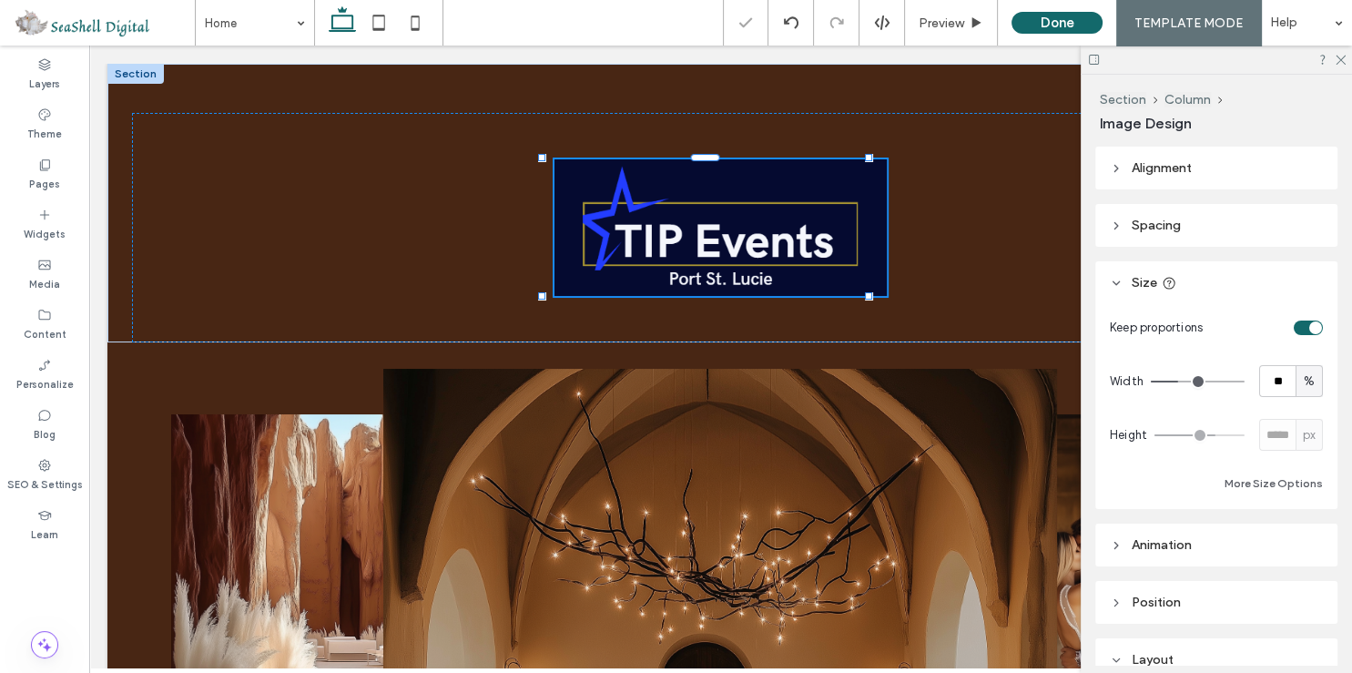
type input "*"
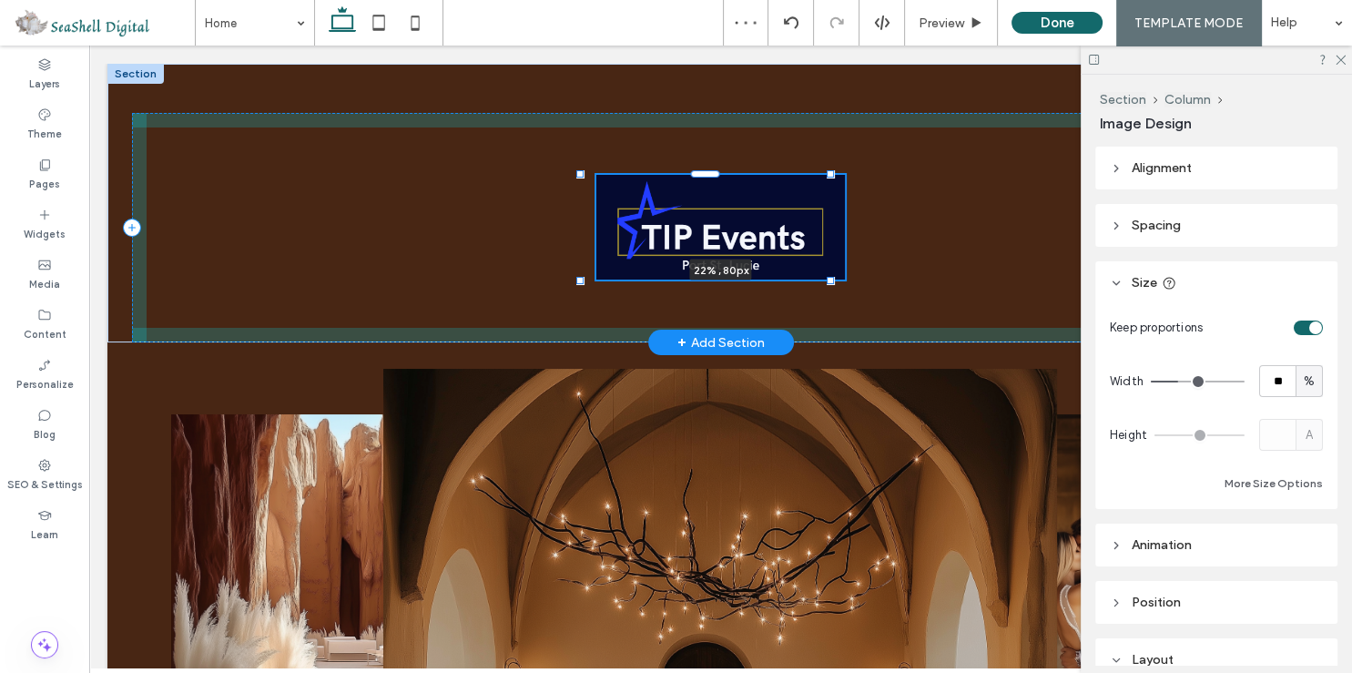
drag, startPoint x: 869, startPoint y: 296, endPoint x: 829, endPoint y: 276, distance: 44.0
click at [582, 176] on div at bounding box center [581, 175] width 1 height 1
type input "**"
type input "****"
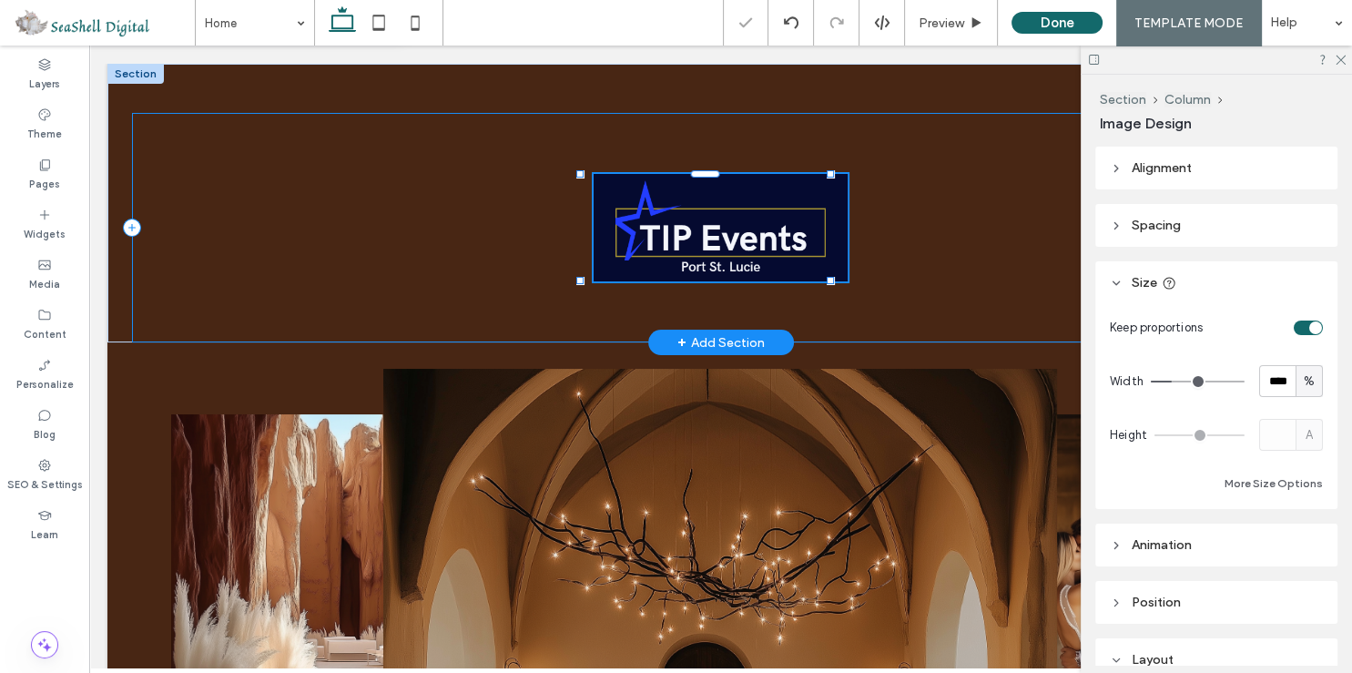
click at [934, 290] on div "22% , 80px" at bounding box center [720, 227] width 1177 height 229
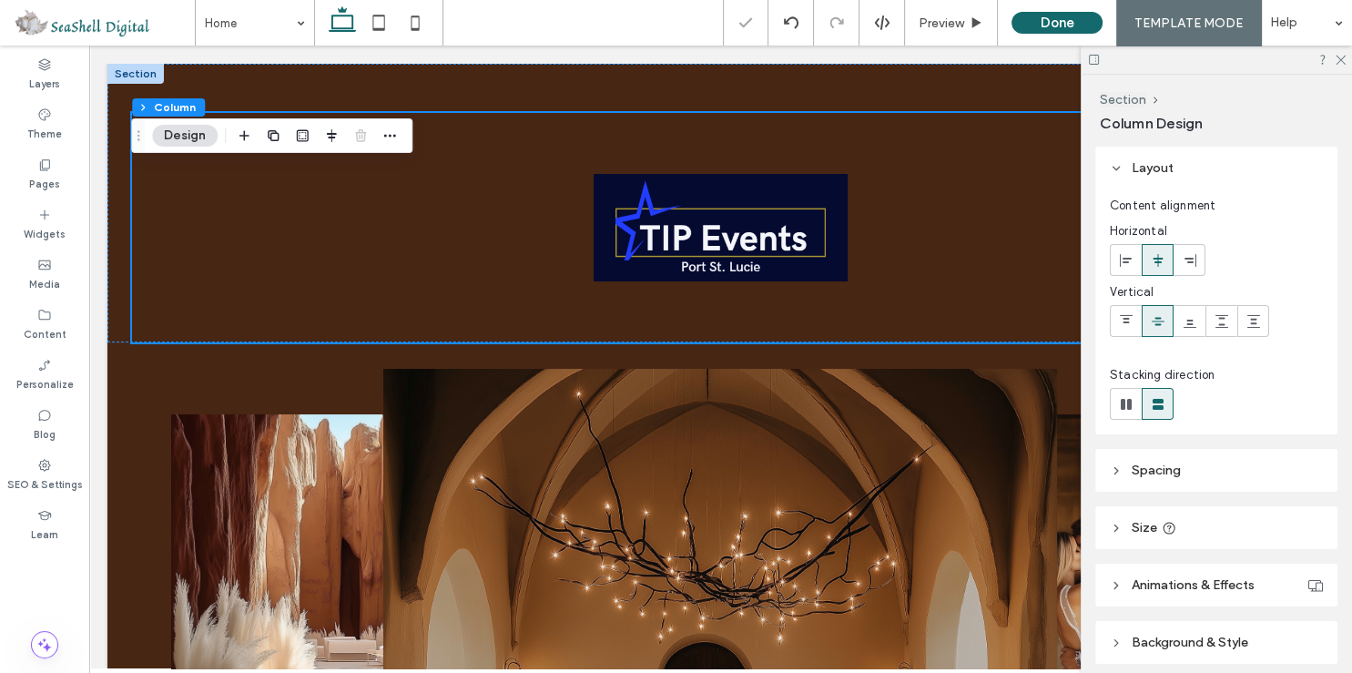
scroll to position [69, 0]
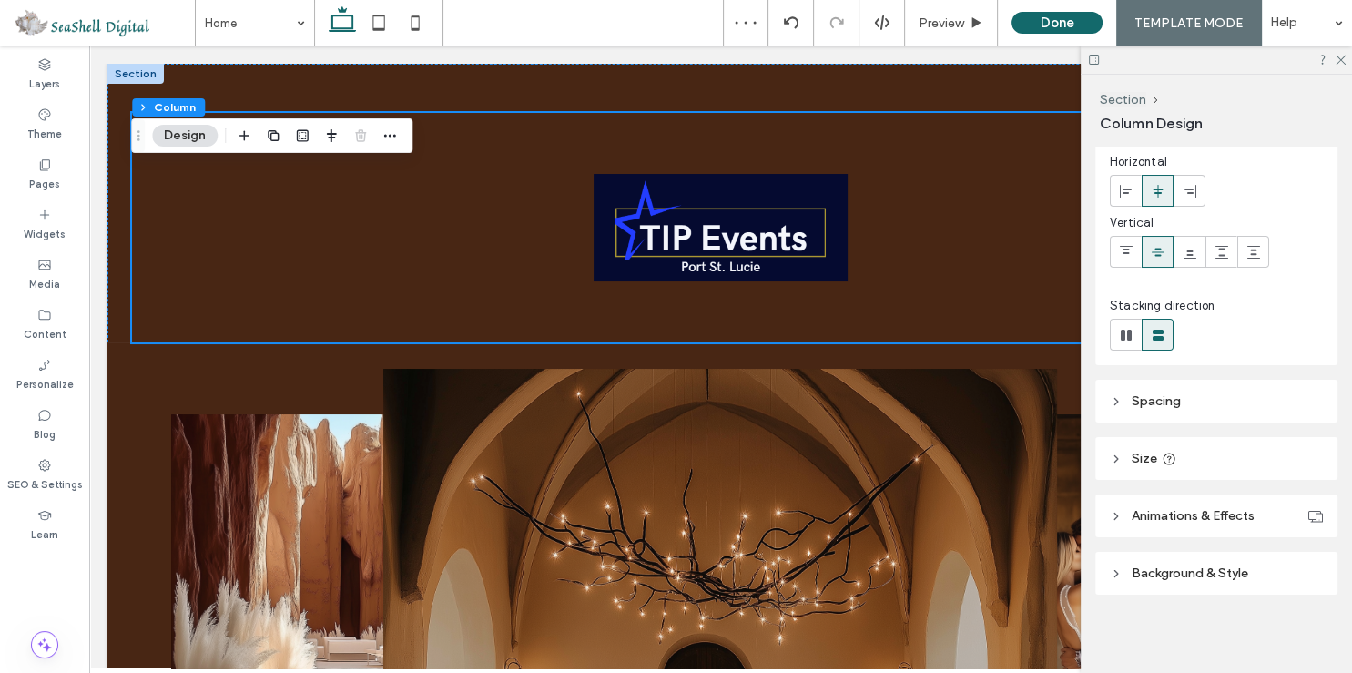
click at [1141, 452] on span "Size" at bounding box center [1144, 458] width 25 height 15
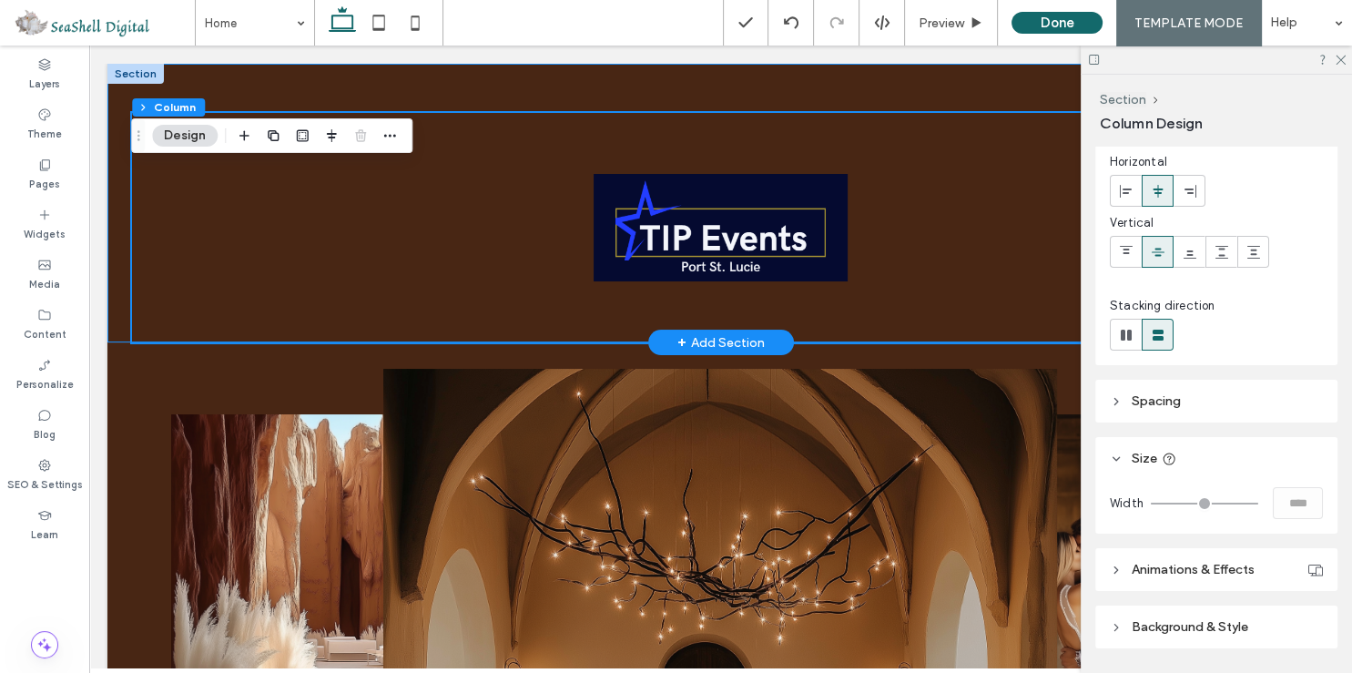
click at [124, 178] on div at bounding box center [720, 203] width 1226 height 279
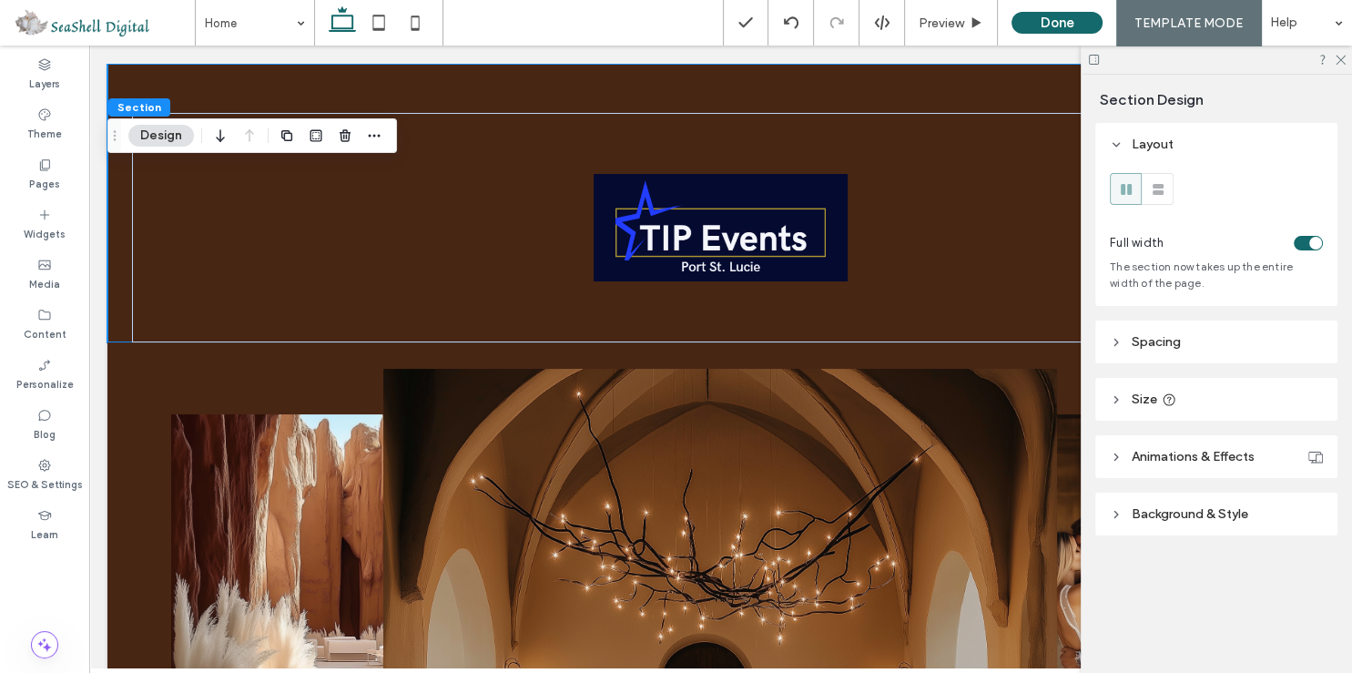
click at [1149, 393] on span "Size" at bounding box center [1144, 399] width 25 height 15
click at [1271, 445] on input "***" at bounding box center [1277, 444] width 36 height 32
type input "**"
click at [1270, 478] on div "Layout Full width The section now takes up the entire width of the page. Spacin…" at bounding box center [1222, 392] width 254 height 539
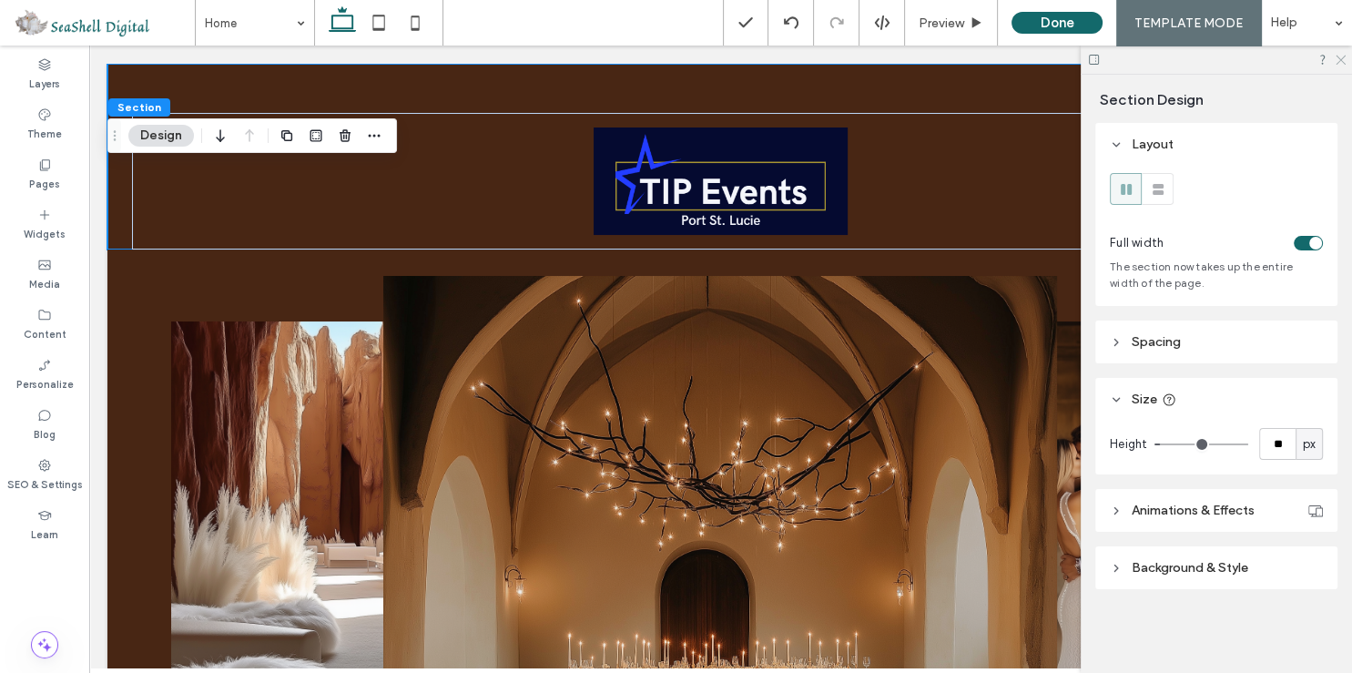
click at [1343, 59] on icon at bounding box center [1340, 59] width 12 height 12
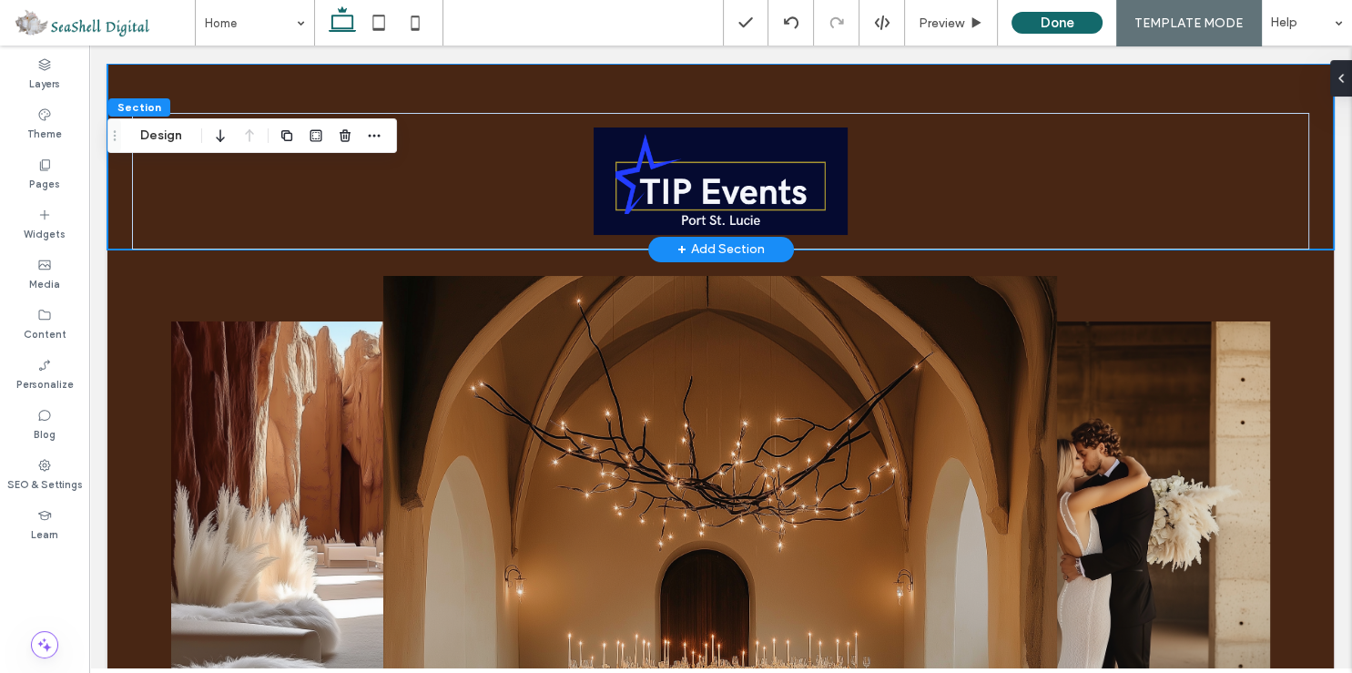
click at [127, 85] on div at bounding box center [720, 157] width 1226 height 186
click at [156, 131] on button "Design" at bounding box center [161, 136] width 66 height 22
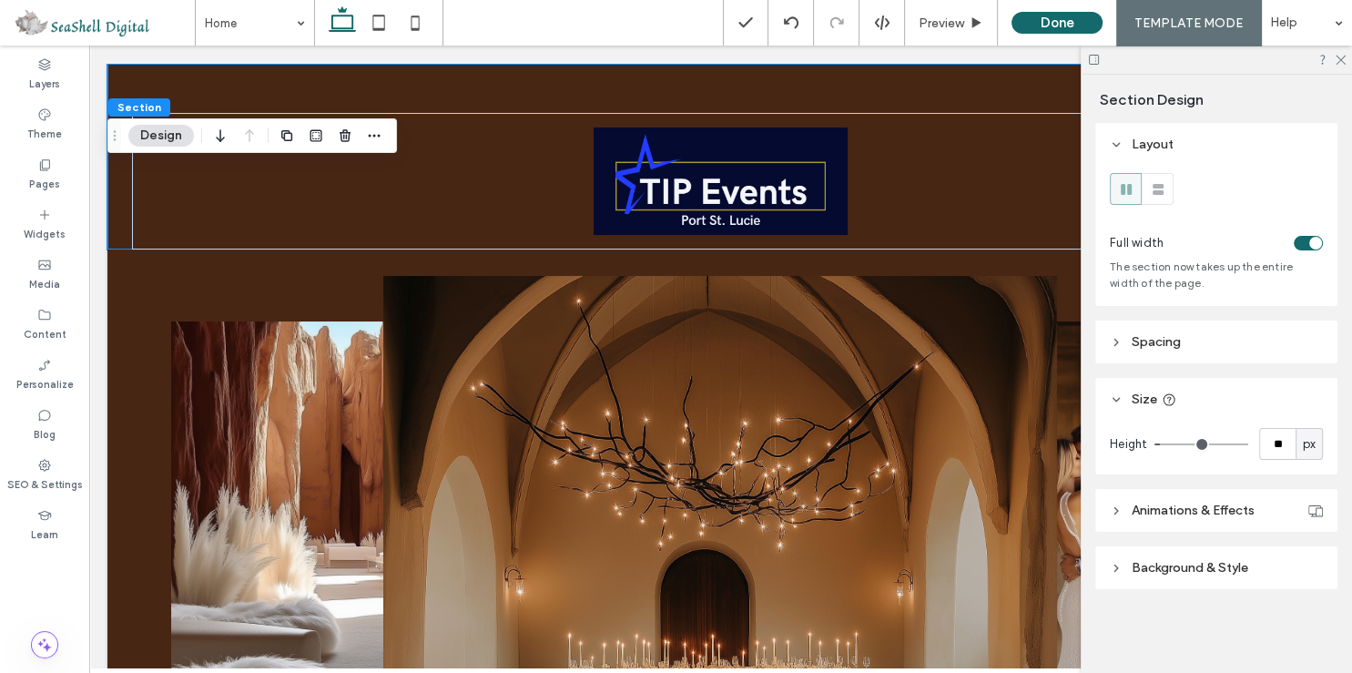
click at [1169, 569] on span "Background & Style" at bounding box center [1190, 567] width 117 height 15
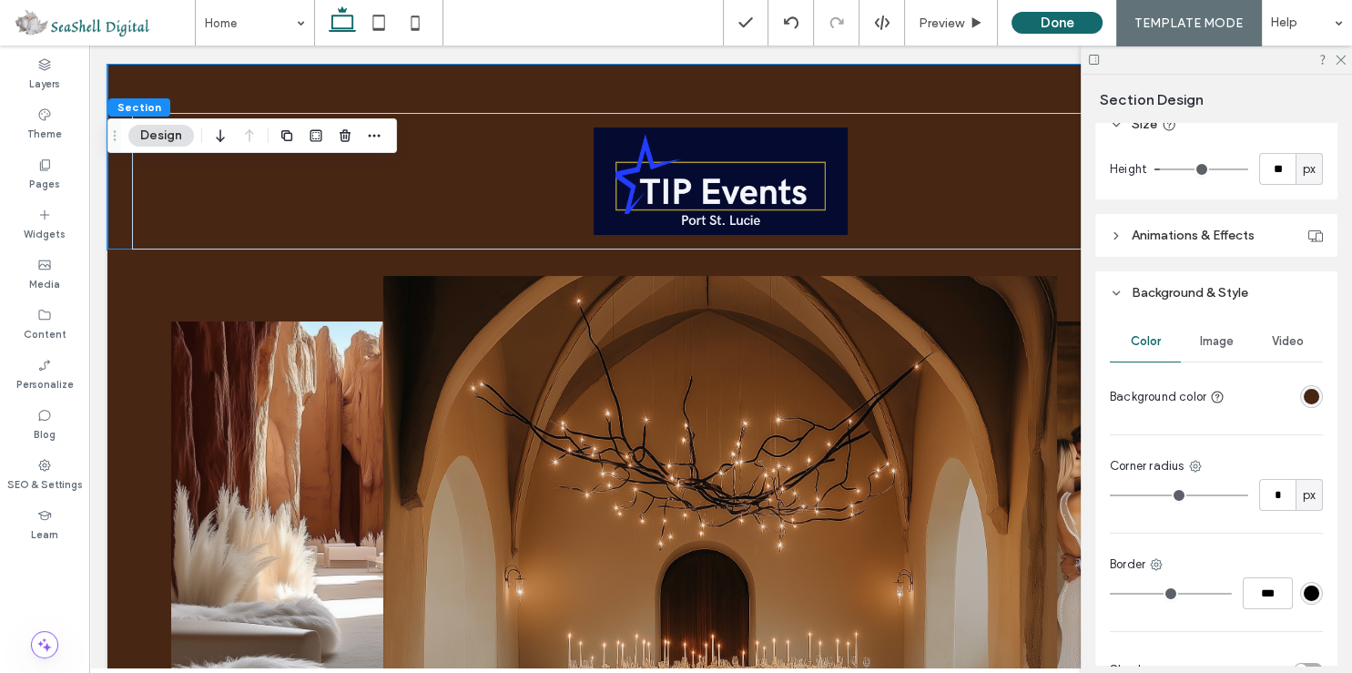
click at [1305, 402] on div "rgba(72, 38, 20, 1)" at bounding box center [1311, 396] width 15 height 15
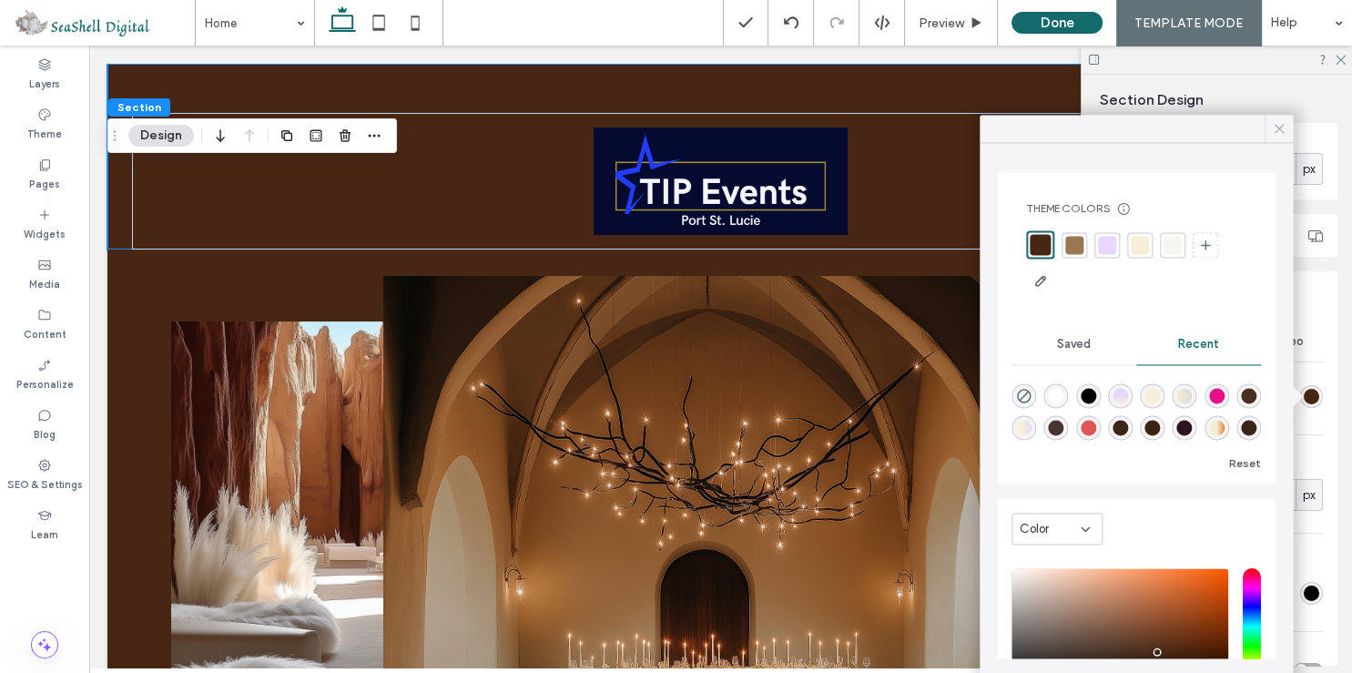
click at [1276, 128] on icon at bounding box center [1279, 128] width 16 height 16
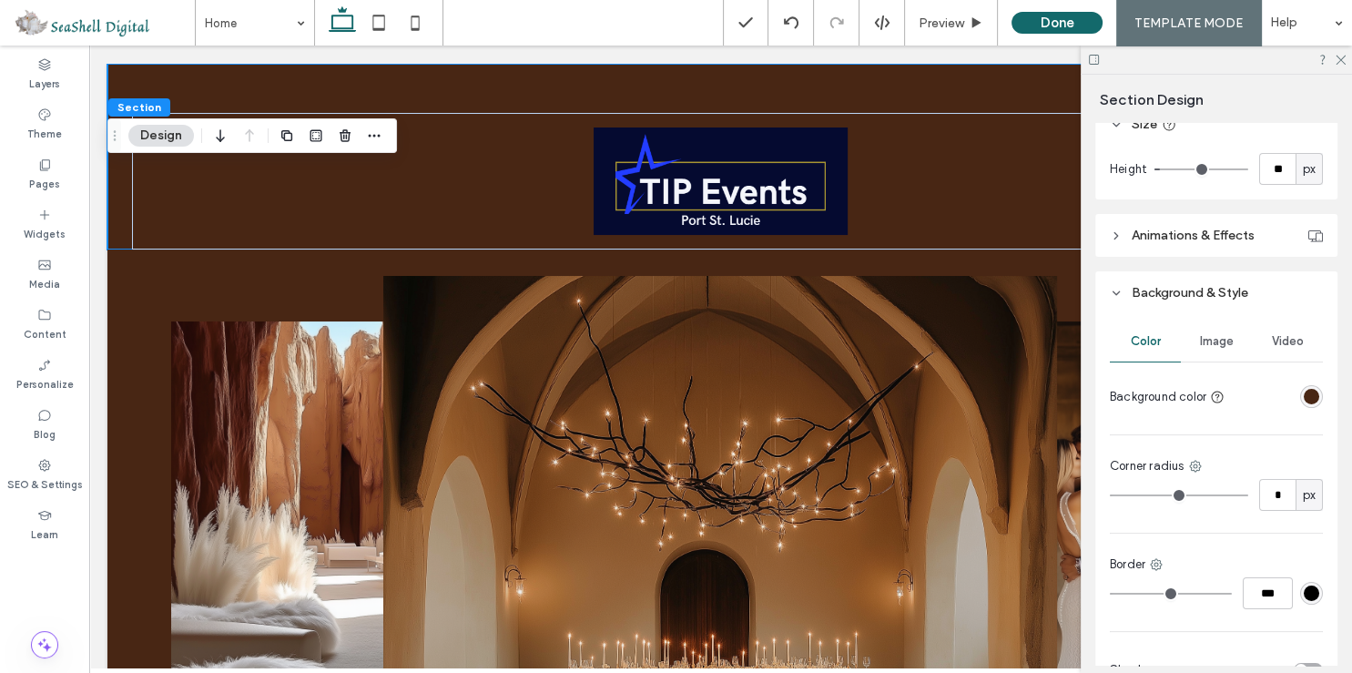
click at [1311, 393] on div "rgba(72, 38, 20, 1)" at bounding box center [1311, 396] width 15 height 15
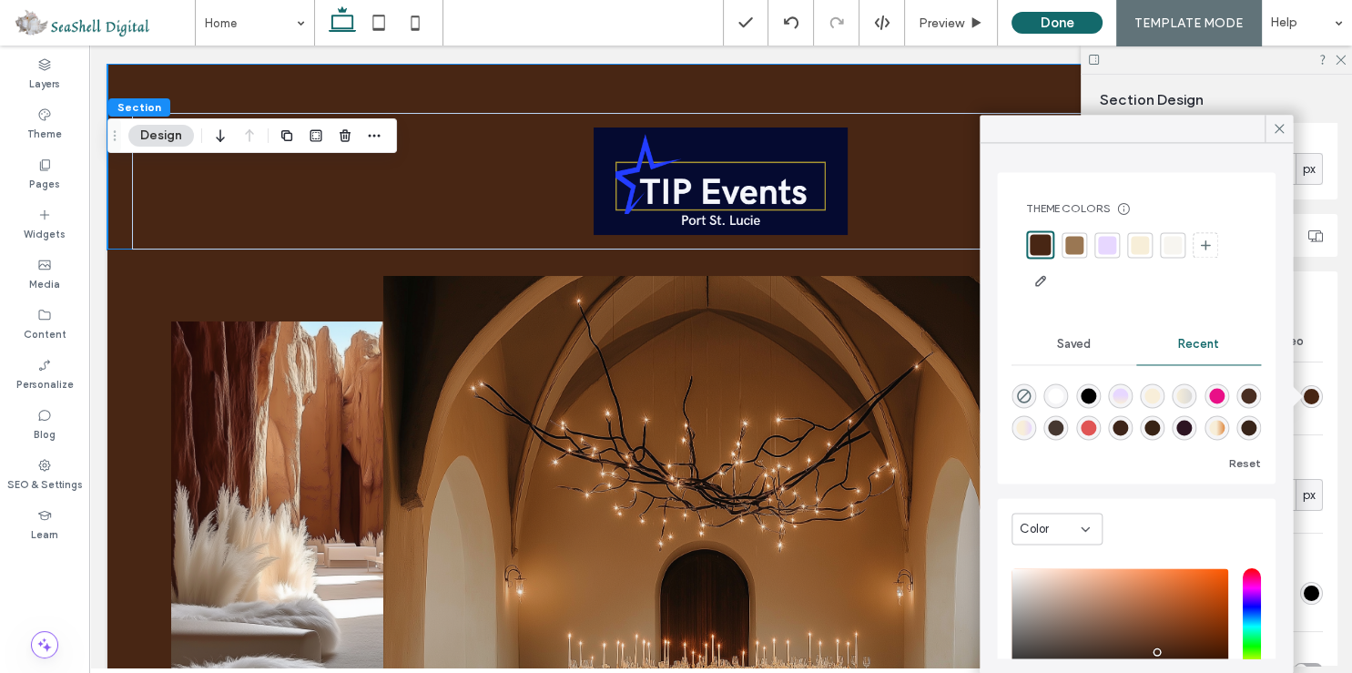
scroll to position [142, 0]
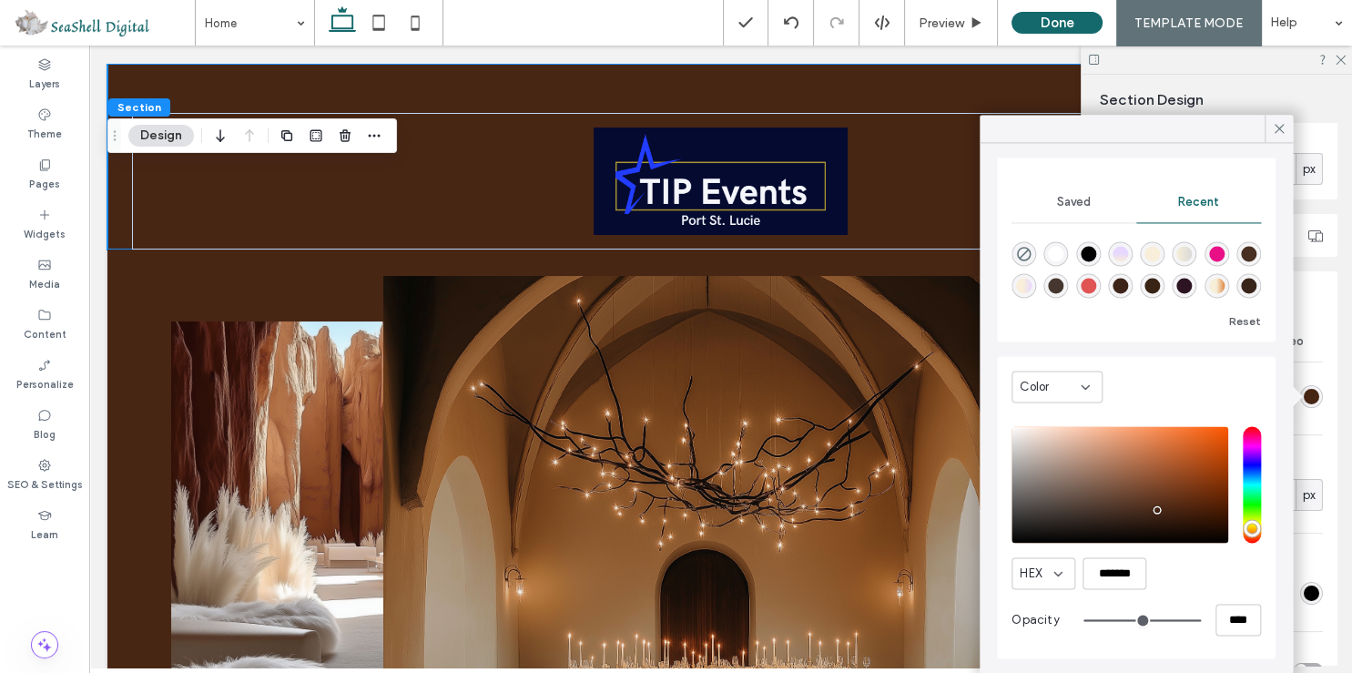
drag, startPoint x: 1144, startPoint y: 141, endPoint x: 1153, endPoint y: 77, distance: 64.3
click at [1153, 77] on body ".wqwq-1{fill:#231f20;} .cls-1q, .cls-2q { fill-rule: evenodd; } .cls-2q { fill:…" at bounding box center [676, 336] width 1352 height 673
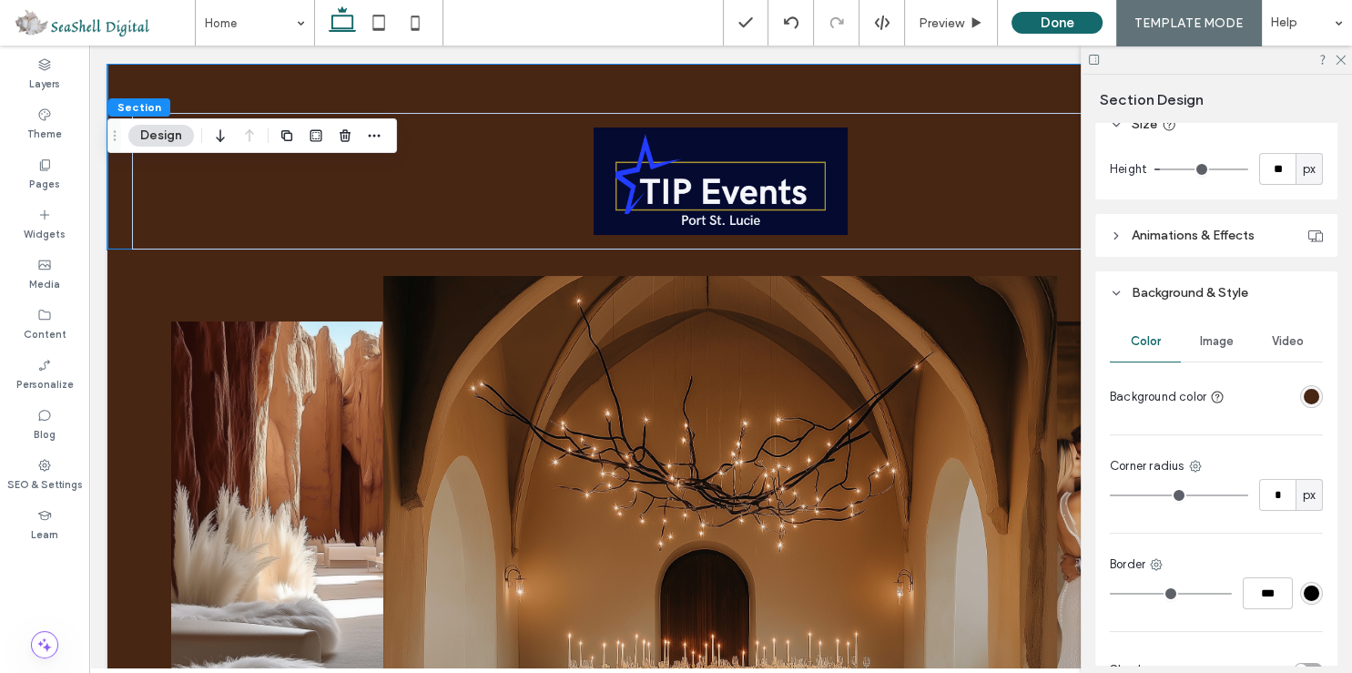
click at [1304, 396] on div "rgba(72, 38, 20, 1)" at bounding box center [1311, 396] width 15 height 15
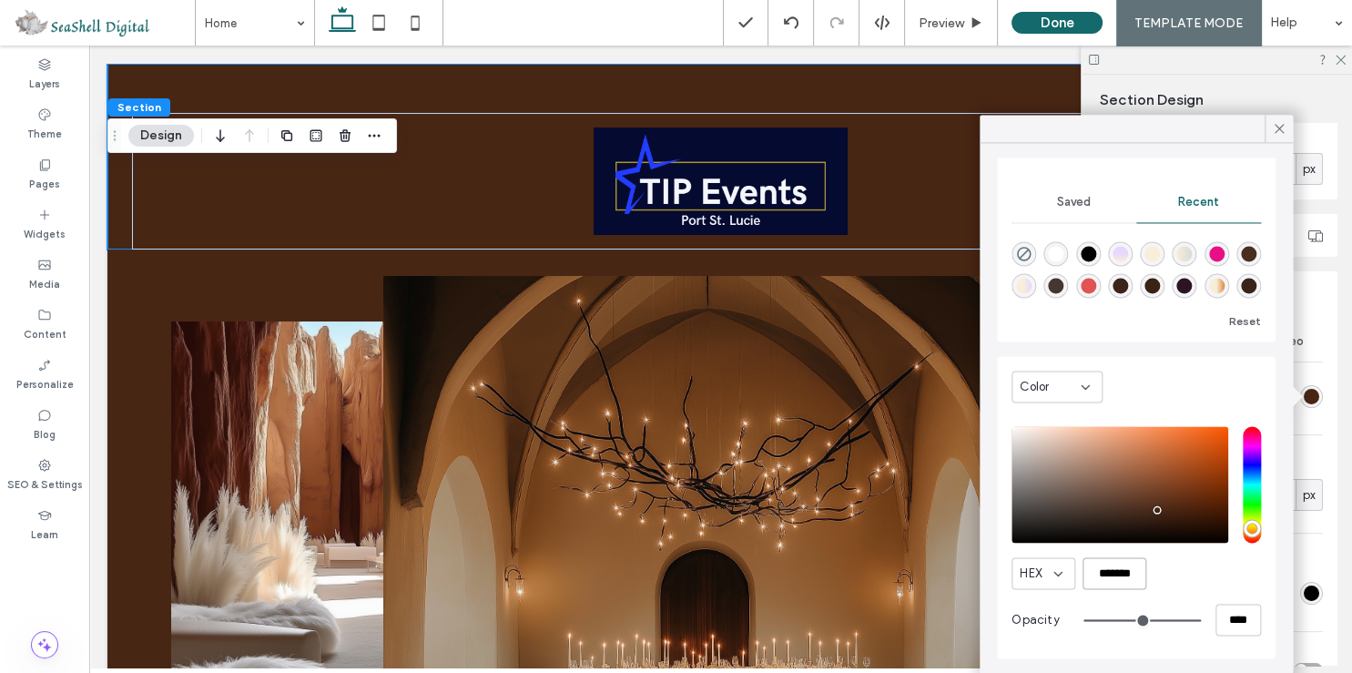
click at [1110, 577] on input "*******" at bounding box center [1115, 573] width 64 height 32
paste input "color picker textbox"
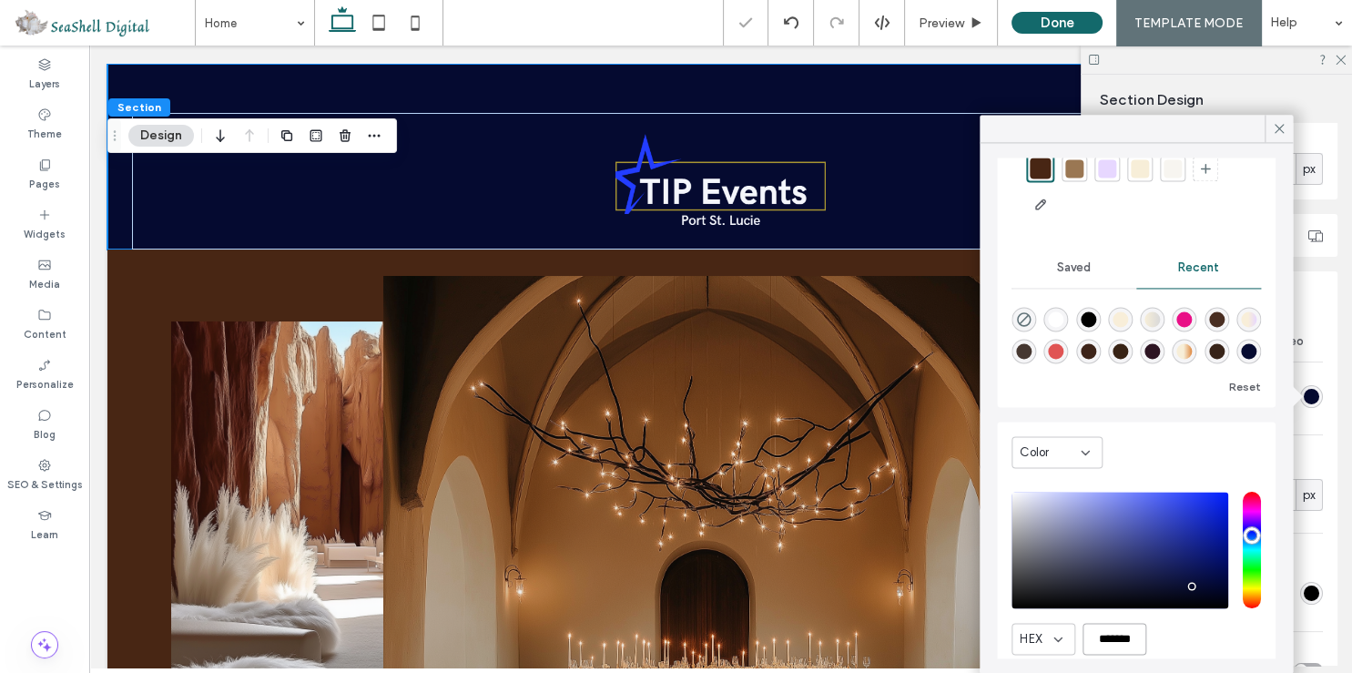
scroll to position [0, 0]
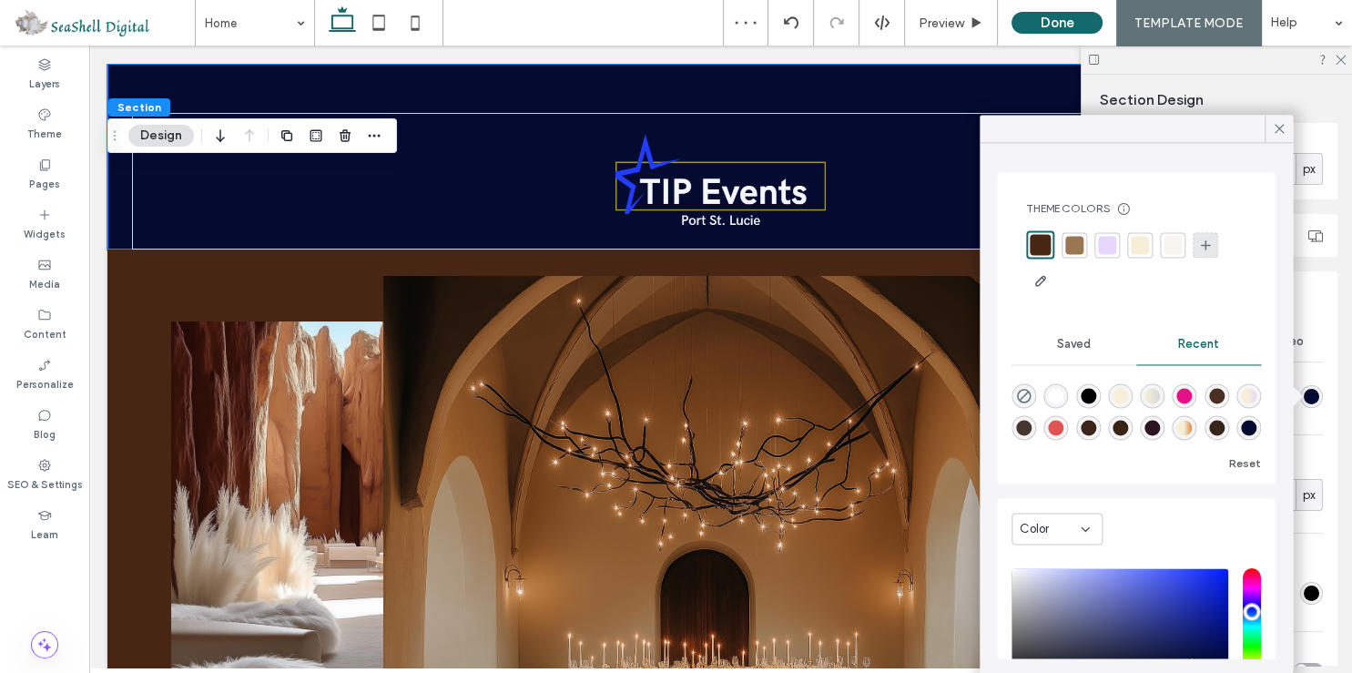
type input "*******"
click at [1207, 243] on icon at bounding box center [1205, 245] width 15 height 15
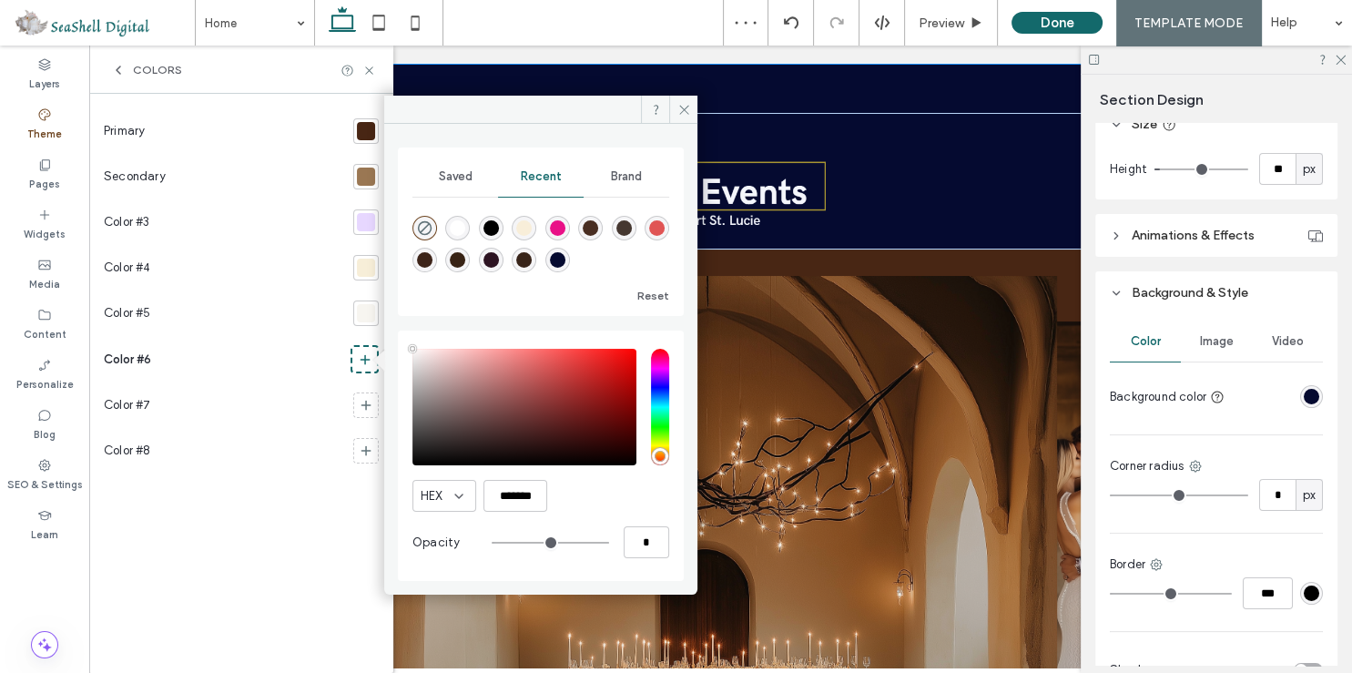
type input "**"
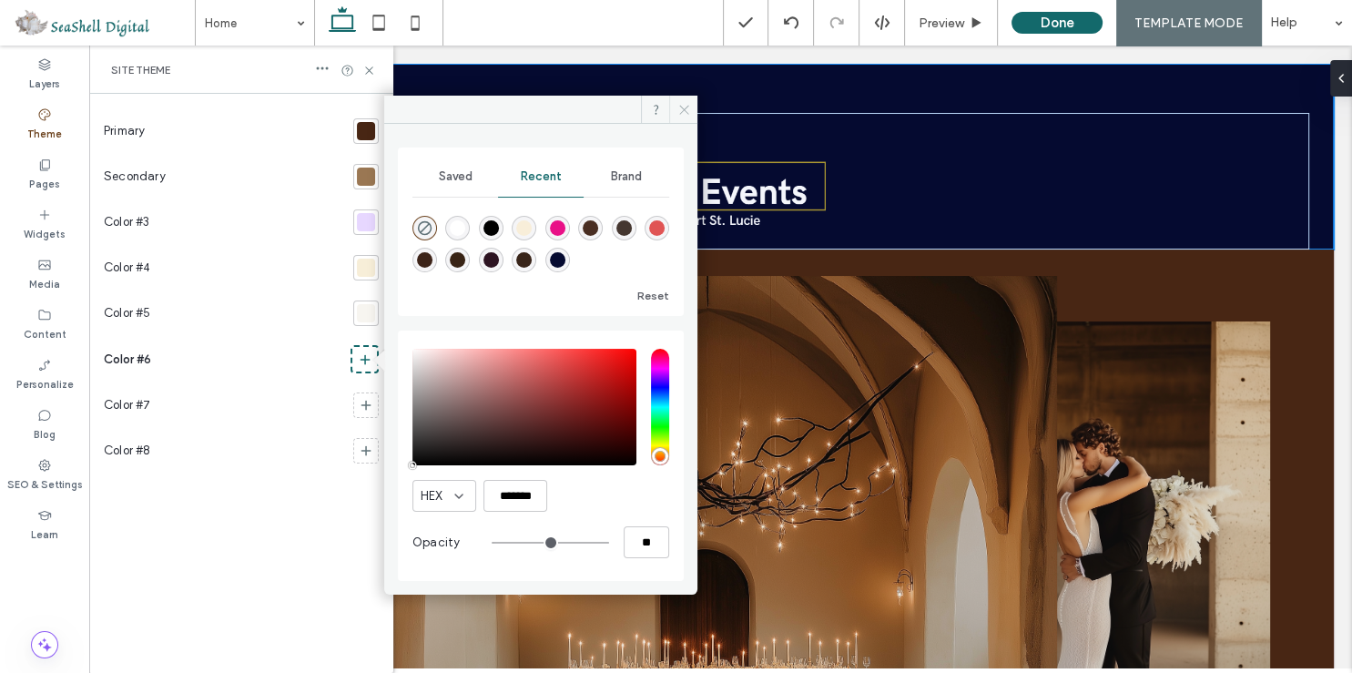
click at [681, 107] on icon at bounding box center [684, 110] width 14 height 14
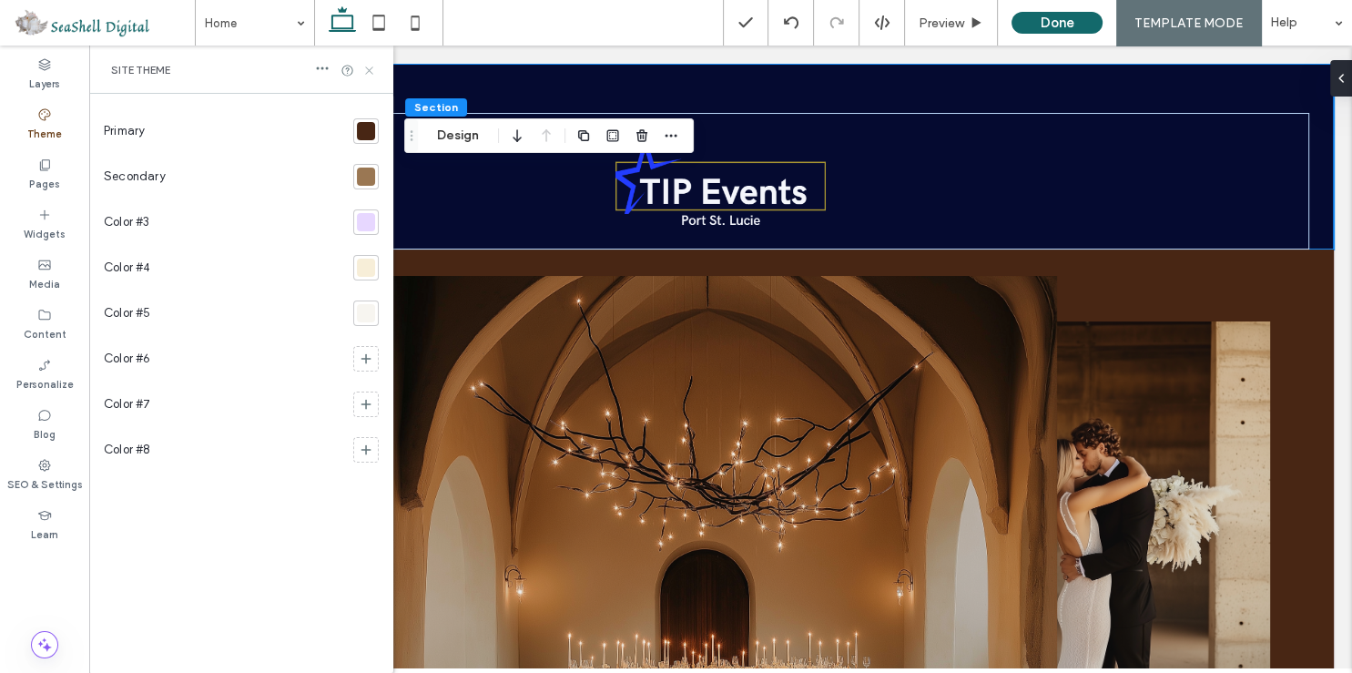
click at [372, 64] on div "Site Theme" at bounding box center [241, 70] width 304 height 48
click at [372, 72] on icon at bounding box center [369, 71] width 14 height 14
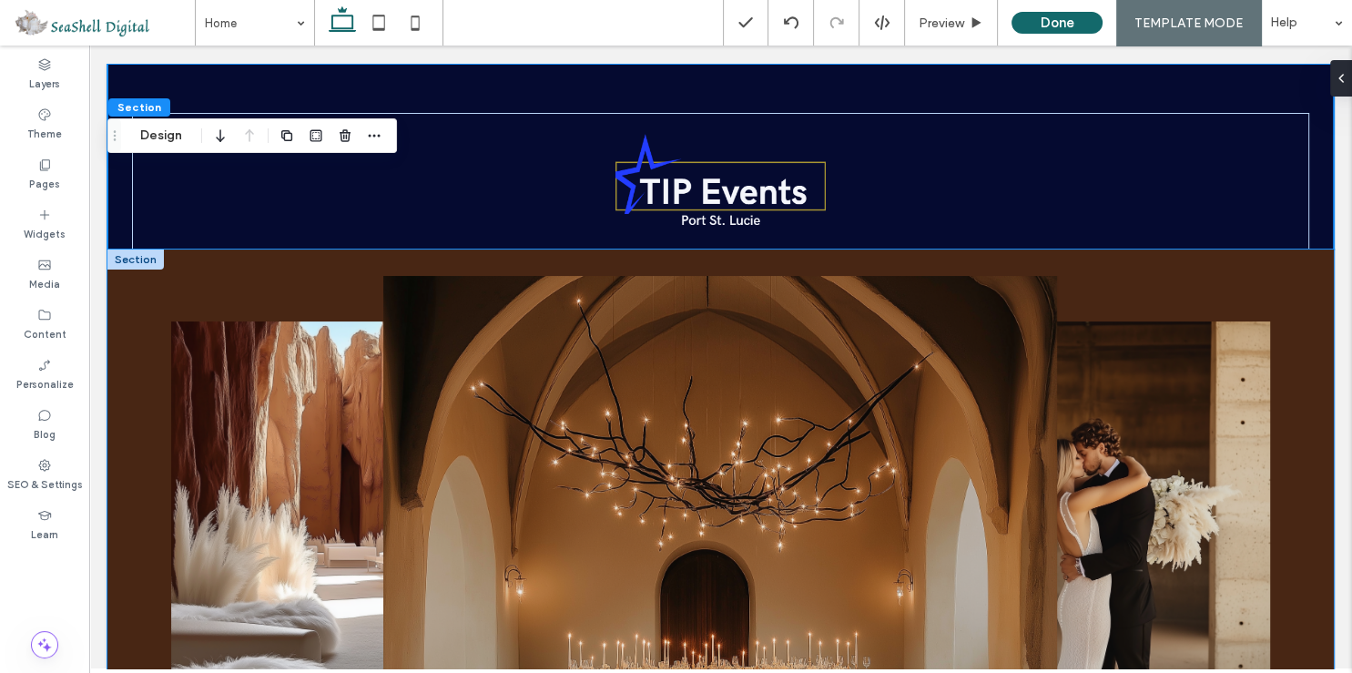
click at [145, 286] on div at bounding box center [720, 531] width 1226 height 564
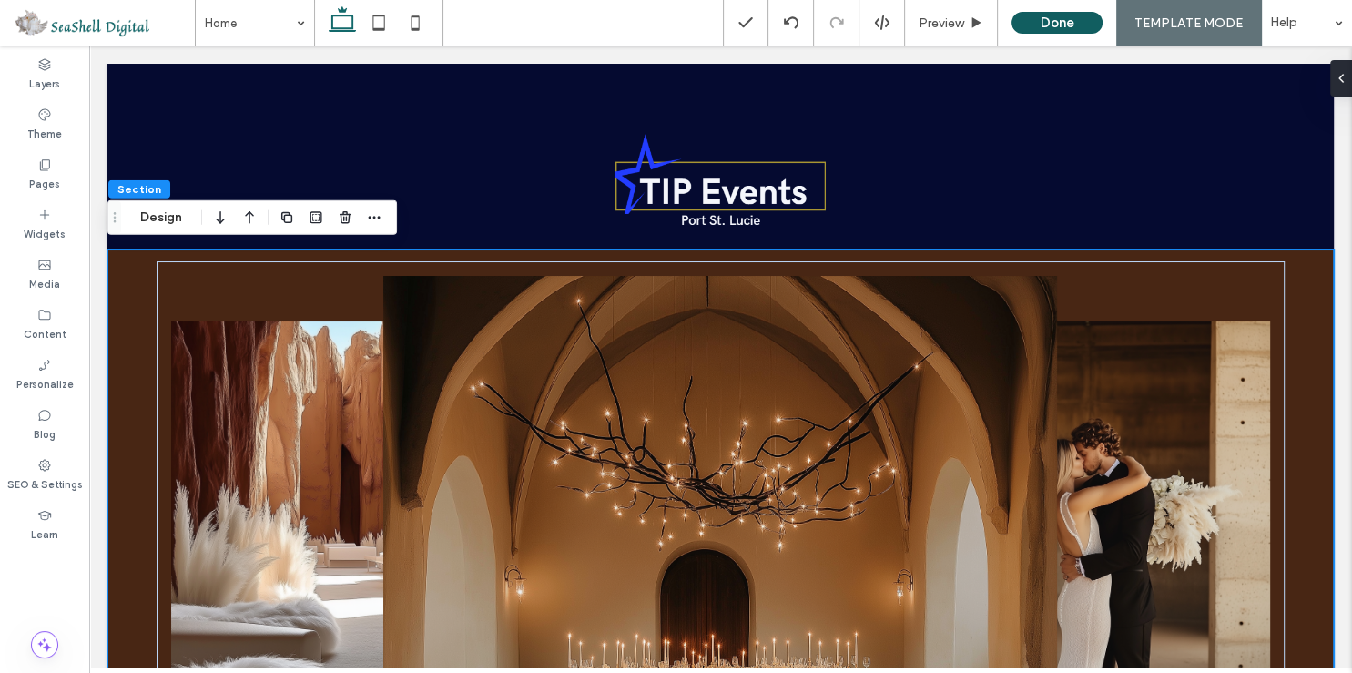
click at [1068, 29] on button "Done" at bounding box center [1057, 23] width 91 height 22
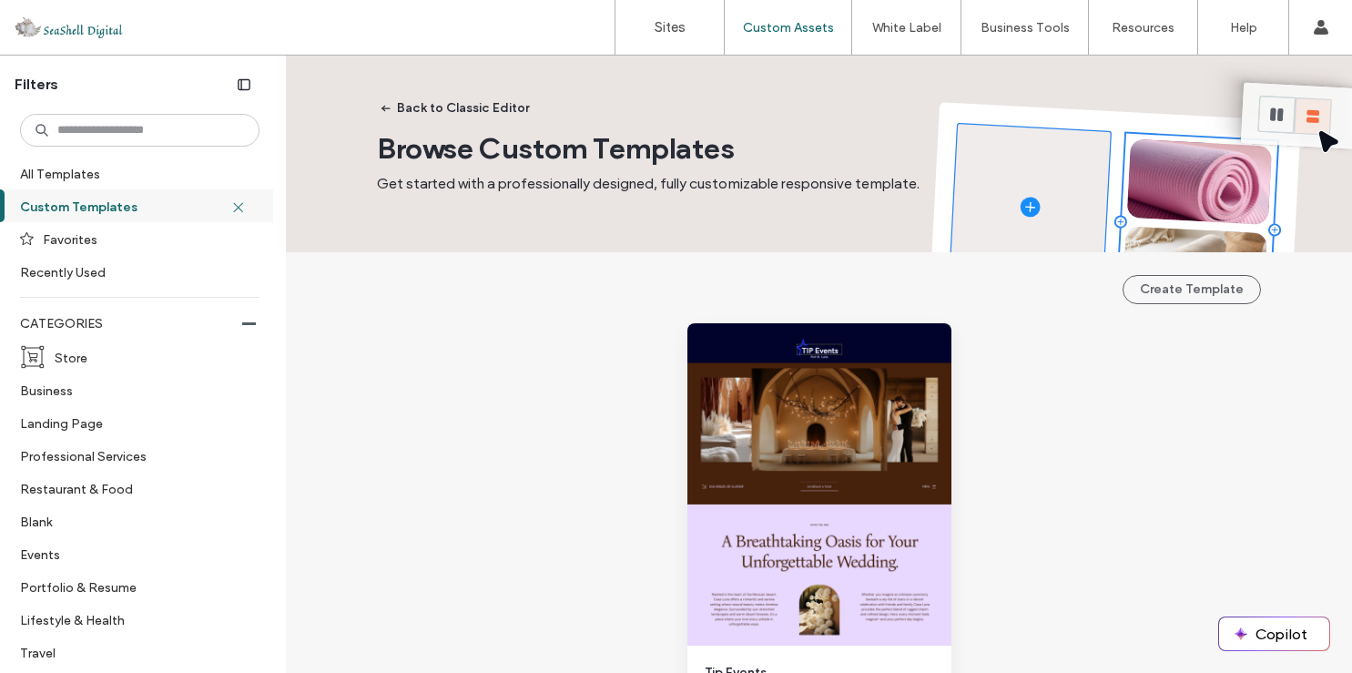
click at [663, 29] on label "Sites" at bounding box center [670, 27] width 31 height 16
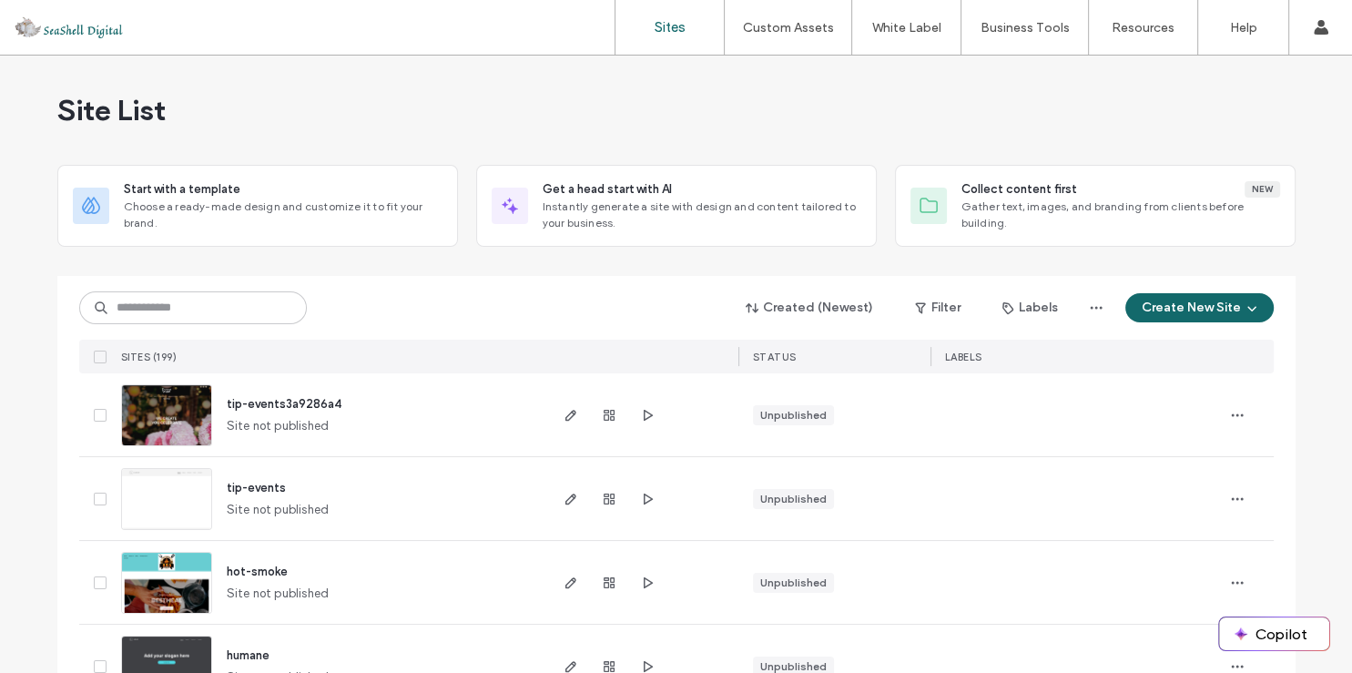
scroll to position [87, 0]
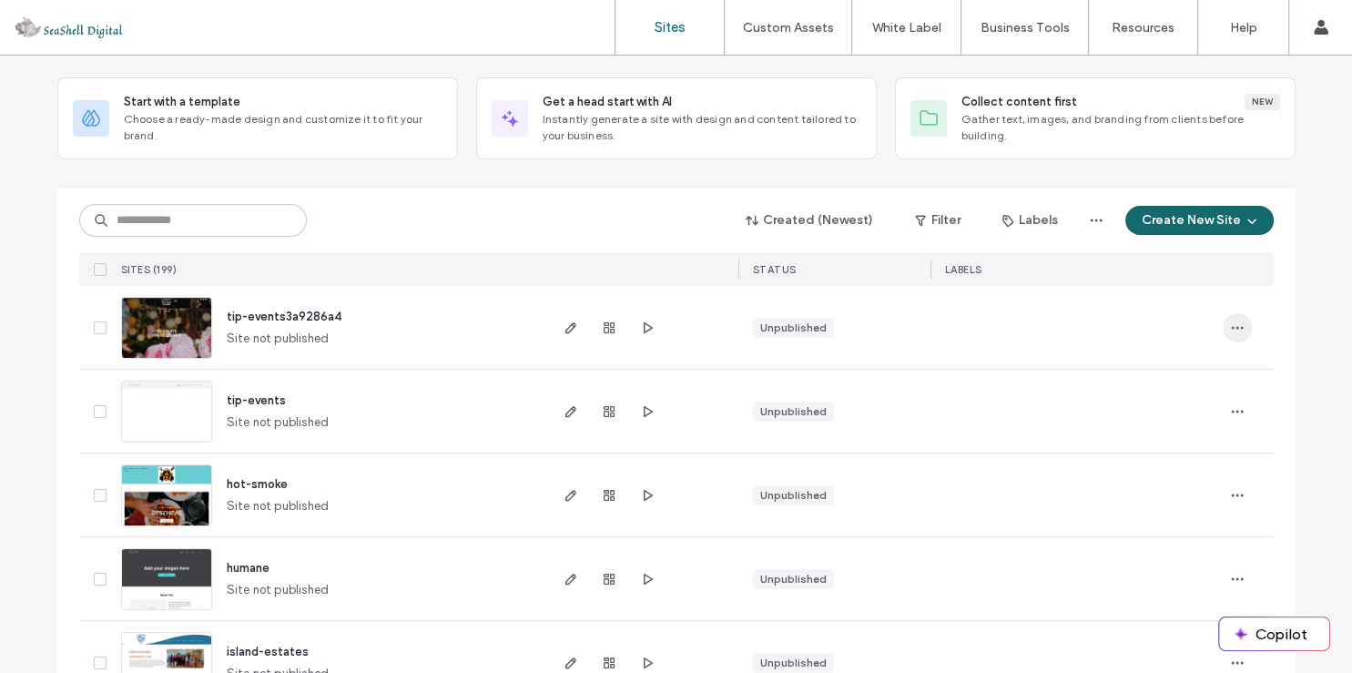
click at [1230, 330] on icon "button" at bounding box center [1237, 327] width 15 height 15
click at [1265, 341] on div at bounding box center [1248, 327] width 51 height 83
click at [640, 326] on icon "button" at bounding box center [647, 327] width 15 height 15
click at [1171, 213] on button "Create New Site" at bounding box center [1199, 220] width 148 height 29
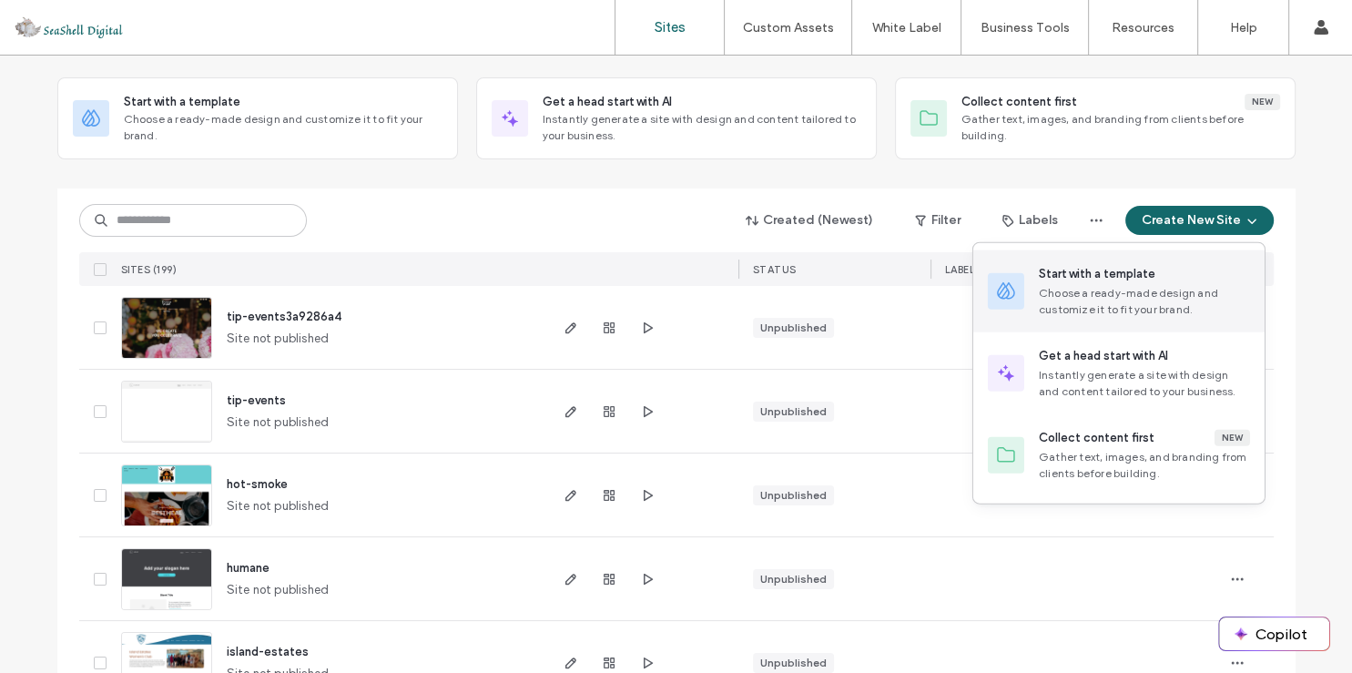
click at [1124, 279] on div "Start with a template" at bounding box center [1097, 274] width 117 height 18
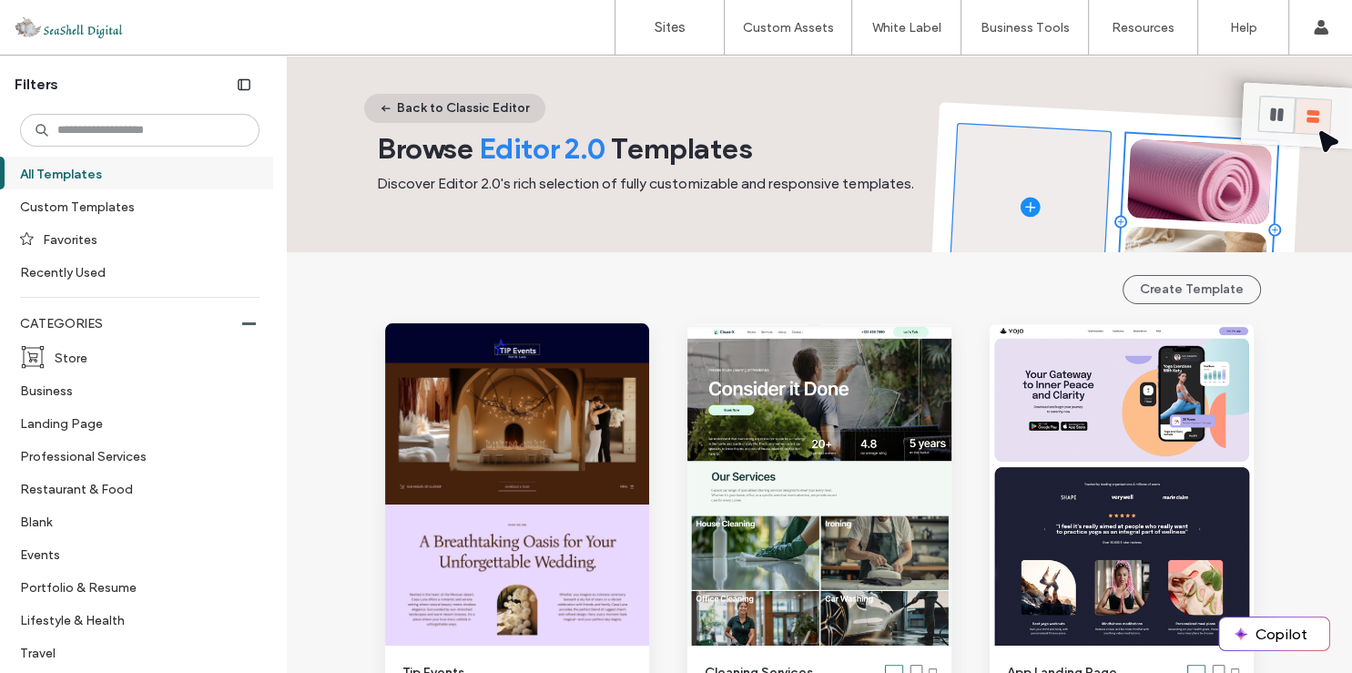
click at [465, 104] on button "Back to Classic Editor" at bounding box center [454, 108] width 181 height 29
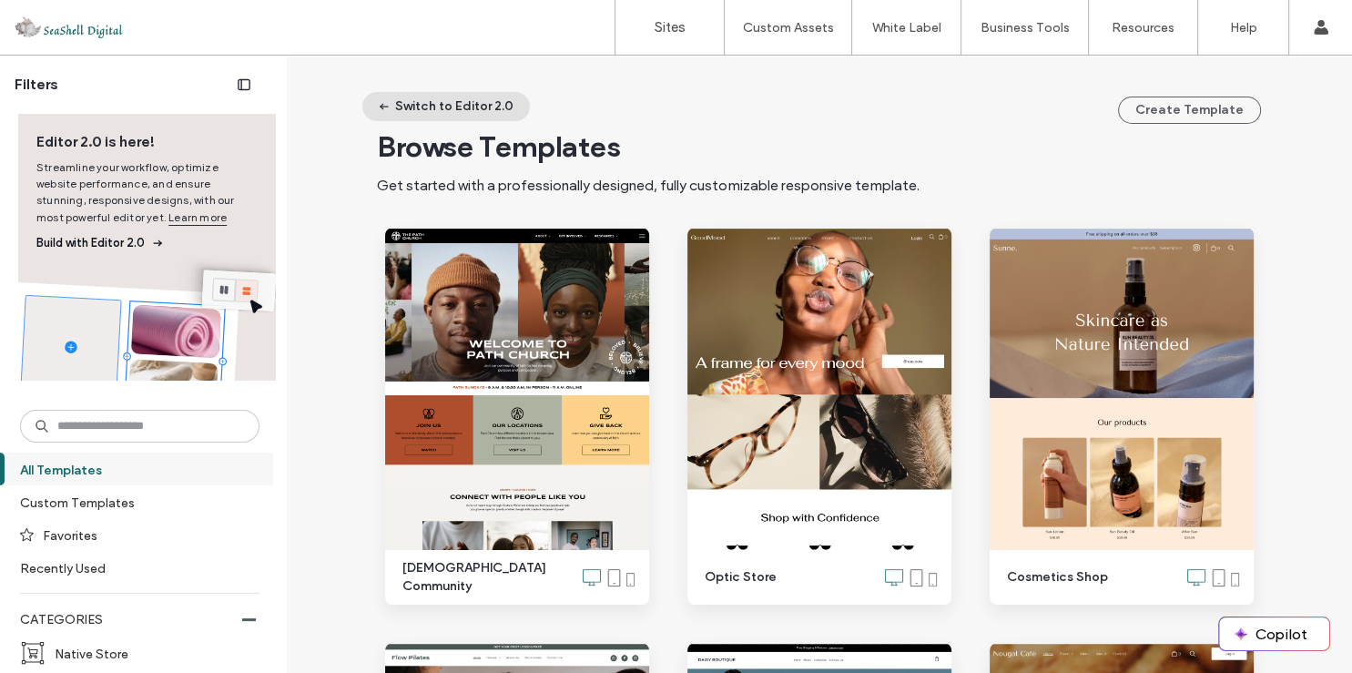
click at [427, 98] on button "Switch to Editor 2.0" at bounding box center [446, 106] width 168 height 29
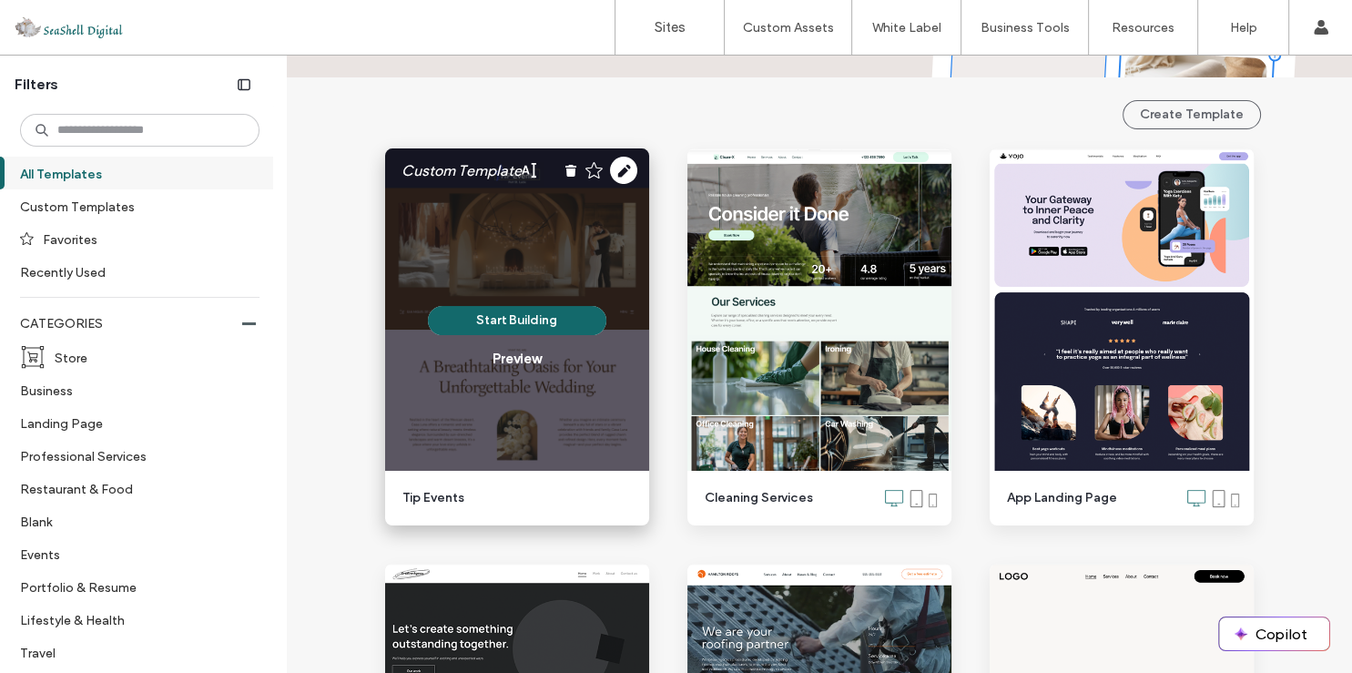
scroll to position [262, 0]
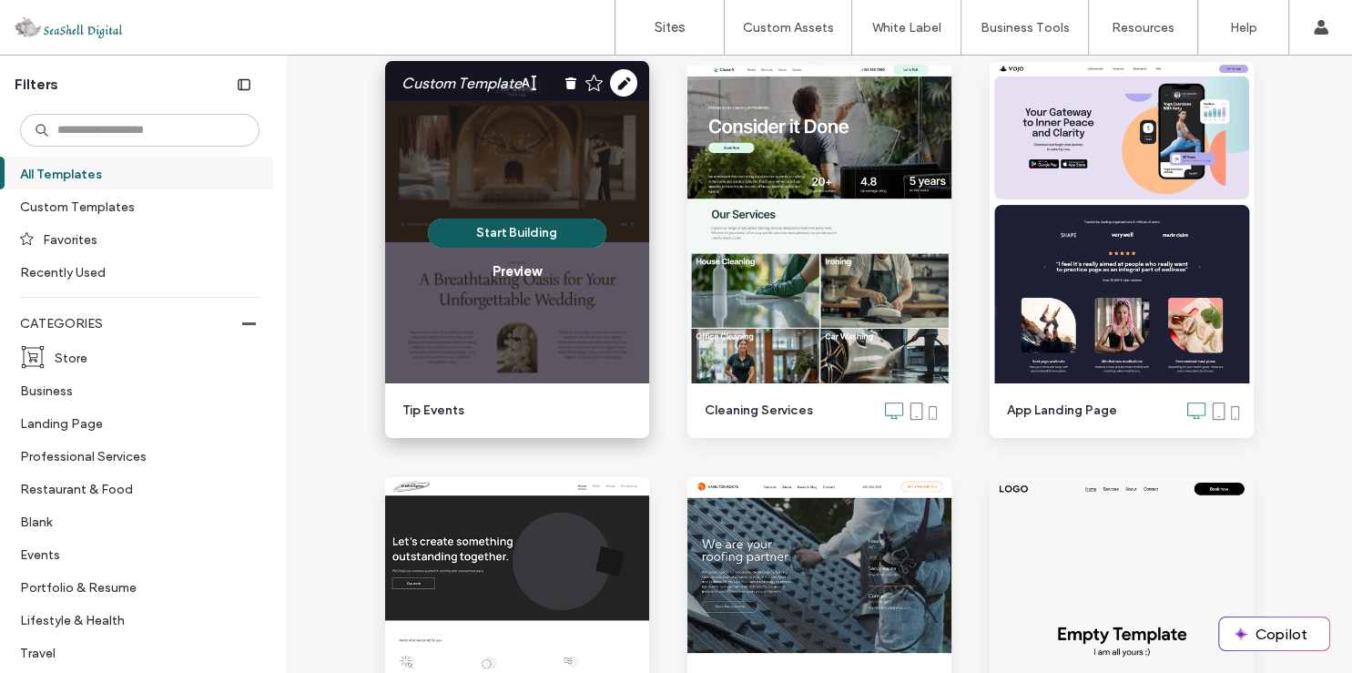
click at [475, 230] on button "Start Building" at bounding box center [517, 233] width 178 height 29
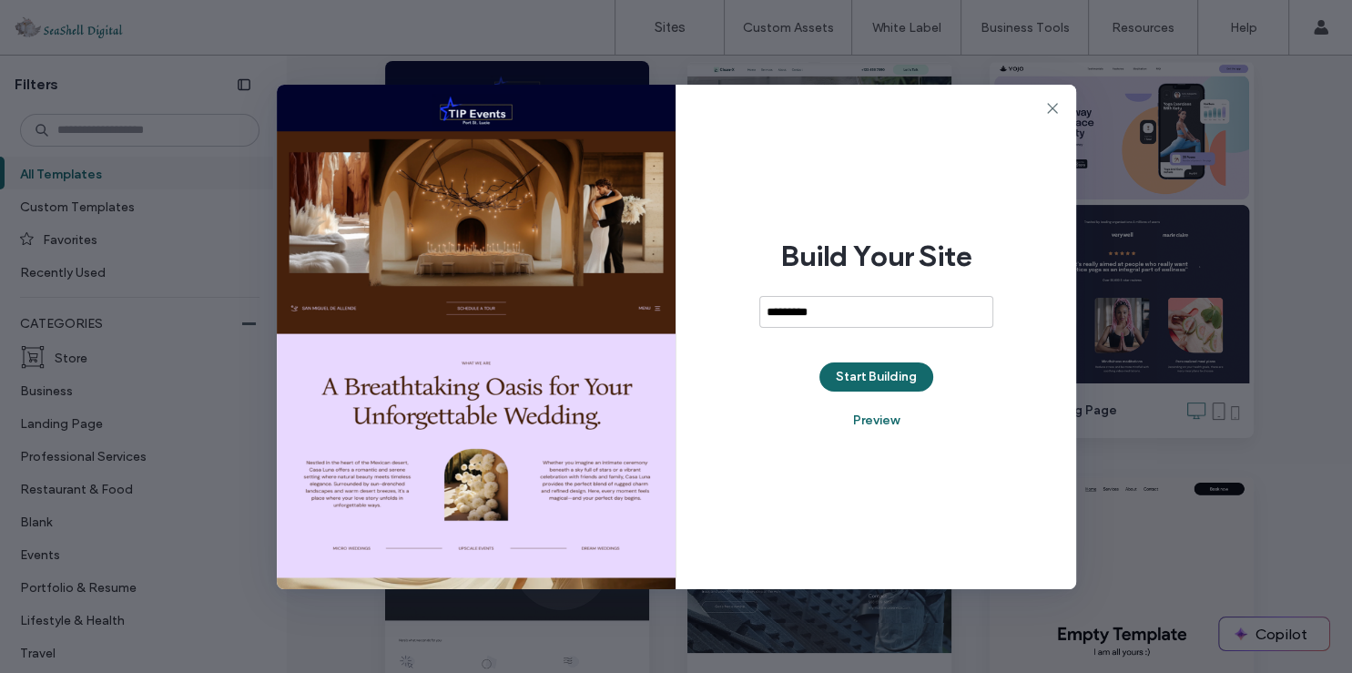
type input "**********"
click at [864, 369] on button "Start Building" at bounding box center [876, 376] width 114 height 29
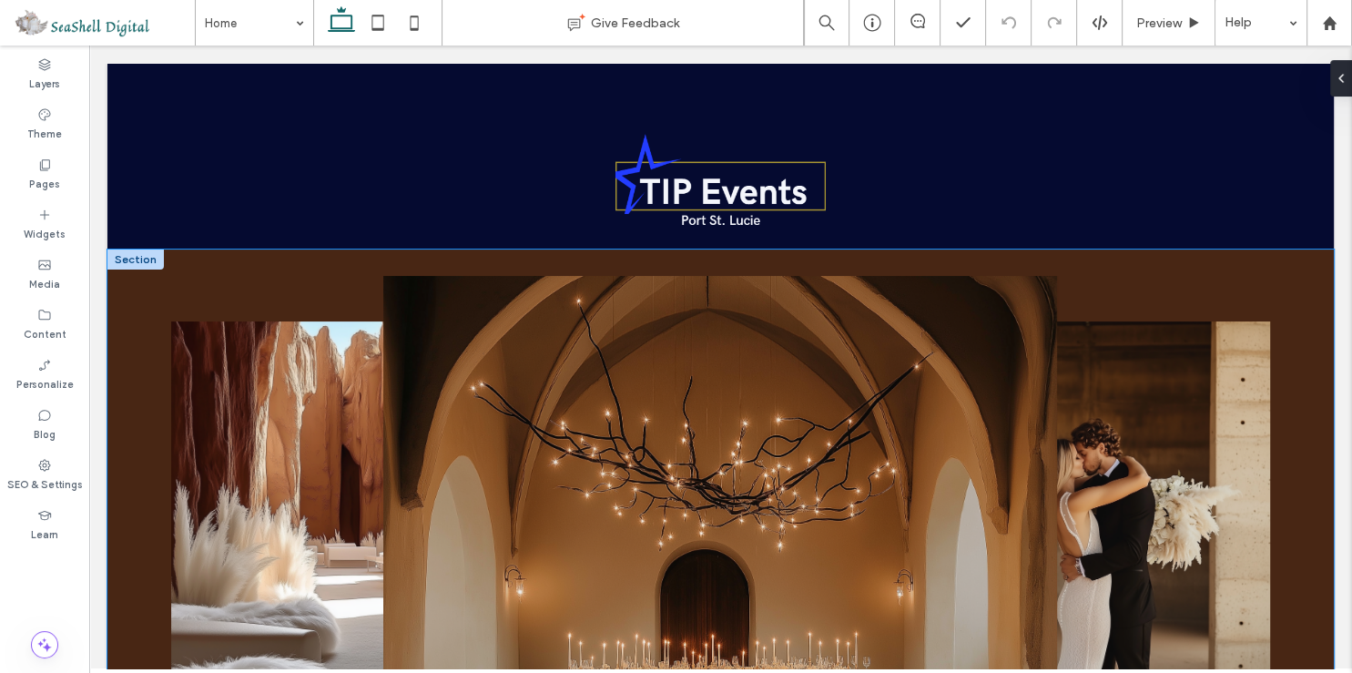
click at [1306, 294] on div at bounding box center [720, 531] width 1226 height 564
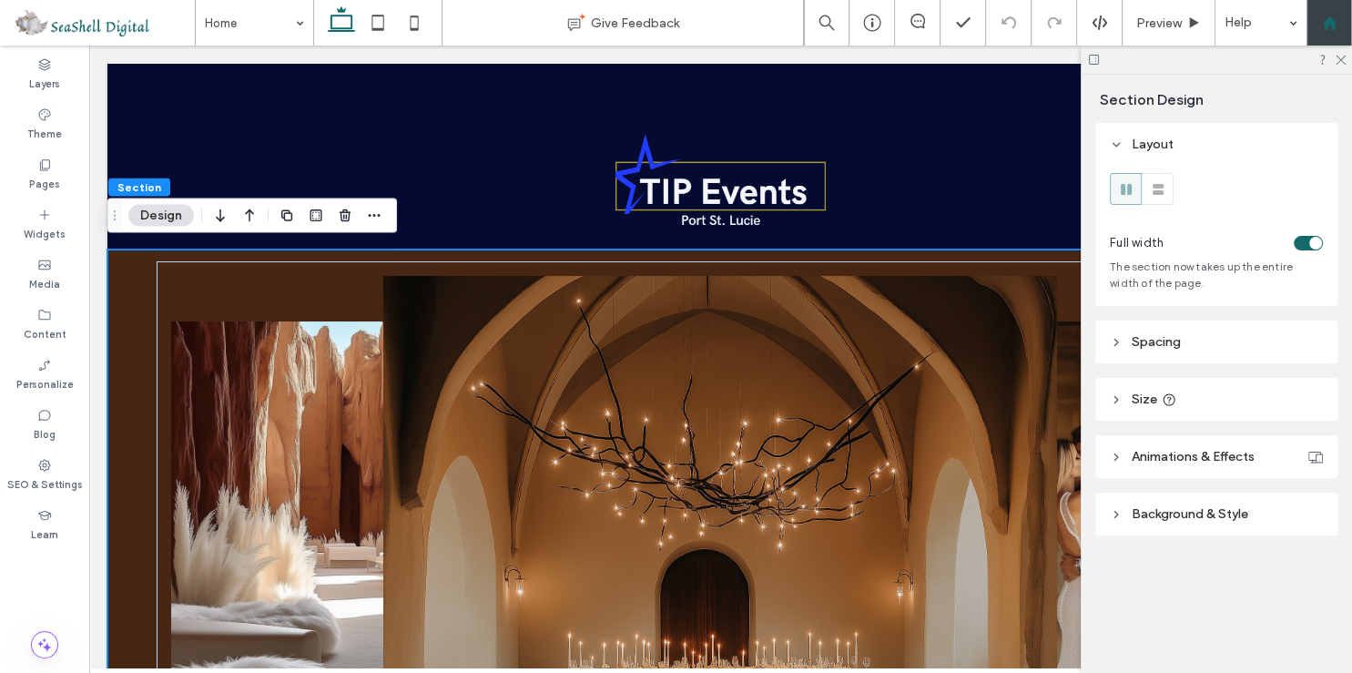
click at [1341, 61] on use at bounding box center [1341, 61] width 10 height 10
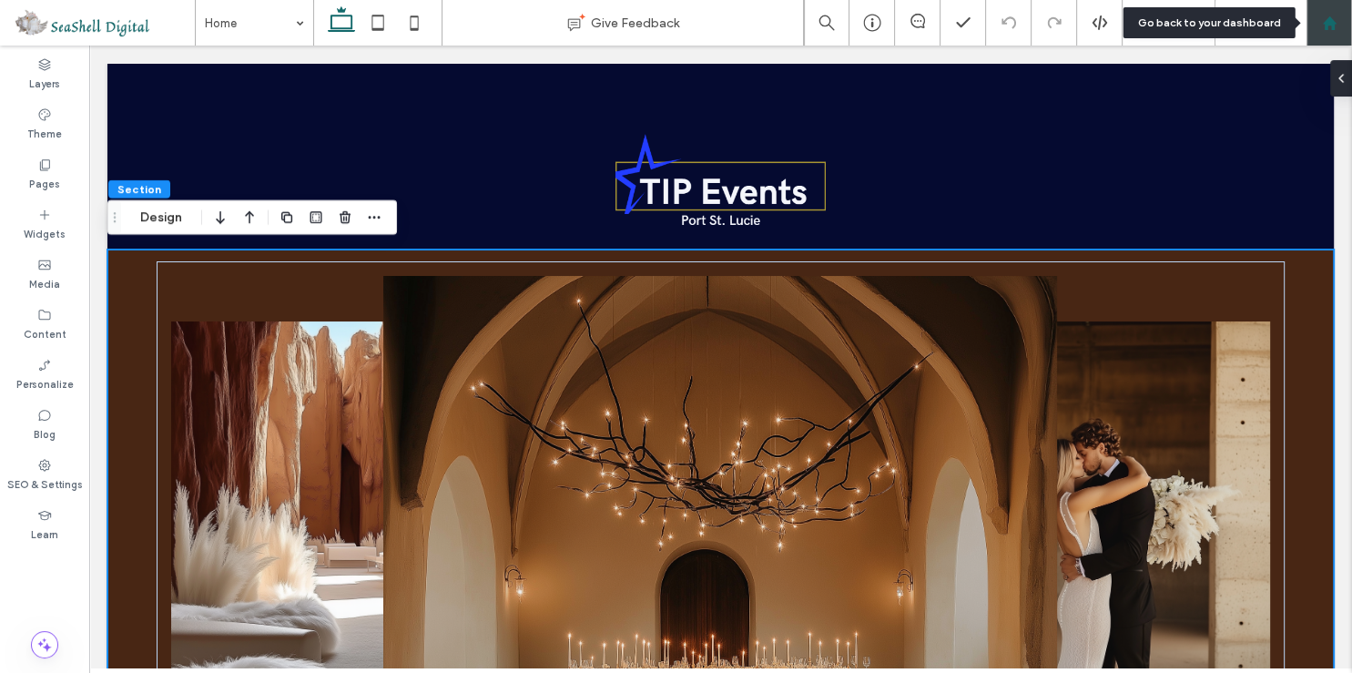
click at [1336, 18] on icon at bounding box center [1329, 22] width 15 height 15
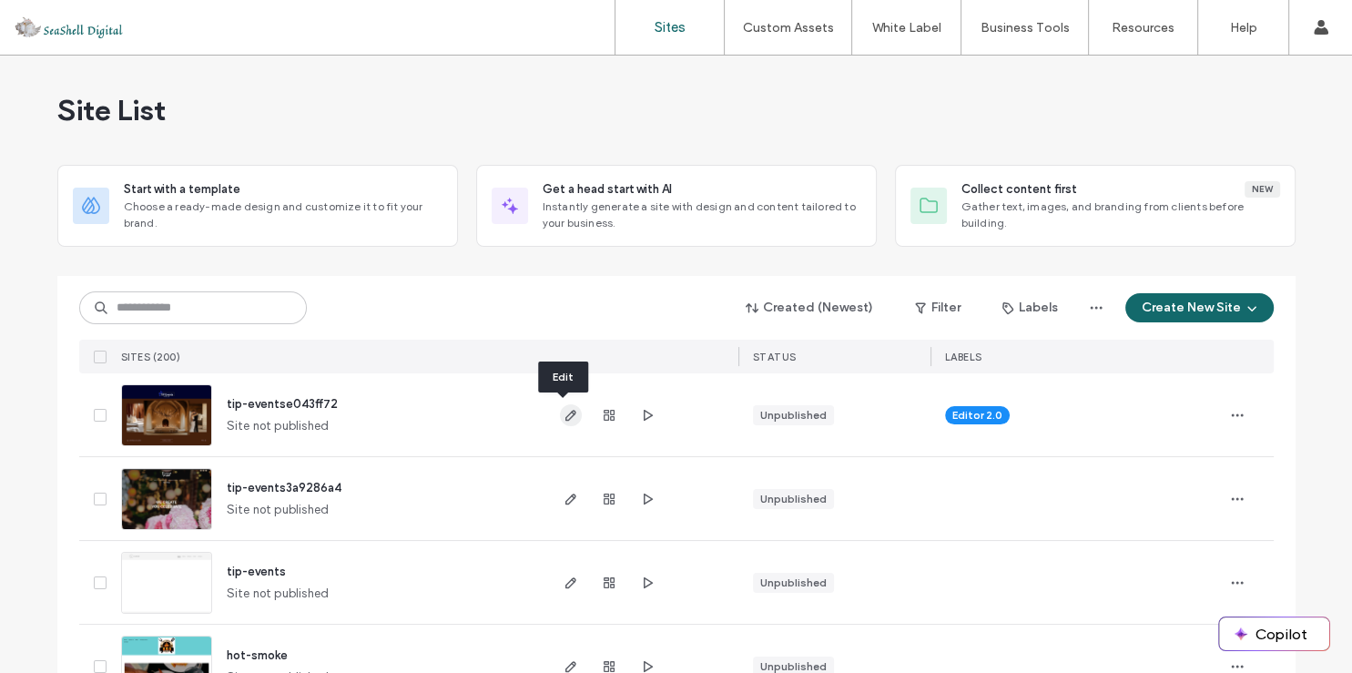
click at [564, 413] on icon "button" at bounding box center [571, 415] width 15 height 15
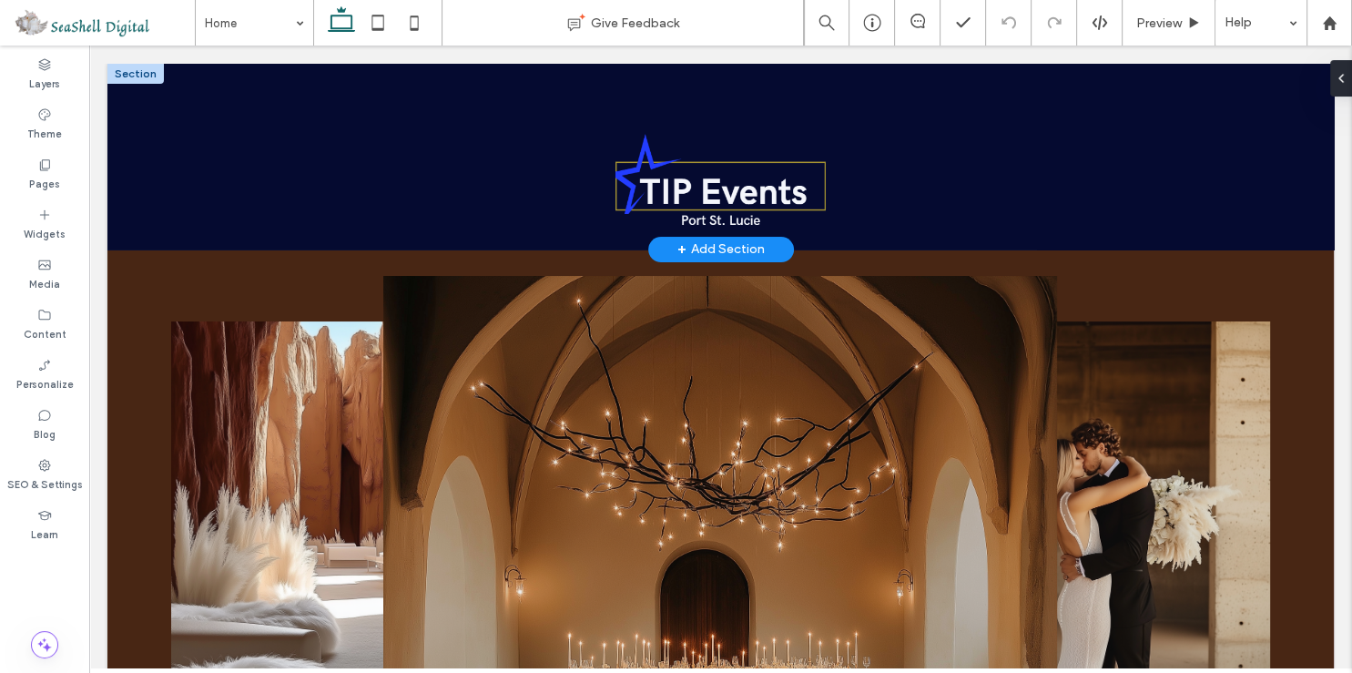
click at [147, 72] on div at bounding box center [135, 74] width 56 height 20
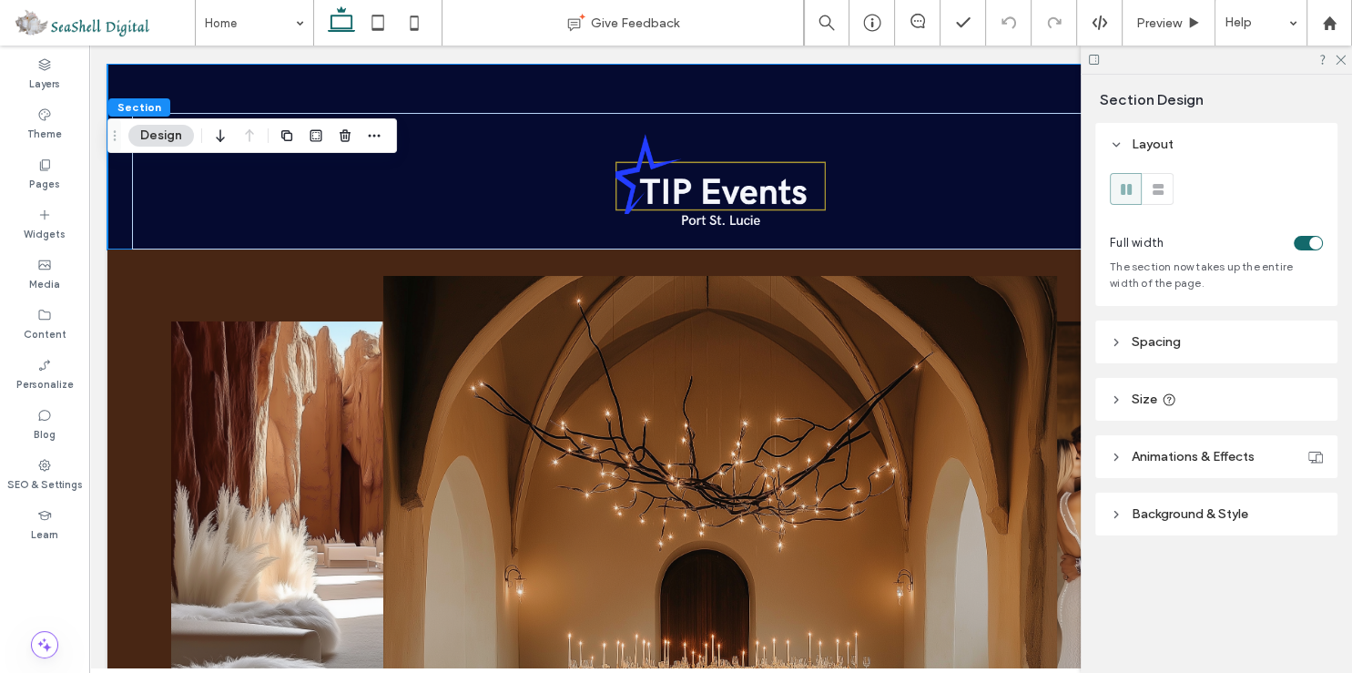
click at [1144, 343] on span "Spacing" at bounding box center [1156, 341] width 49 height 15
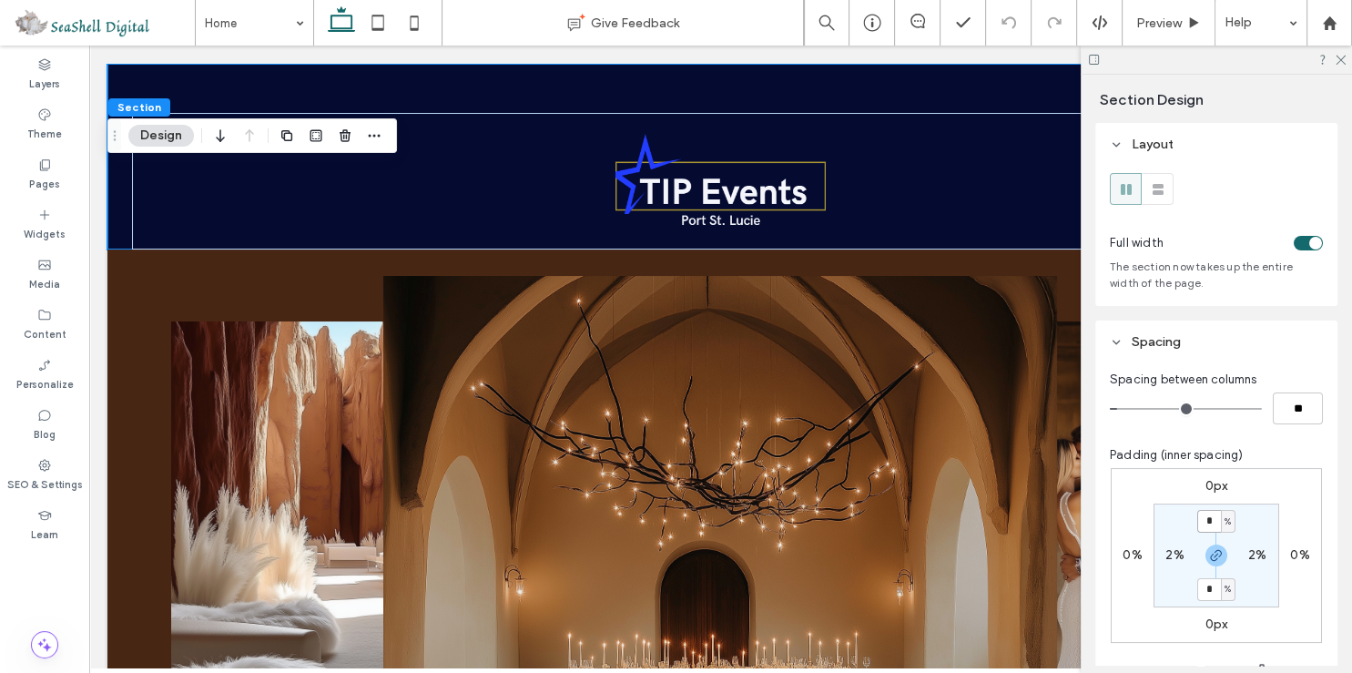
click at [1204, 515] on input "*" at bounding box center [1209, 521] width 24 height 23
type input "*"
click at [1247, 585] on section "* % 2% * % 2%" at bounding box center [1217, 555] width 126 height 104
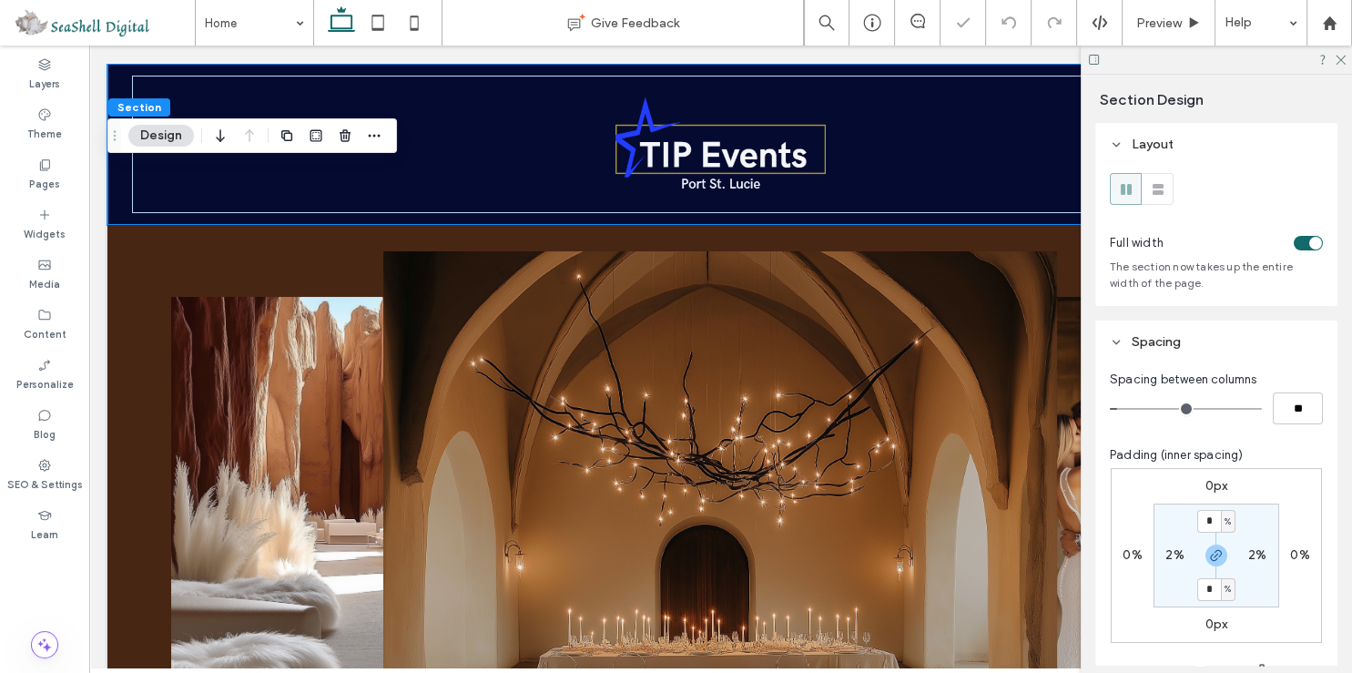
click at [1343, 66] on div at bounding box center [1216, 60] width 271 height 28
click at [1339, 63] on icon at bounding box center [1340, 59] width 12 height 12
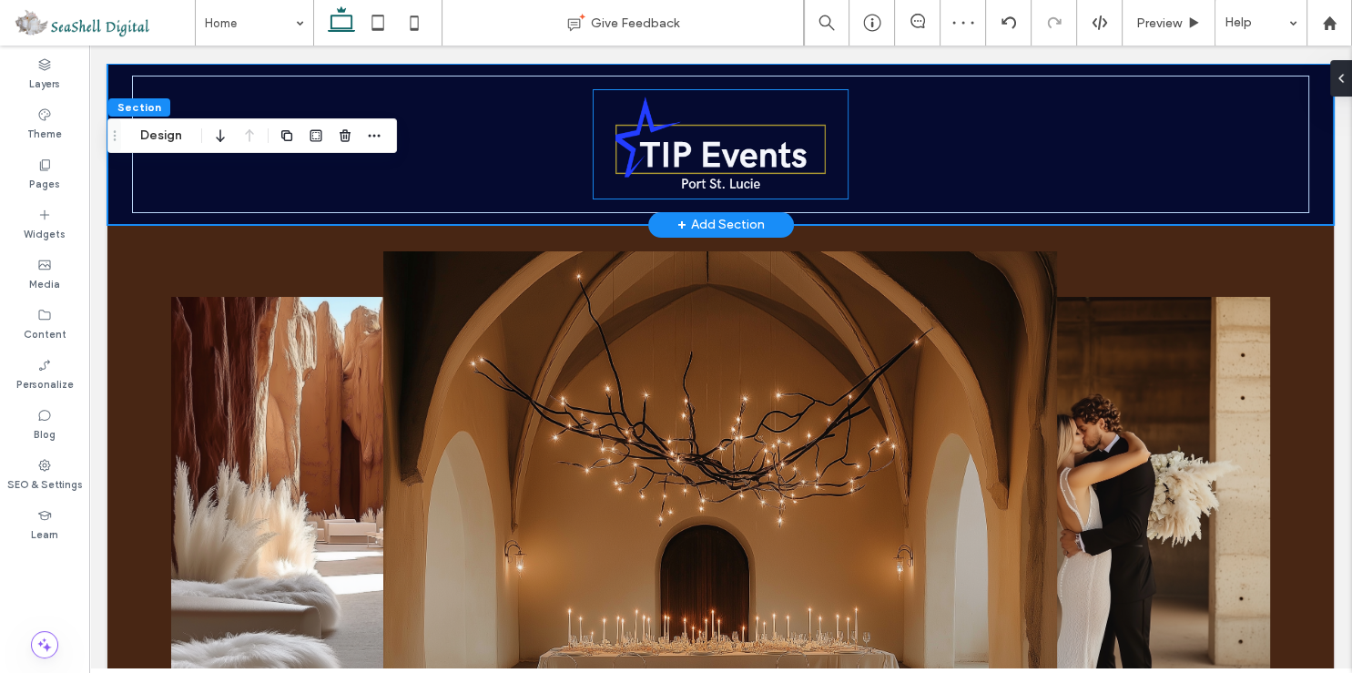
click at [705, 142] on img at bounding box center [721, 143] width 255 height 107
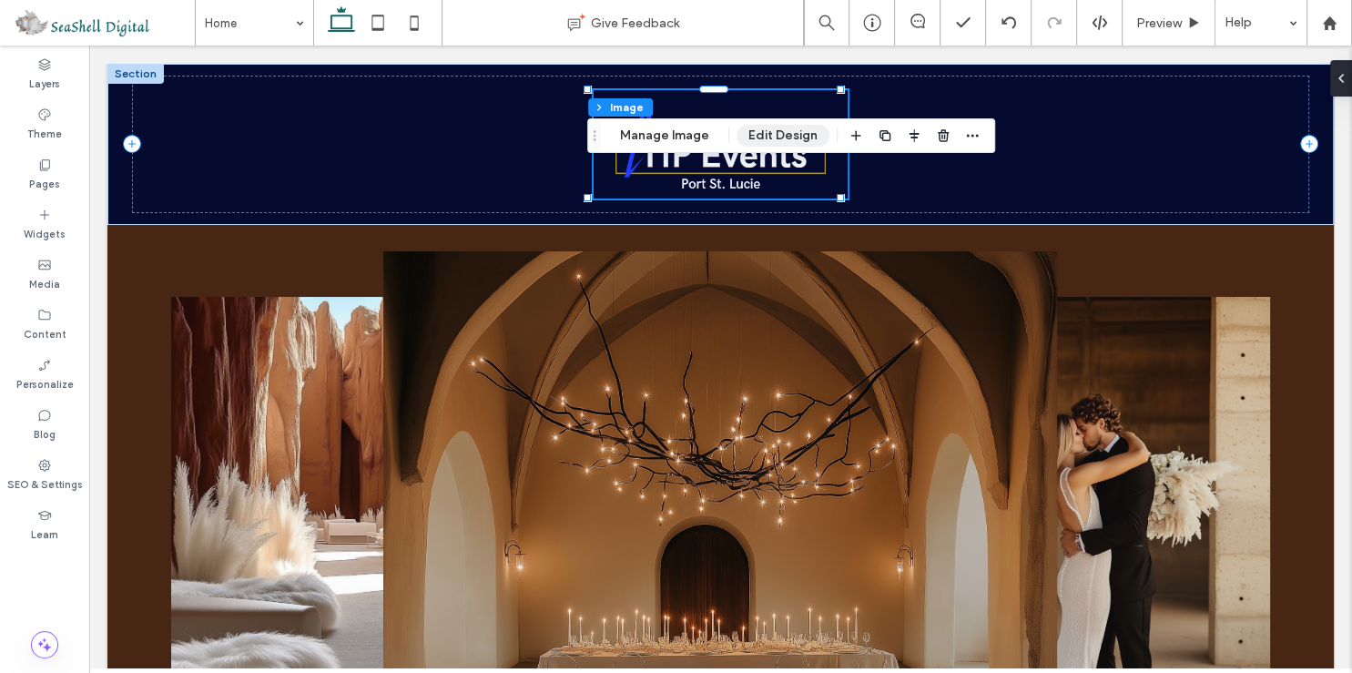
click at [761, 137] on button "Edit Design" at bounding box center [783, 136] width 93 height 22
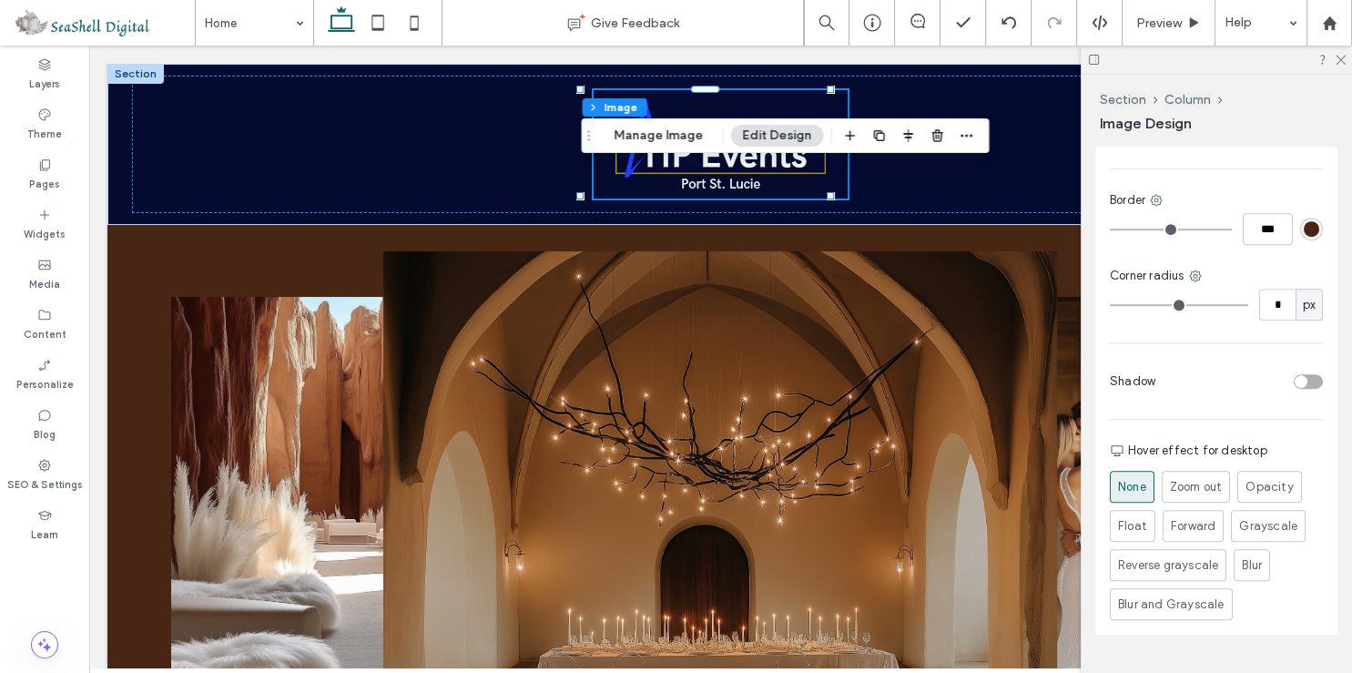
scroll to position [805, 0]
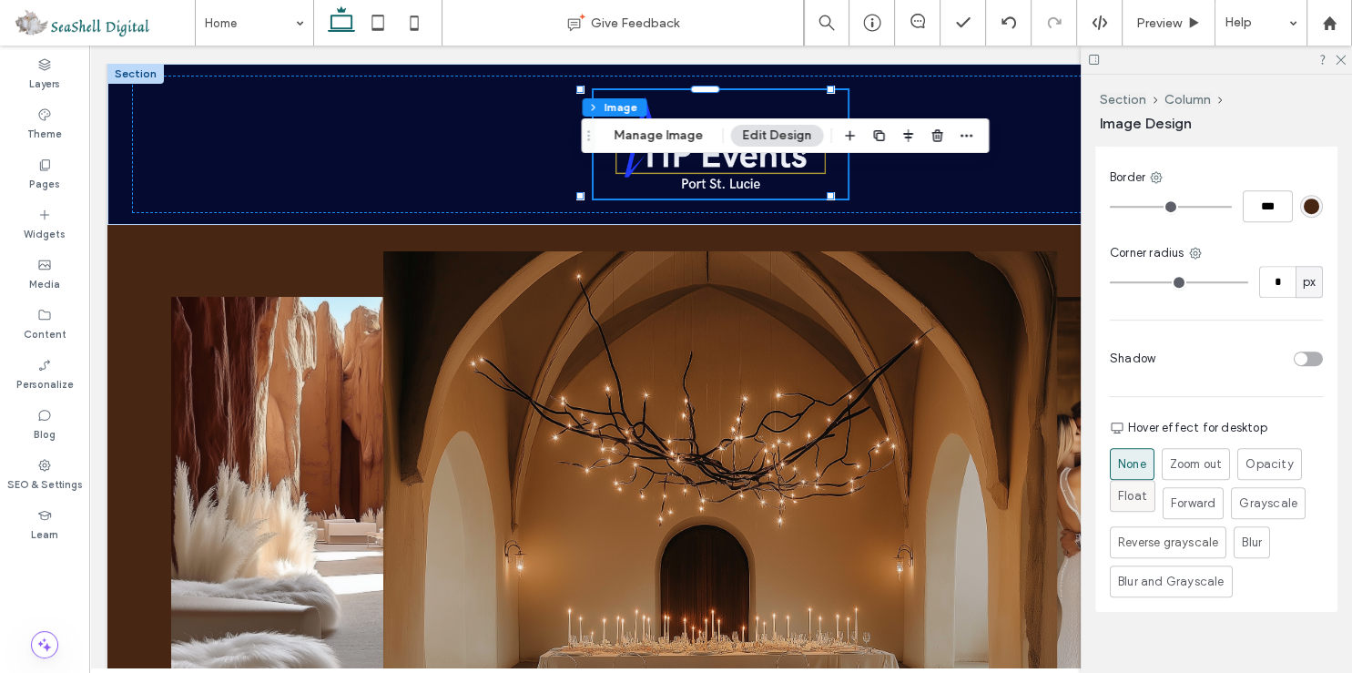
click at [1127, 487] on span "Float" at bounding box center [1132, 496] width 29 height 18
click at [1345, 59] on icon at bounding box center [1340, 59] width 12 height 12
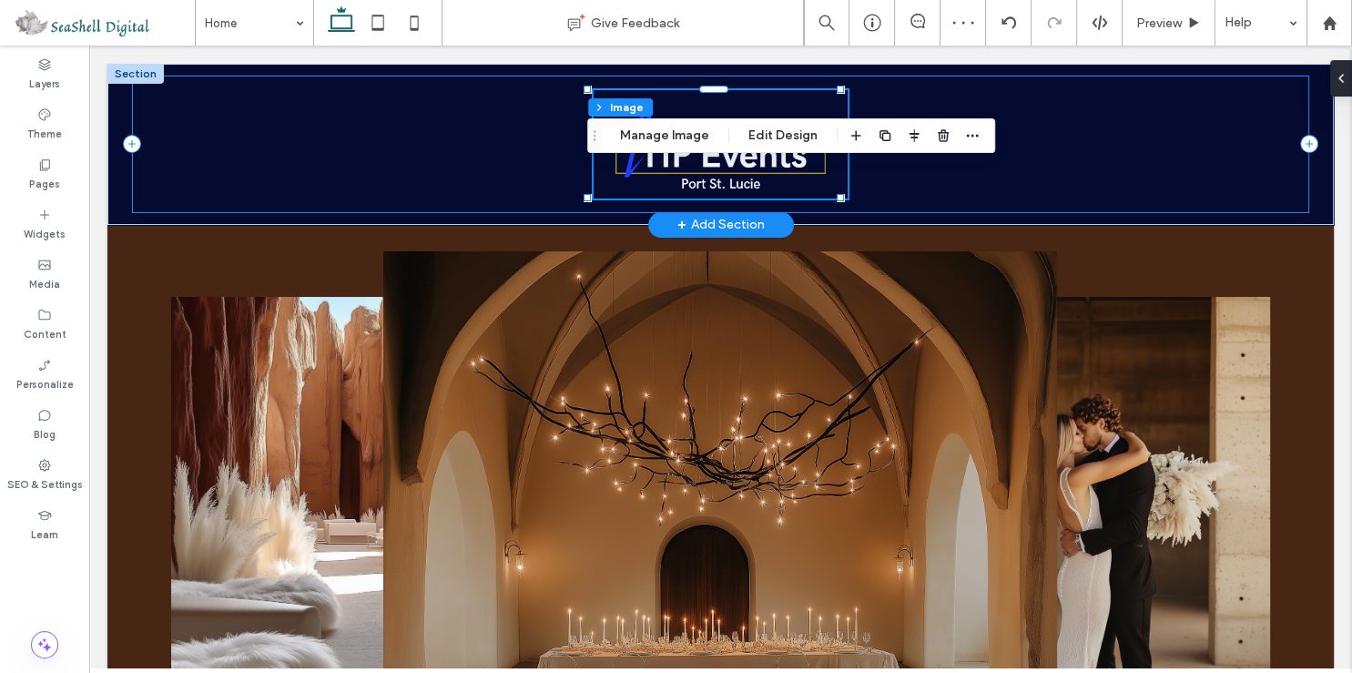
click at [1127, 140] on div at bounding box center [720, 144] width 1177 height 137
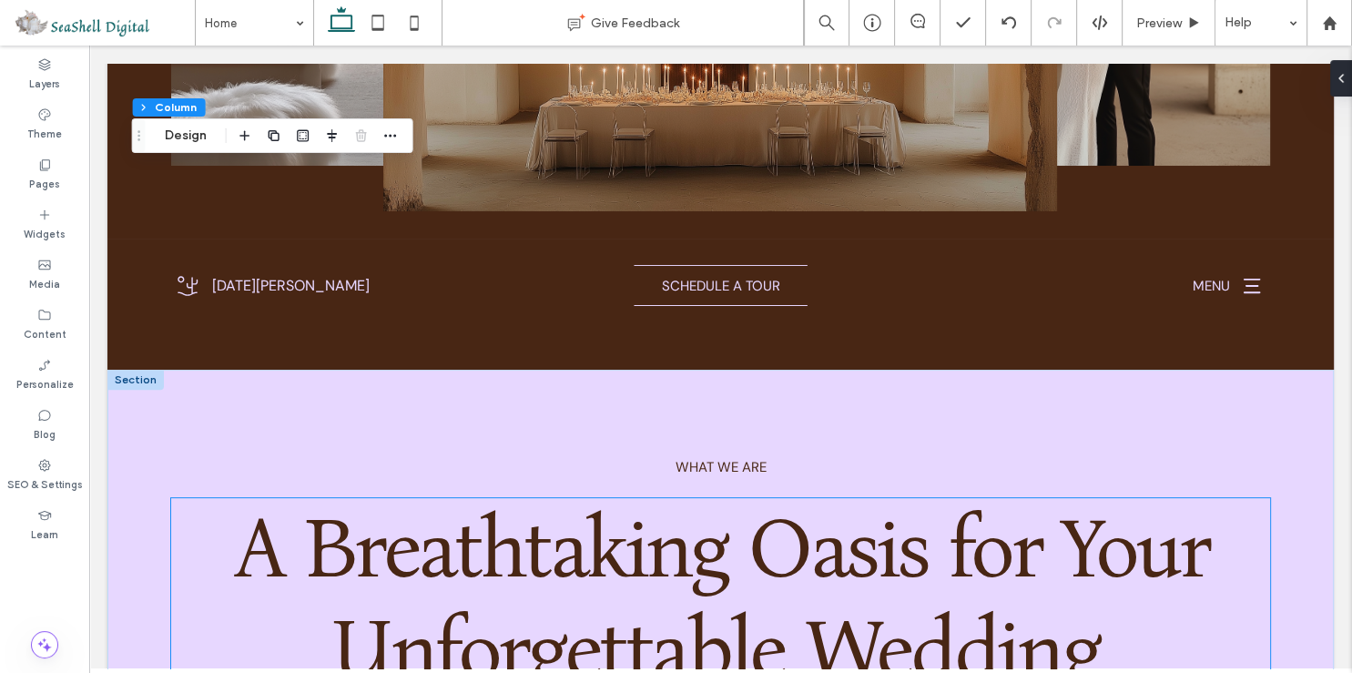
scroll to position [384, 0]
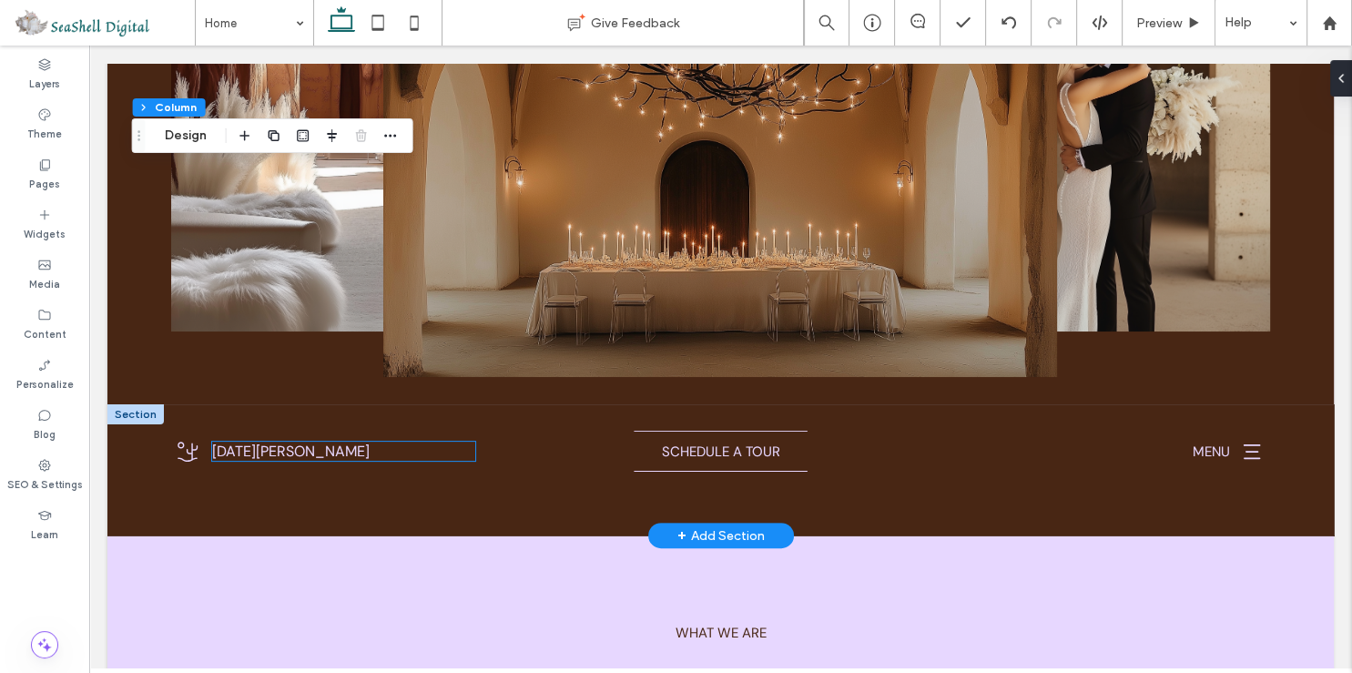
click at [436, 447] on p "[DATE][PERSON_NAME]" at bounding box center [343, 451] width 263 height 19
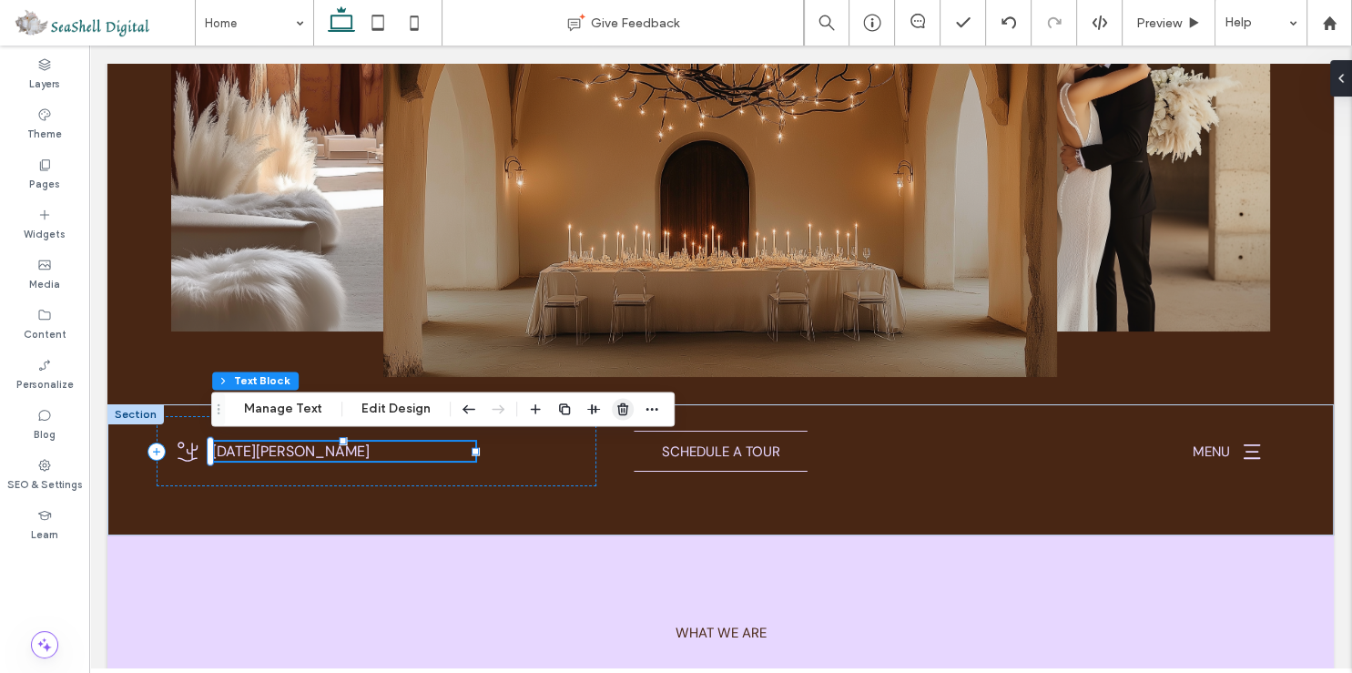
click at [625, 413] on icon "button" at bounding box center [622, 409] width 15 height 15
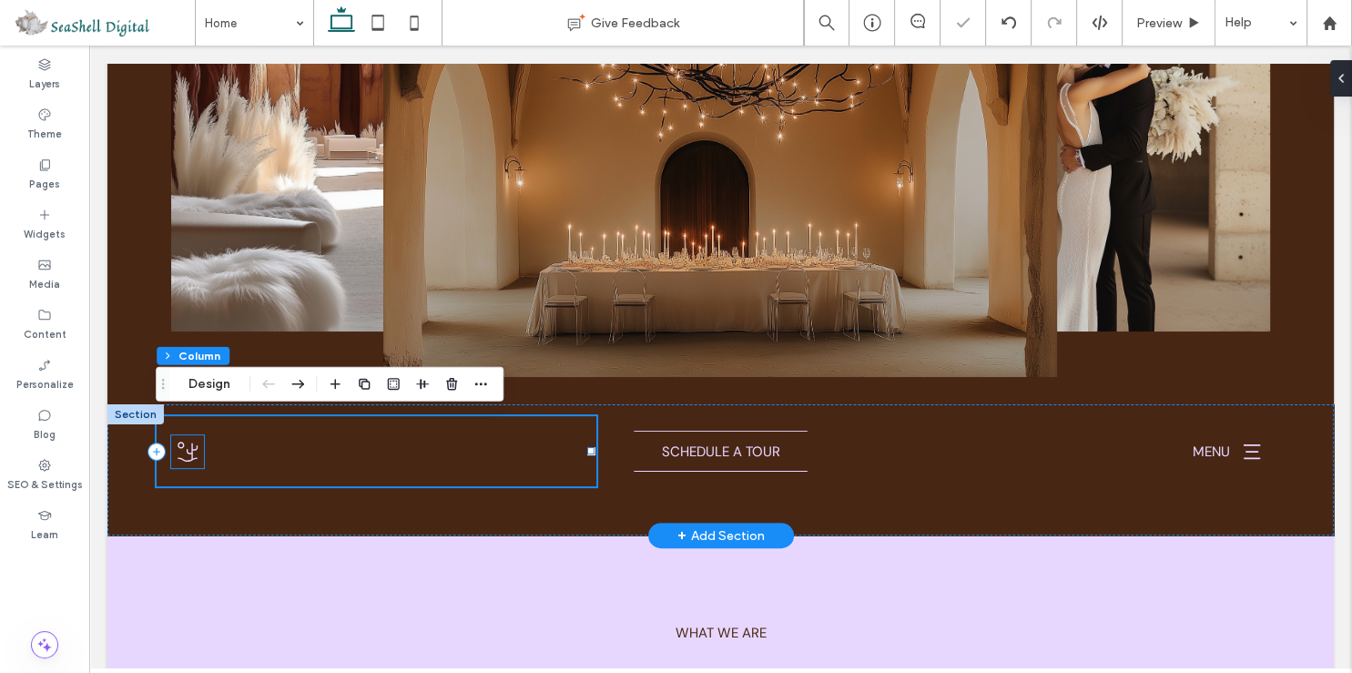
click at [188, 446] on icon at bounding box center [187, 451] width 33 height 33
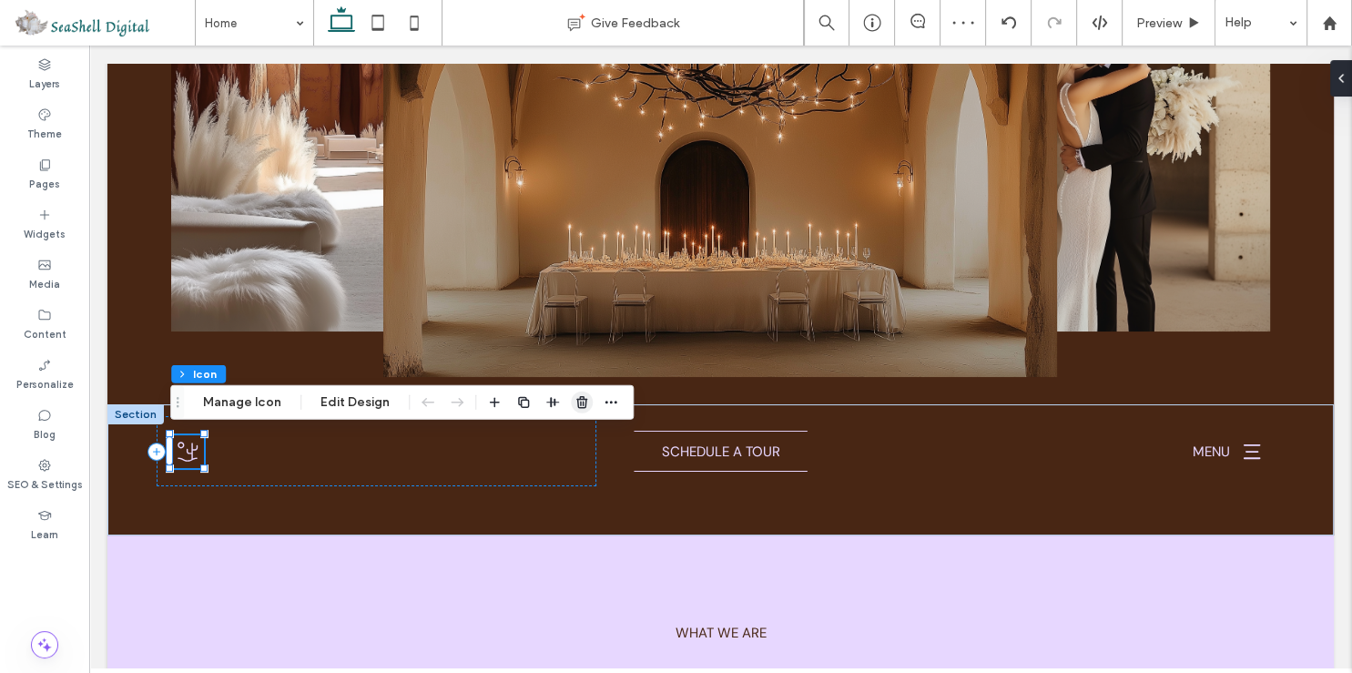
click at [580, 400] on use "button" at bounding box center [581, 402] width 11 height 12
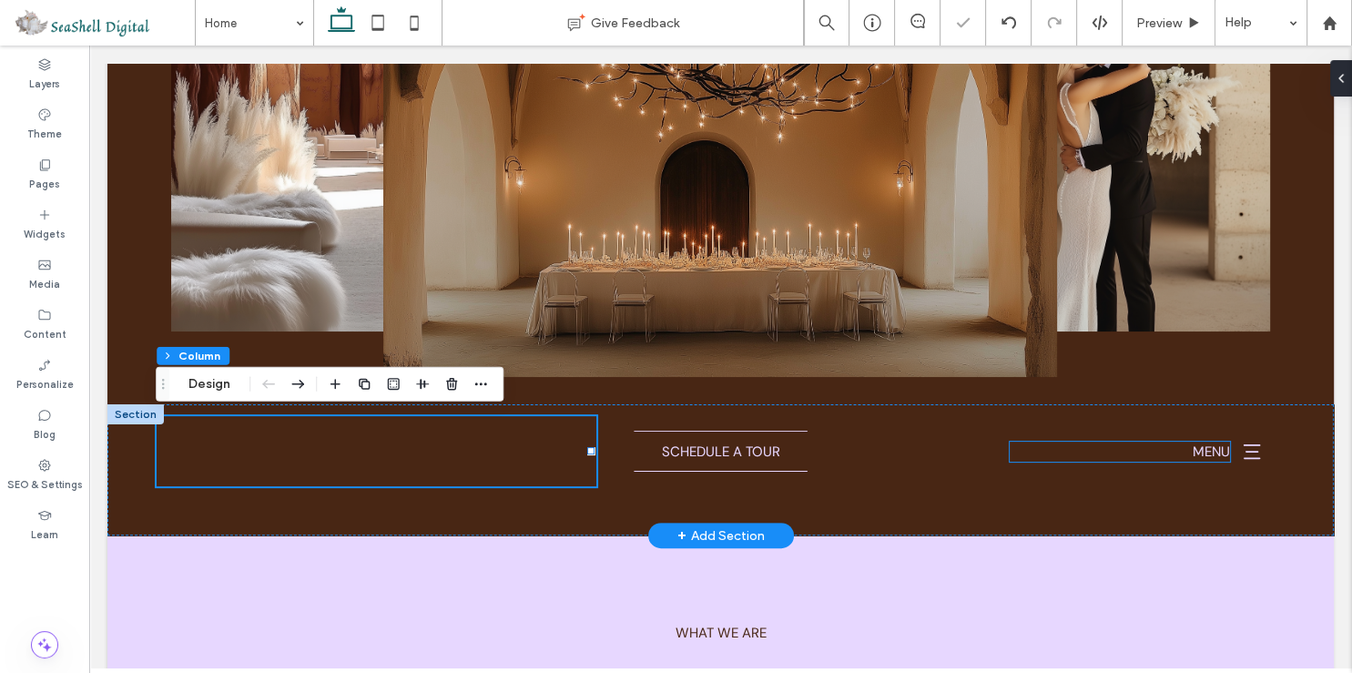
click at [1167, 453] on p "MENU" at bounding box center [1120, 452] width 220 height 21
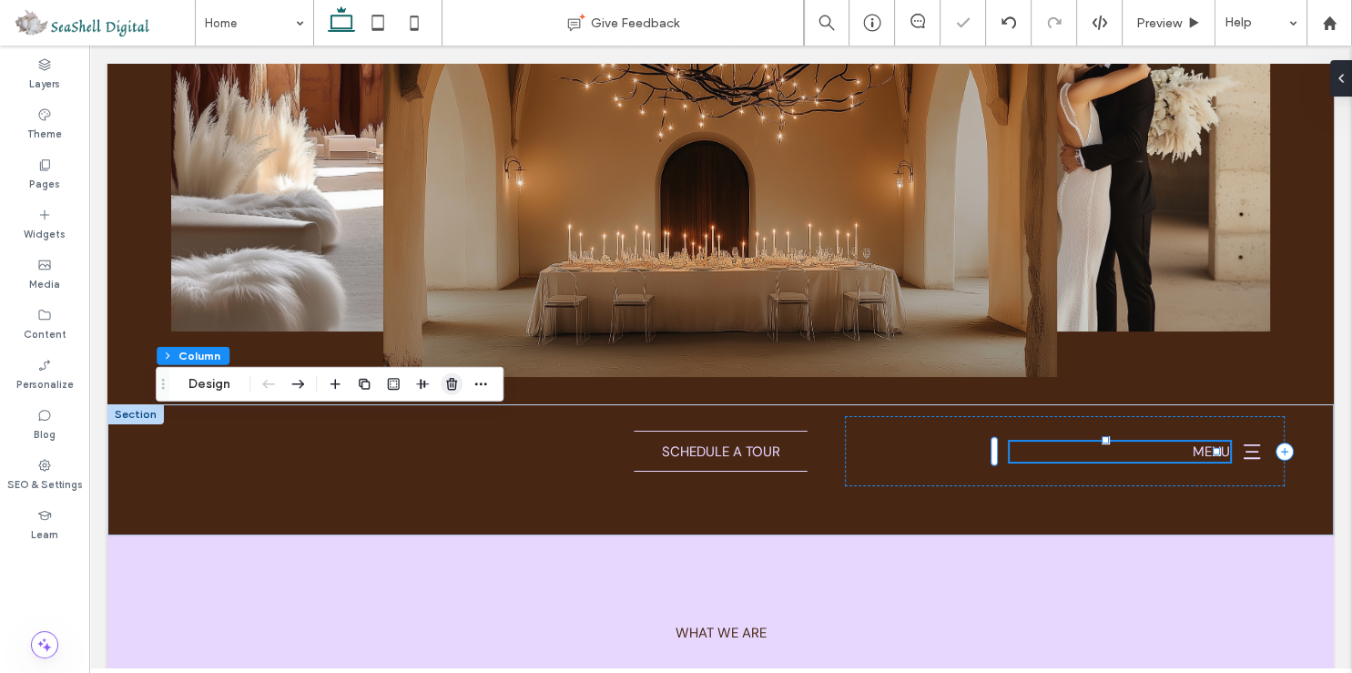
click at [454, 392] on icon "button" at bounding box center [451, 384] width 15 height 15
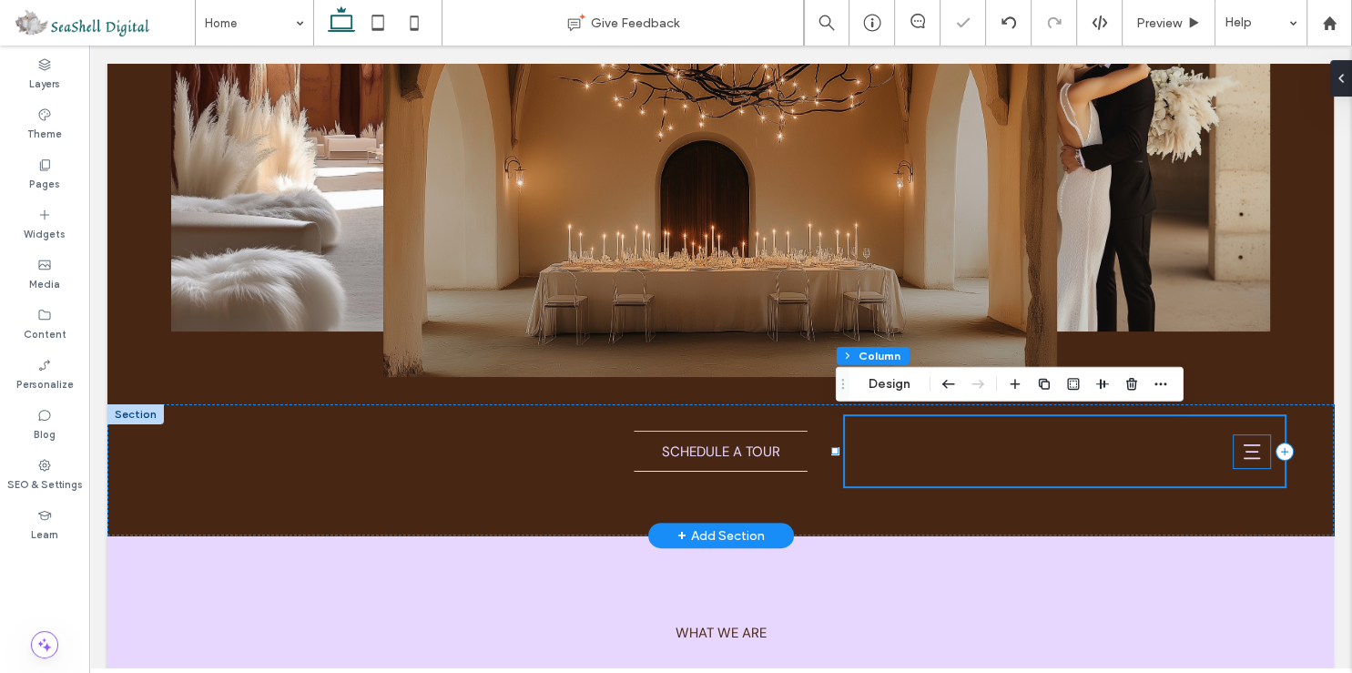
click at [1241, 447] on icon at bounding box center [1252, 452] width 22 height 22
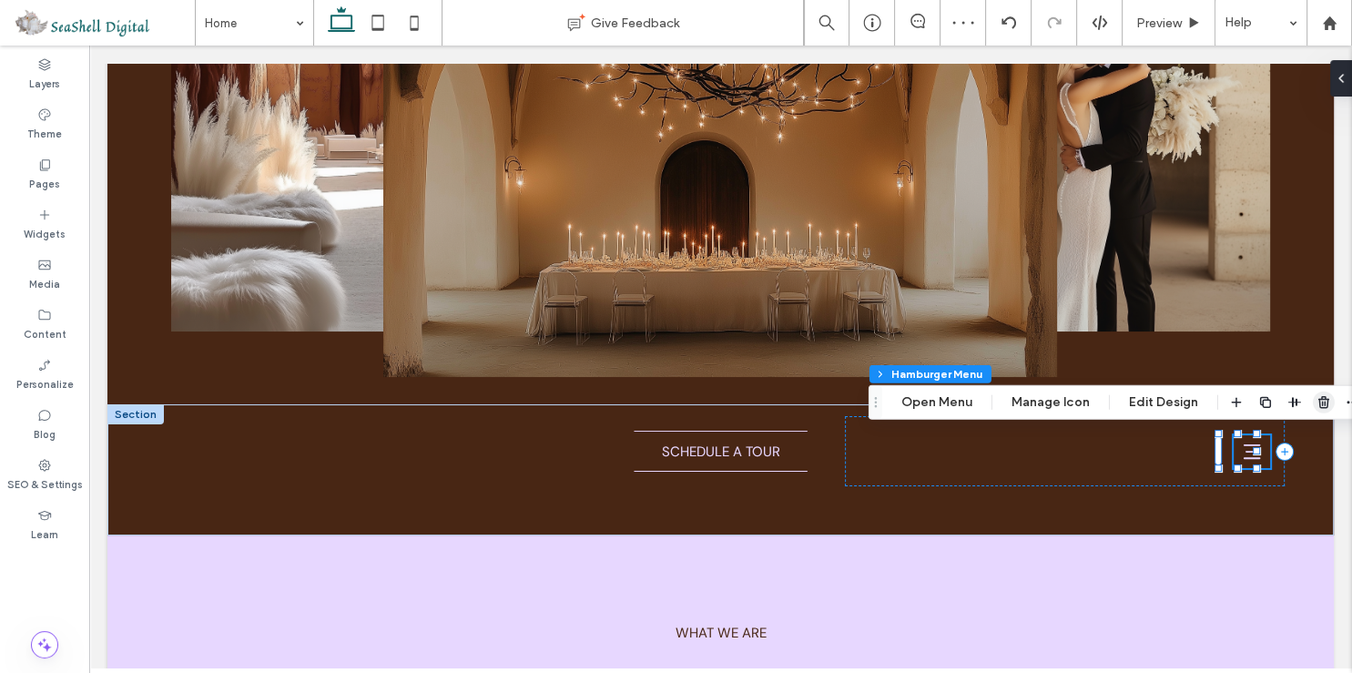
click at [1318, 401] on icon "button" at bounding box center [1324, 402] width 15 height 15
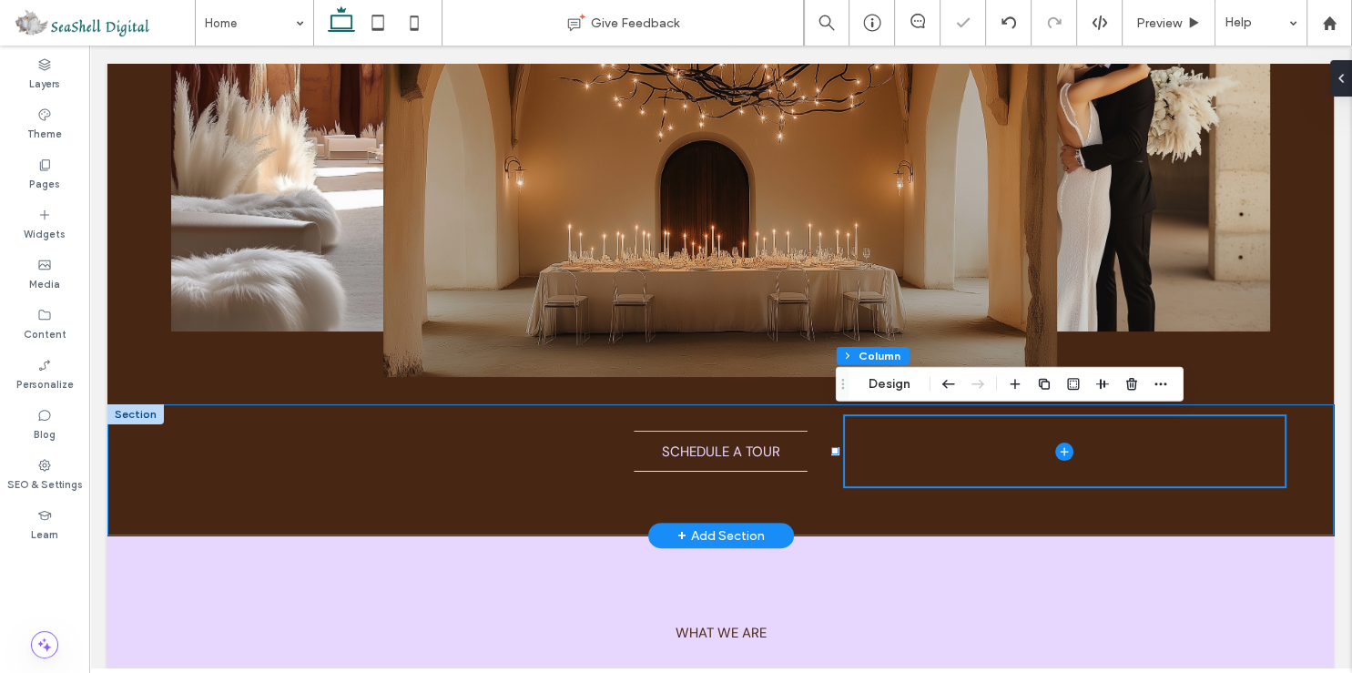
click at [515, 483] on div "[GEOGRAPHIC_DATA] SCHEDULE A TOUR" at bounding box center [720, 469] width 1226 height 131
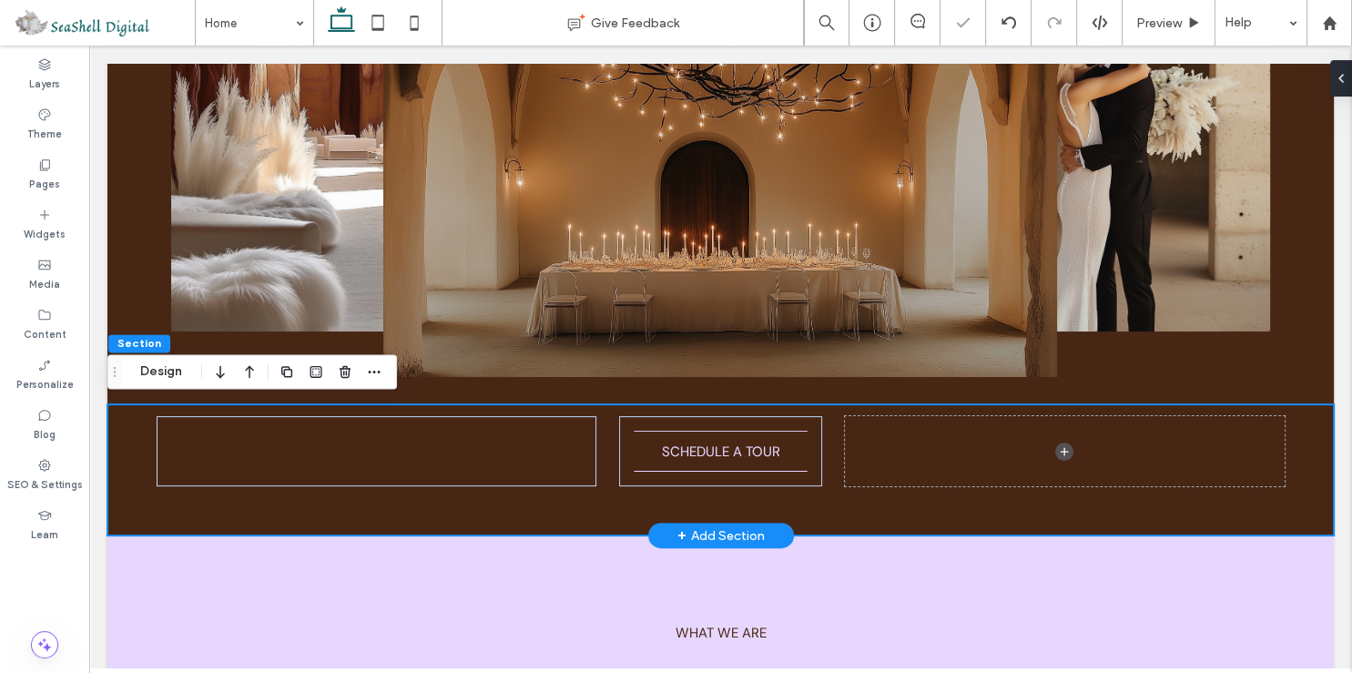
scroll to position [0, 0]
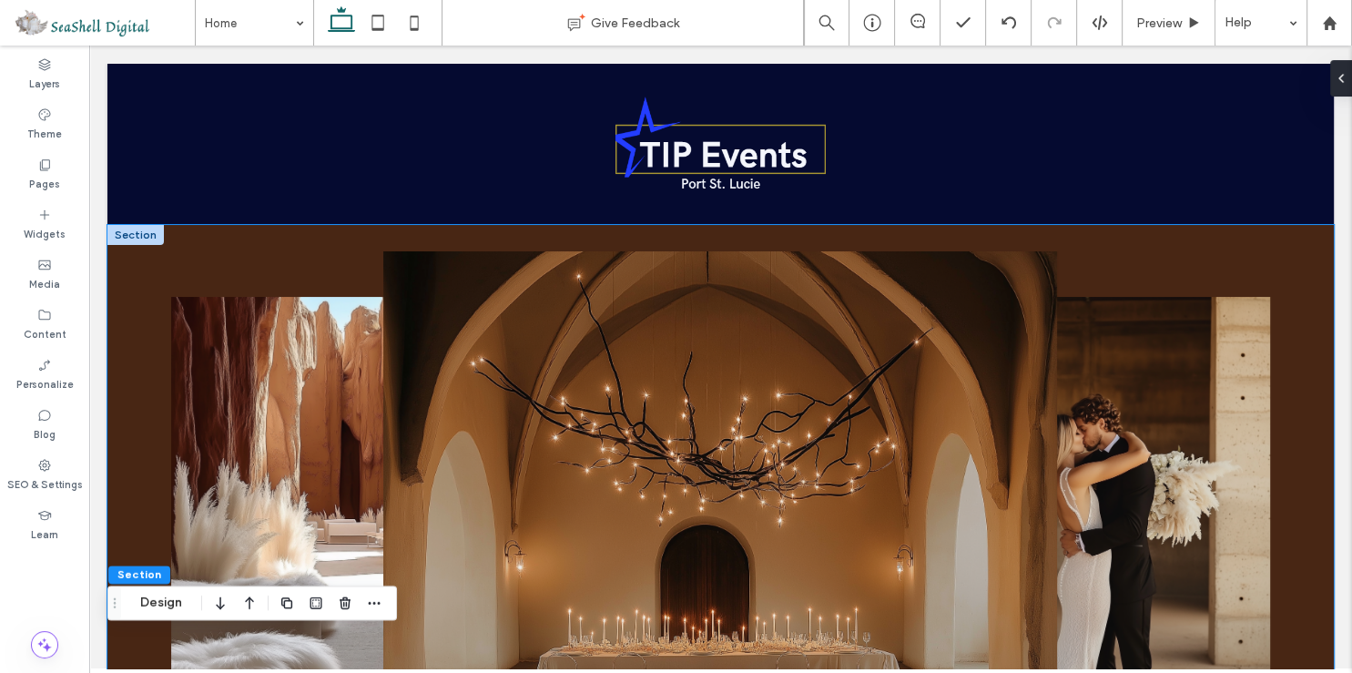
click at [154, 288] on div at bounding box center [720, 507] width 1226 height 564
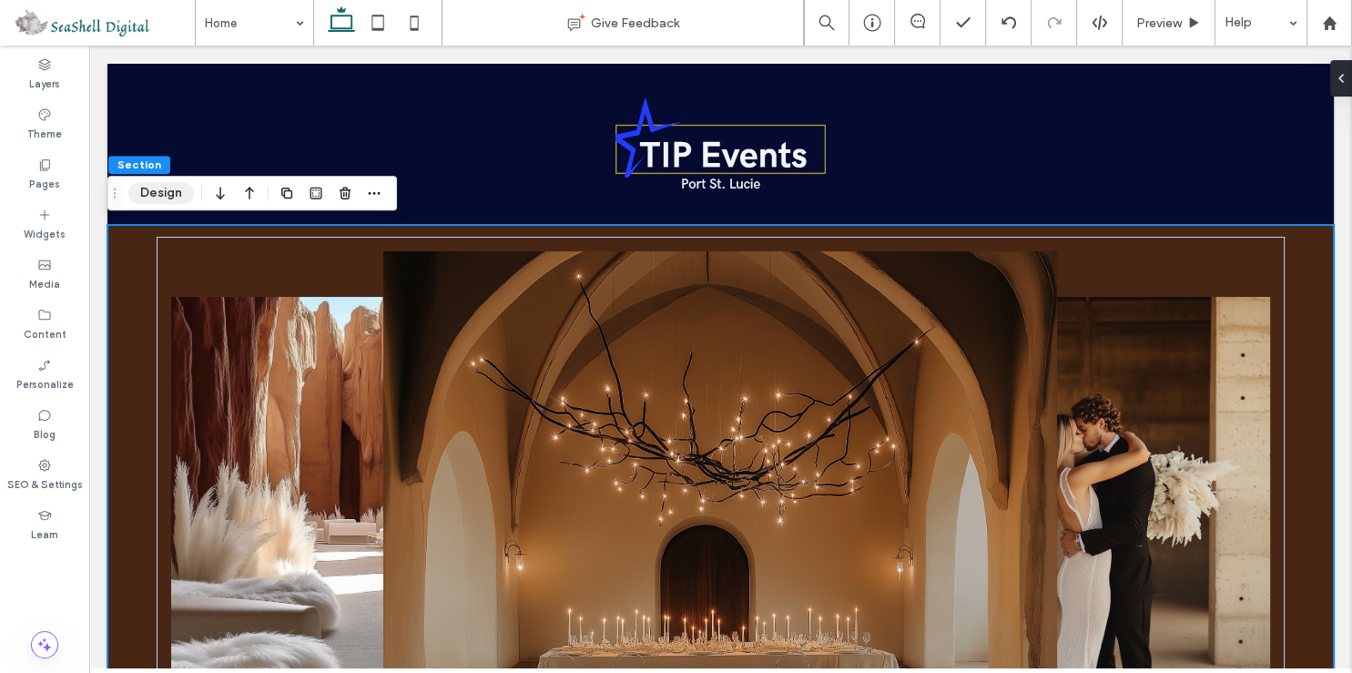
click at [155, 202] on button "Design" at bounding box center [161, 193] width 66 height 22
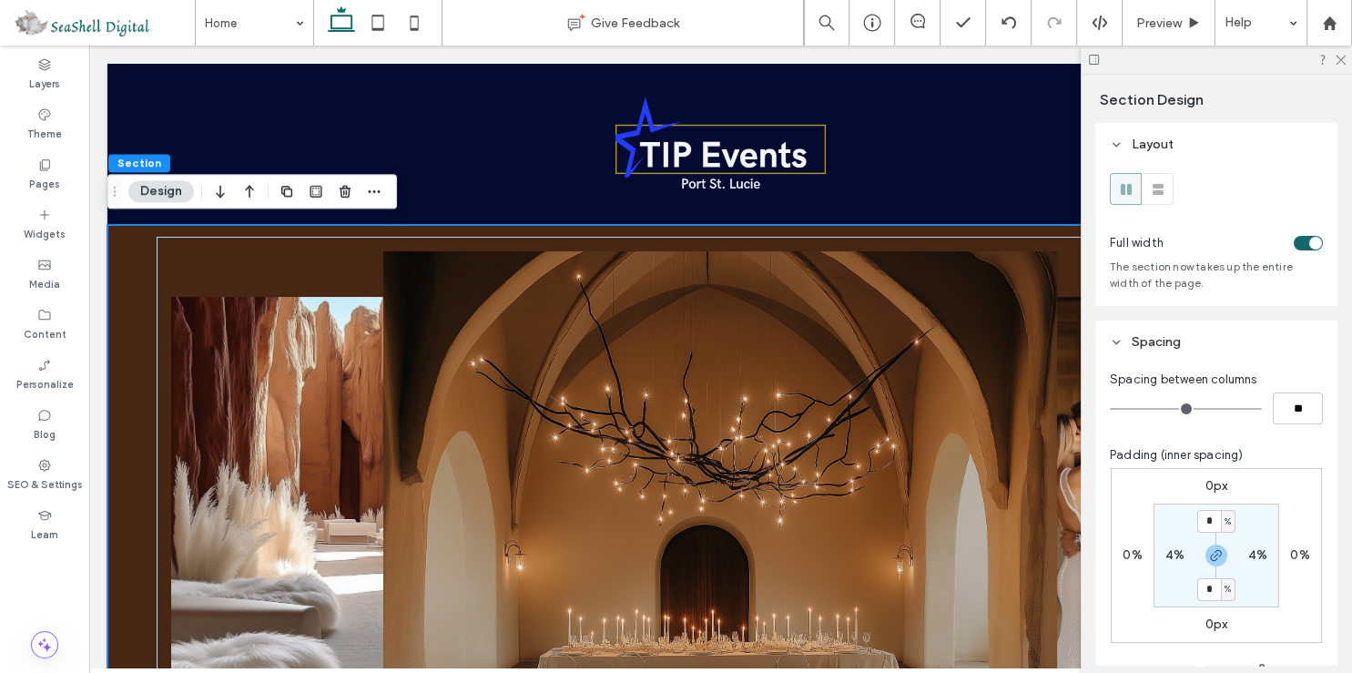
scroll to position [328, 0]
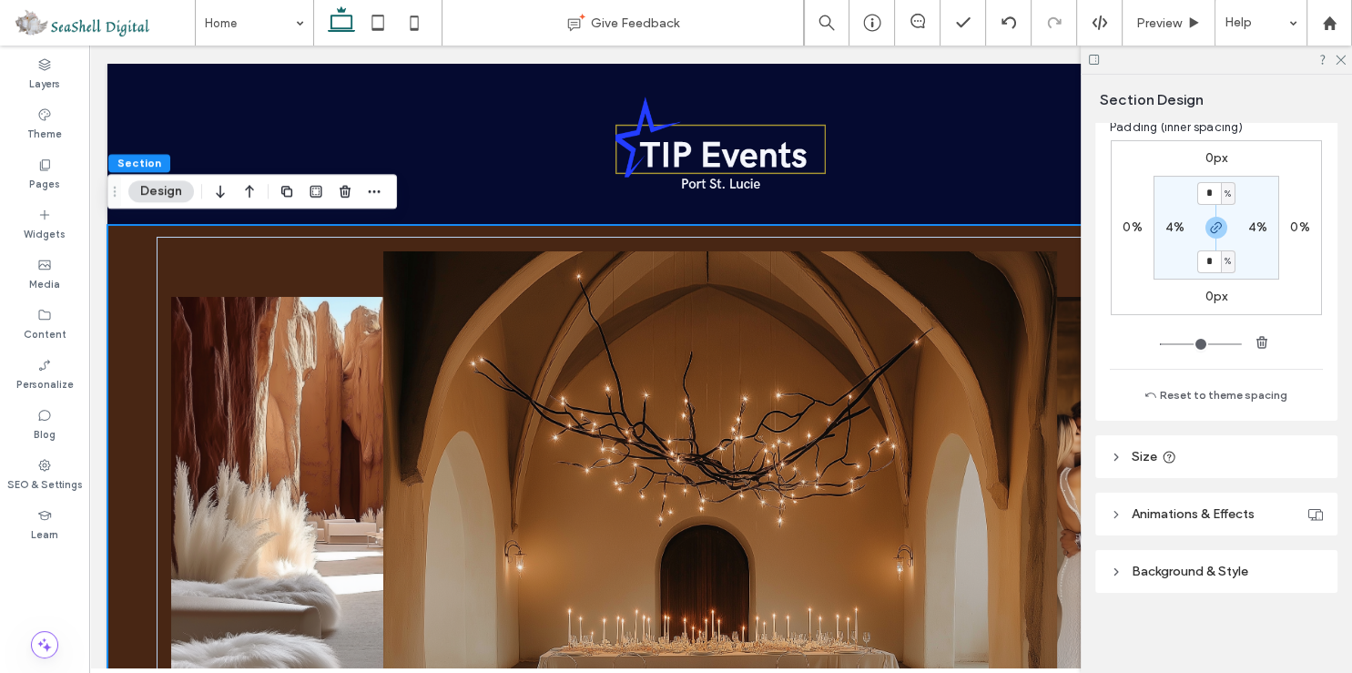
click at [1117, 572] on use at bounding box center [1116, 571] width 4 height 6
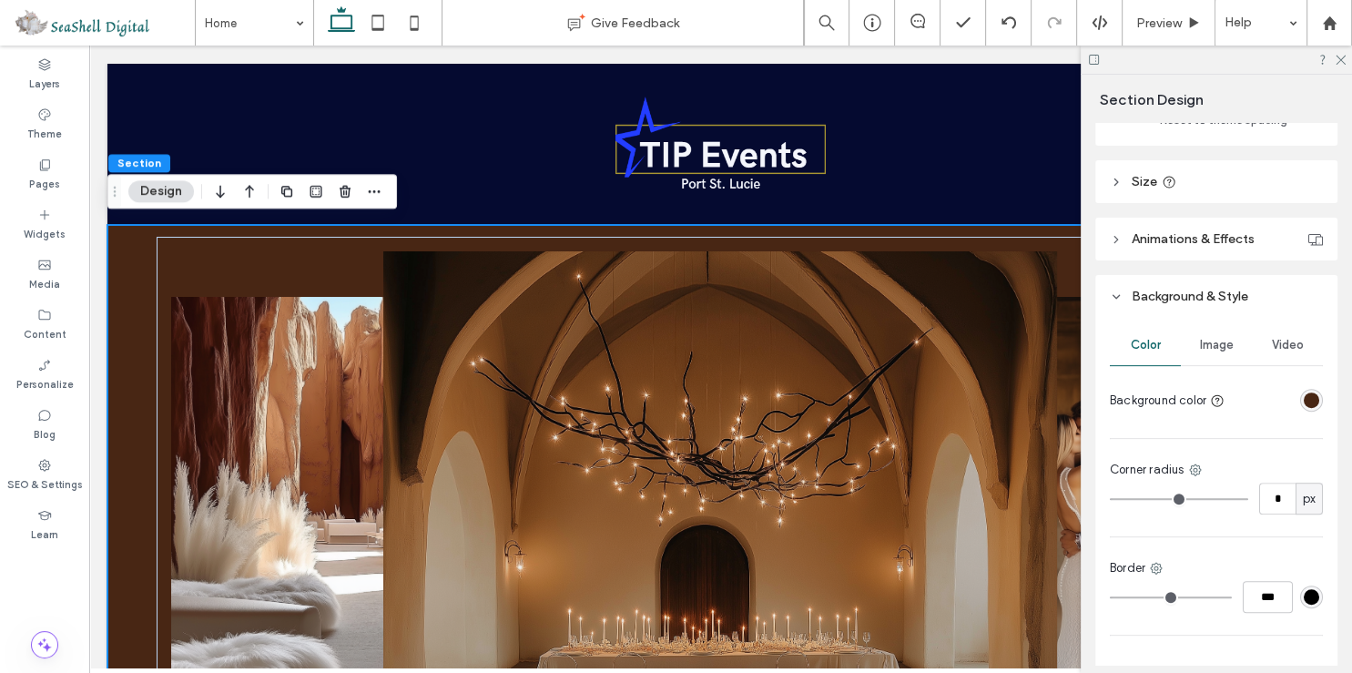
click at [1305, 402] on div "rgba(72, 38, 20, 1)" at bounding box center [1311, 399] width 15 height 15
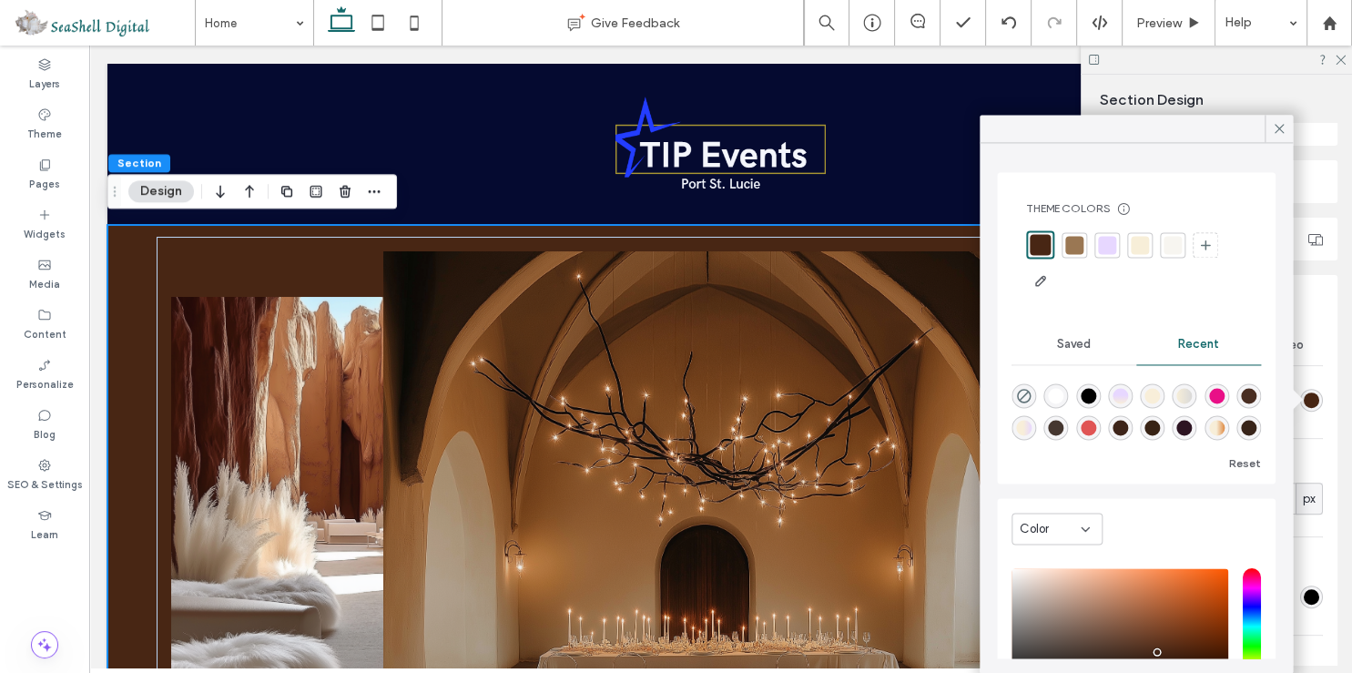
type input "****"
click at [1084, 400] on div "rgba(0, 0, 0, 1)" at bounding box center [1088, 395] width 15 height 15
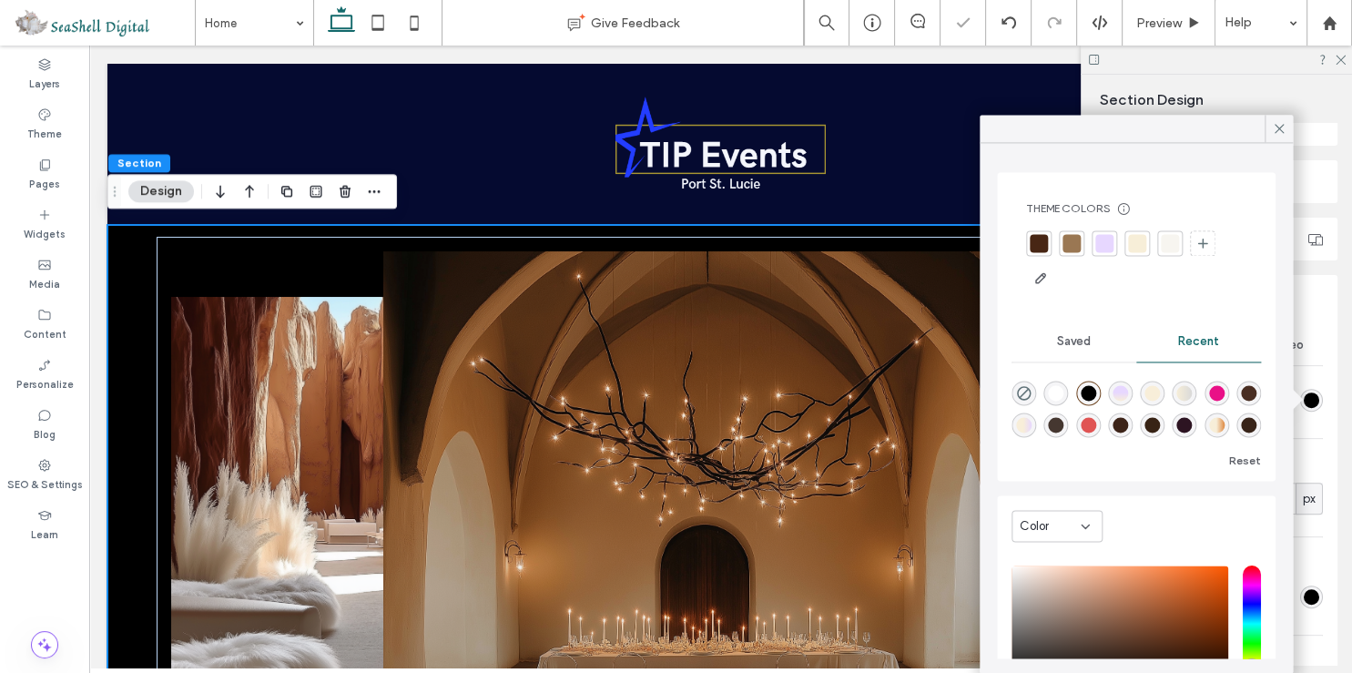
click at [1075, 346] on span "Saved" at bounding box center [1074, 341] width 34 height 15
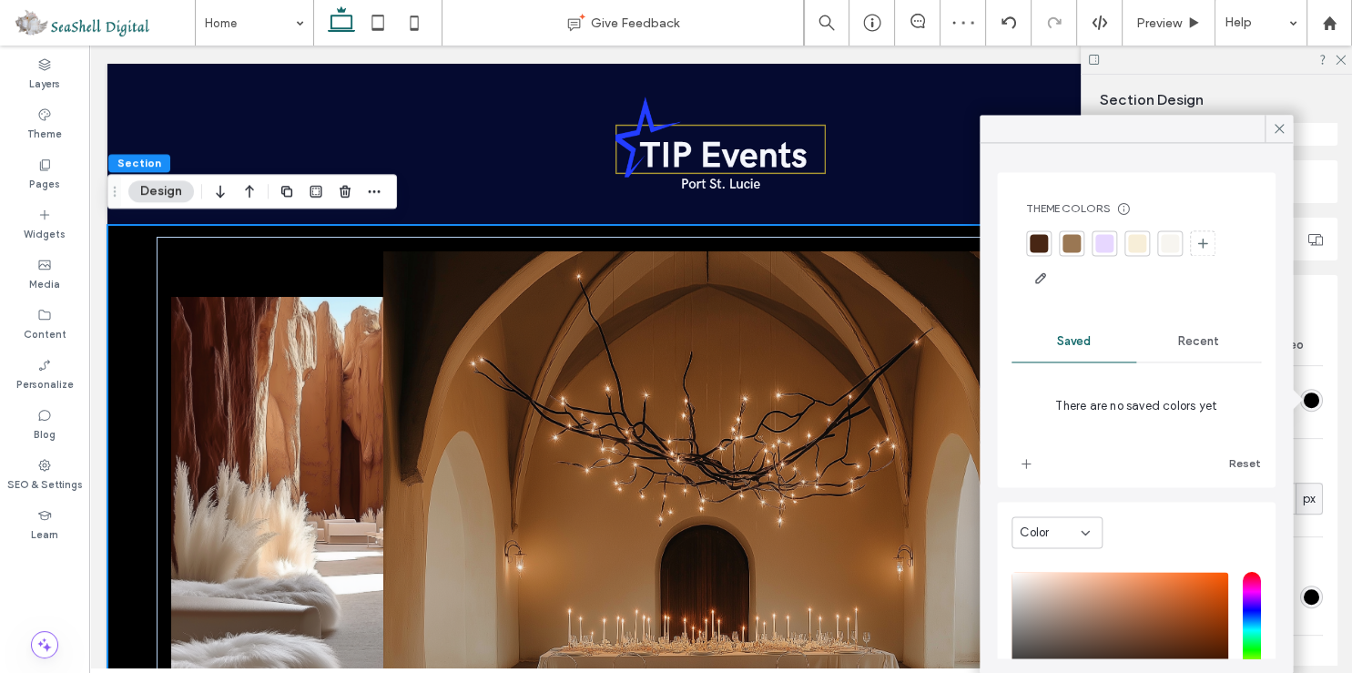
click at [1195, 342] on span "Recent" at bounding box center [1198, 341] width 41 height 15
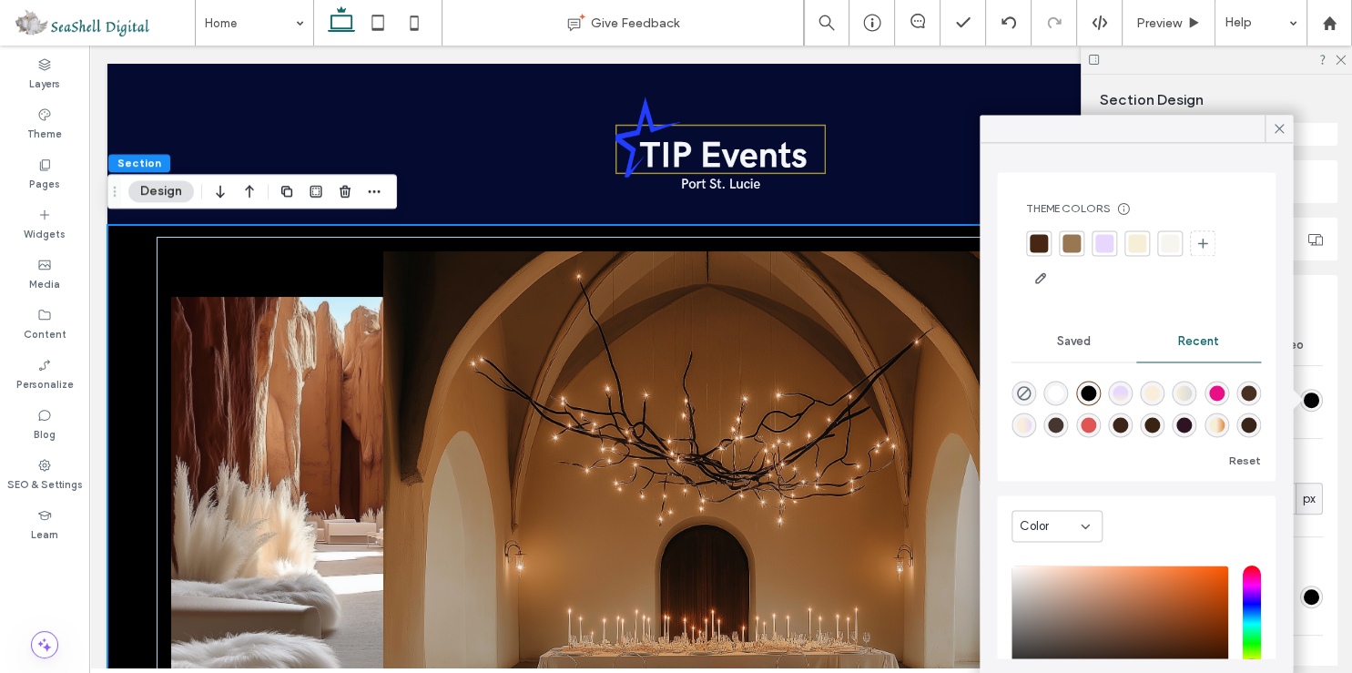
scroll to position [138, 0]
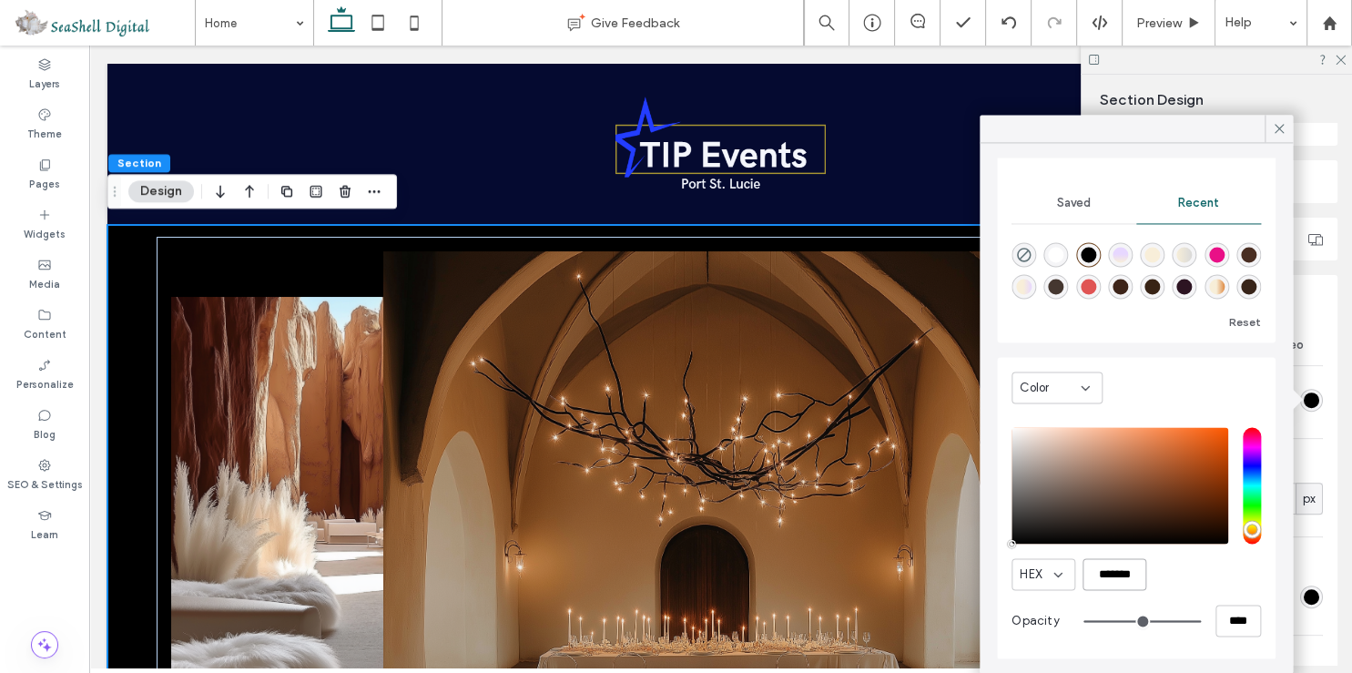
click at [1120, 566] on input "*******" at bounding box center [1115, 574] width 64 height 32
paste input "color picker textbox"
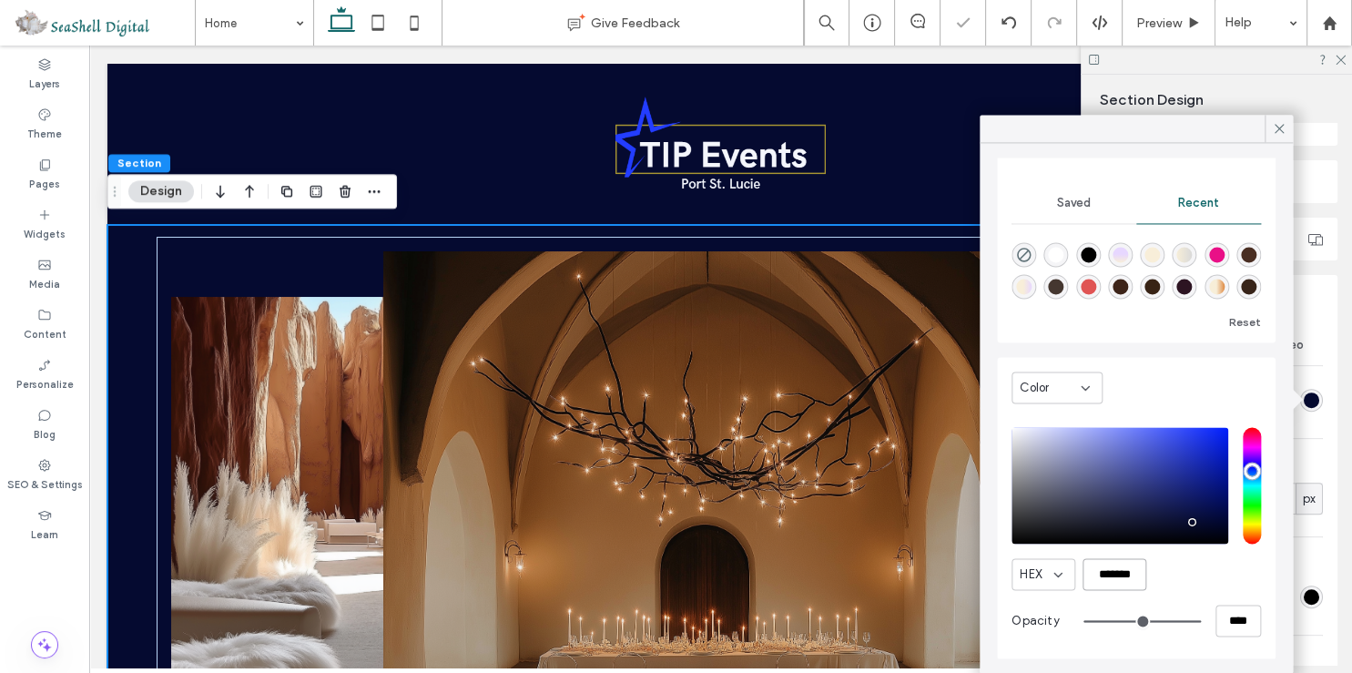
scroll to position [0, 0]
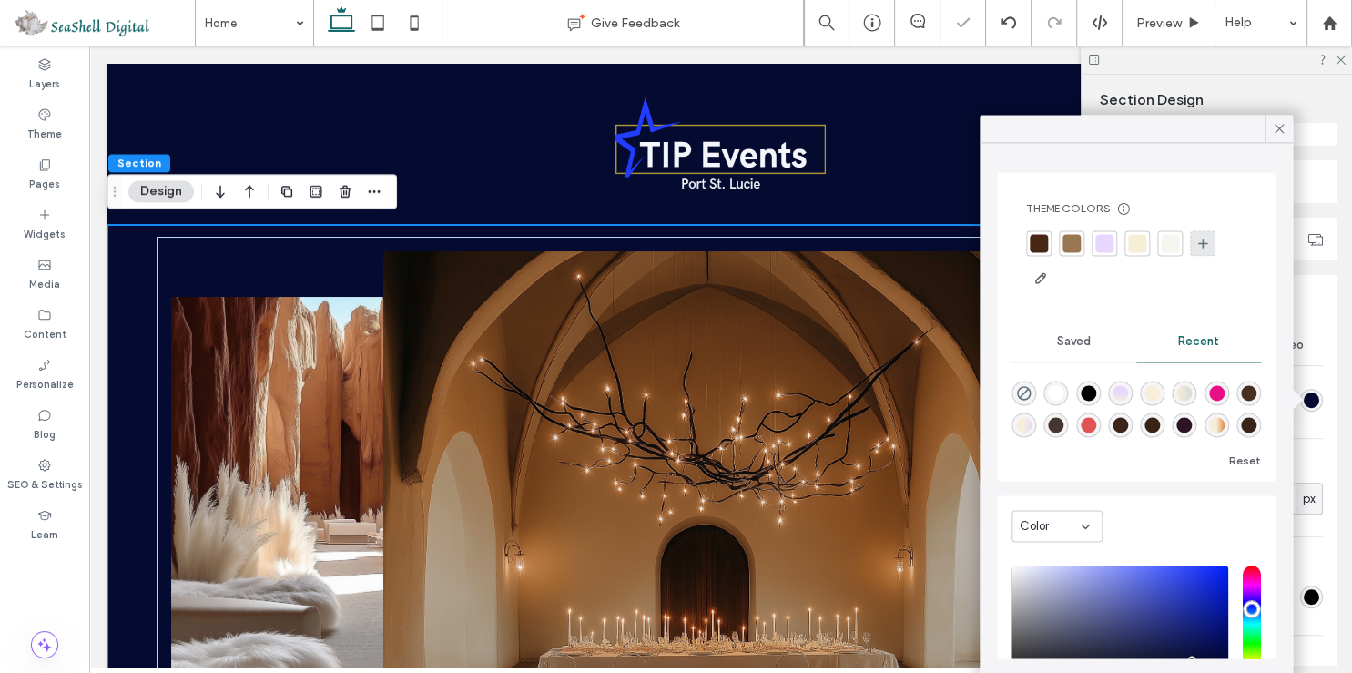
type input "*******"
click at [1206, 239] on icon at bounding box center [1202, 243] width 15 height 15
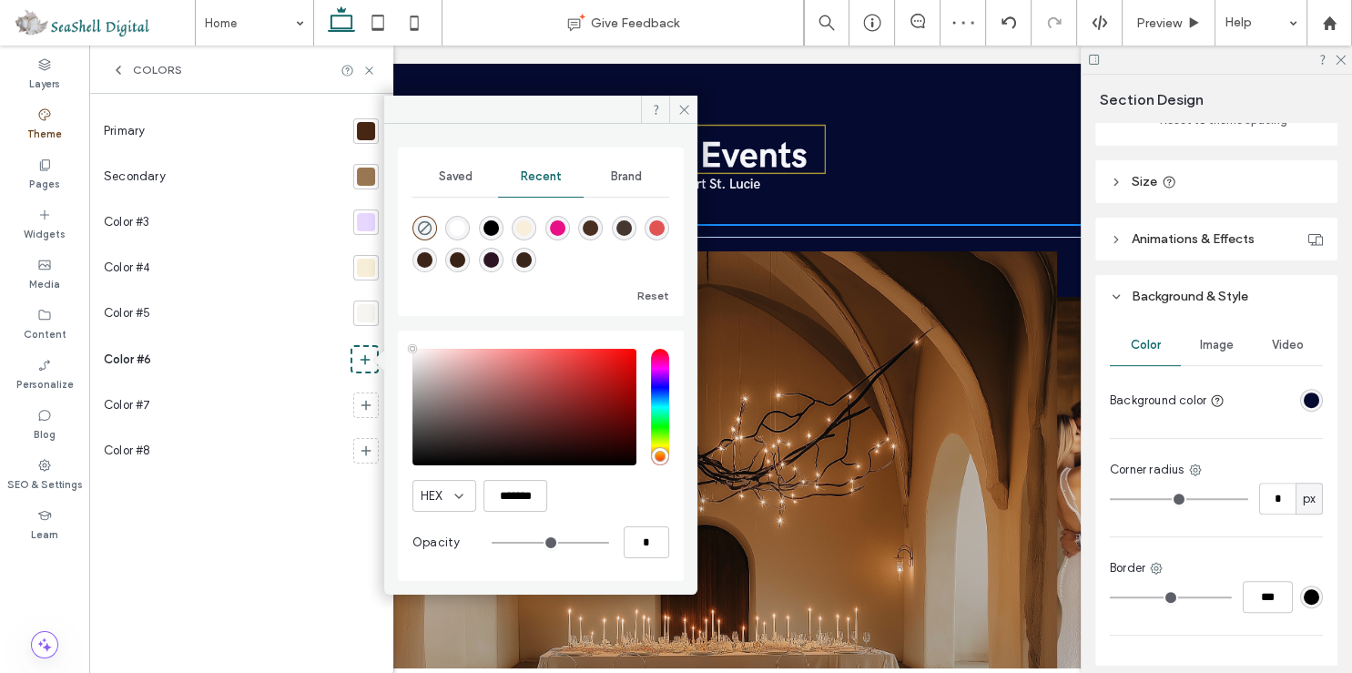
type input "**"
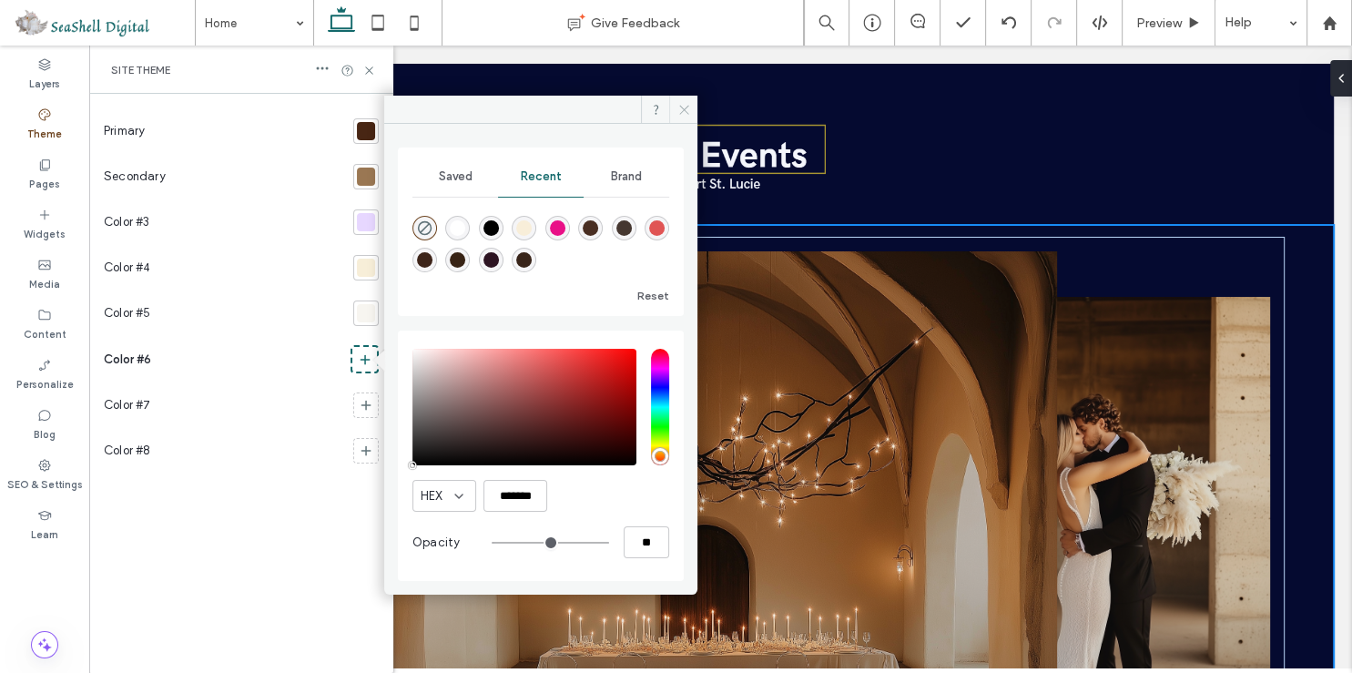
click at [685, 110] on icon at bounding box center [684, 110] width 14 height 14
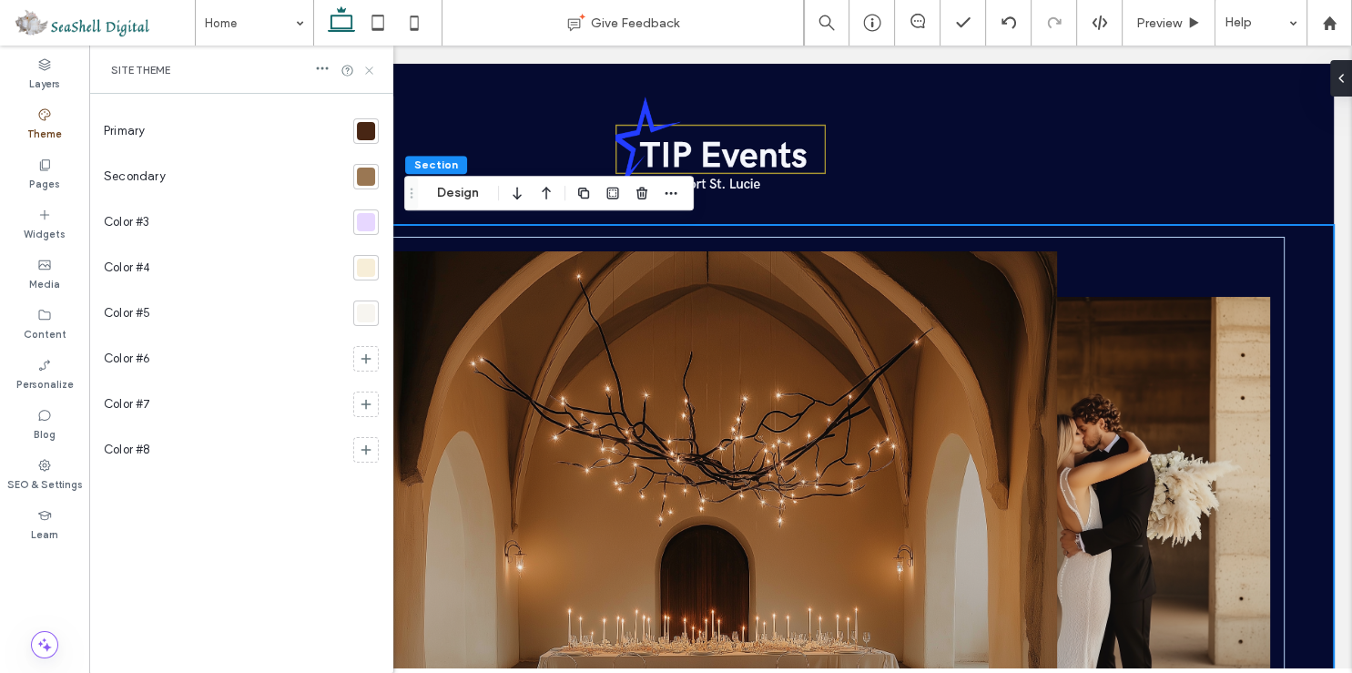
click at [370, 68] on icon at bounding box center [369, 71] width 14 height 14
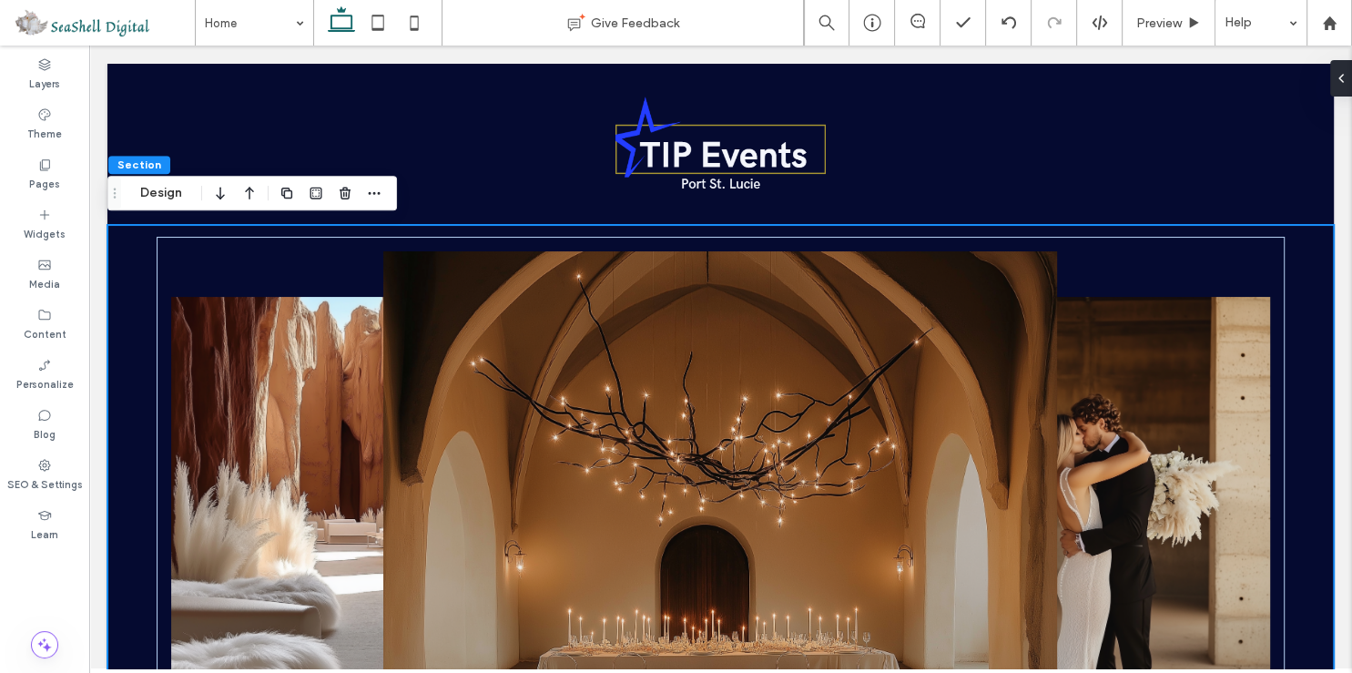
click at [136, 262] on div at bounding box center [720, 507] width 1226 height 564
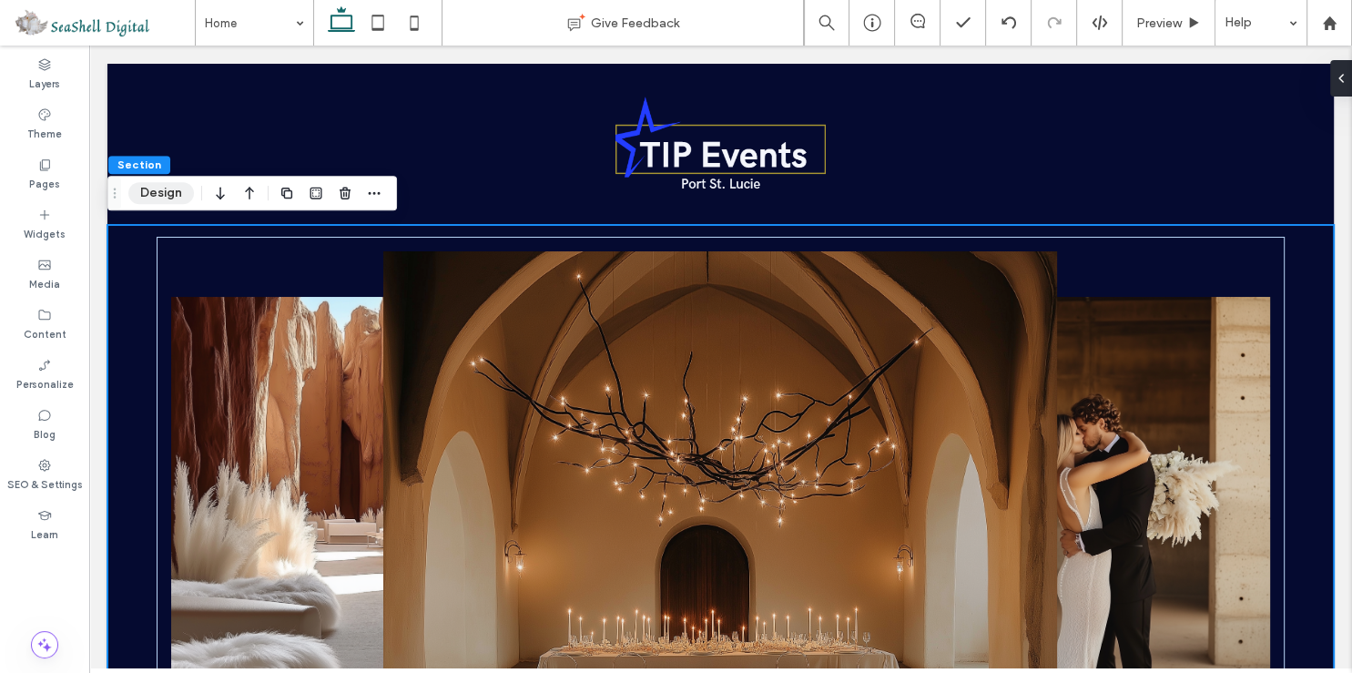
click at [159, 193] on button "Design" at bounding box center [161, 193] width 66 height 22
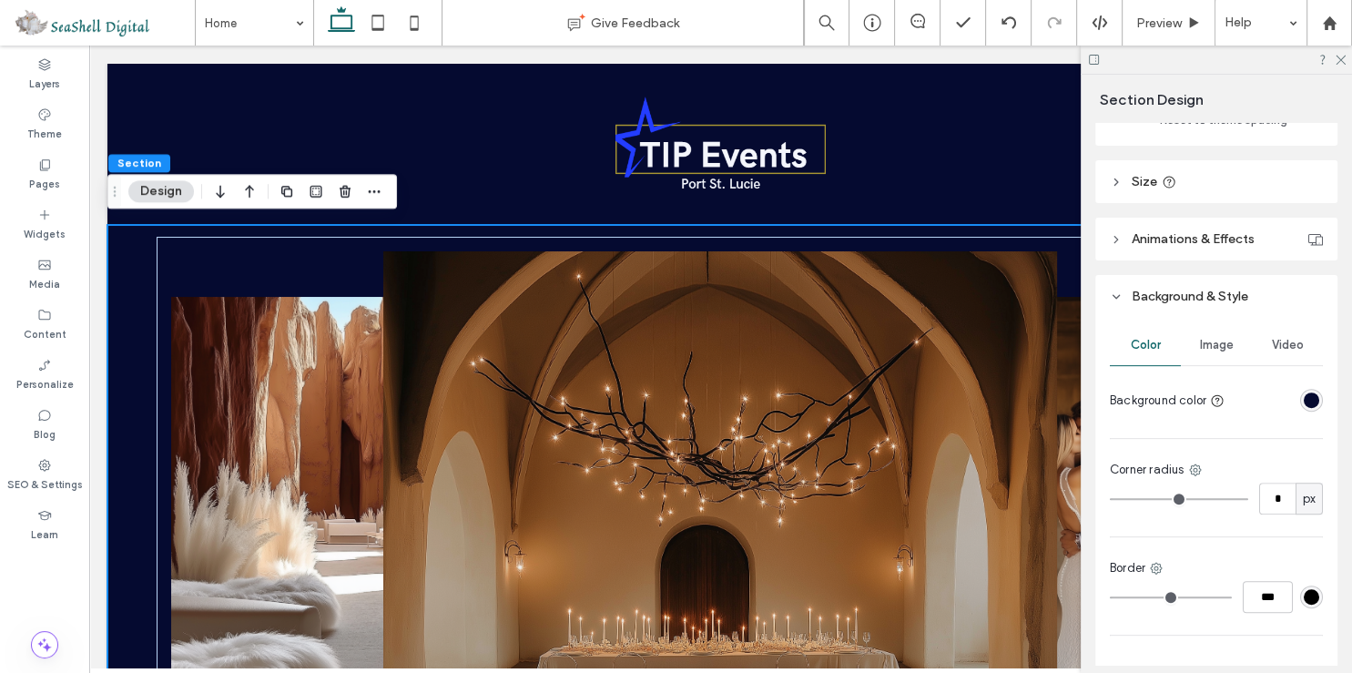
click at [1306, 400] on div "rgba(5, 10, 48, 1)" at bounding box center [1311, 399] width 15 height 15
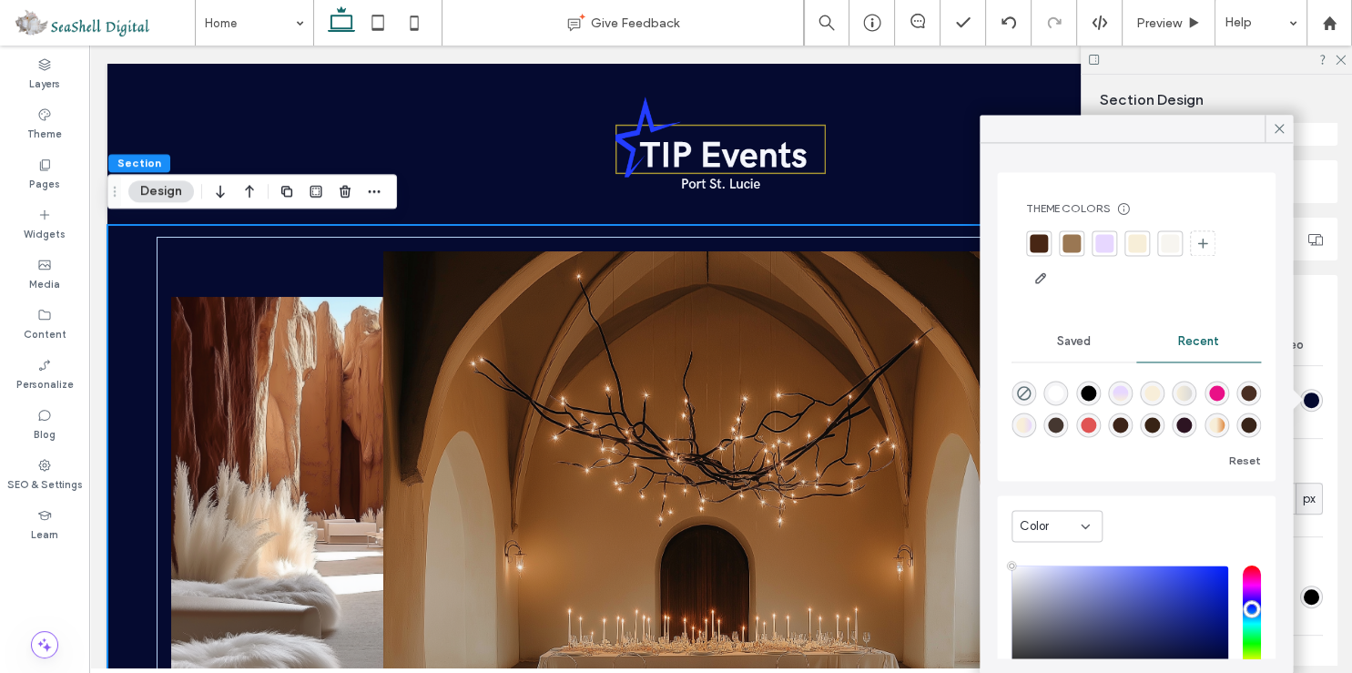
type input "****"
click at [1080, 341] on span "Saved" at bounding box center [1074, 341] width 34 height 15
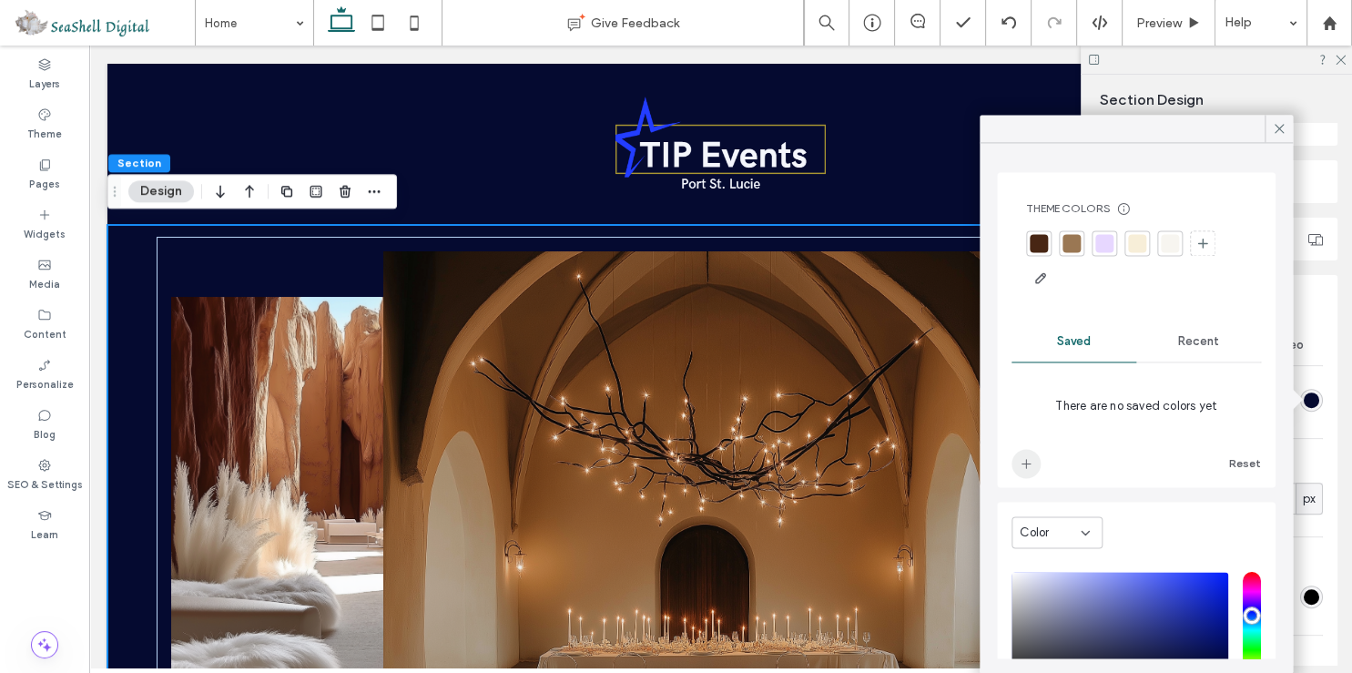
click at [1029, 458] on icon "add color" at bounding box center [1026, 463] width 15 height 15
click at [1277, 130] on use at bounding box center [1279, 128] width 9 height 9
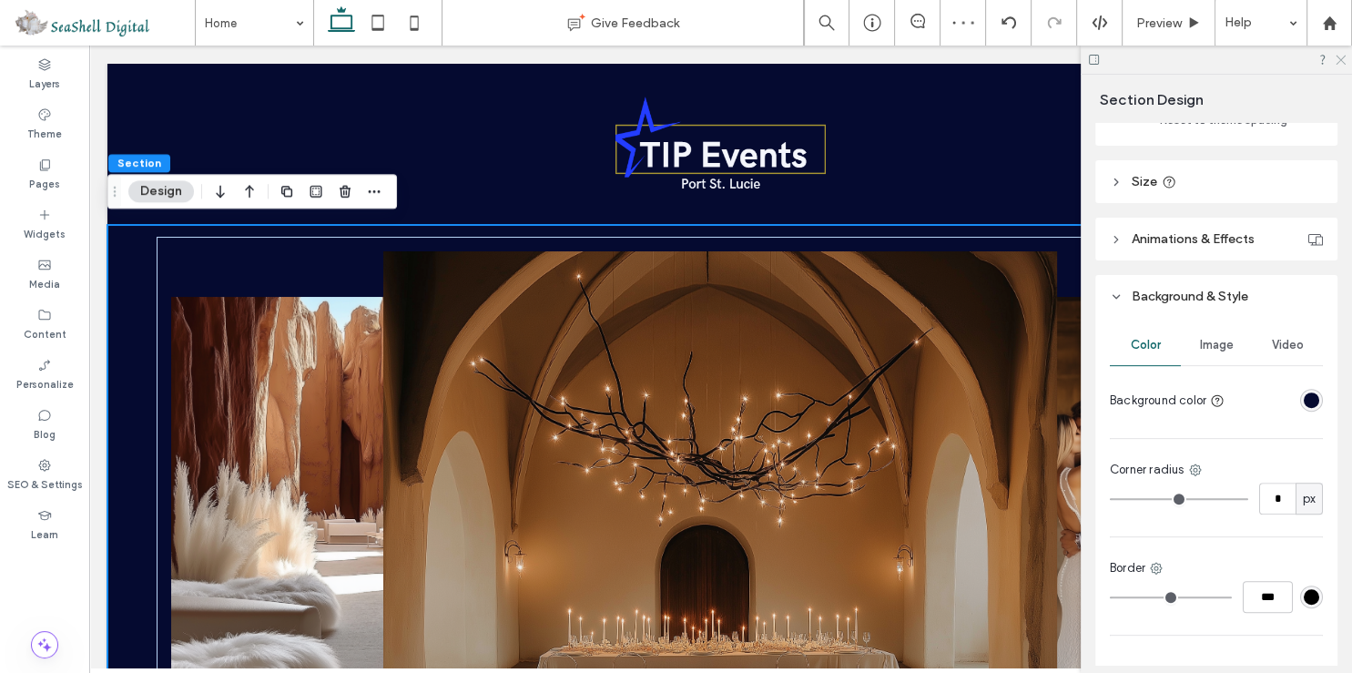
click at [1338, 59] on use at bounding box center [1341, 61] width 10 height 10
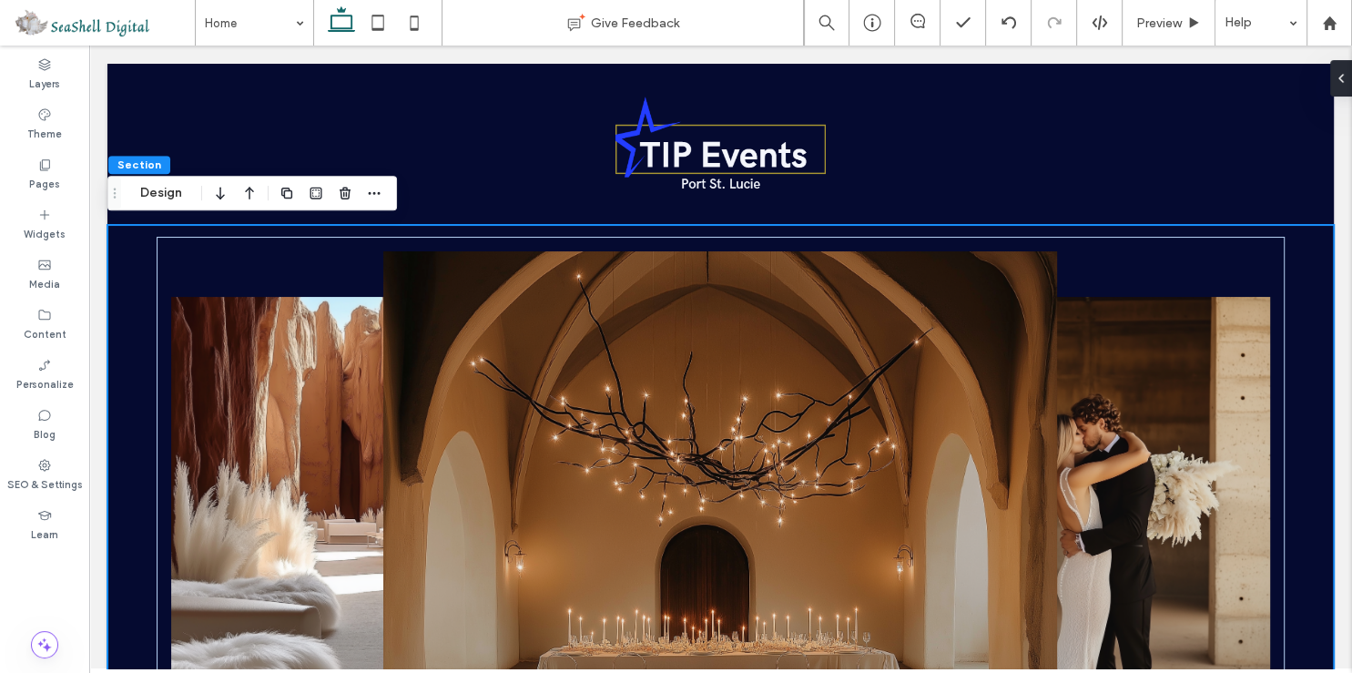
click at [1286, 323] on div at bounding box center [720, 507] width 1226 height 564
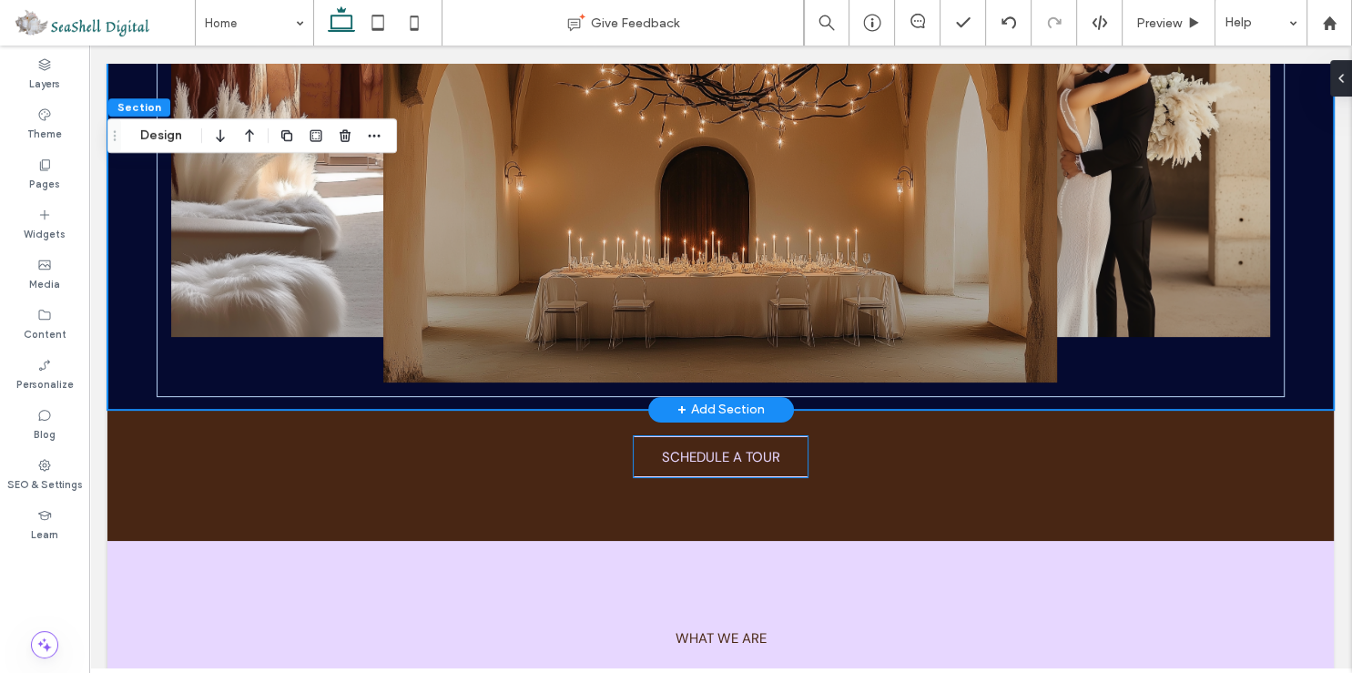
scroll to position [96, 0]
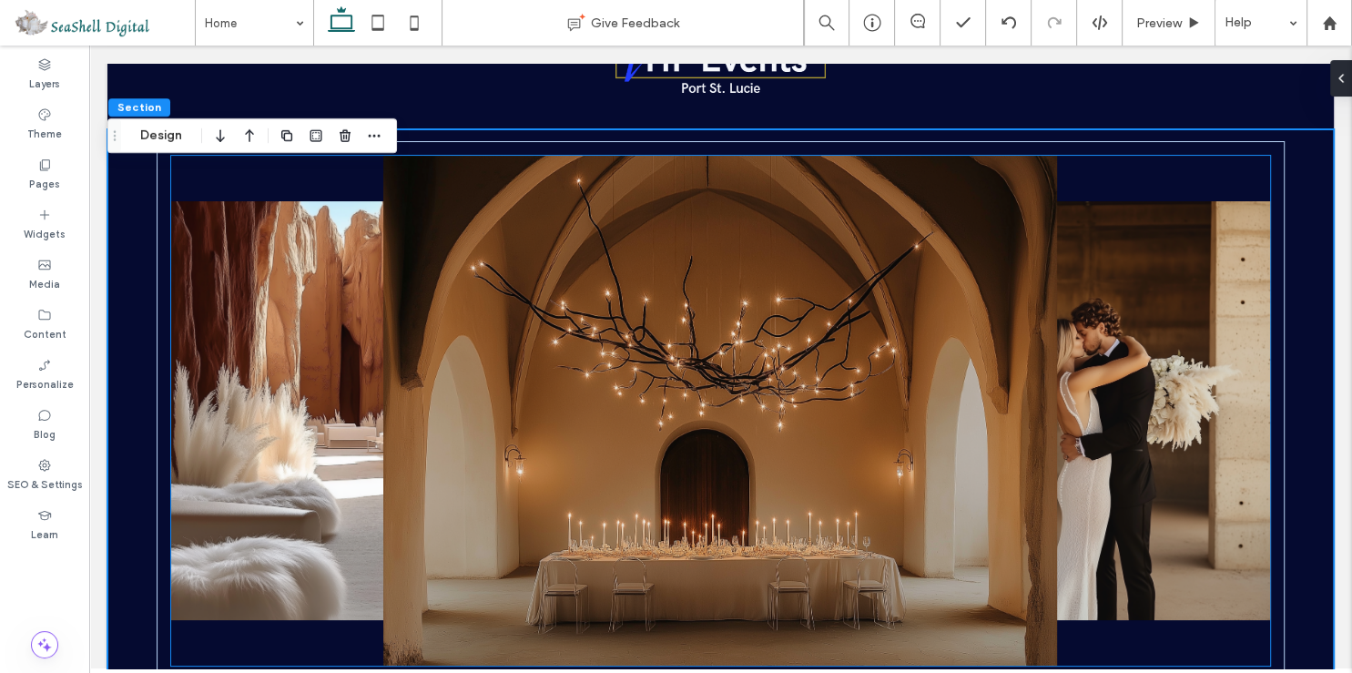
click at [519, 305] on img at bounding box center [720, 411] width 674 height 510
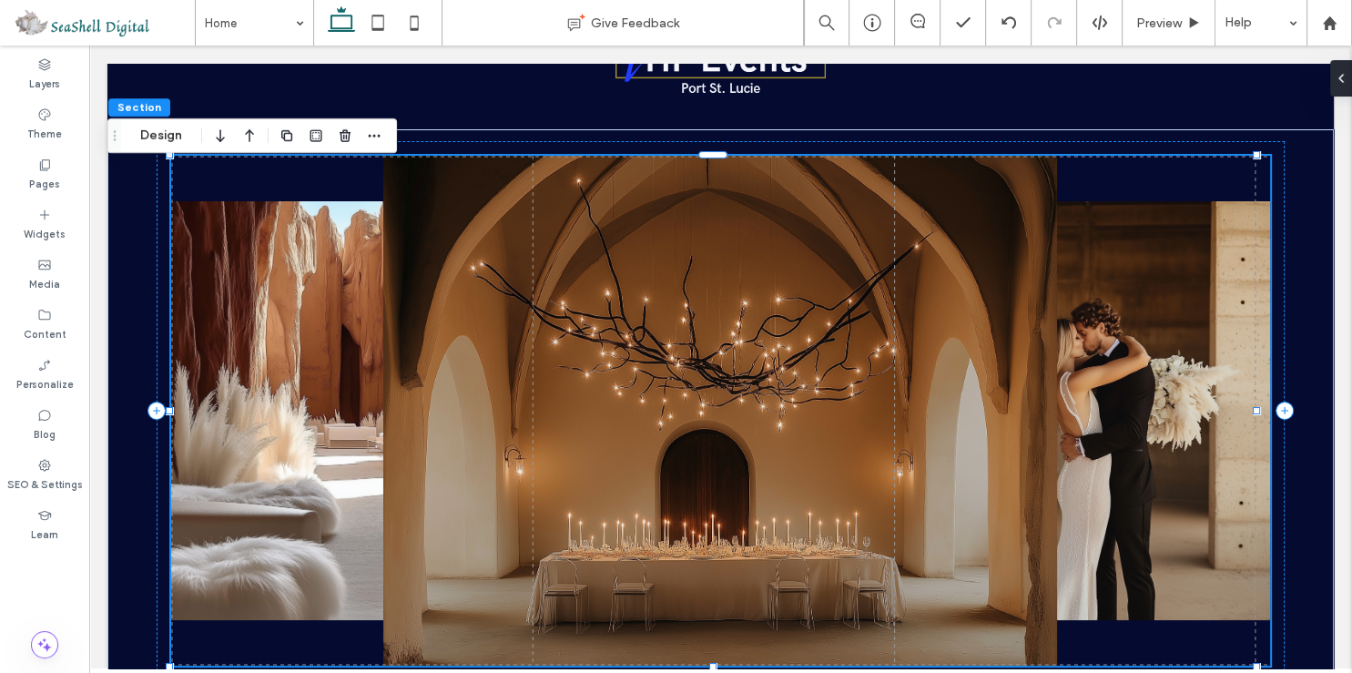
click at [617, 330] on img at bounding box center [720, 411] width 674 height 510
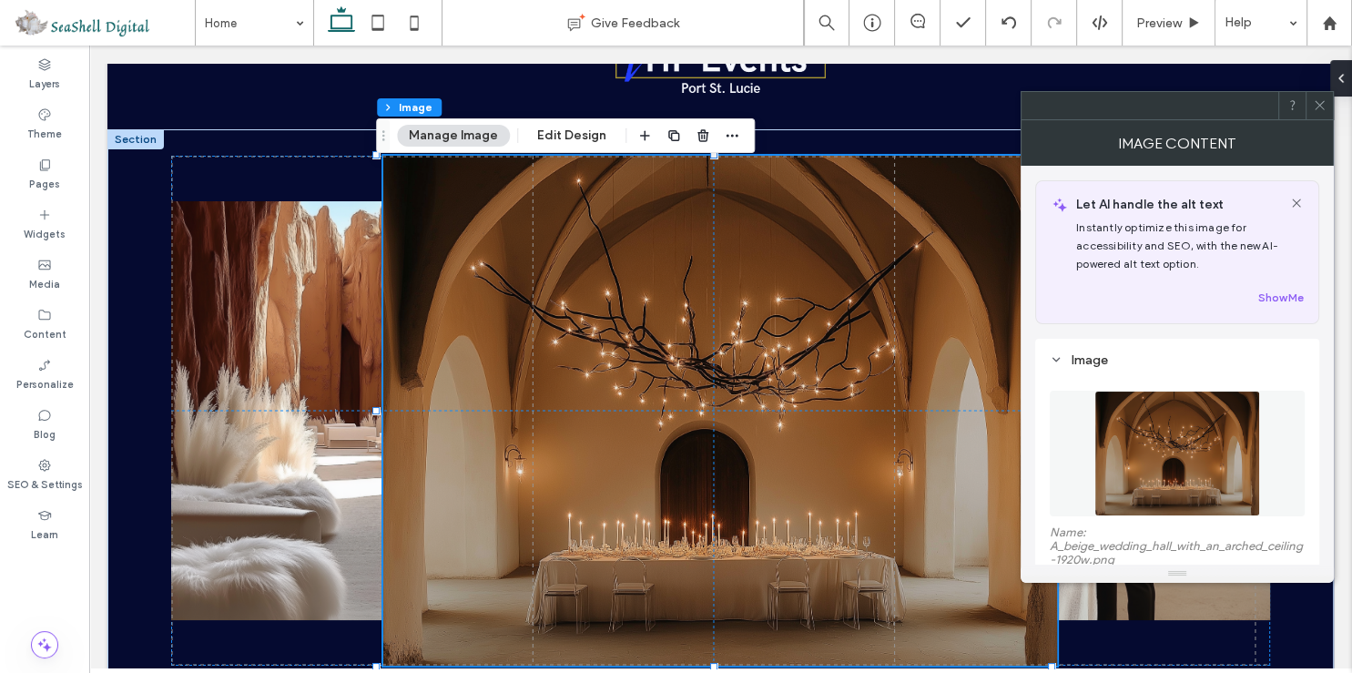
click at [1317, 107] on icon at bounding box center [1320, 105] width 14 height 14
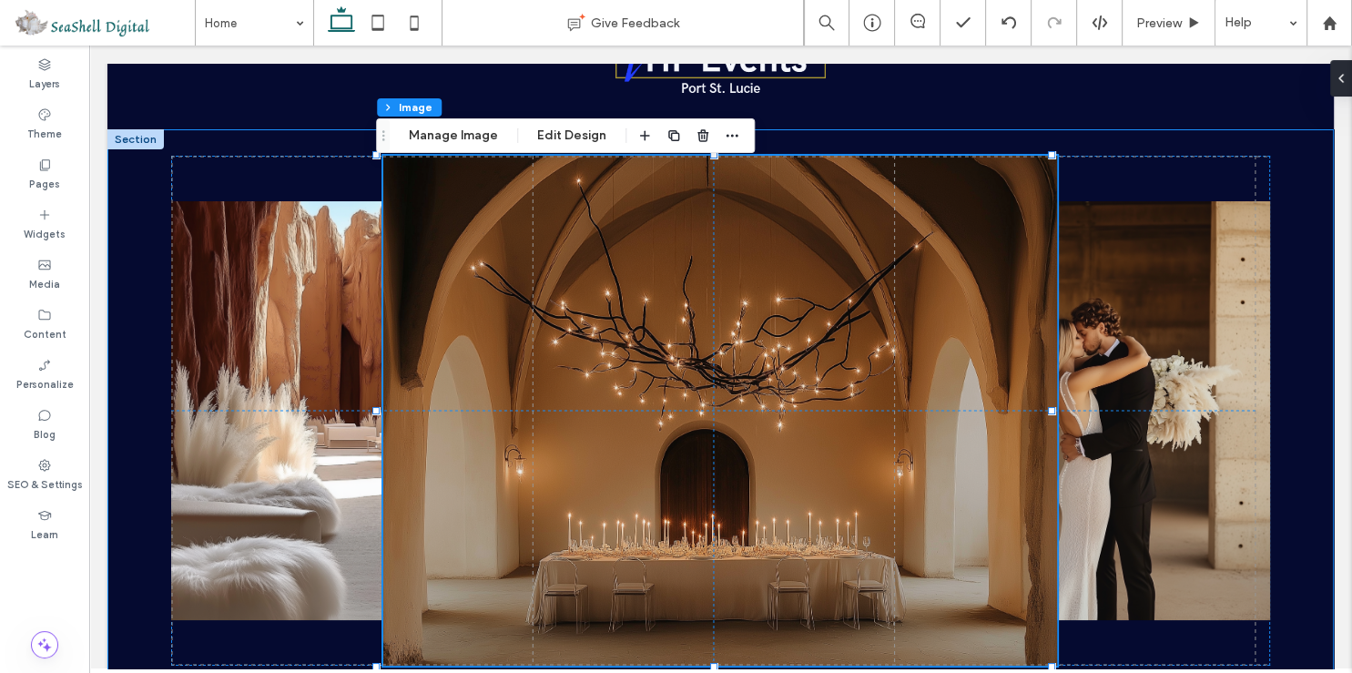
click at [1315, 215] on div "225px" at bounding box center [720, 411] width 1226 height 564
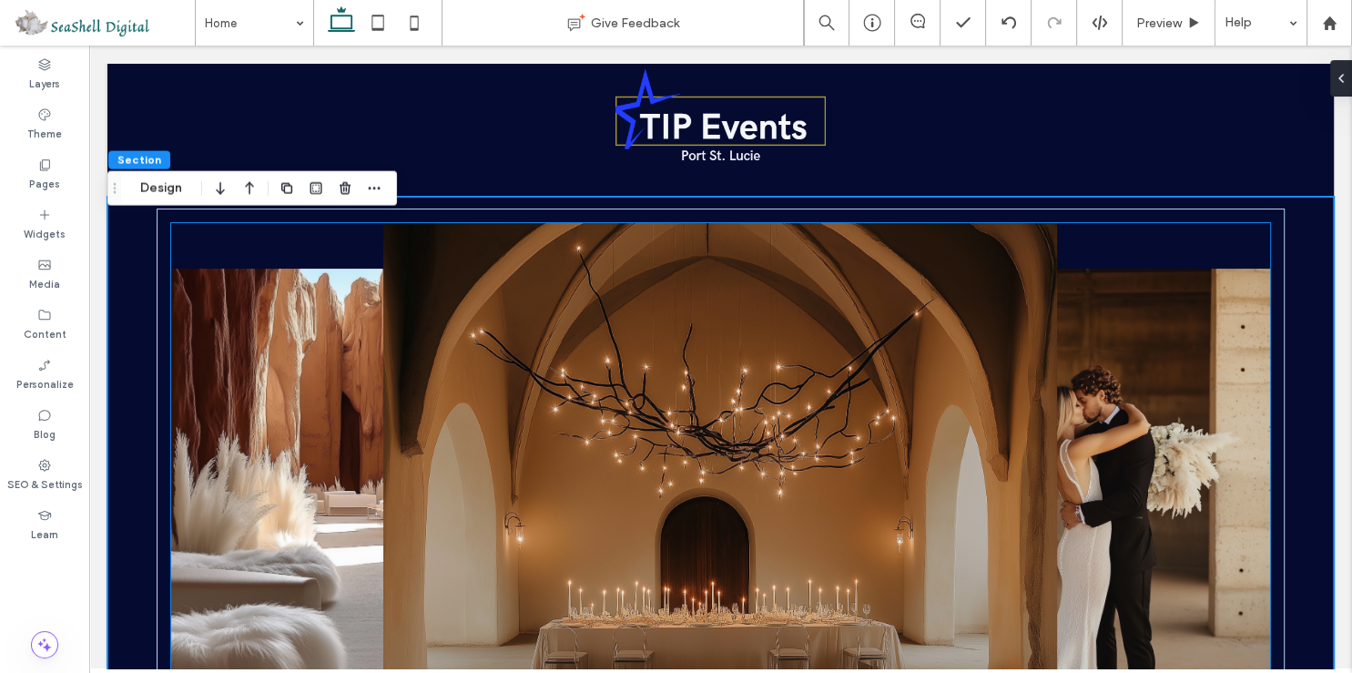
scroll to position [0, 0]
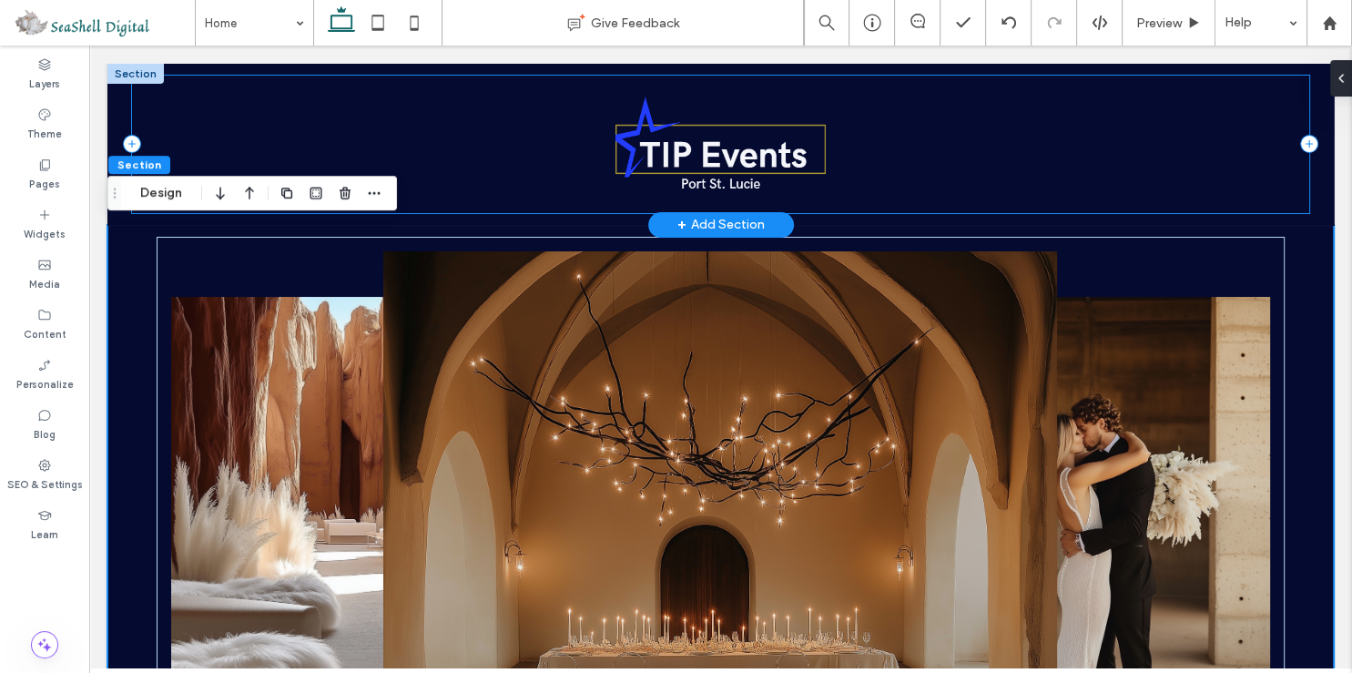
click at [923, 156] on div at bounding box center [720, 144] width 1177 height 137
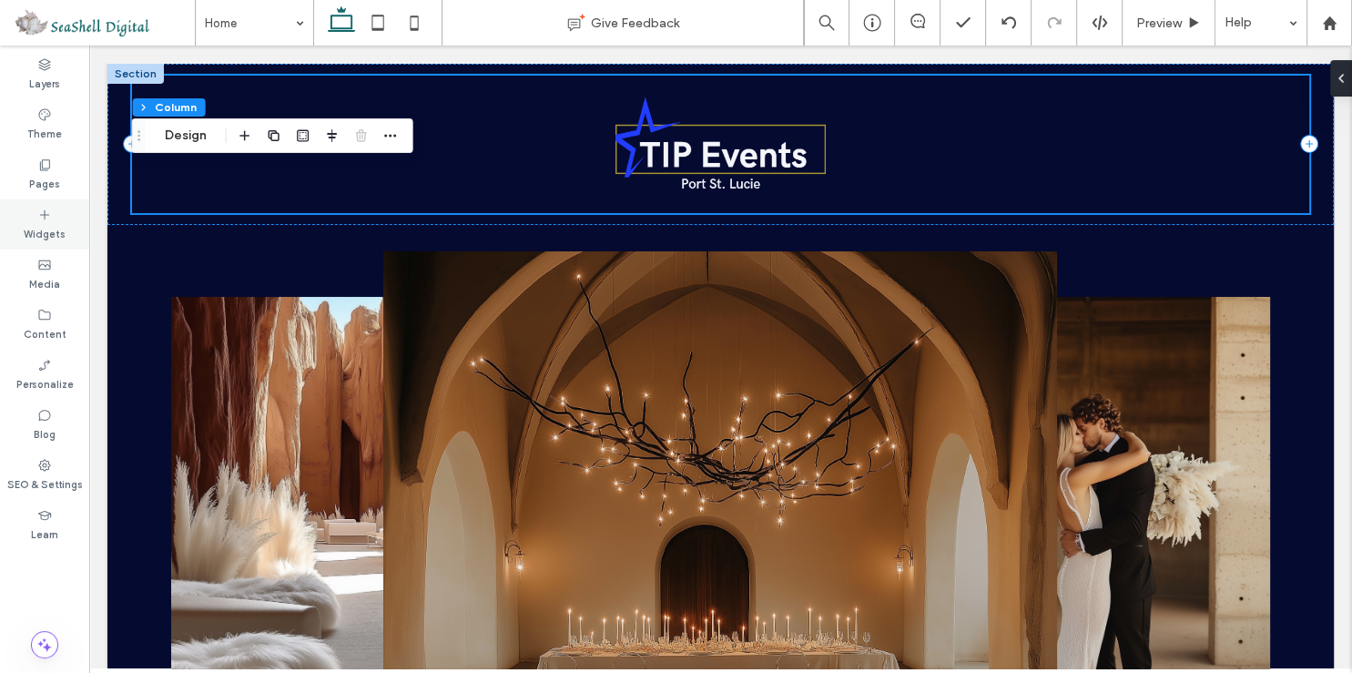
click at [42, 219] on icon at bounding box center [44, 215] width 15 height 15
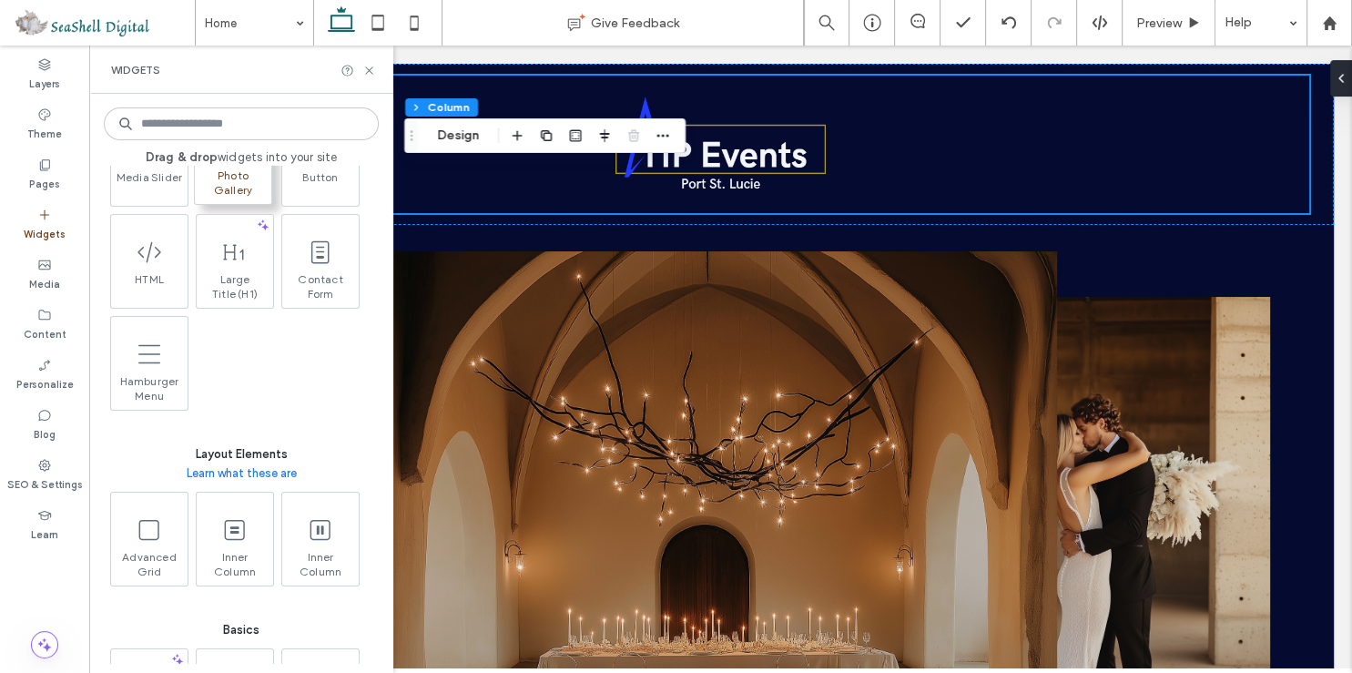
scroll to position [314, 0]
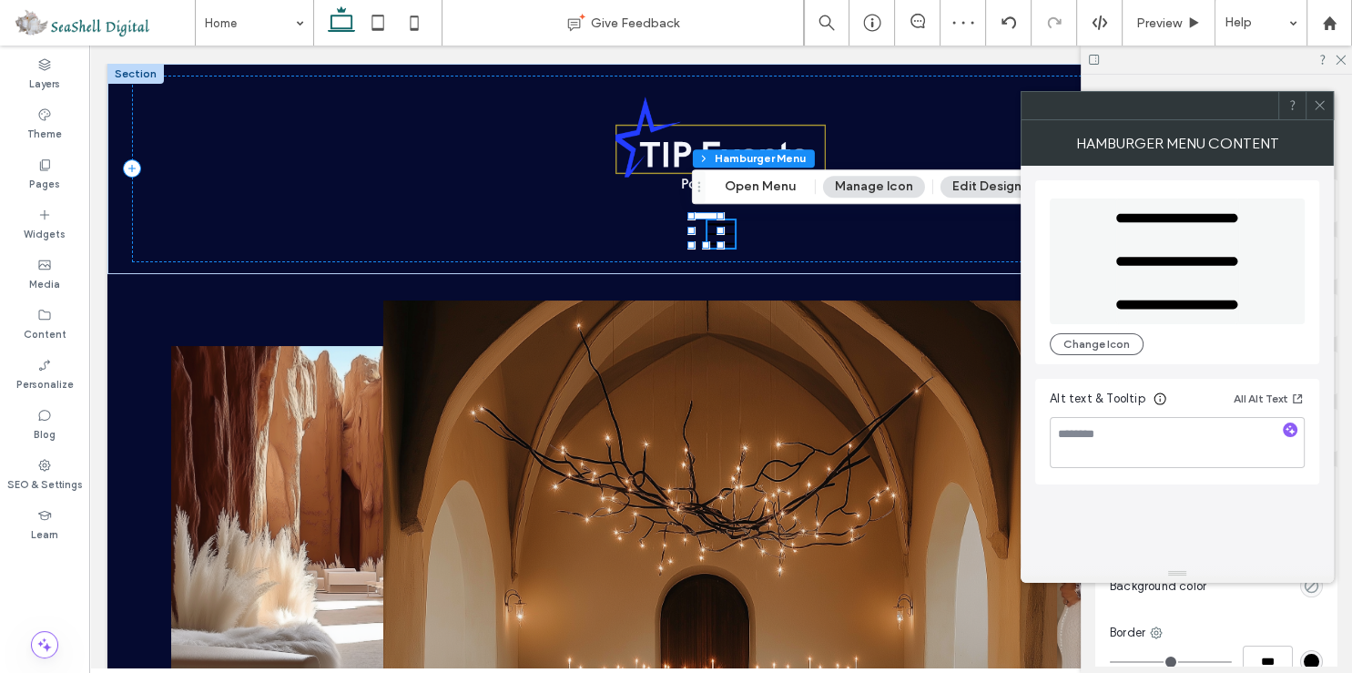
click at [1322, 107] on icon at bounding box center [1320, 105] width 14 height 14
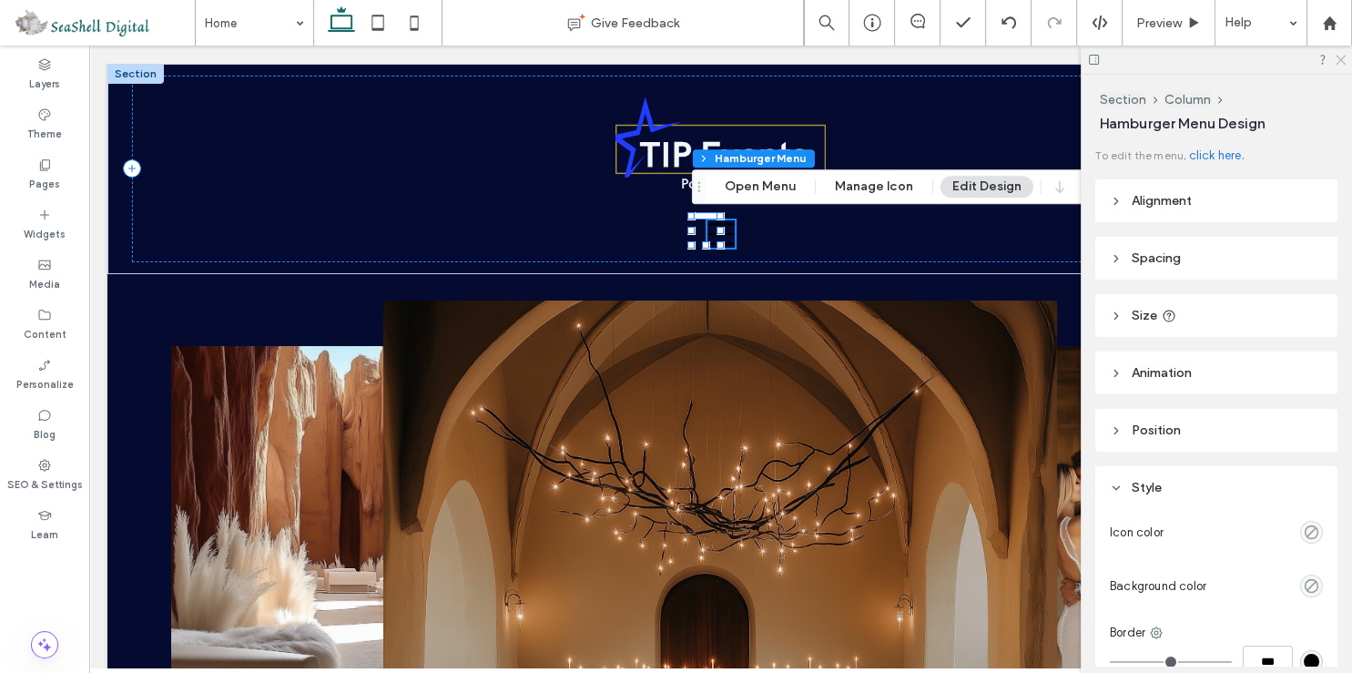
click at [1339, 58] on icon at bounding box center [1340, 59] width 12 height 12
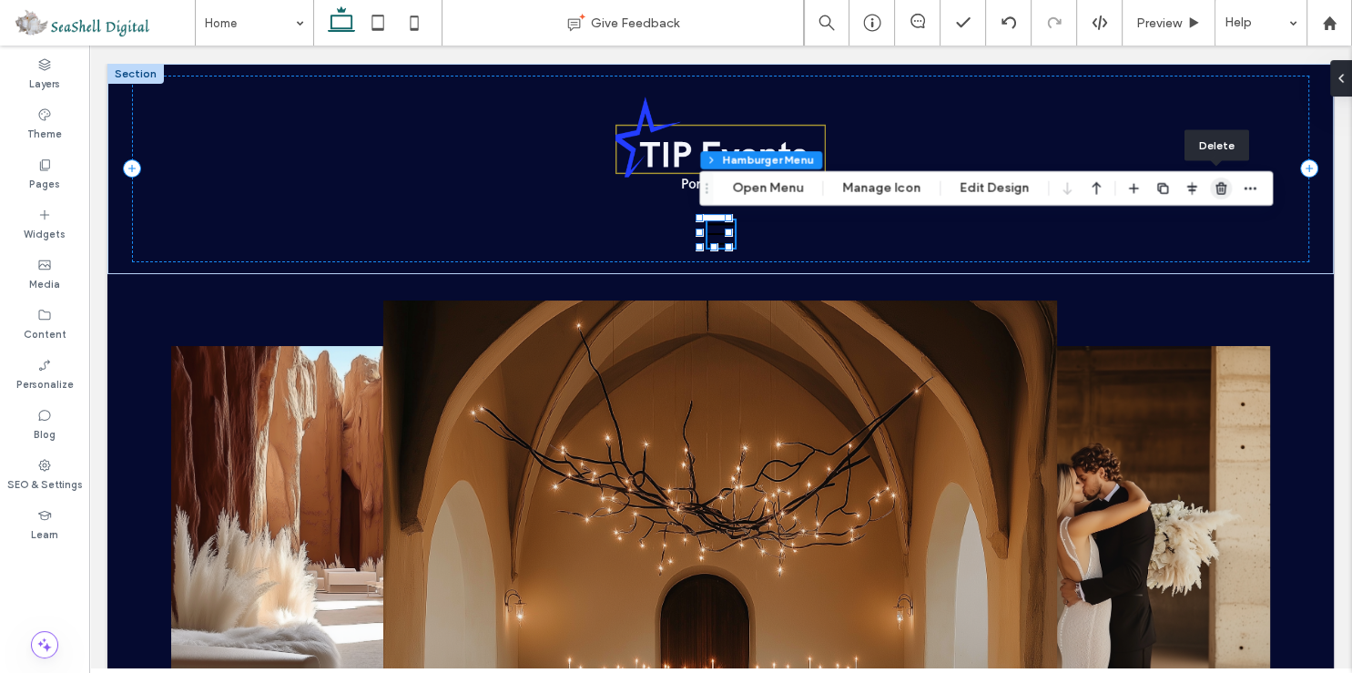
click at [1215, 187] on icon "button" at bounding box center [1221, 188] width 15 height 15
